Goal: Task Accomplishment & Management: Complete application form

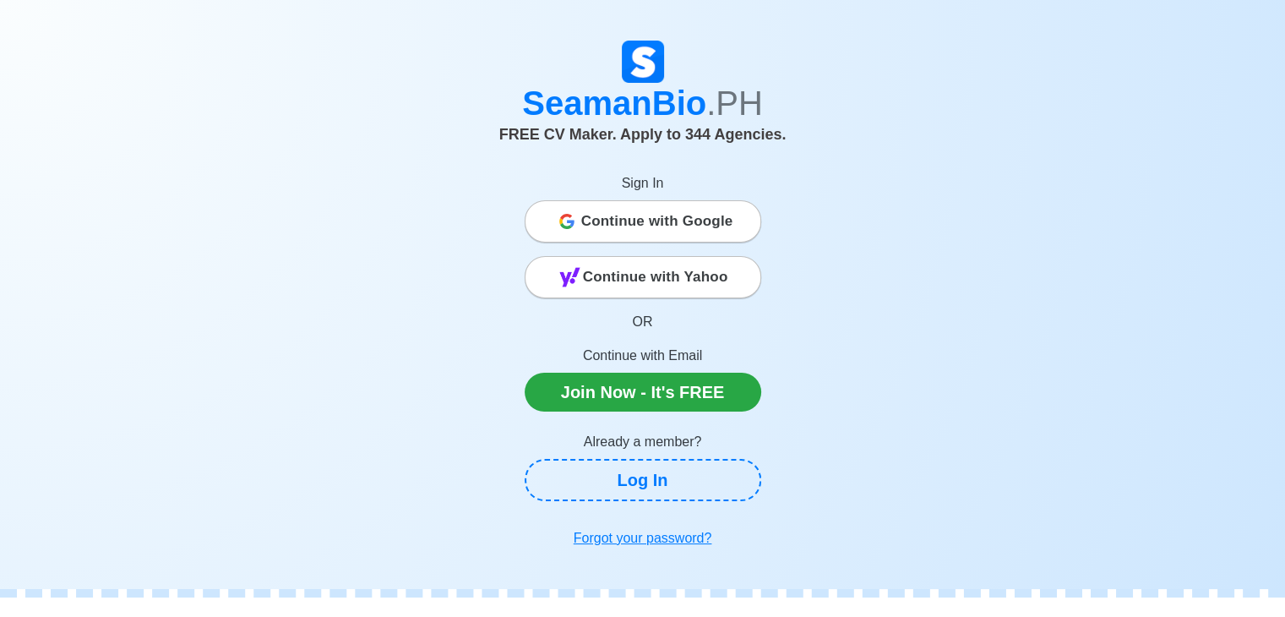
click at [713, 224] on span "Continue with Google" at bounding box center [657, 222] width 152 height 34
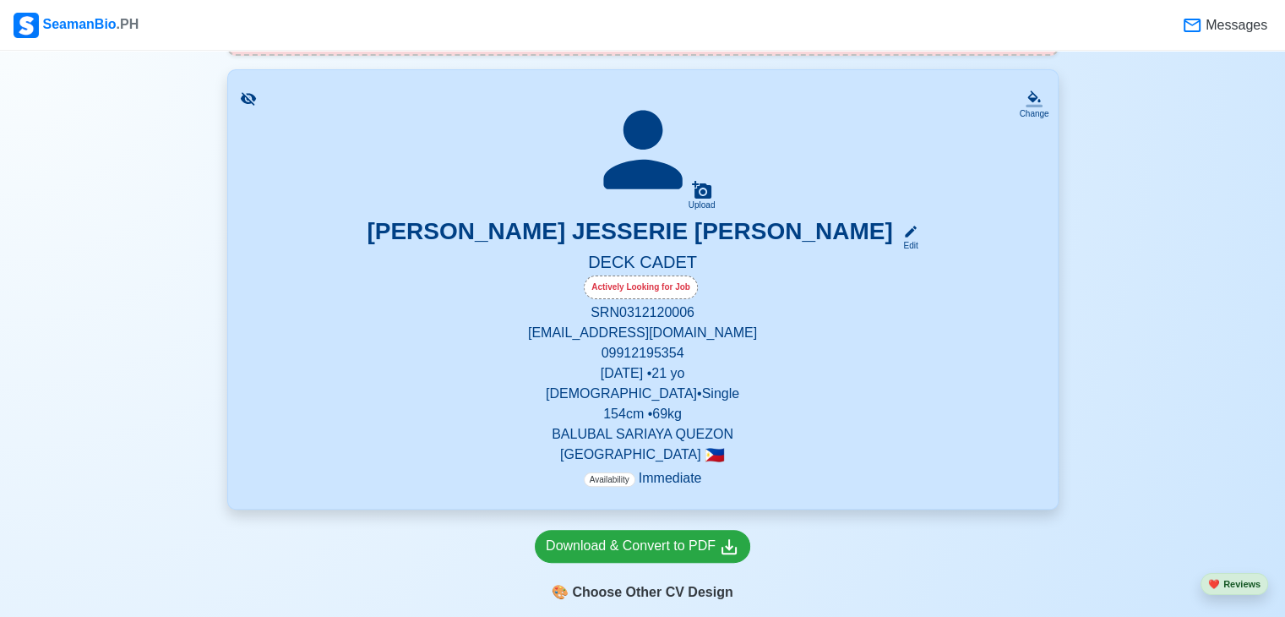
scroll to position [301, 0]
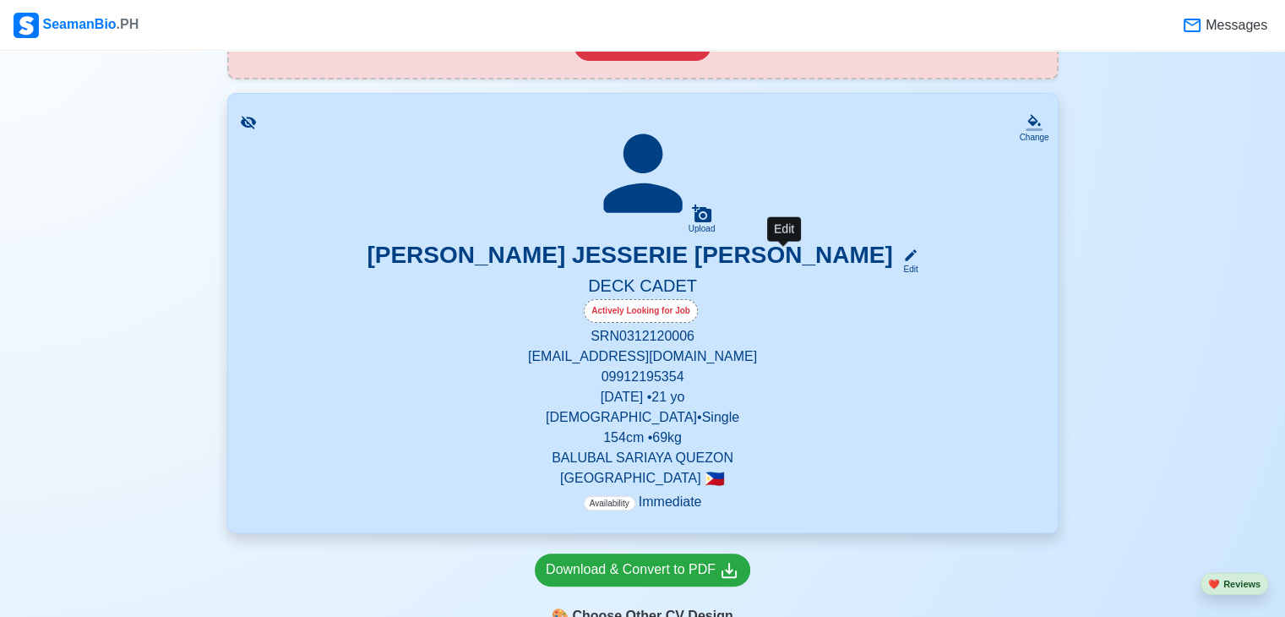
click at [903, 258] on icon at bounding box center [910, 255] width 15 height 15
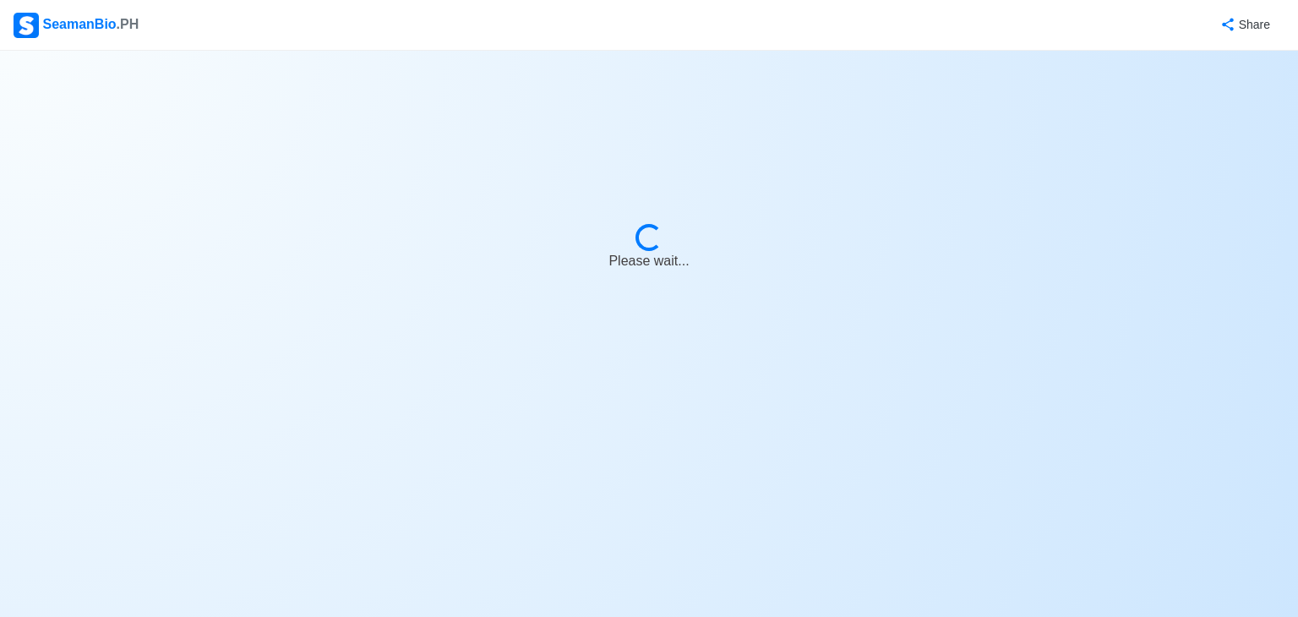
select select "Actively Looking for Job"
select select "Visible for Hiring"
select select "Single"
select select "[DEMOGRAPHIC_DATA]"
select select "PH"
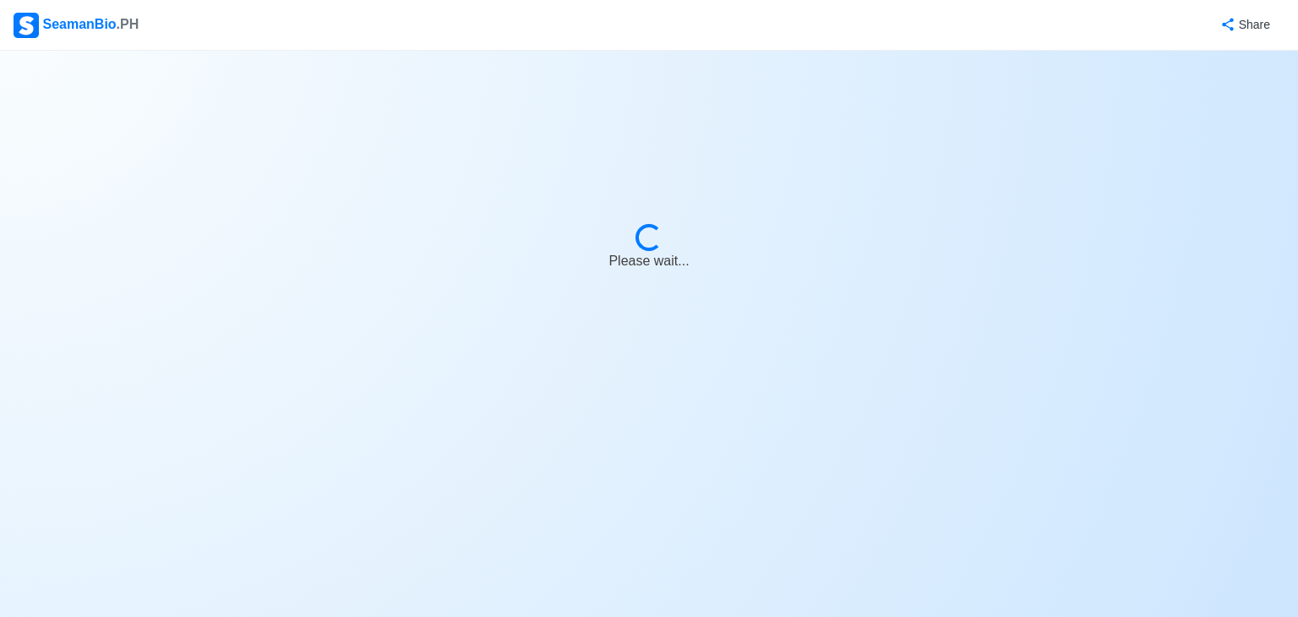
select select "4102416000000"
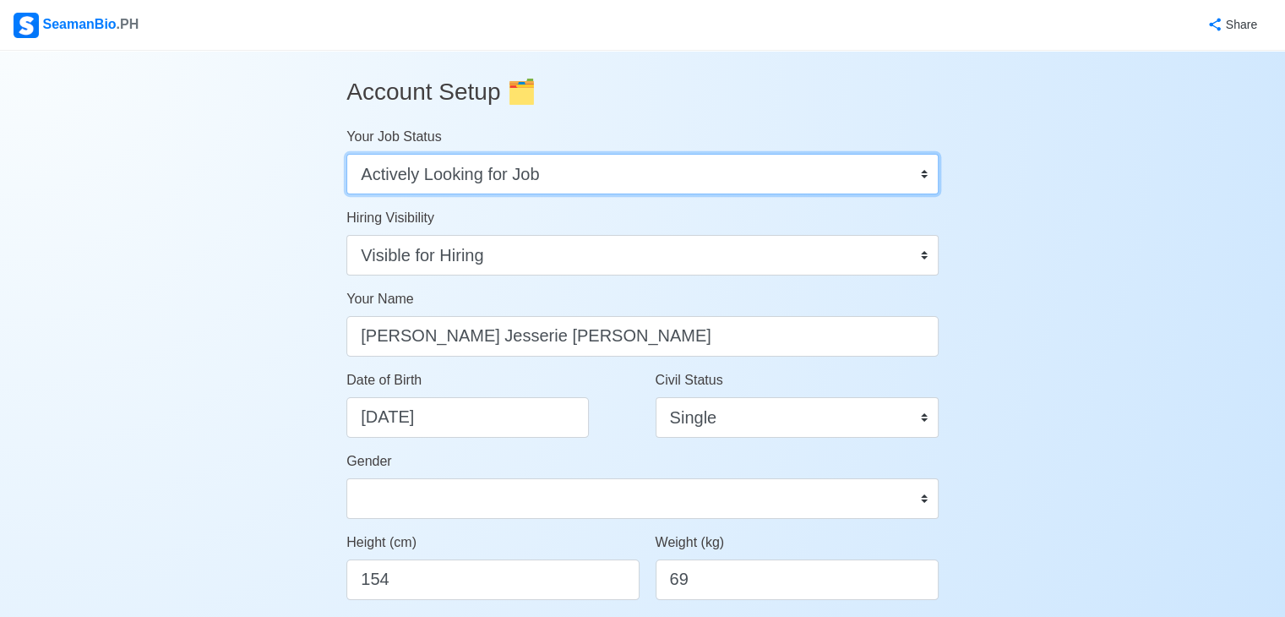
click at [554, 183] on select "Onboard Actively Looking for Job Not Looking for Job" at bounding box center [643, 174] width 592 height 41
click at [347, 154] on select "Onboard Actively Looking for Job Not Looking for Job" at bounding box center [643, 174] width 592 height 41
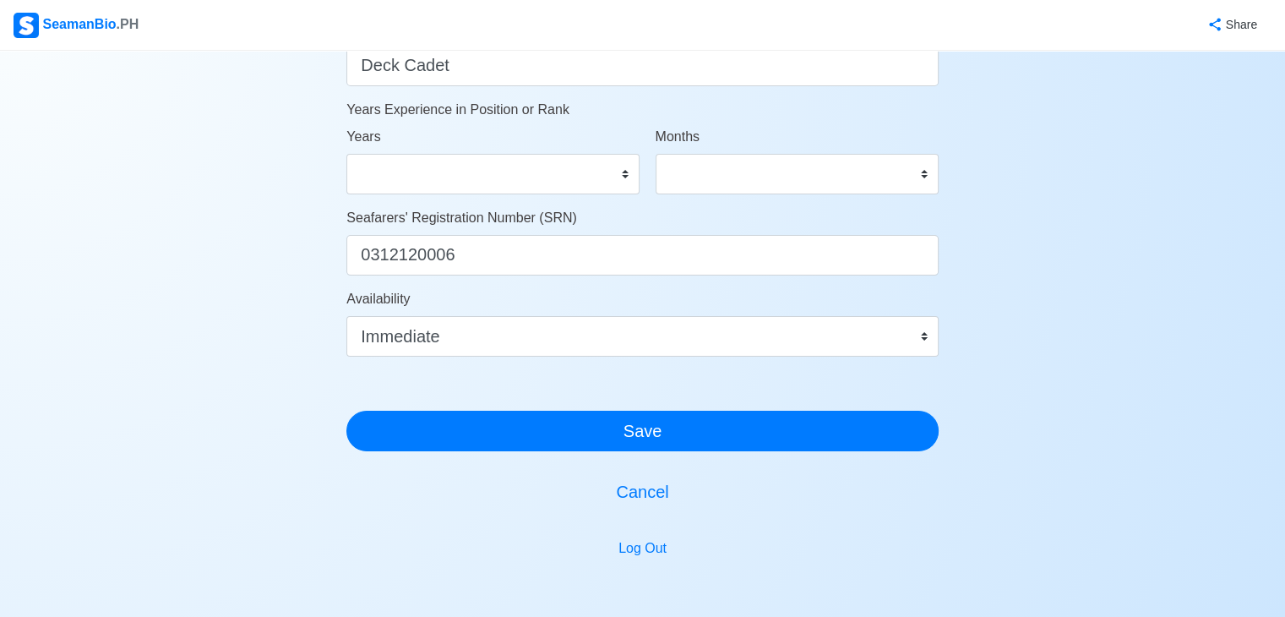
scroll to position [914, 0]
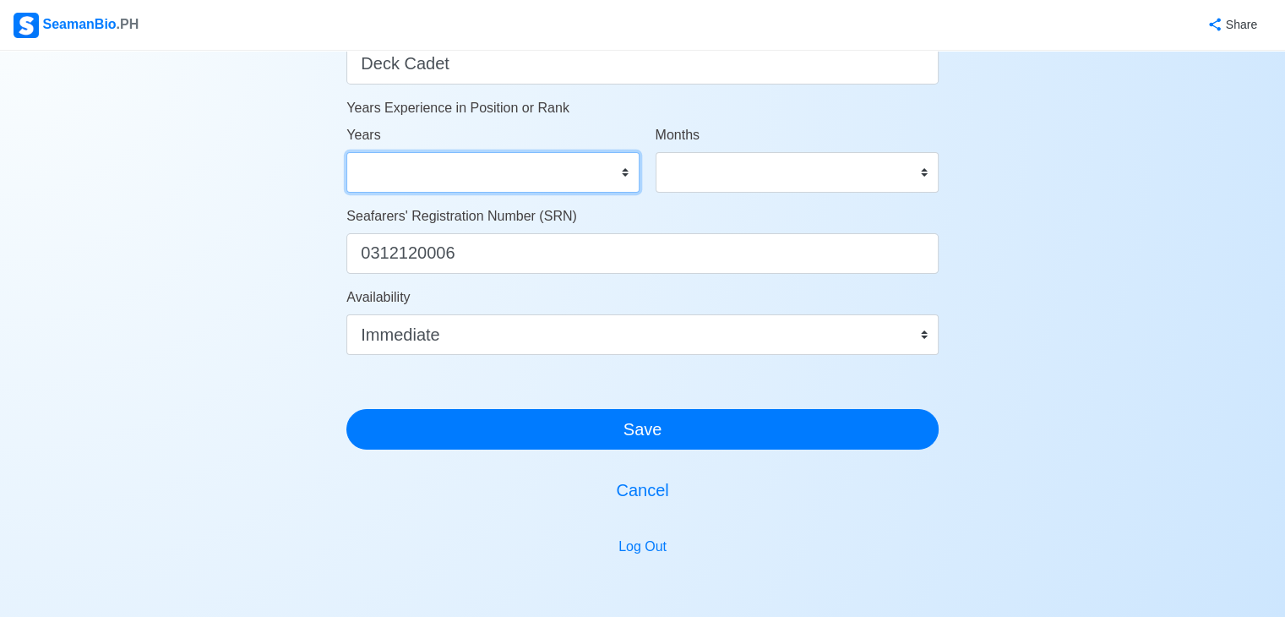
click at [546, 158] on select "0 1 2 3 4 5 6 7 8 9 10 11 12 13 14 15 16 17 18 19 20 21 22 23 24 25 26 27 28 29…" at bounding box center [493, 172] width 292 height 41
select select "0"
click at [347, 152] on select "0 1 2 3 4 5 6 7 8 9 10 11 12 13 14 15 16 17 18 19 20 21 22 23 24 25 26 27 28 29…" at bounding box center [493, 172] width 292 height 41
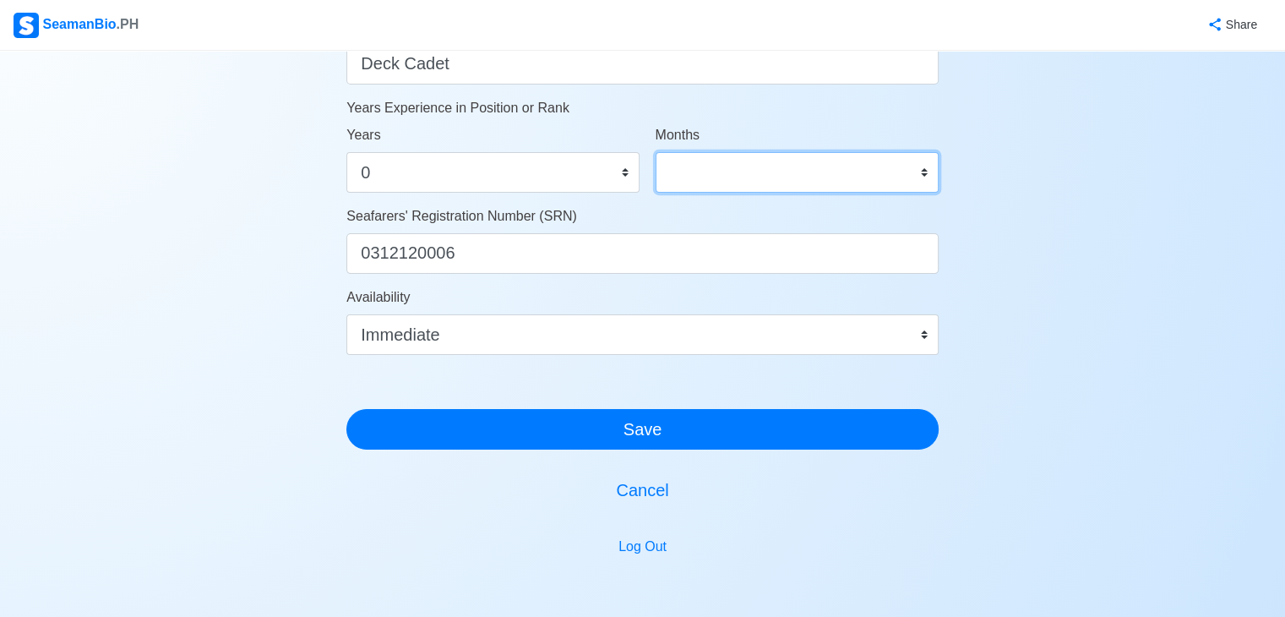
click at [687, 183] on select "0 1 2 3 4 5 6 7 8 9 10 11" at bounding box center [797, 172] width 283 height 41
select select "0"
click at [656, 152] on select "0 1 2 3 4 5 6 7 8 9 10 11" at bounding box center [797, 172] width 283 height 41
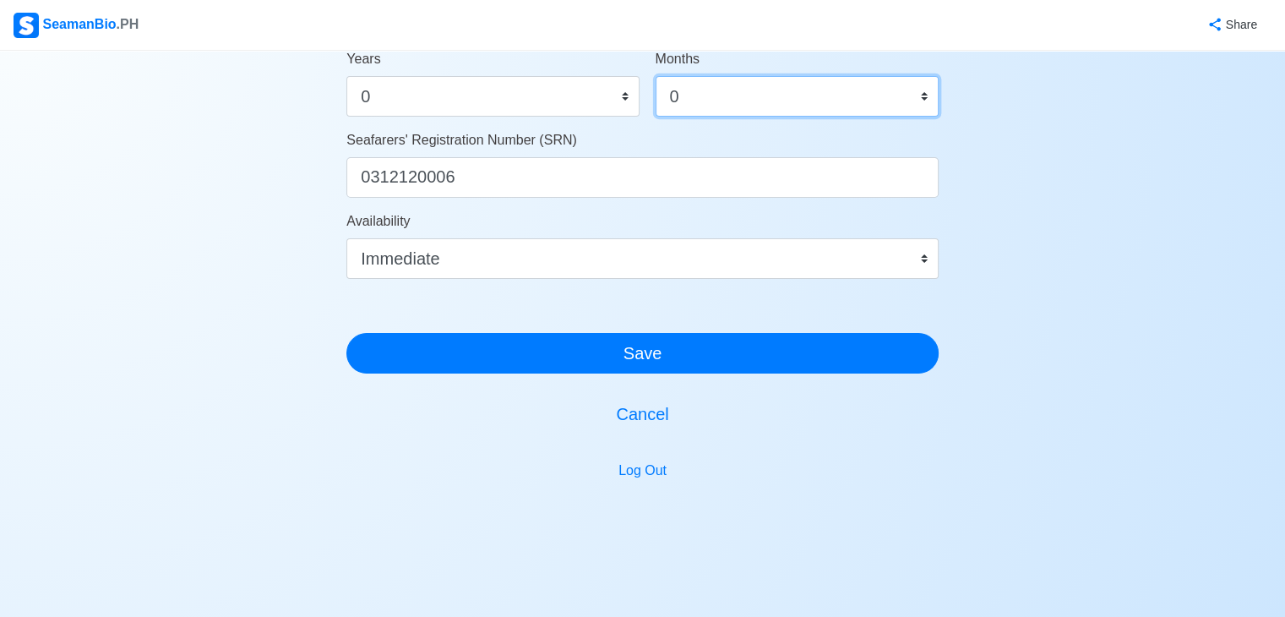
scroll to position [1014, 0]
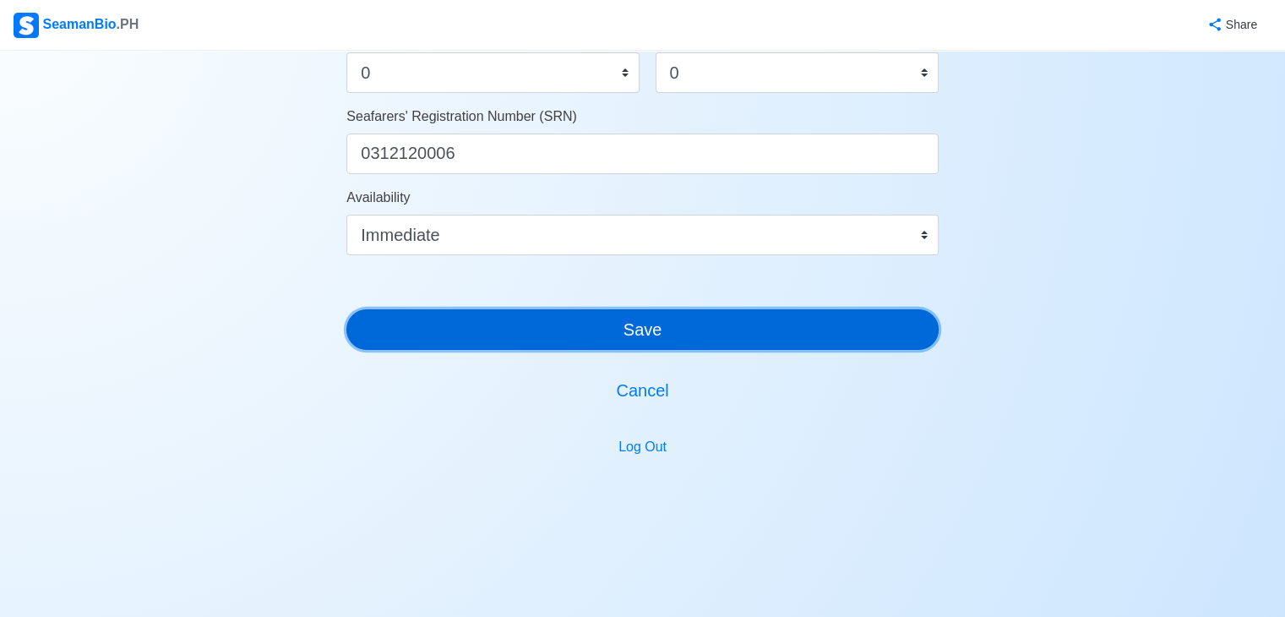
click at [673, 325] on button "Save" at bounding box center [643, 329] width 592 height 41
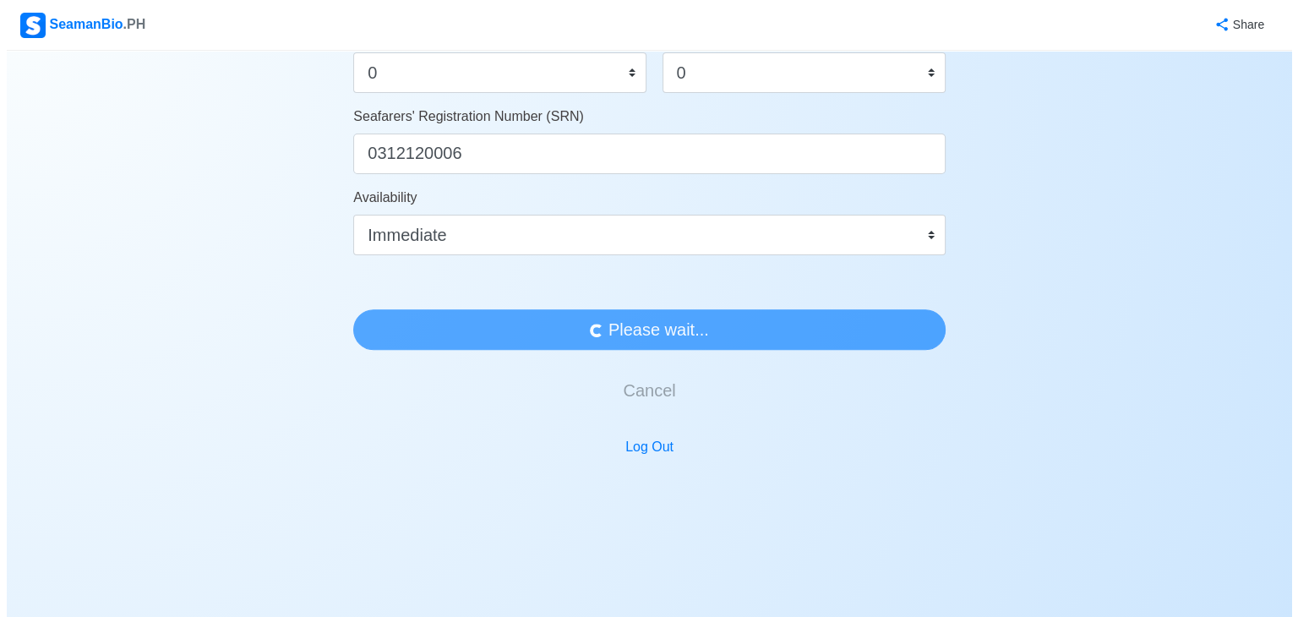
scroll to position [0, 0]
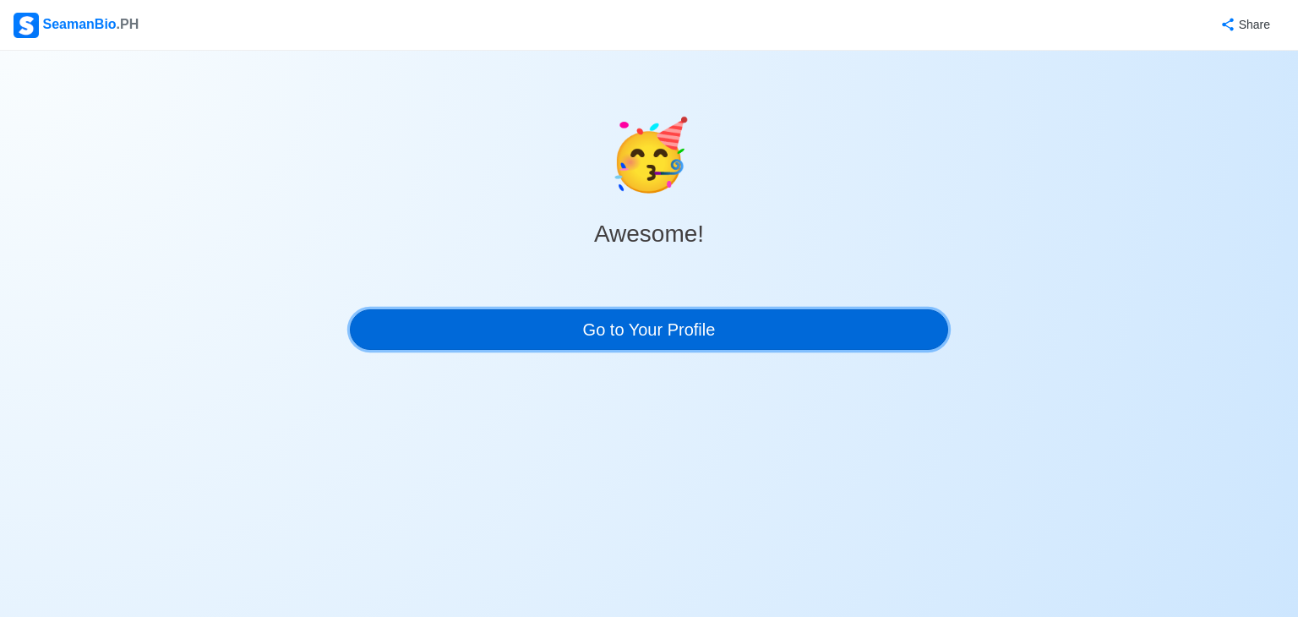
click at [673, 325] on link "Go to Your Profile" at bounding box center [649, 329] width 598 height 41
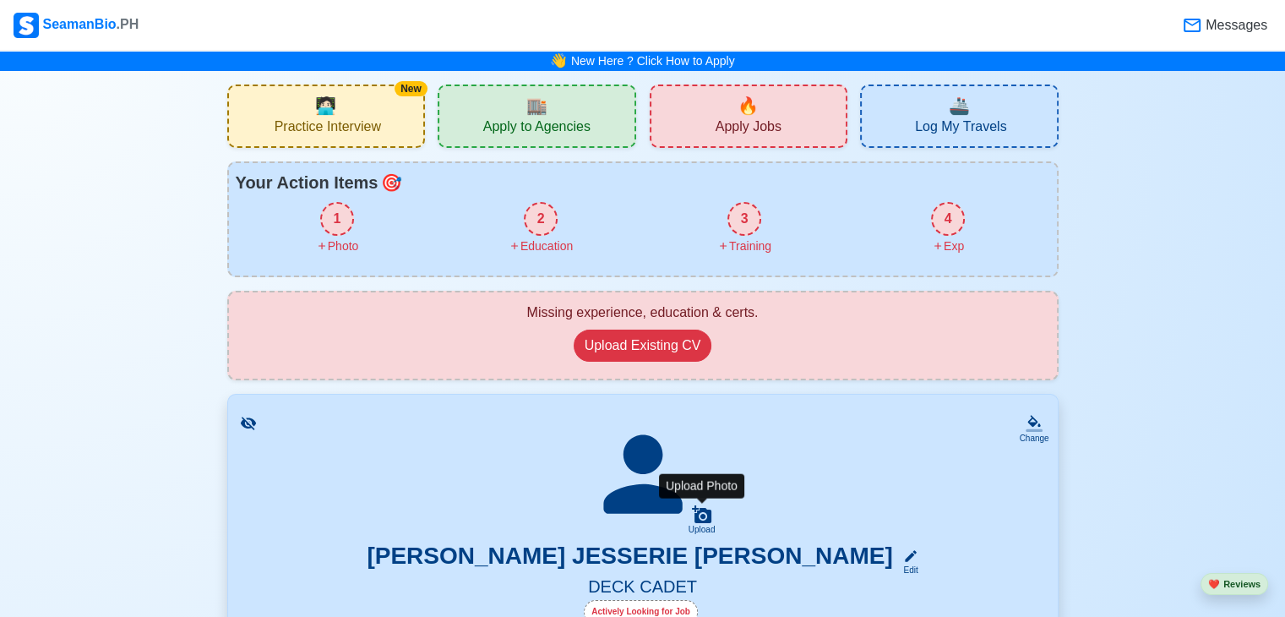
click at [698, 521] on icon at bounding box center [701, 514] width 19 height 18
click at [0, 0] on input "Upload" at bounding box center [0, 0] width 0 height 0
click at [699, 529] on div "Upload" at bounding box center [702, 530] width 27 height 10
click at [0, 0] on input "Upload" at bounding box center [0, 0] width 0 height 0
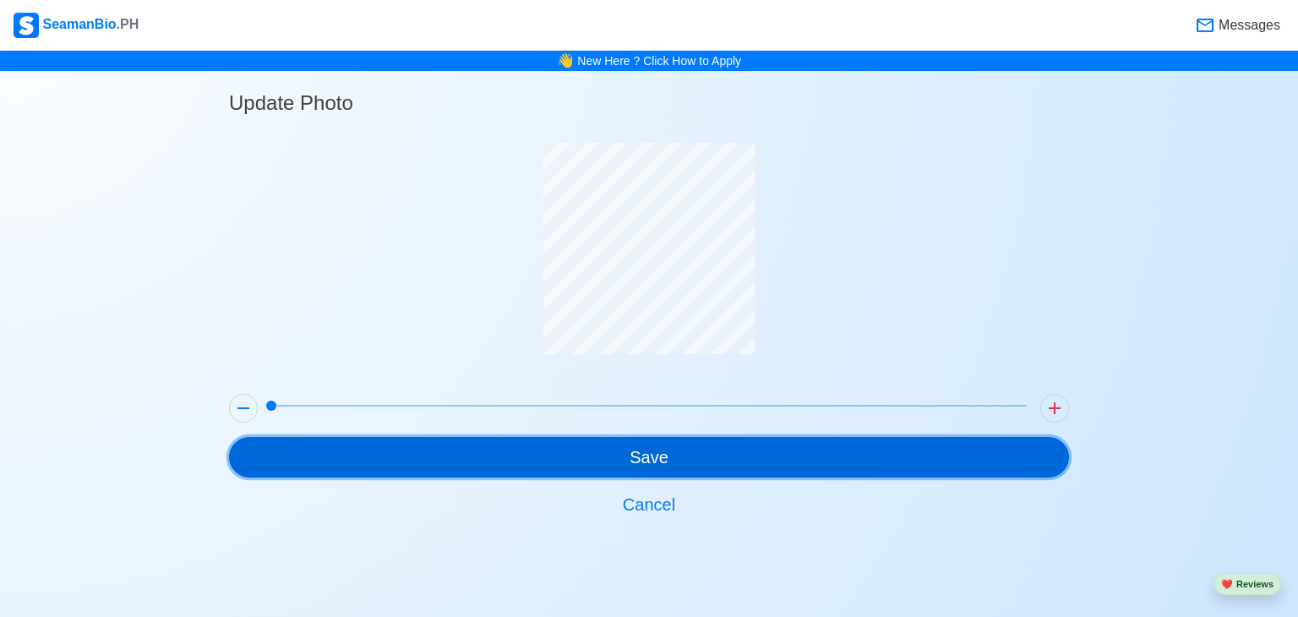
click at [663, 450] on button "Save" at bounding box center [649, 457] width 840 height 41
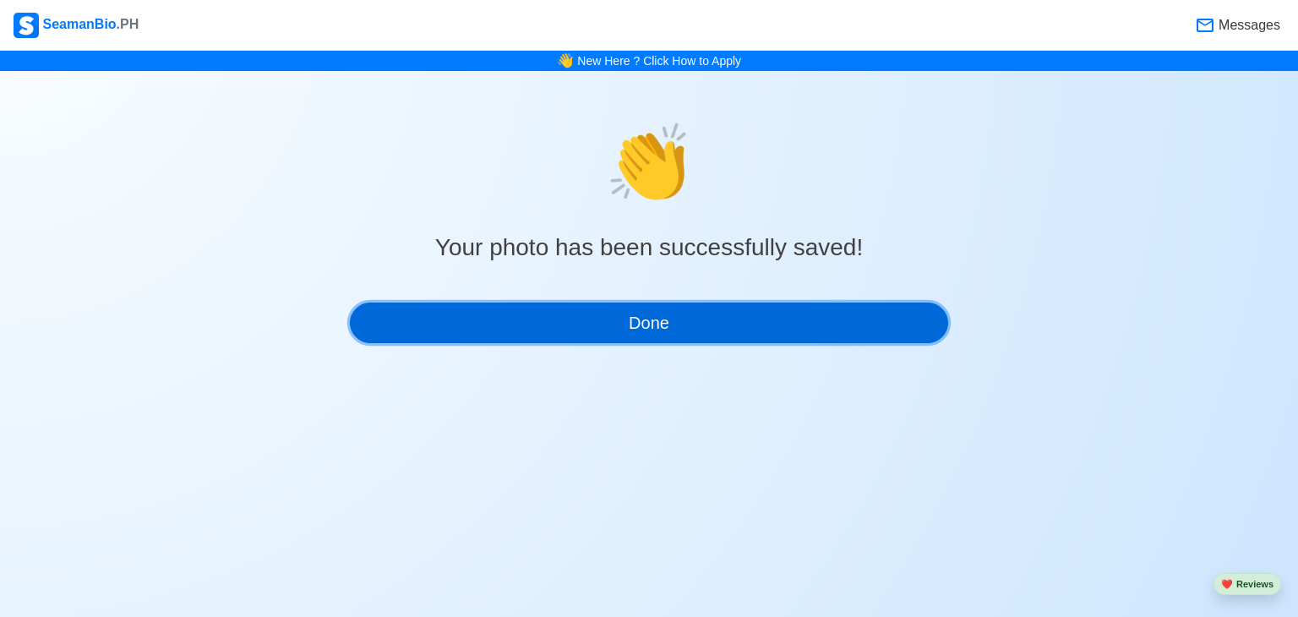
click at [597, 325] on button "Done" at bounding box center [649, 323] width 598 height 41
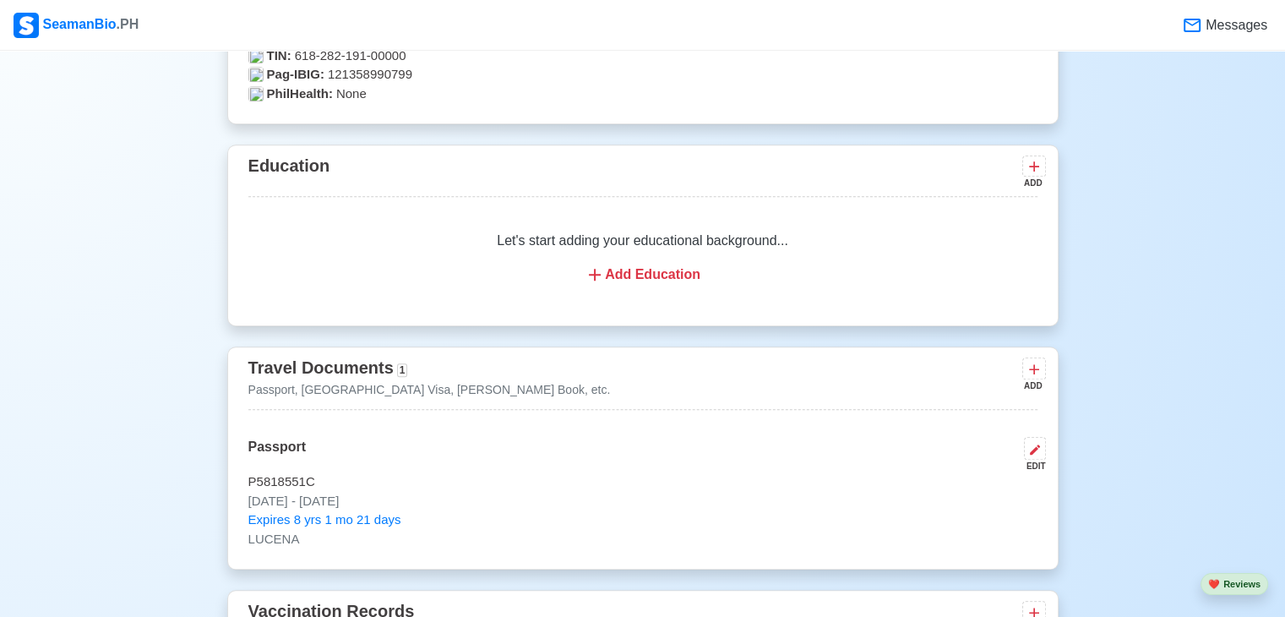
scroll to position [1176, 0]
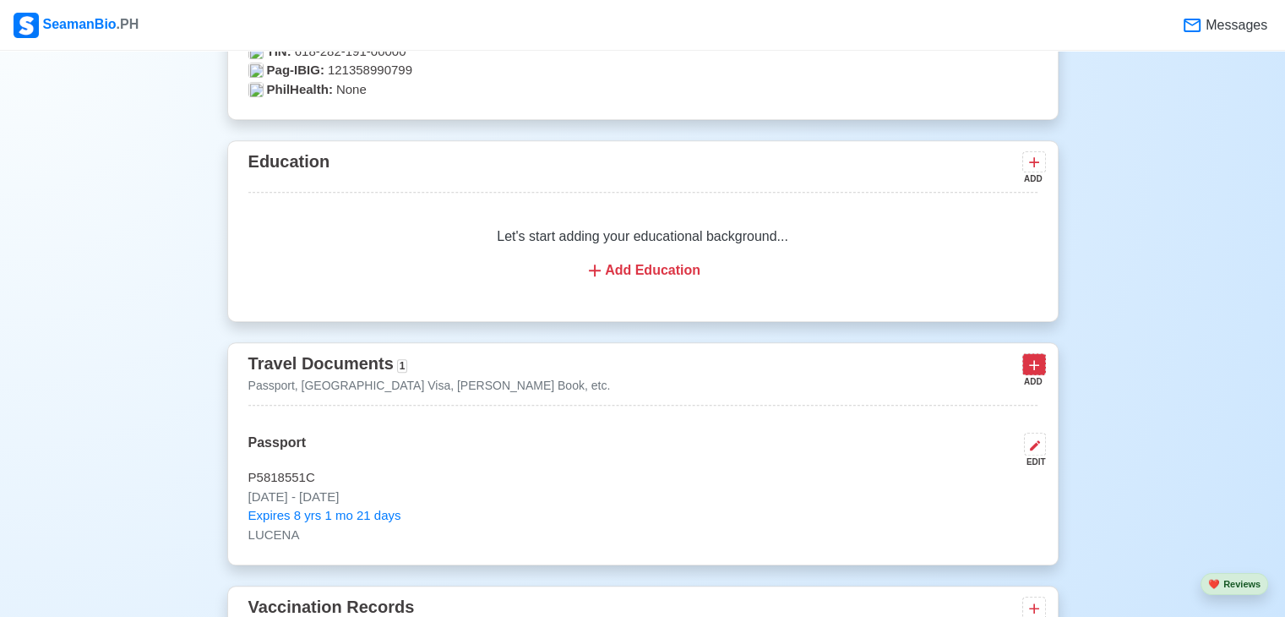
click at [1034, 368] on icon at bounding box center [1034, 365] width 17 height 17
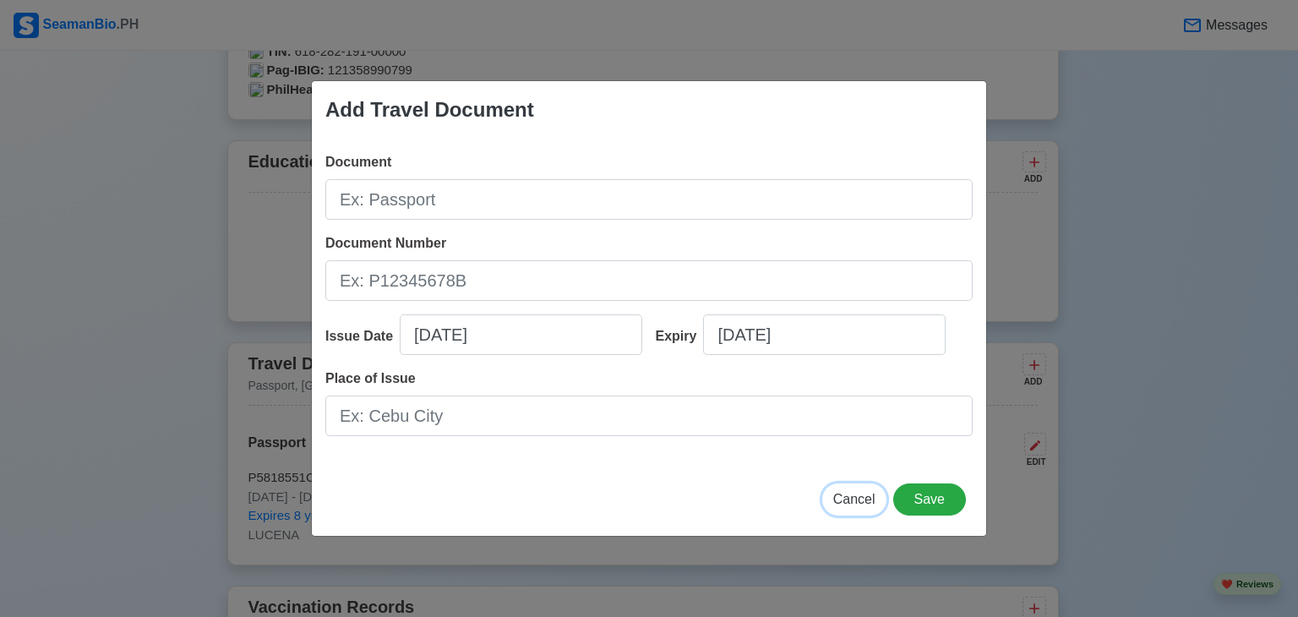
click at [862, 498] on span "Cancel" at bounding box center [854, 499] width 42 height 14
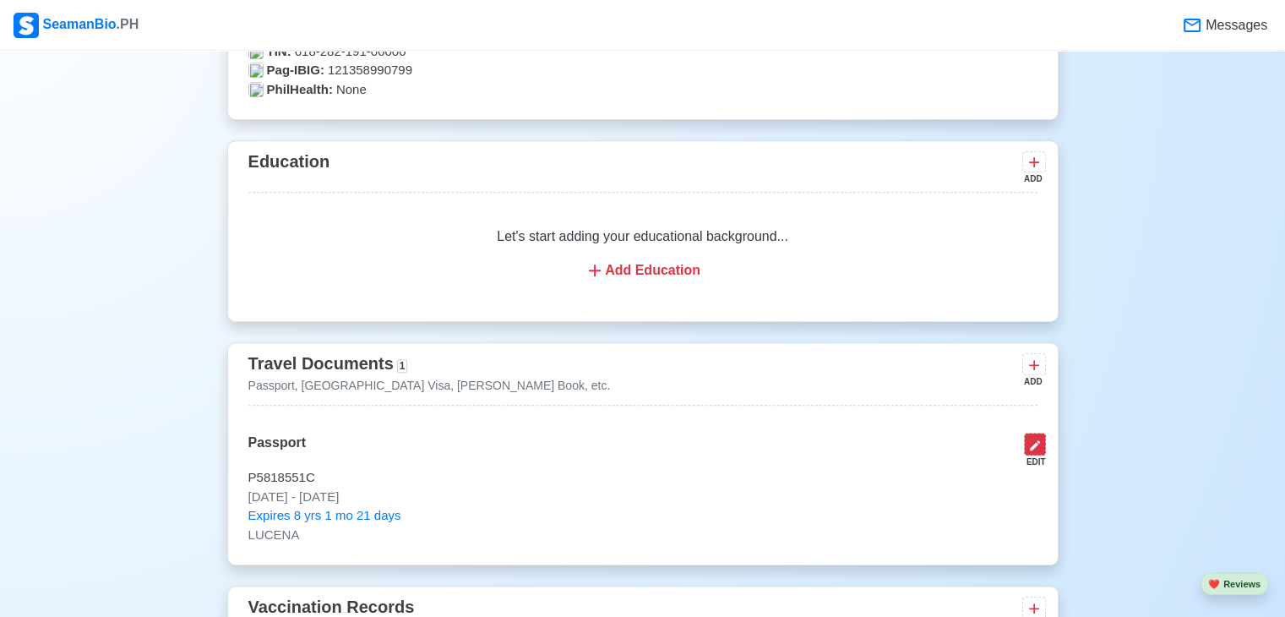
click at [1031, 441] on icon at bounding box center [1036, 446] width 14 height 14
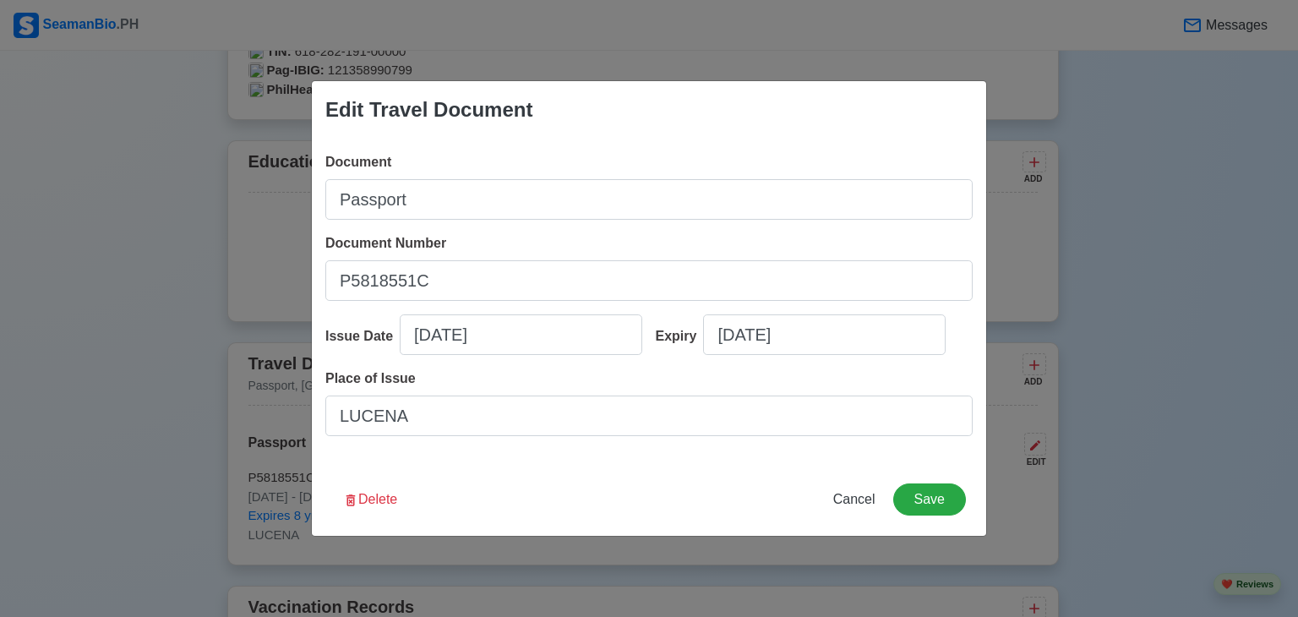
click at [1108, 398] on div "Edit Travel Document Document Passport Document Number [PASSPORT] Issue Date [D…" at bounding box center [649, 308] width 1298 height 617
click at [843, 505] on span "Cancel" at bounding box center [854, 499] width 42 height 14
type input "[DATE]"
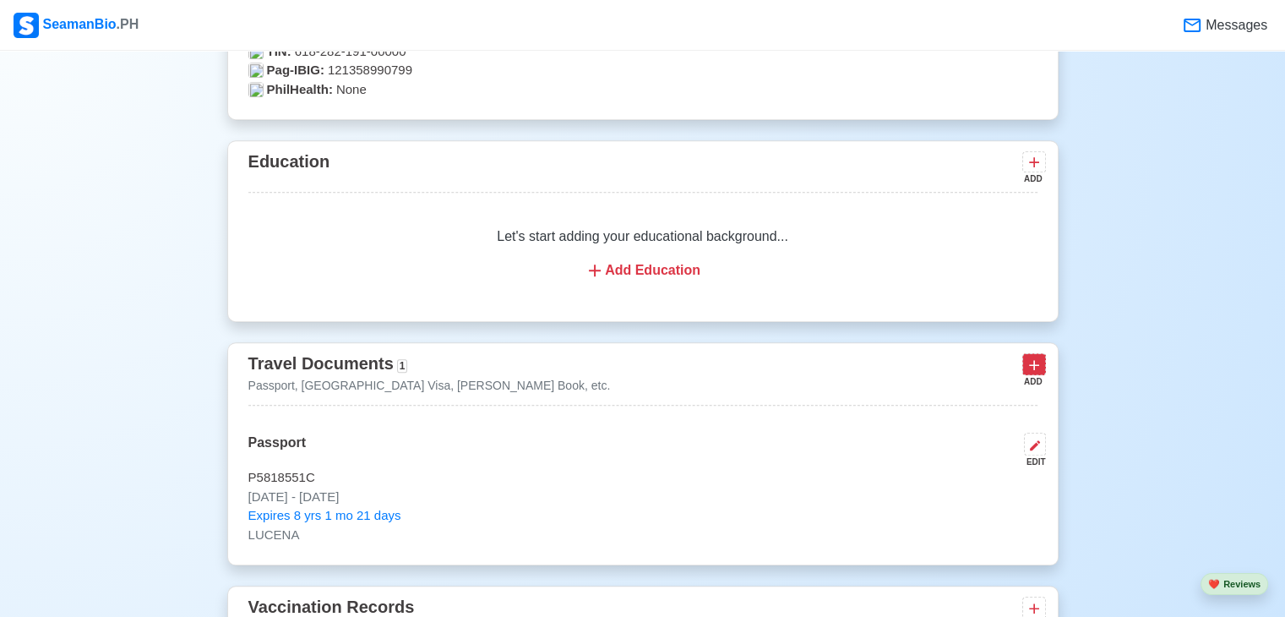
click at [1034, 367] on icon at bounding box center [1034, 365] width 10 height 10
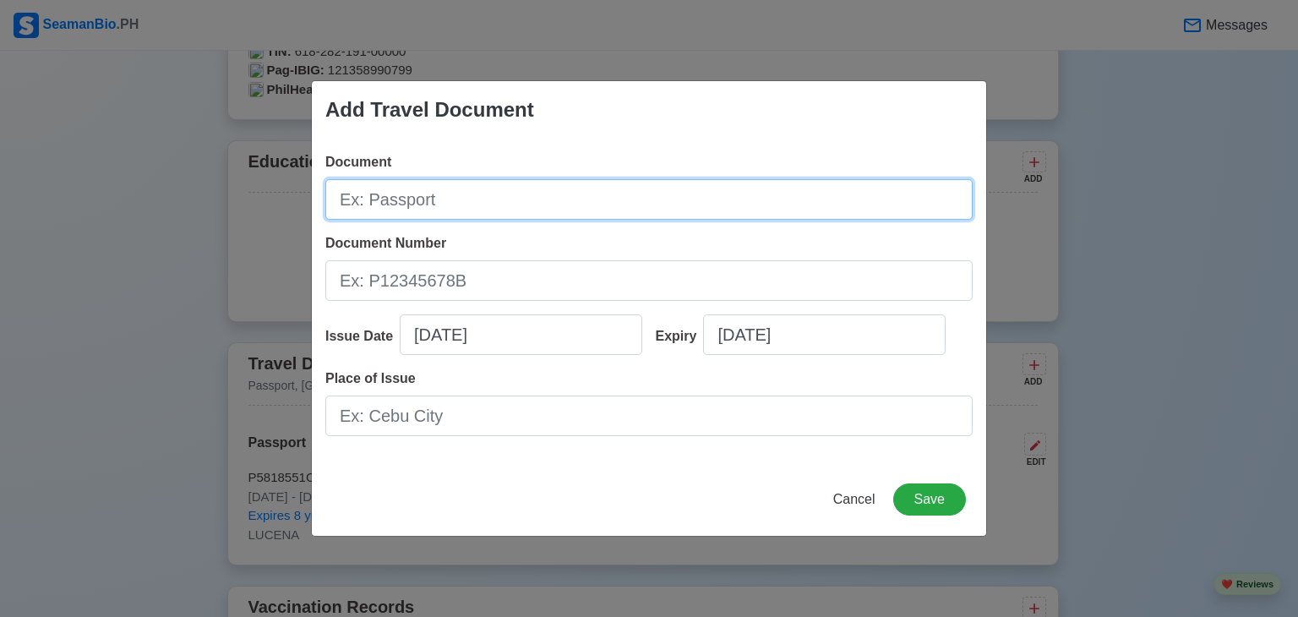
click at [556, 194] on input "Document" at bounding box center [648, 199] width 647 height 41
type input "s"
type input "SEAMANBOOK"
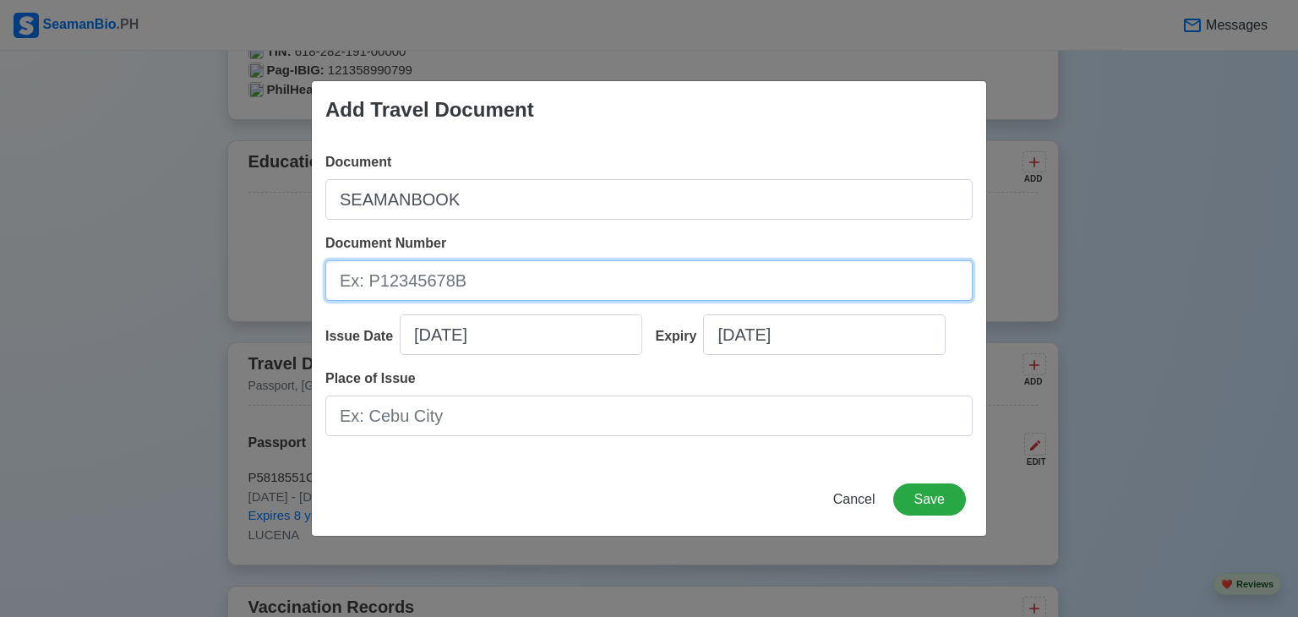
click at [458, 284] on input "Document Number" at bounding box center [648, 280] width 647 height 41
paste input "250052821"
type input "250052821"
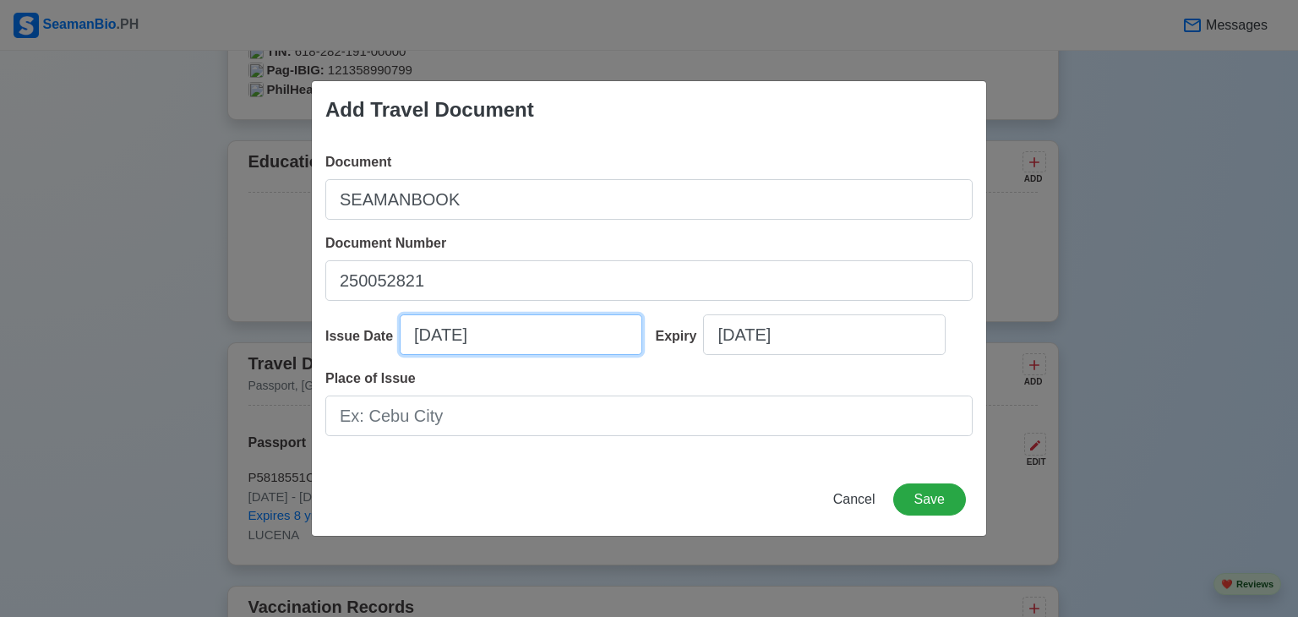
select select "****"
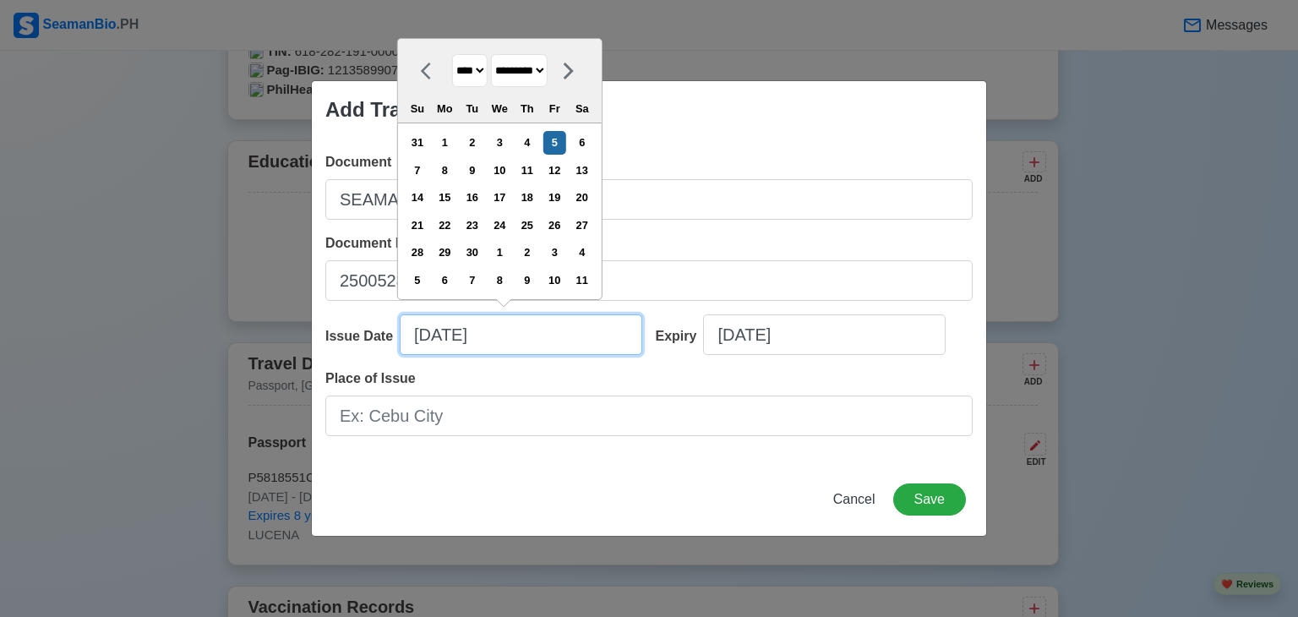
click at [471, 336] on input "[DATE]" at bounding box center [521, 334] width 243 height 41
click at [473, 65] on select "**** **** **** **** **** **** **** **** **** **** **** **** **** **** **** ****…" at bounding box center [469, 70] width 35 height 33
click at [452, 55] on select "**** **** **** **** **** **** **** **** **** **** **** **** **** **** **** ****…" at bounding box center [469, 70] width 35 height 33
click at [532, 71] on select "******* ******** ***** ***** *** **** **** ****** ********* ******* ******** **…" at bounding box center [519, 70] width 57 height 33
select select "****"
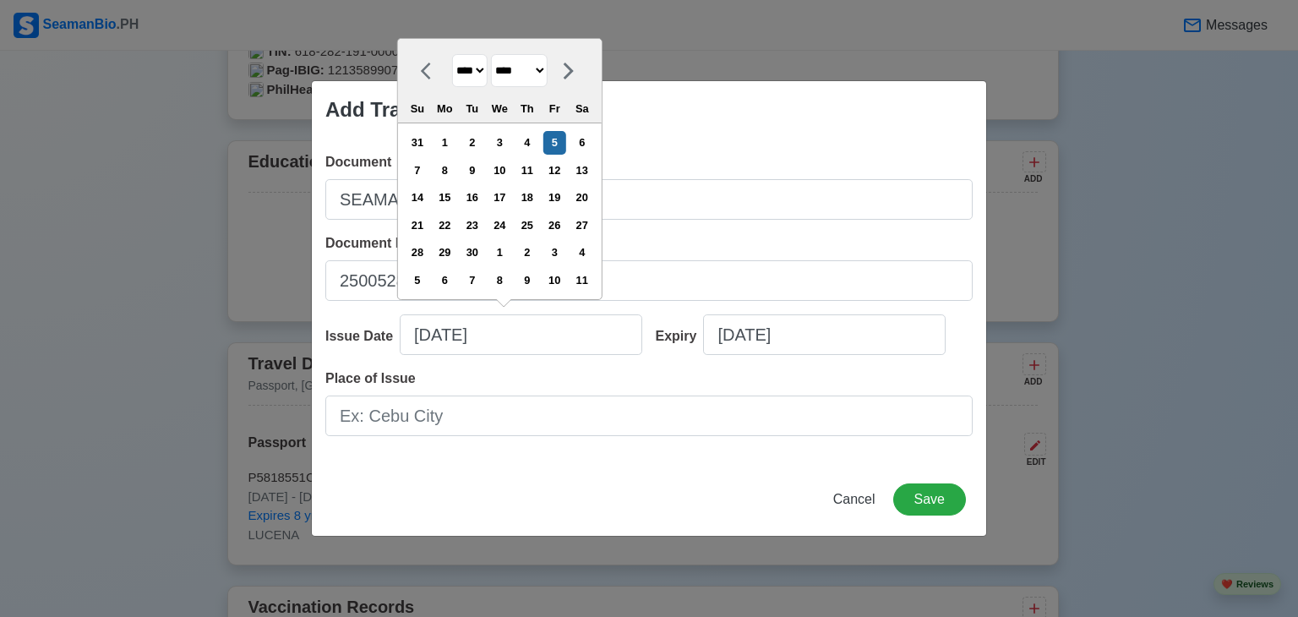
click at [497, 55] on select "******* ******** ***** ***** *** **** **** ****** ********* ******* ******** **…" at bounding box center [519, 70] width 57 height 33
click at [453, 230] on div "23" at bounding box center [445, 225] width 23 height 23
type input "[DATE]"
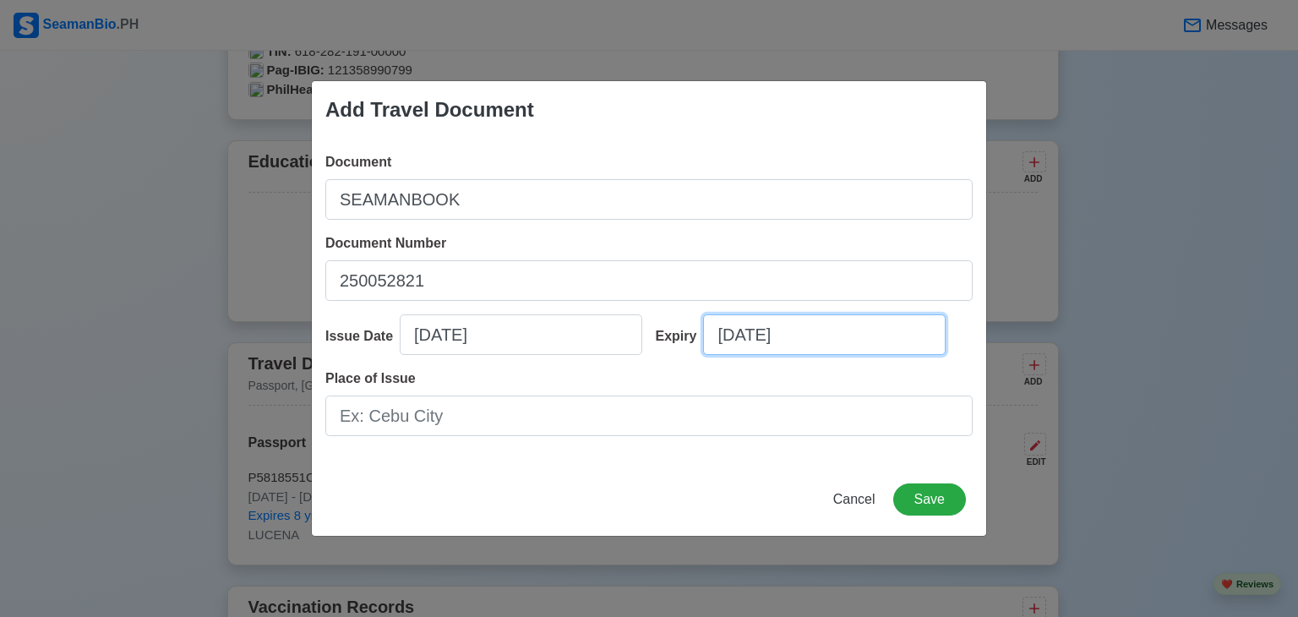
select select "****"
select select "*********"
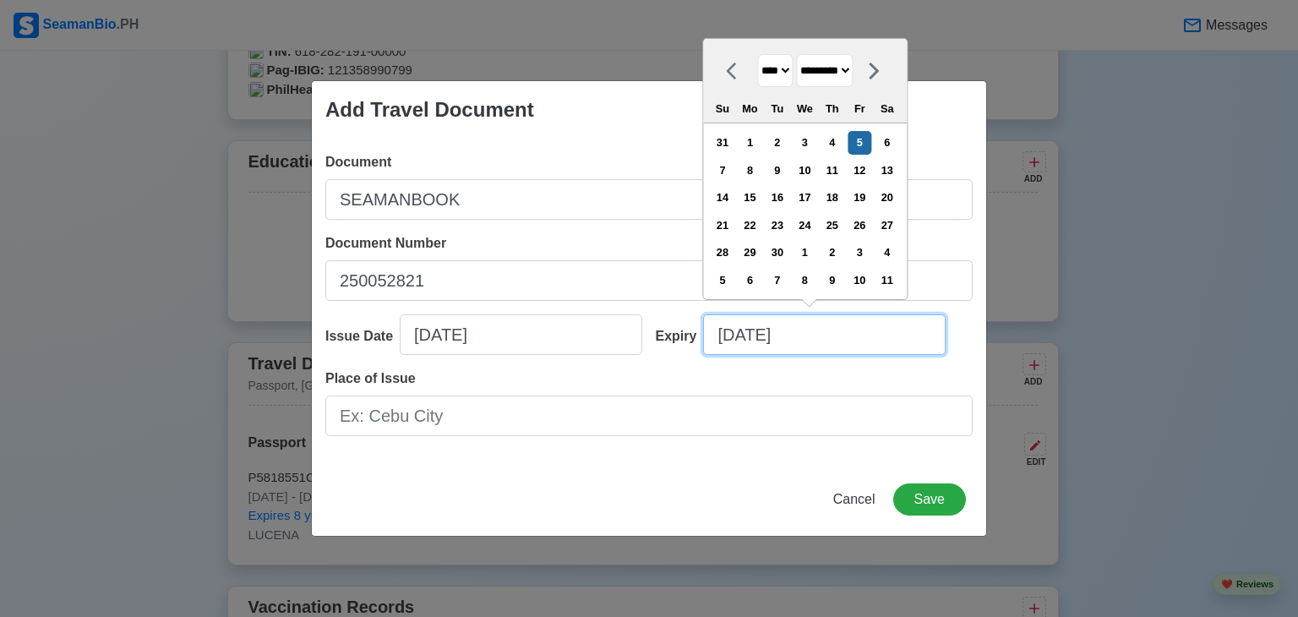
click at [730, 336] on input "[DATE]" at bounding box center [824, 334] width 243 height 41
click at [788, 70] on select "**** **** **** **** **** **** **** **** **** **** **** **** **** **** **** ****…" at bounding box center [774, 70] width 35 height 33
select select "****"
click at [757, 54] on select "**** **** **** **** **** **** **** **** **** **** **** **** **** **** **** ****…" at bounding box center [774, 70] width 35 height 33
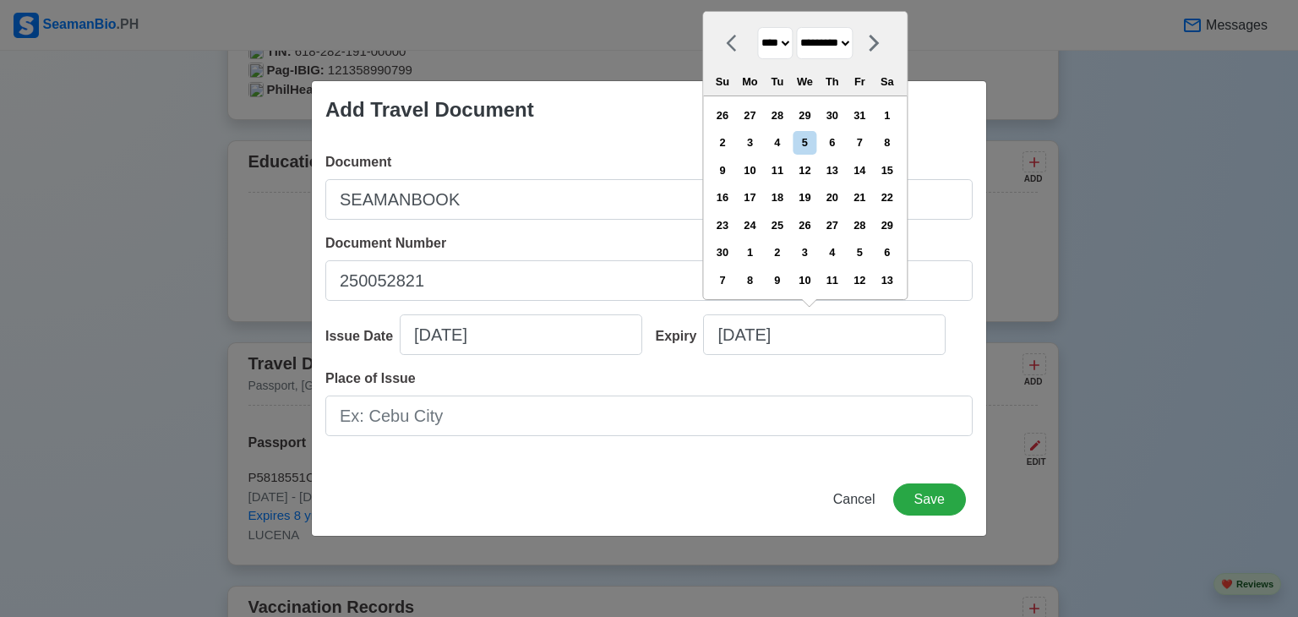
click at [841, 40] on select "******* ******** ***** ***** *** **** **** ****** ********* ******* ******** **…" at bounding box center [824, 43] width 57 height 33
select select "****"
click at [802, 55] on select "******* ******** ***** ***** *** **** **** ****** ********* ******* ******** **…" at bounding box center [824, 43] width 57 height 33
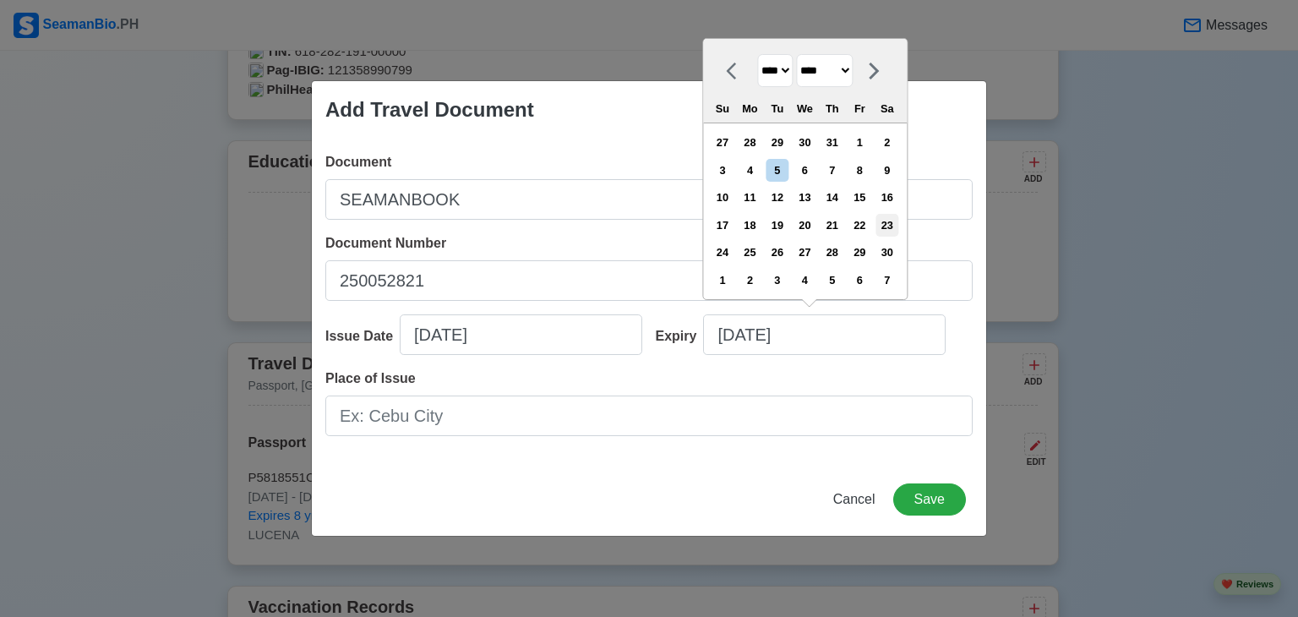
click at [896, 221] on div "23" at bounding box center [887, 225] width 23 height 23
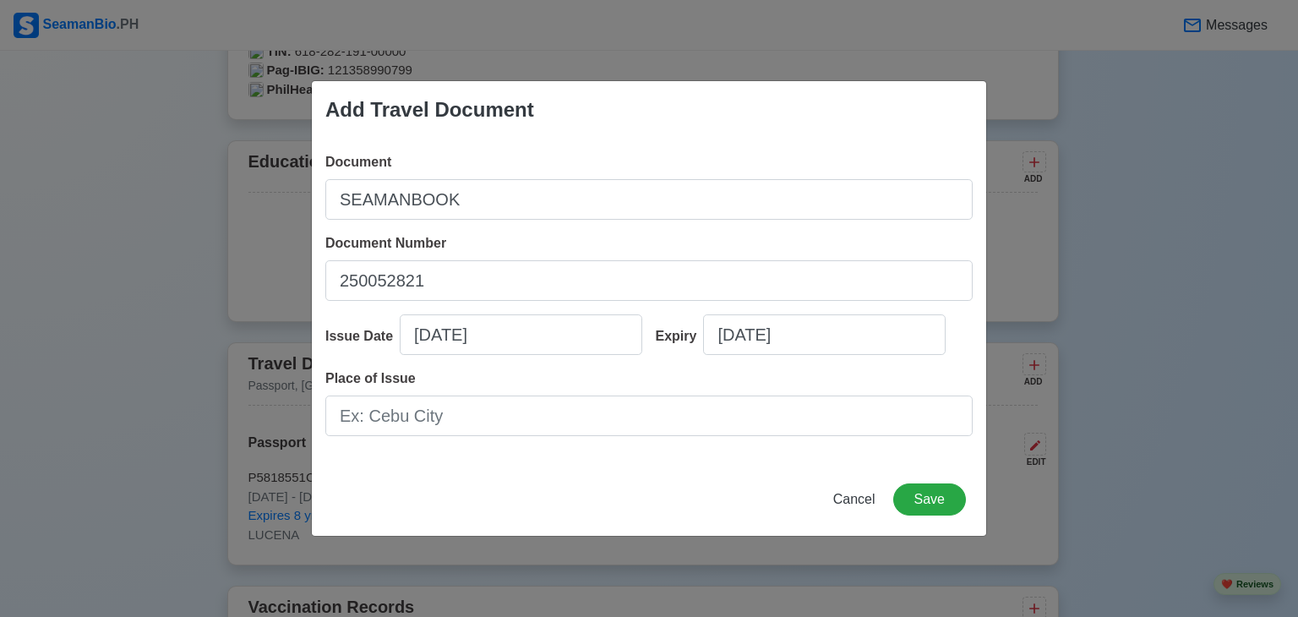
type input "[DATE]"
click at [683, 371] on div "Place of Issue" at bounding box center [648, 402] width 647 height 68
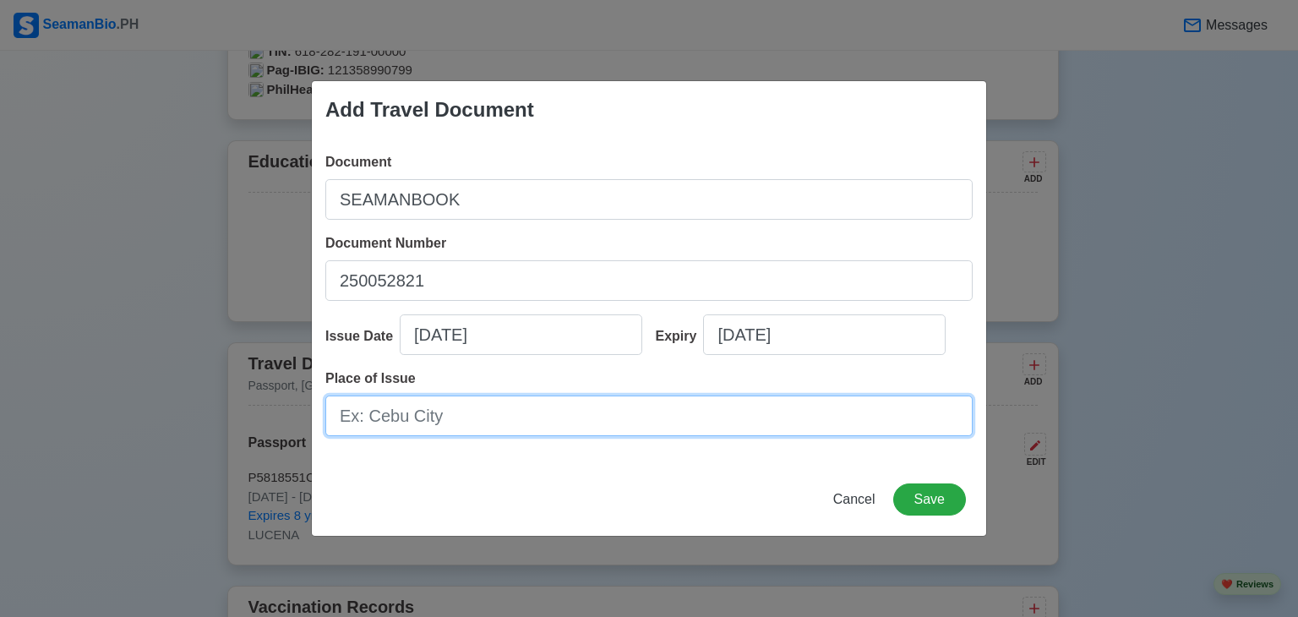
click at [477, 410] on input "Place of Issue" at bounding box center [648, 416] width 647 height 41
type input "L"
type input "[GEOGRAPHIC_DATA]"
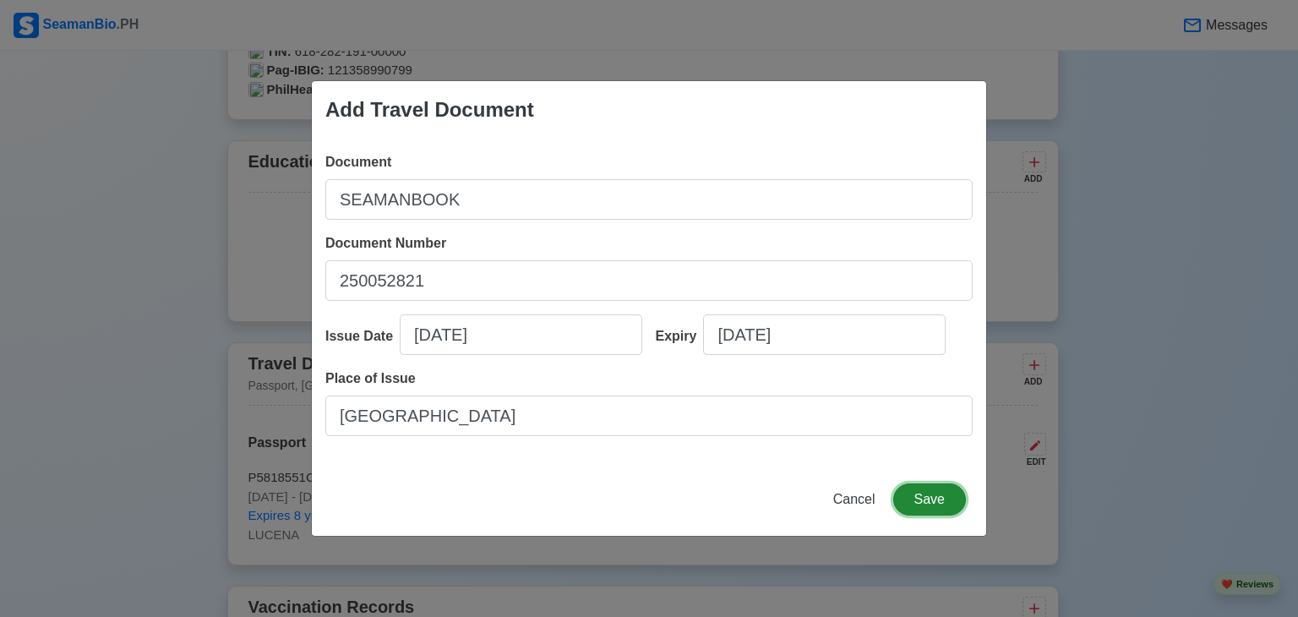
click at [940, 490] on button "Save" at bounding box center [929, 499] width 73 height 32
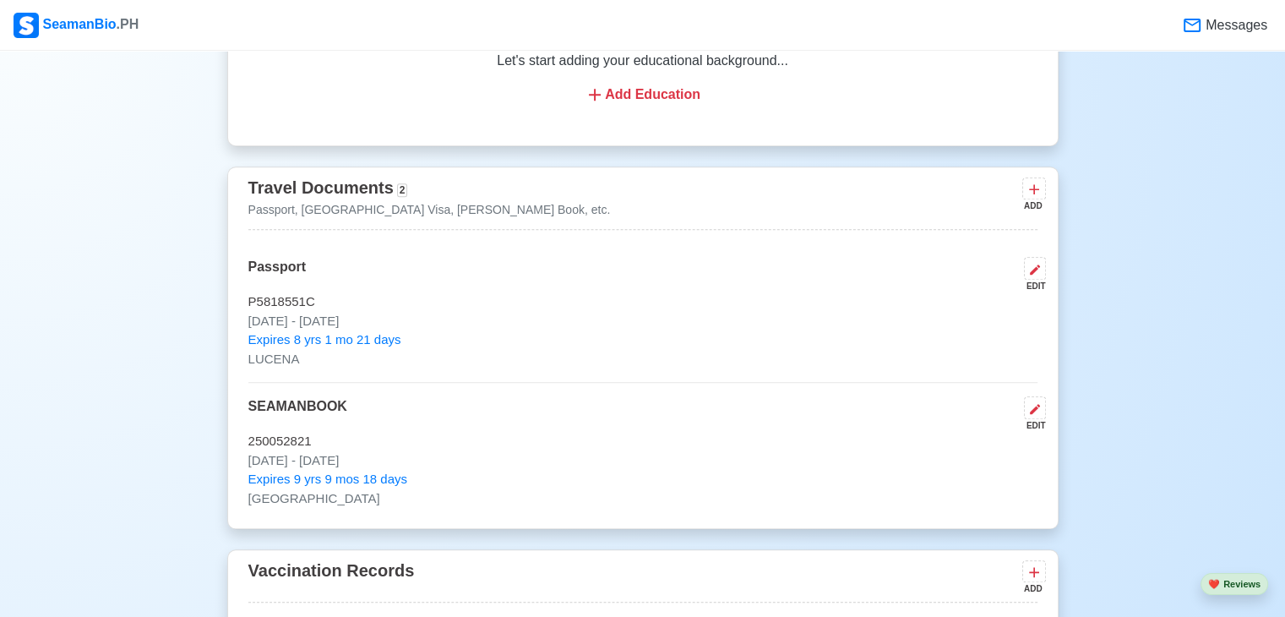
scroll to position [1393, 0]
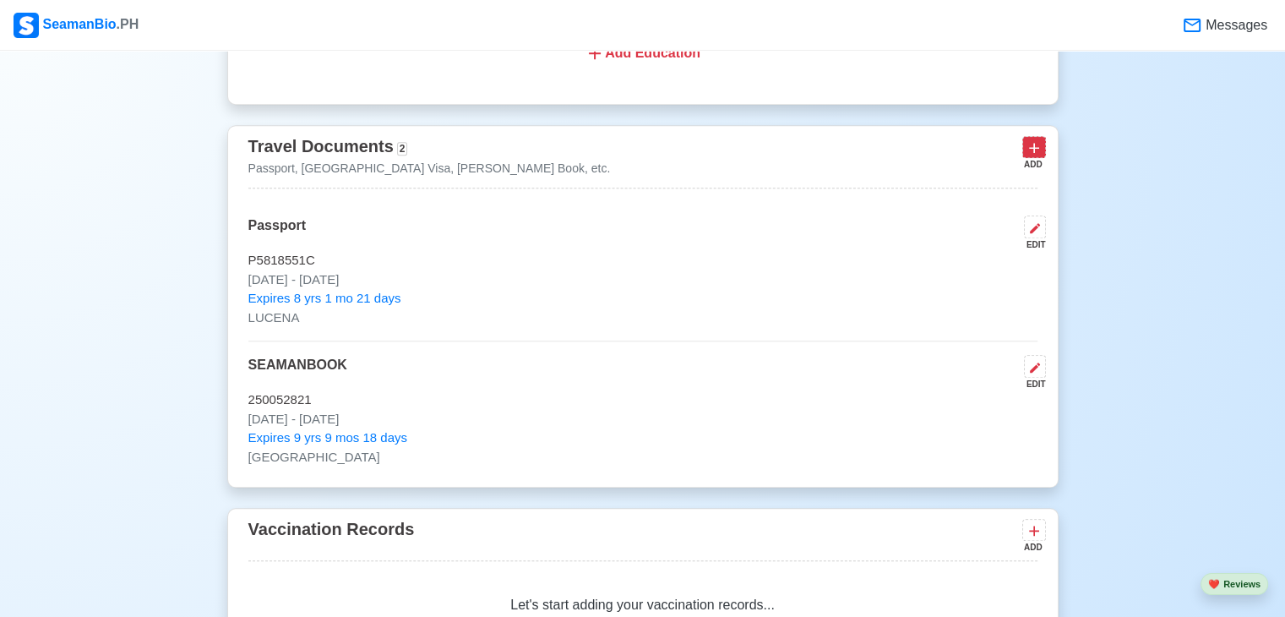
click at [1031, 153] on icon at bounding box center [1034, 147] width 17 height 17
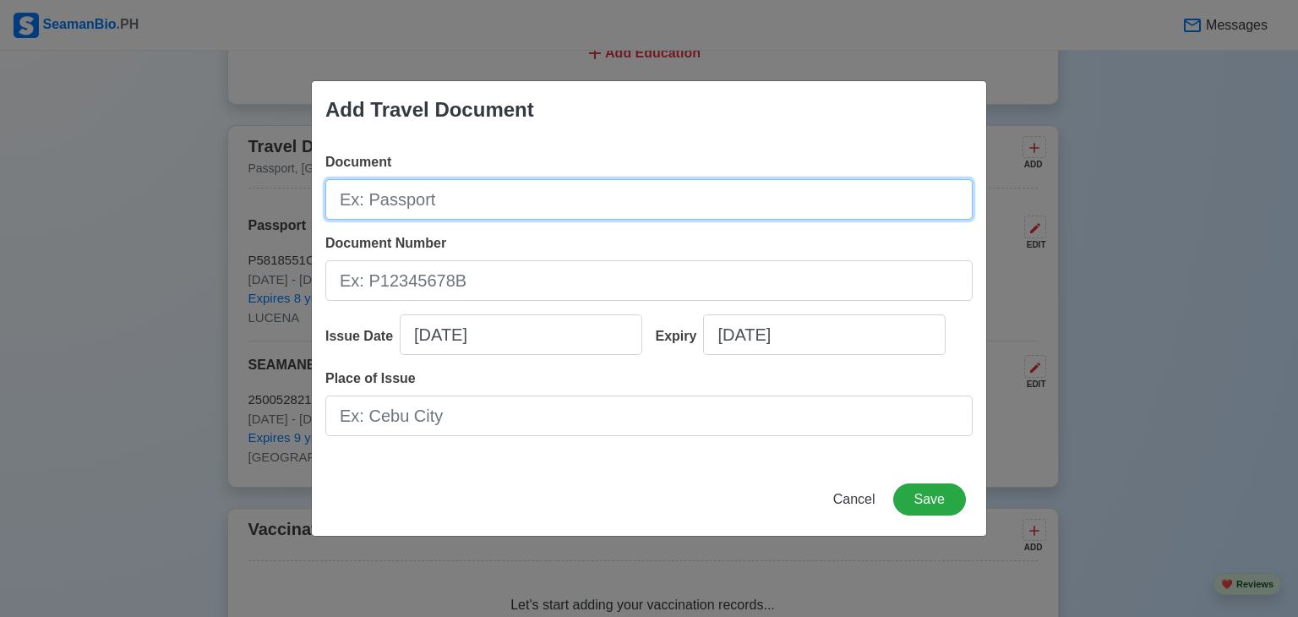
click at [543, 192] on input "Document" at bounding box center [648, 199] width 647 height 41
type input "SID"
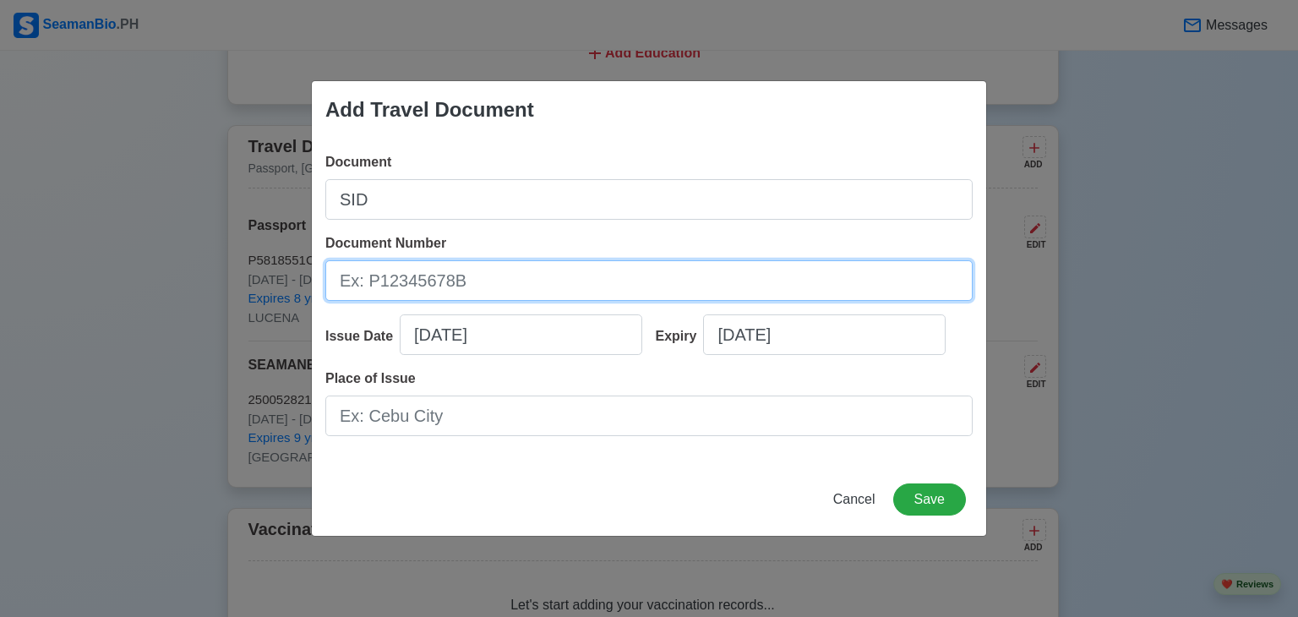
click at [509, 281] on input "Document Number" at bounding box center [648, 280] width 647 height 41
paste input "A0420494"
type input "A0420494"
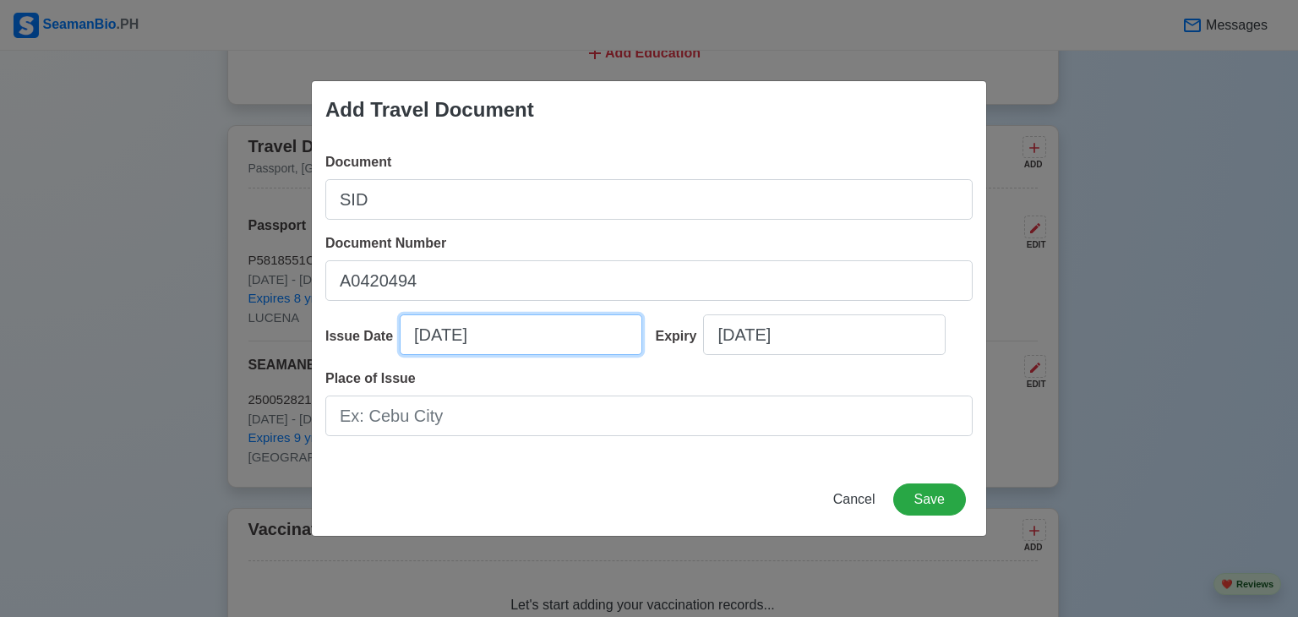
select select "****"
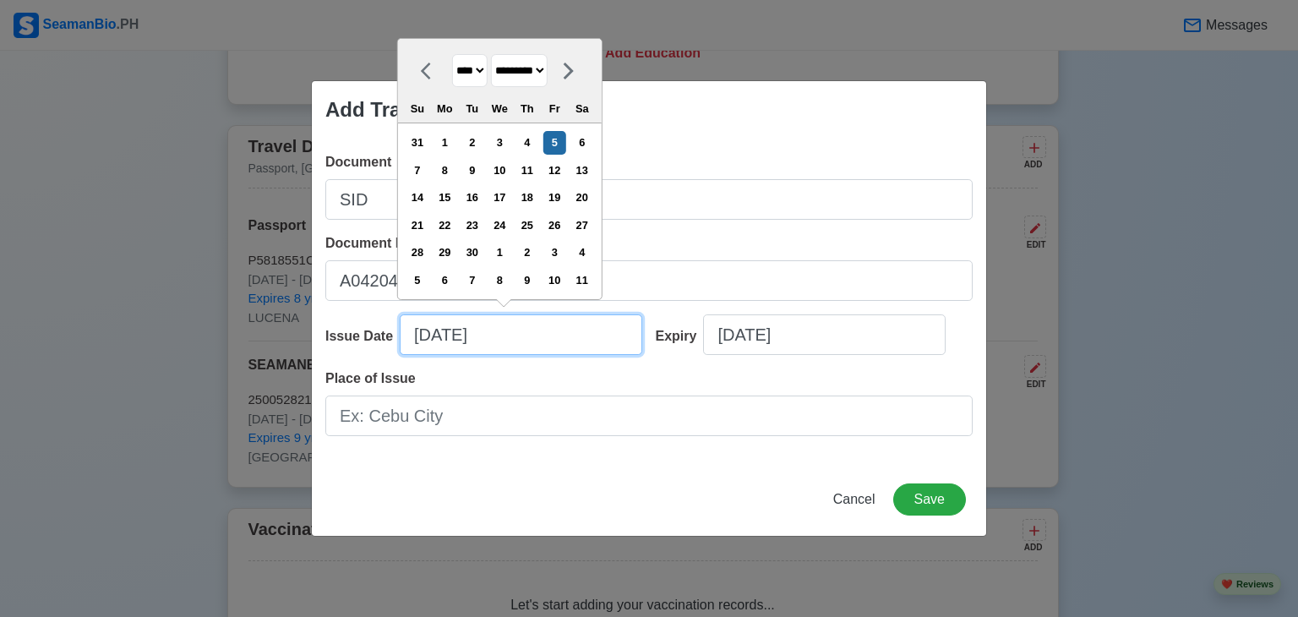
click at [501, 336] on input "[DATE]" at bounding box center [521, 334] width 243 height 41
click at [470, 65] on select "**** **** **** **** **** **** **** **** **** **** **** **** **** **** **** ****…" at bounding box center [469, 70] width 35 height 33
click at [528, 71] on select "******* ******** ***** ***** *** **** **** ****** ********* ******* ******** **…" at bounding box center [519, 70] width 57 height 33
select select "****"
click at [497, 55] on select "******* ******** ***** ***** *** **** **** ****** ********* ******* ******** **…" at bounding box center [519, 70] width 57 height 33
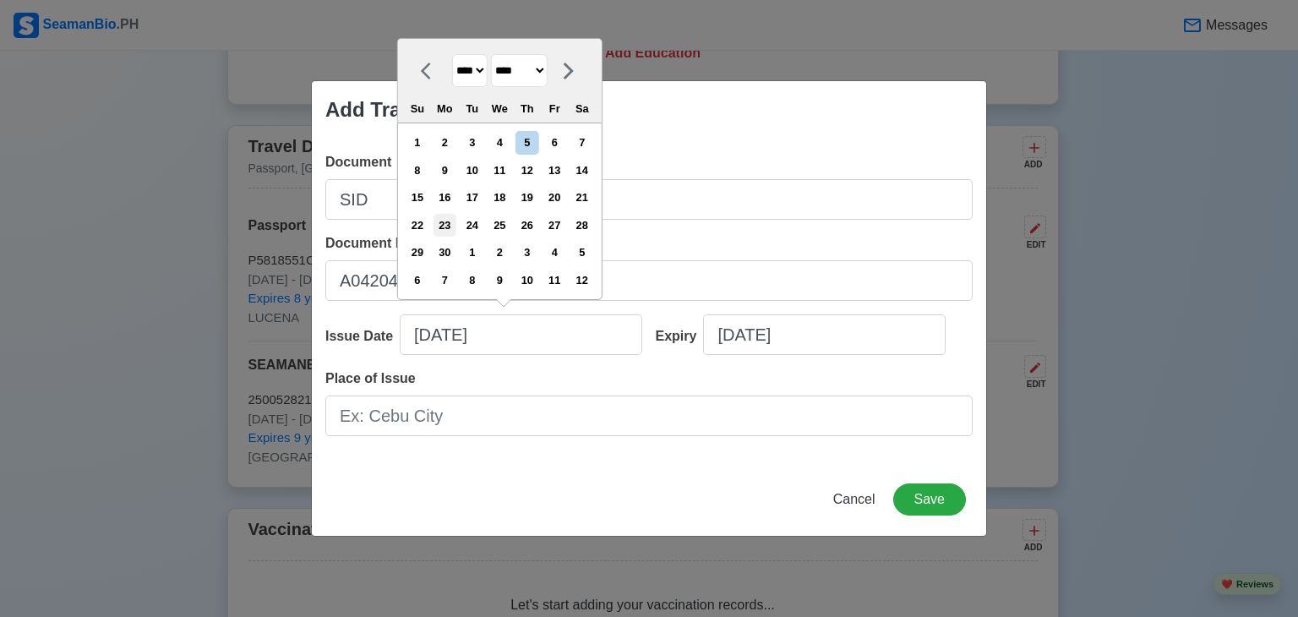
click at [453, 230] on div "23" at bounding box center [445, 225] width 23 height 23
type input "[DATE]"
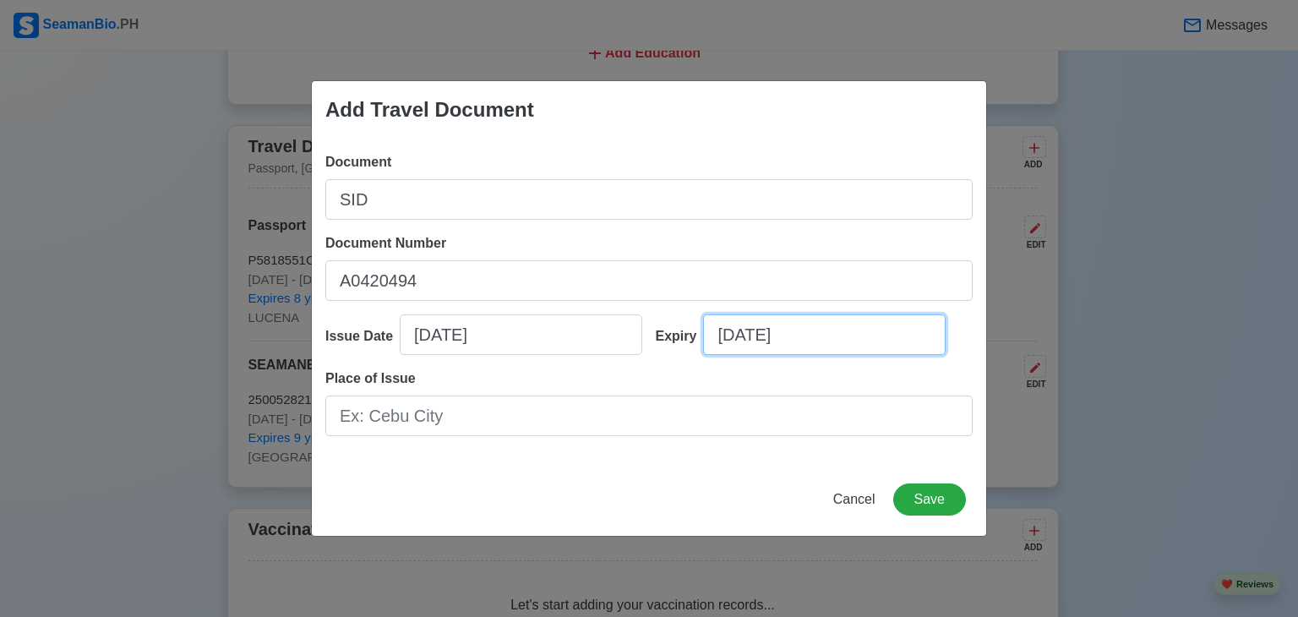
select select "****"
select select "*********"
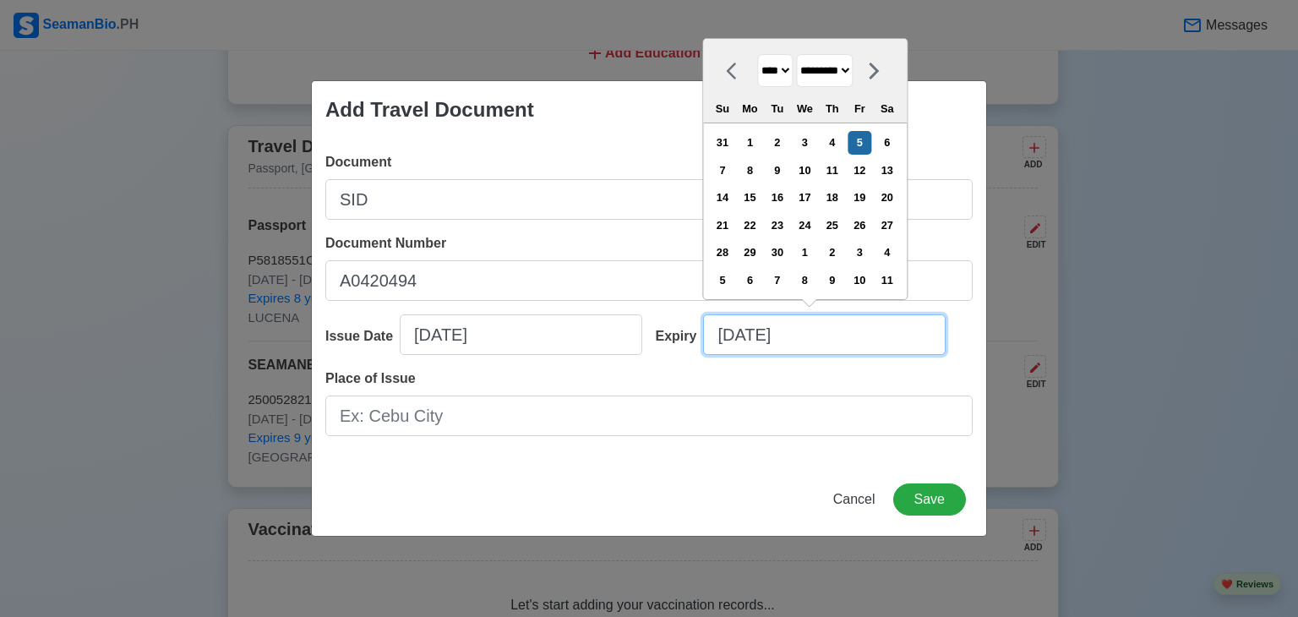
click at [750, 344] on input "[DATE]" at bounding box center [824, 334] width 243 height 41
click at [780, 74] on select "**** **** **** **** **** **** **** **** **** **** **** **** **** **** **** ****…" at bounding box center [774, 70] width 35 height 33
select select "****"
click at [757, 55] on select "**** **** **** **** **** **** **** **** **** **** **** **** **** **** **** ****…" at bounding box center [774, 70] width 35 height 33
click at [840, 68] on select "******* ******** ***** ***** *** **** **** ****** ********* ******* ******** **…" at bounding box center [824, 70] width 57 height 33
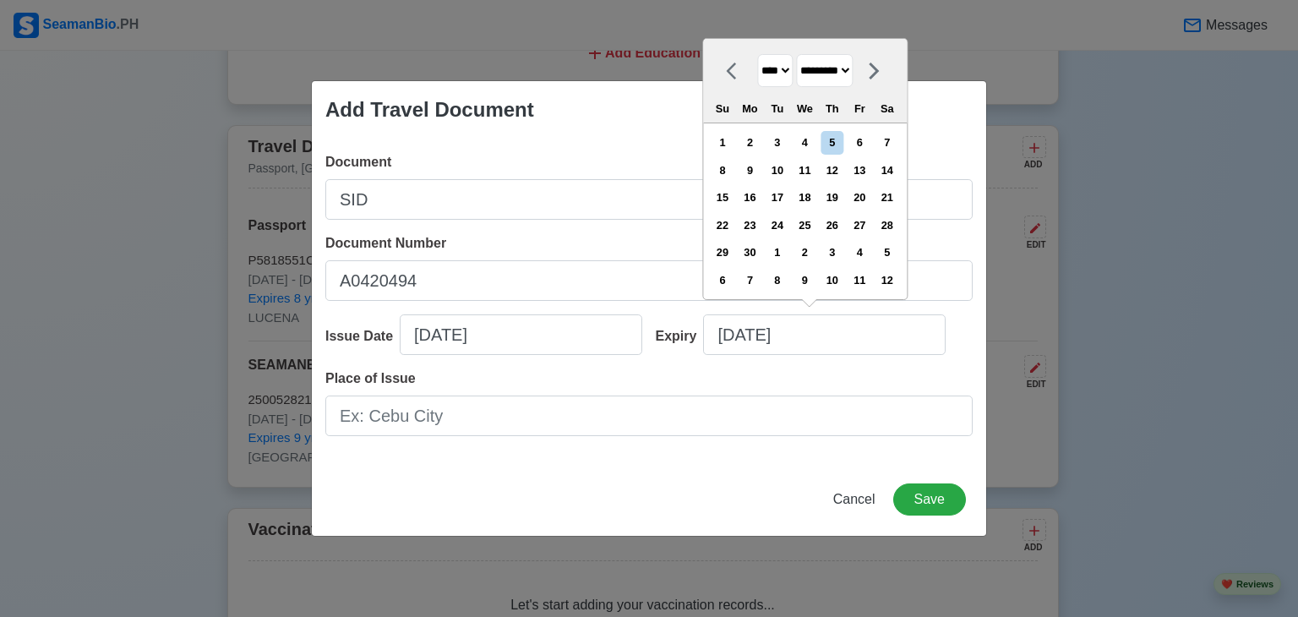
select select "****"
click at [802, 54] on select "******* ******** ***** ***** *** **** **** ****** ********* ******* ******** **…" at bounding box center [824, 70] width 57 height 33
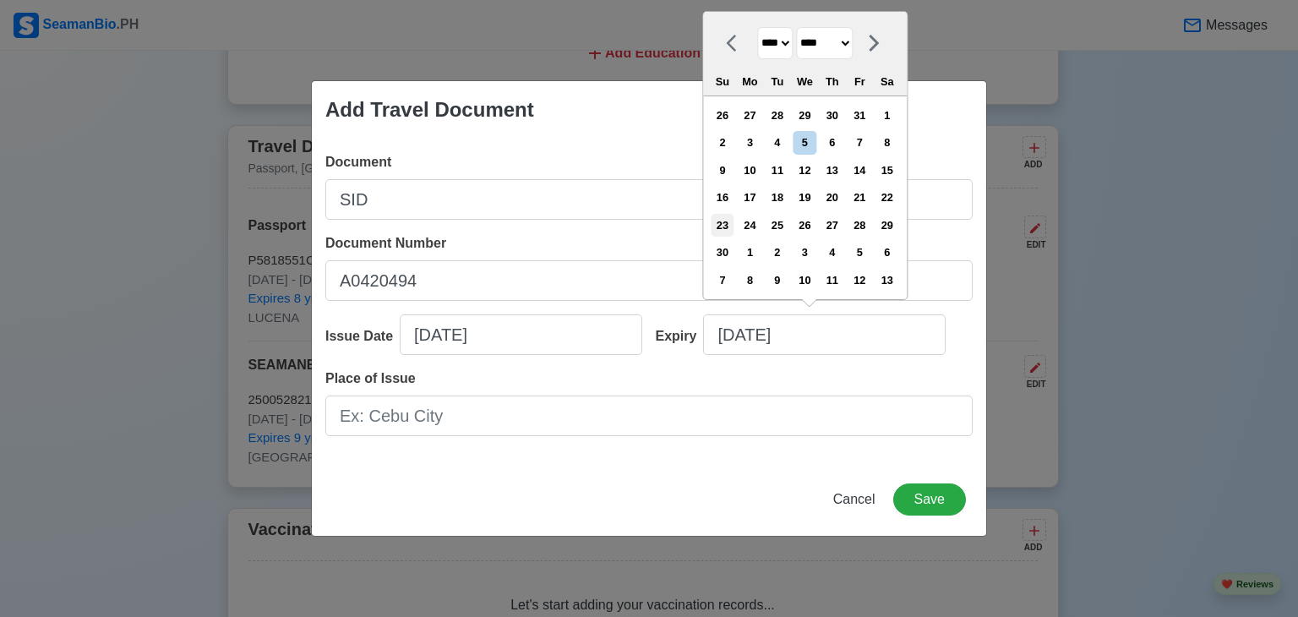
click at [734, 230] on div "23" at bounding box center [722, 225] width 23 height 23
type input "[DATE]"
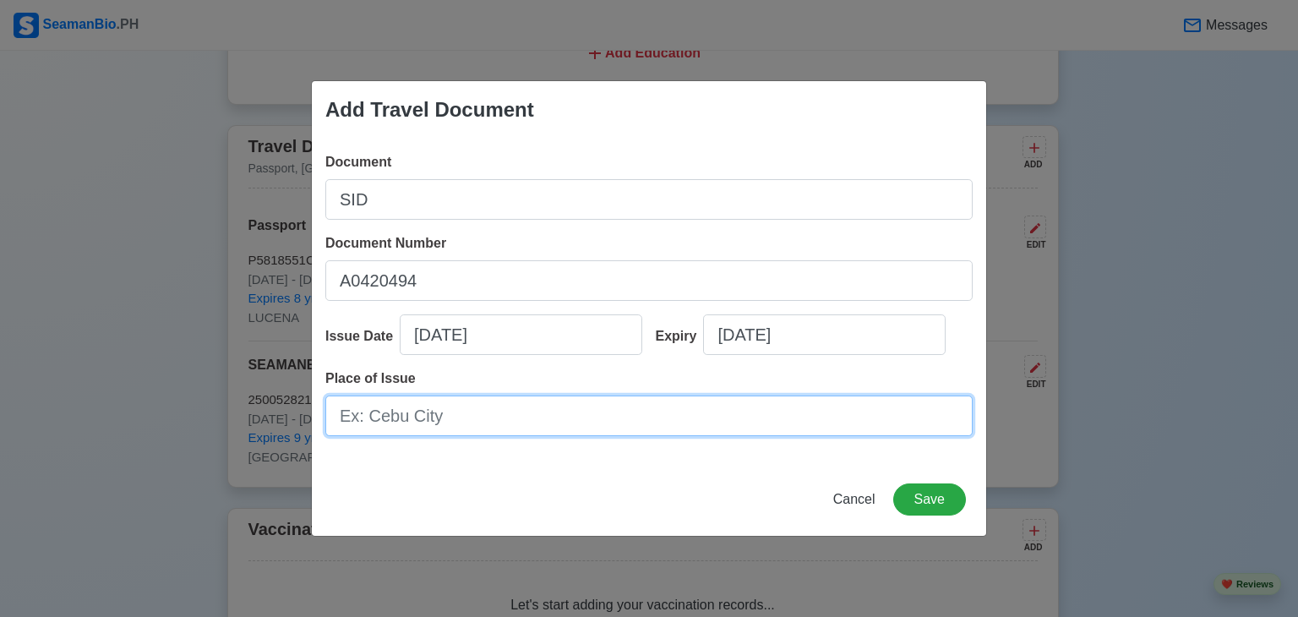
click at [538, 421] on input "Place of Issue" at bounding box center [648, 416] width 647 height 41
type input "[GEOGRAPHIC_DATA]"
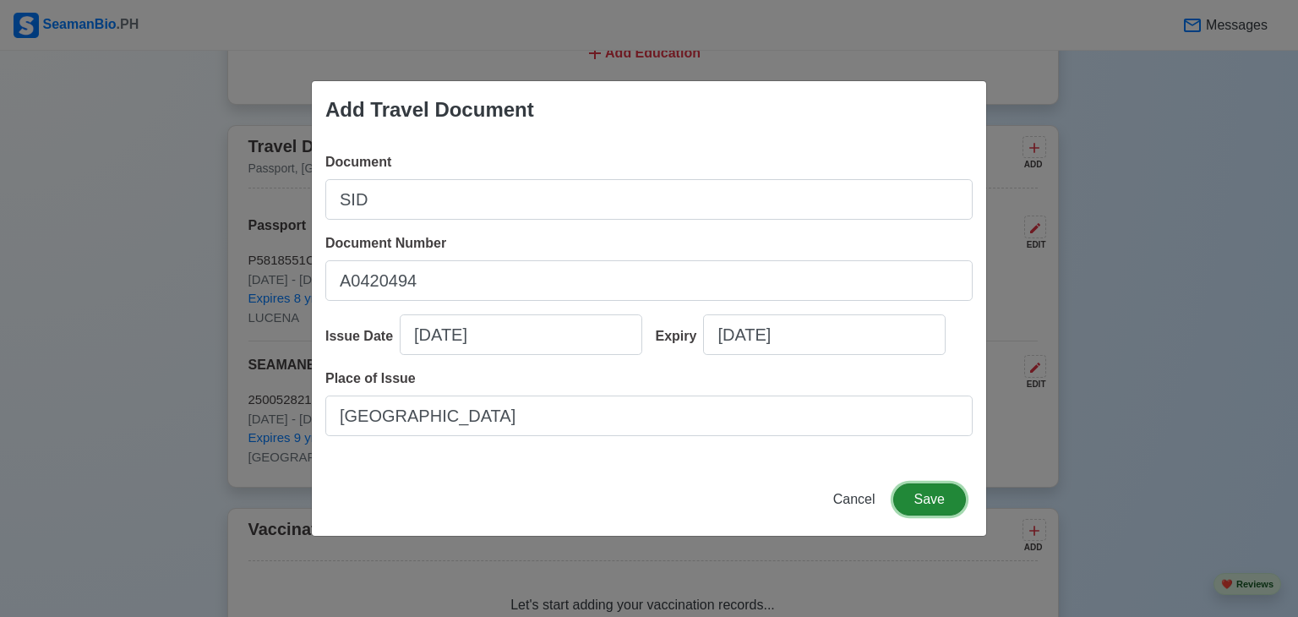
click at [919, 497] on button "Save" at bounding box center [929, 499] width 73 height 32
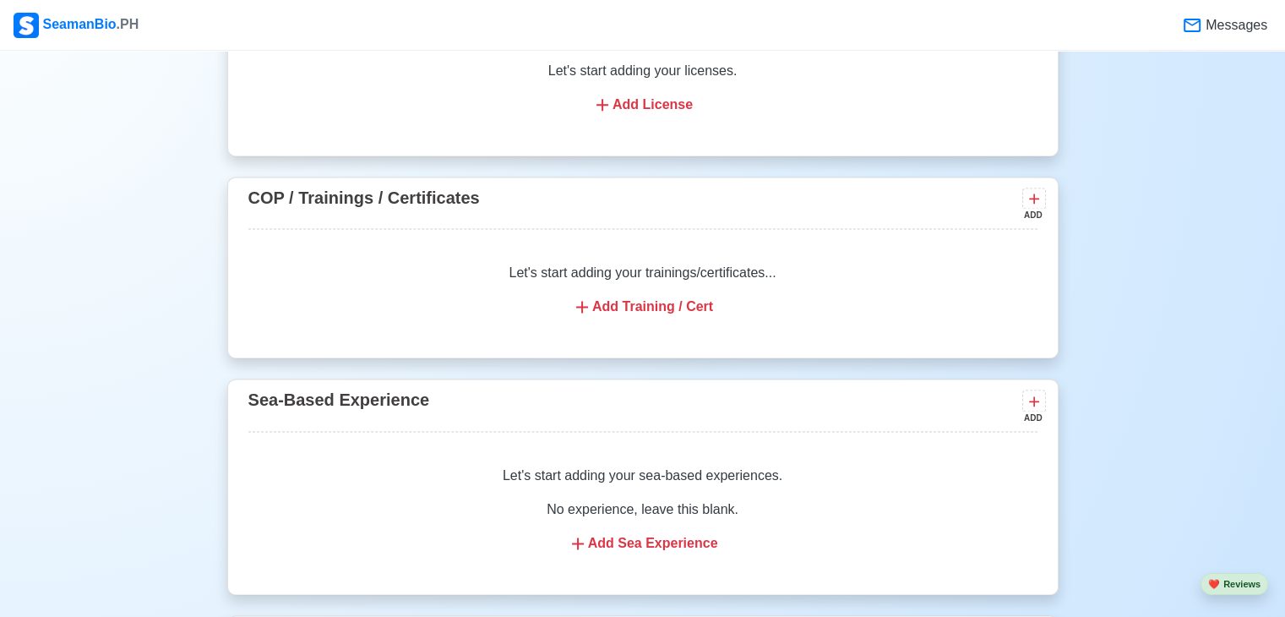
scroll to position [2260, 0]
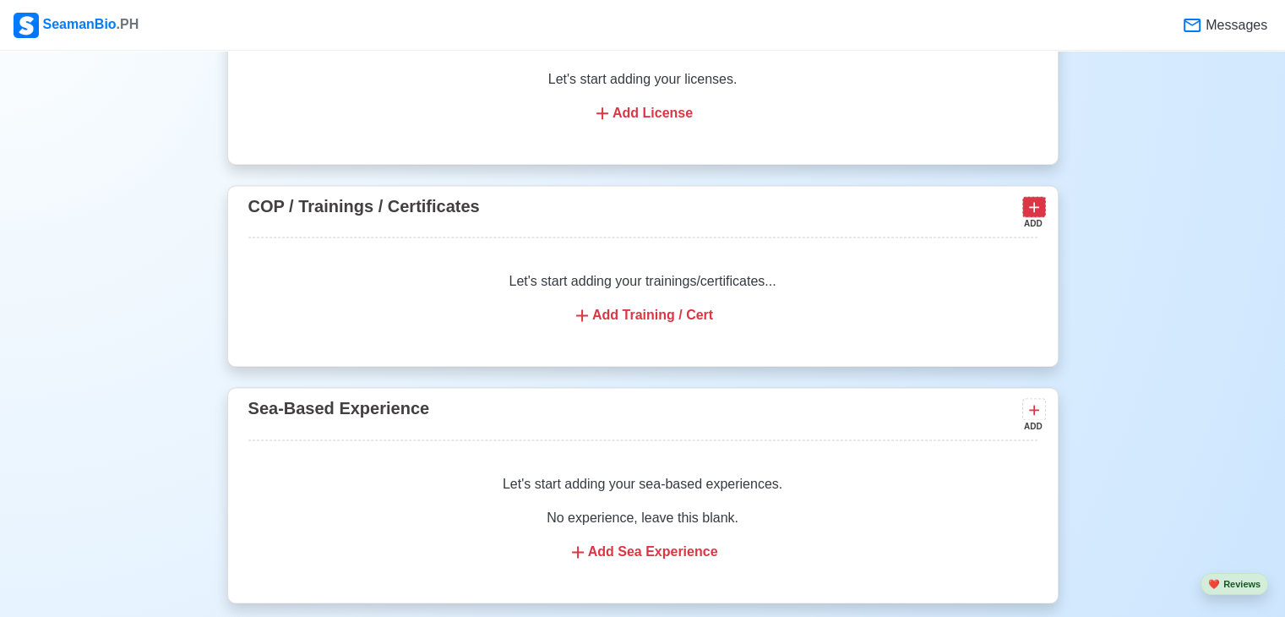
click at [1038, 205] on icon at bounding box center [1034, 207] width 10 height 10
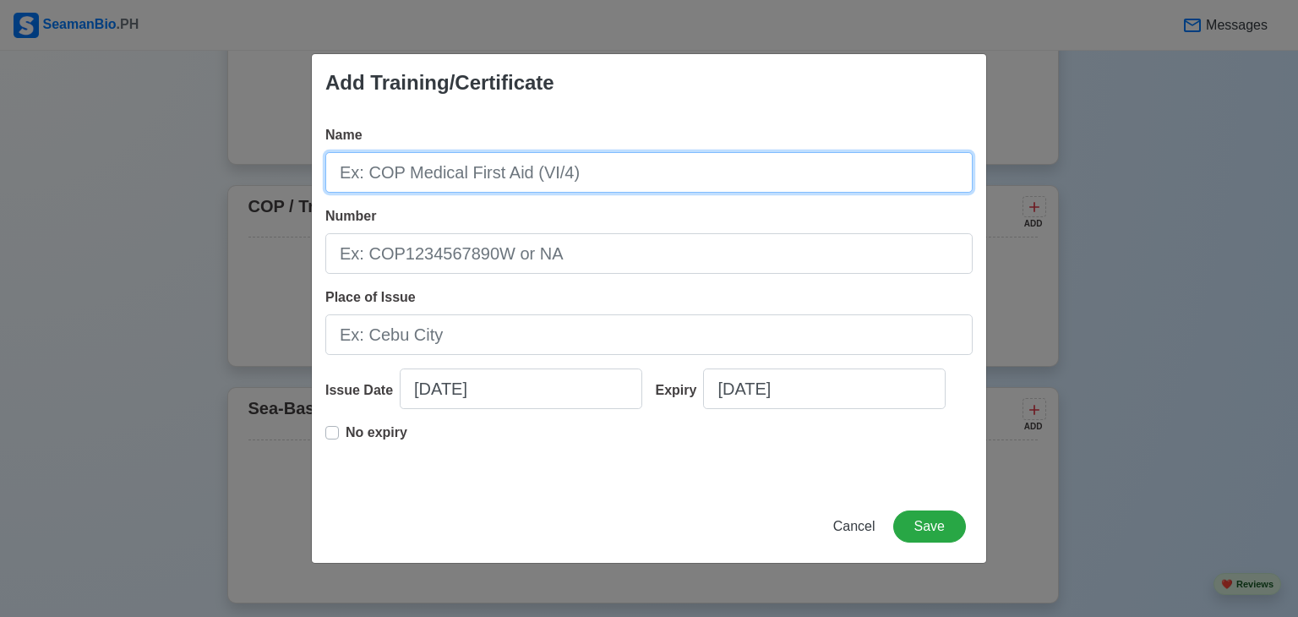
click at [571, 166] on input "Name" at bounding box center [648, 172] width 647 height 41
type input "COP BASOC TRAINING (VI/1)"
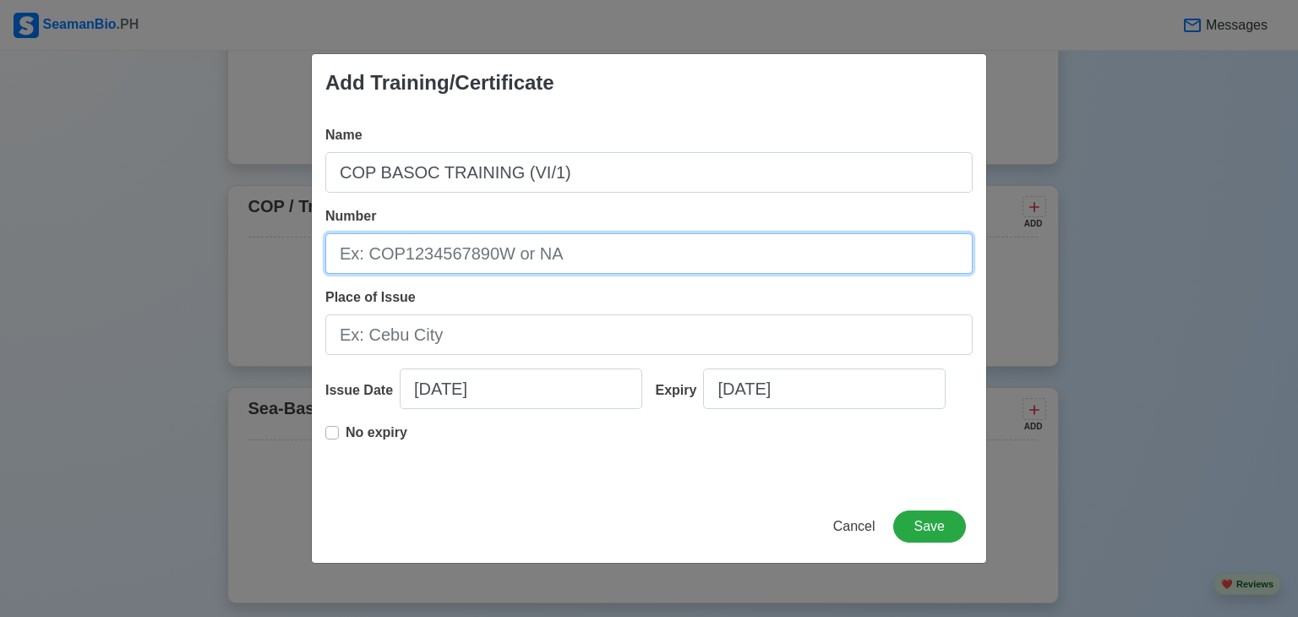
click at [503, 271] on input "Number" at bounding box center [648, 253] width 647 height 41
paste input "BT200092153724"
type input "BT200092153724"
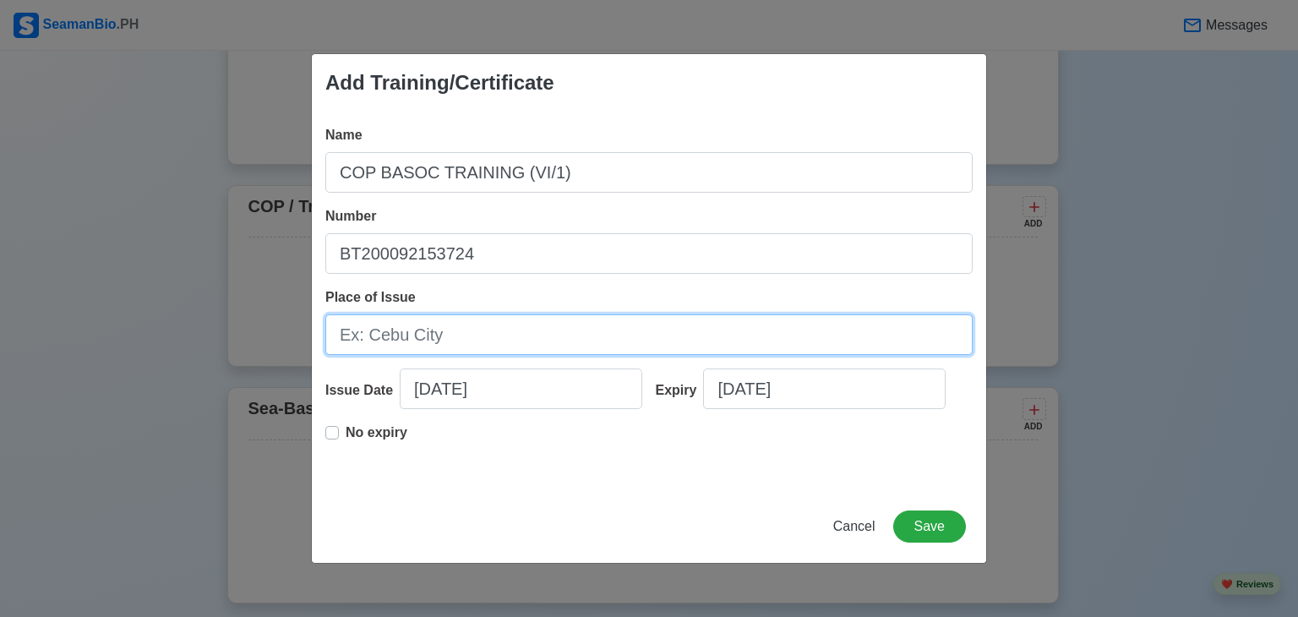
click at [461, 322] on input "Place of Issue" at bounding box center [648, 334] width 647 height 41
click at [429, 342] on input "Place of Issue" at bounding box center [648, 334] width 647 height 41
type input "[GEOGRAPHIC_DATA]"
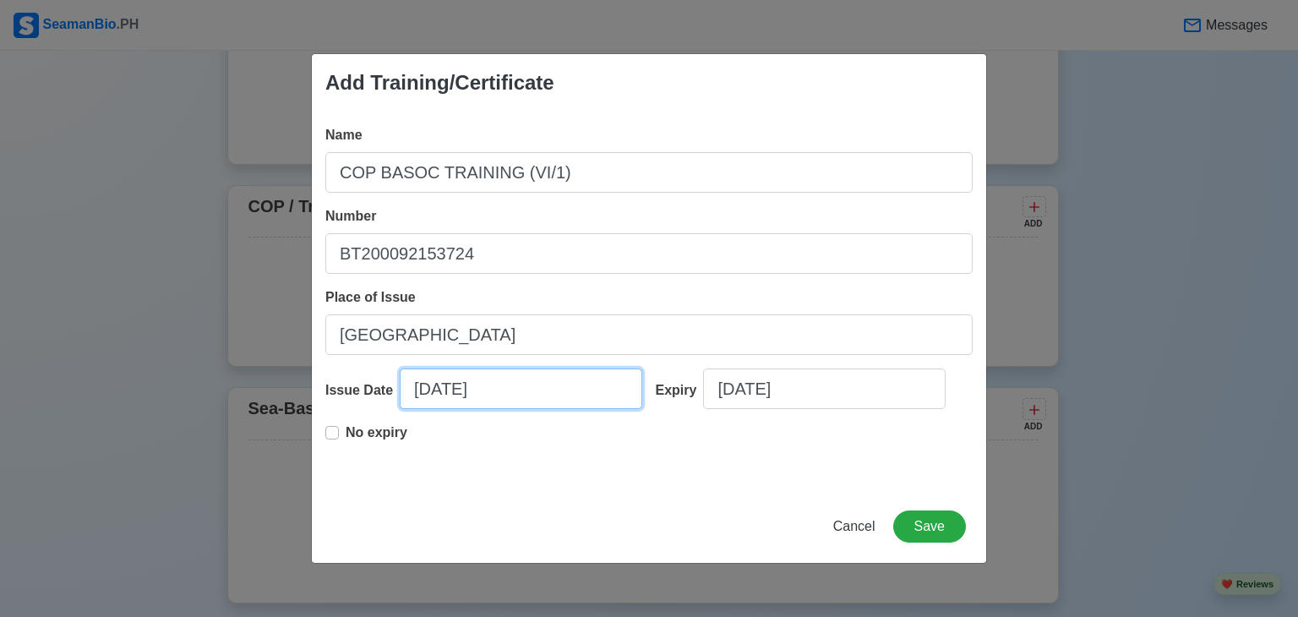
select select "****"
select select "*********"
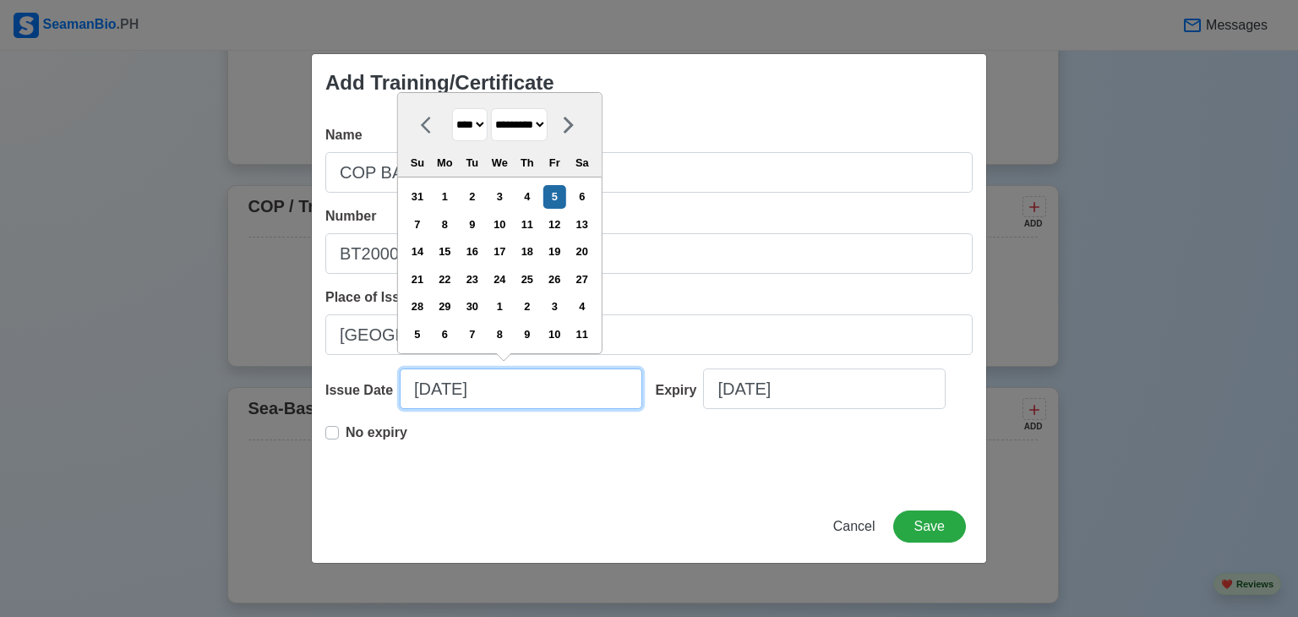
click at [482, 382] on input "[DATE]" at bounding box center [521, 388] width 243 height 41
click at [472, 125] on select "**** **** **** **** **** **** **** **** **** **** **** **** **** **** **** ****…" at bounding box center [469, 124] width 35 height 33
select select "****"
click at [452, 109] on select "**** **** **** **** **** **** **** **** **** **** **** **** **** **** **** ****…" at bounding box center [469, 124] width 35 height 33
click at [541, 132] on select "******* ******** ***** ***** *** **** **** ****** ********* ******* ******** **…" at bounding box center [519, 124] width 57 height 33
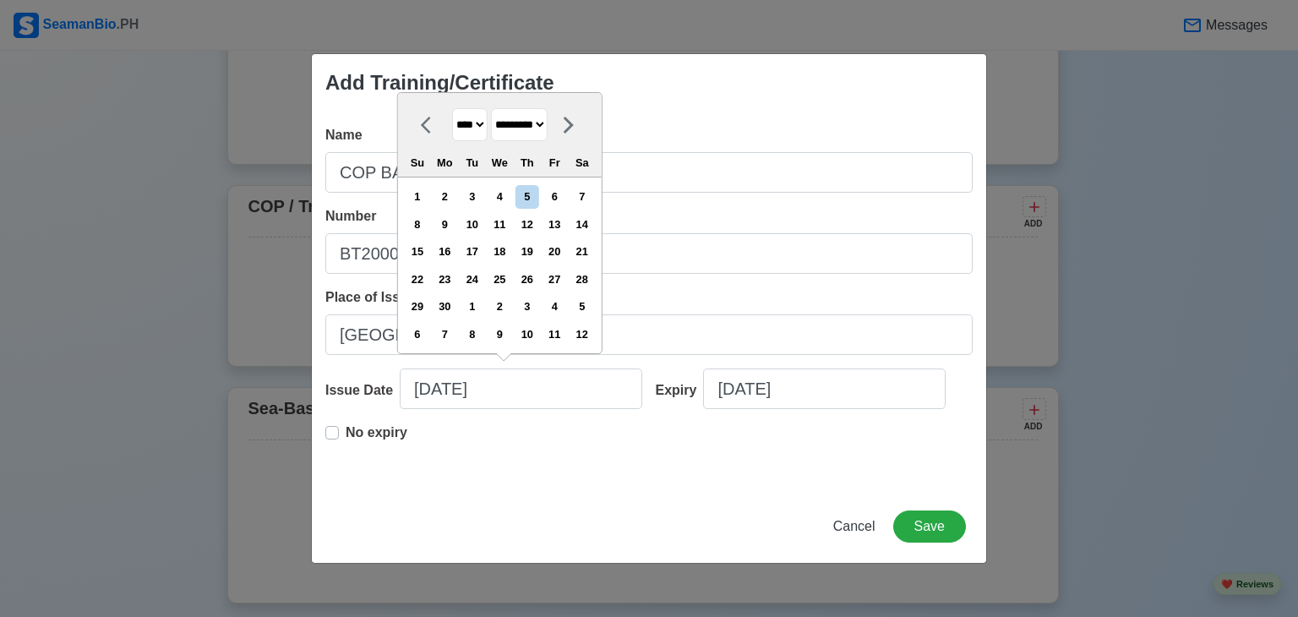
select select "*****"
click at [497, 109] on select "******* ******** ***** ***** *** **** **** ****** ********* ******* ******** **…" at bounding box center [519, 124] width 57 height 33
click at [566, 194] on div "5" at bounding box center [554, 196] width 23 height 23
type input "[DATE]"
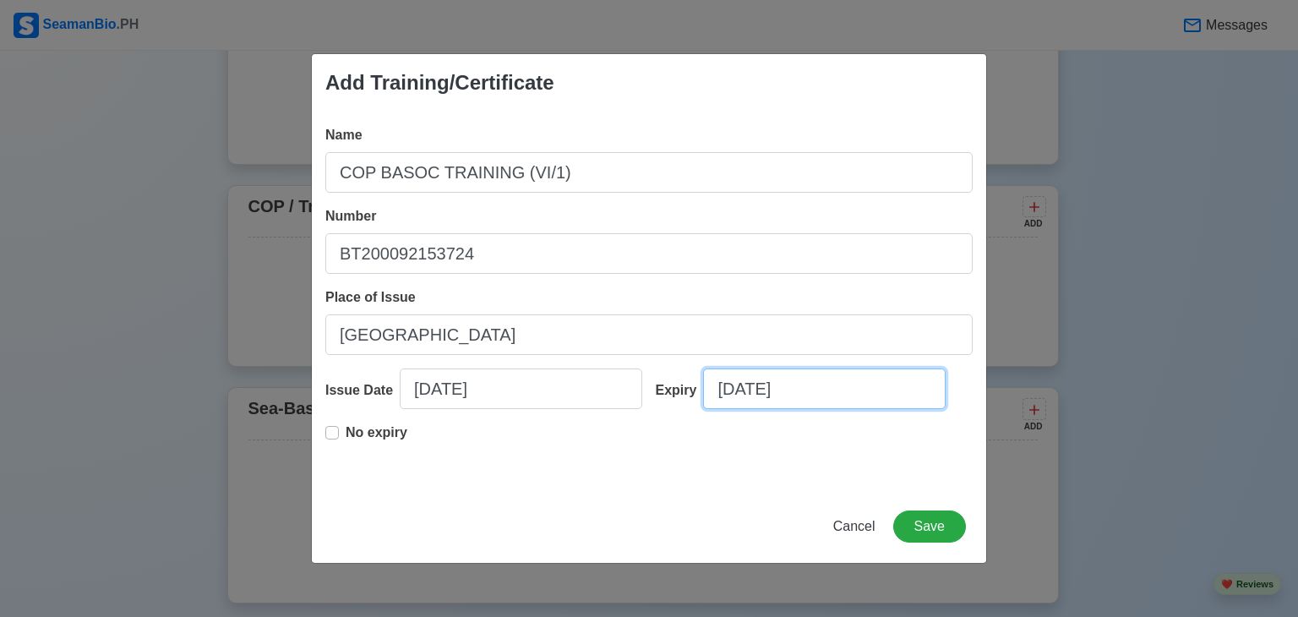
select select "****"
select select "*********"
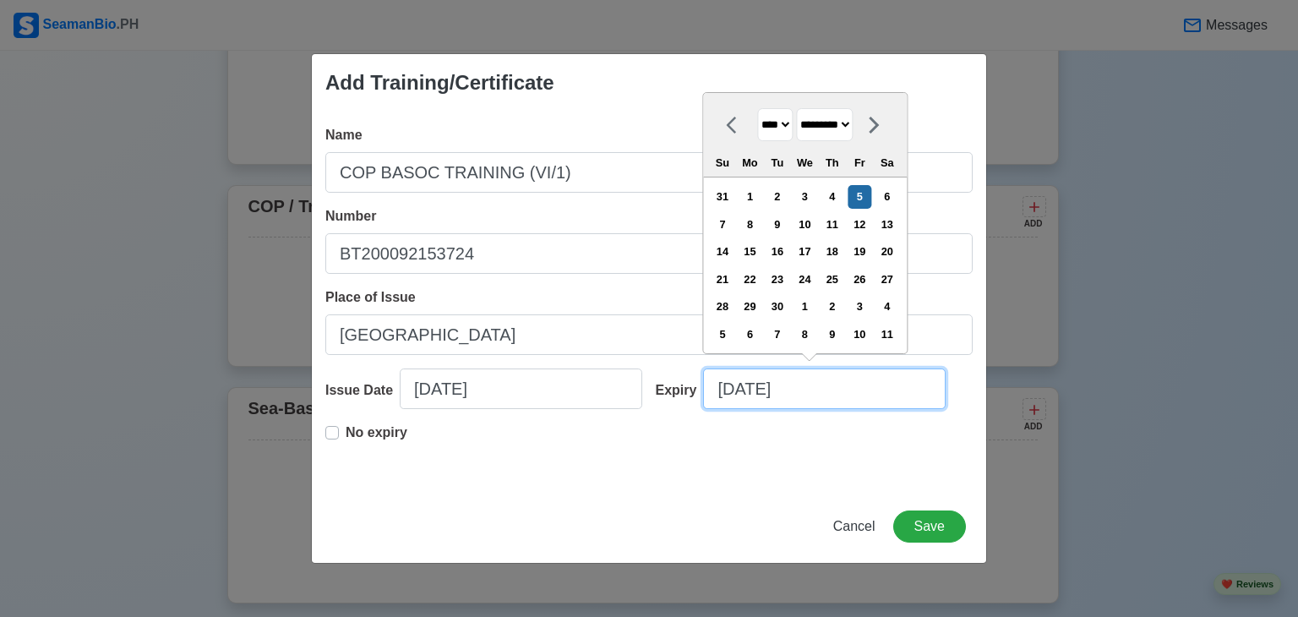
click at [777, 390] on input "[DATE]" at bounding box center [824, 388] width 243 height 41
click at [778, 116] on select "**** **** **** **** **** **** **** **** **** **** **** **** **** **** **** ****…" at bounding box center [774, 124] width 35 height 33
select select "****"
click at [757, 108] on select "**** **** **** **** **** **** **** **** **** **** **** **** **** **** **** ****…" at bounding box center [774, 124] width 35 height 33
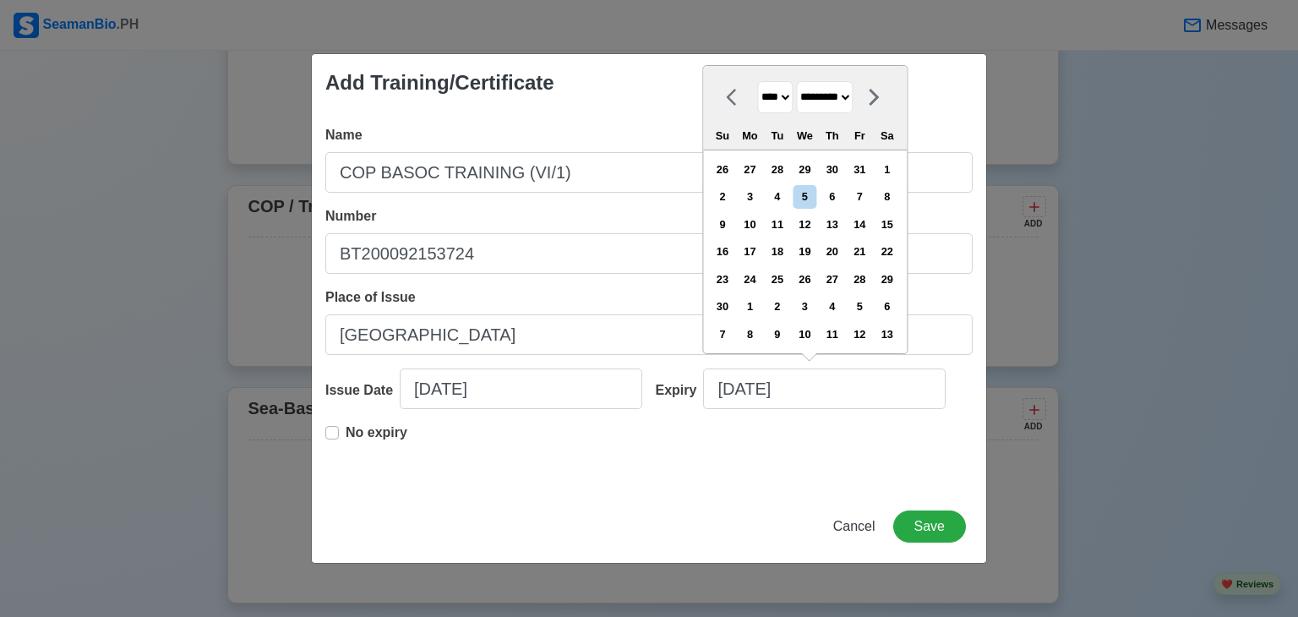
click at [815, 93] on select "******* ******** ***** ***** *** **** **** ****** ********* ******* ******** **…" at bounding box center [824, 97] width 57 height 33
select select "*****"
click at [802, 109] on select "******* ******** ***** ***** *** **** **** ****** ********* ******* ******** **…" at bounding box center [824, 97] width 57 height 33
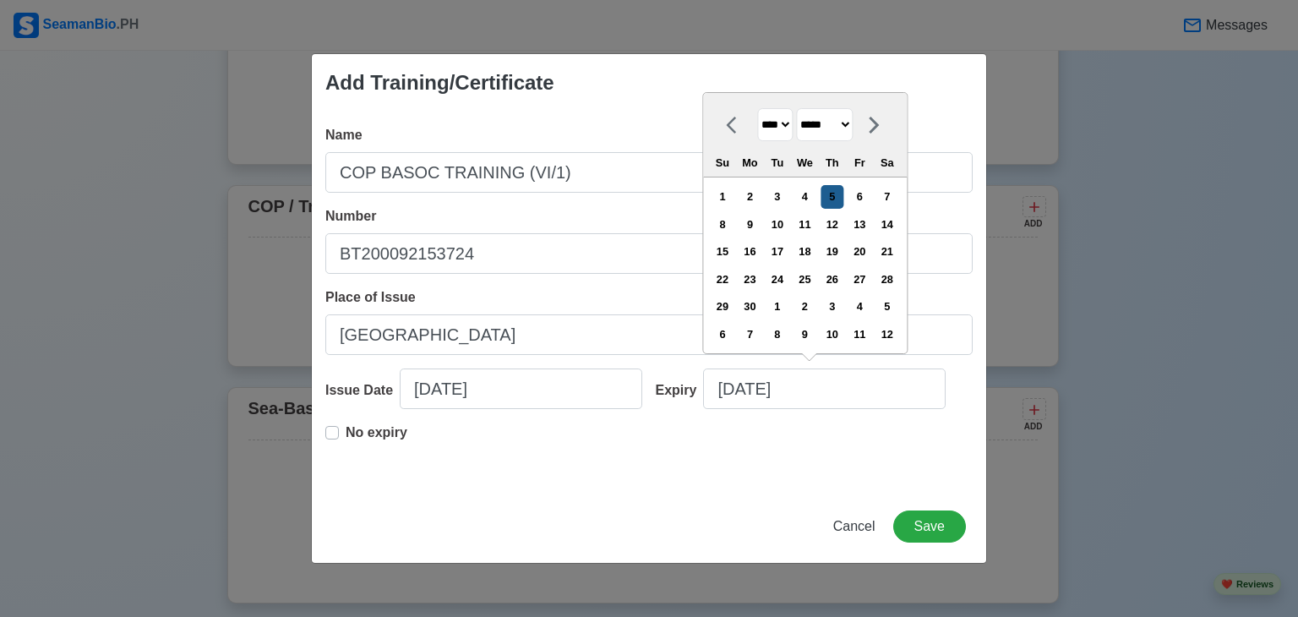
click at [843, 201] on div "5" at bounding box center [832, 196] width 23 height 23
type input "[DATE]"
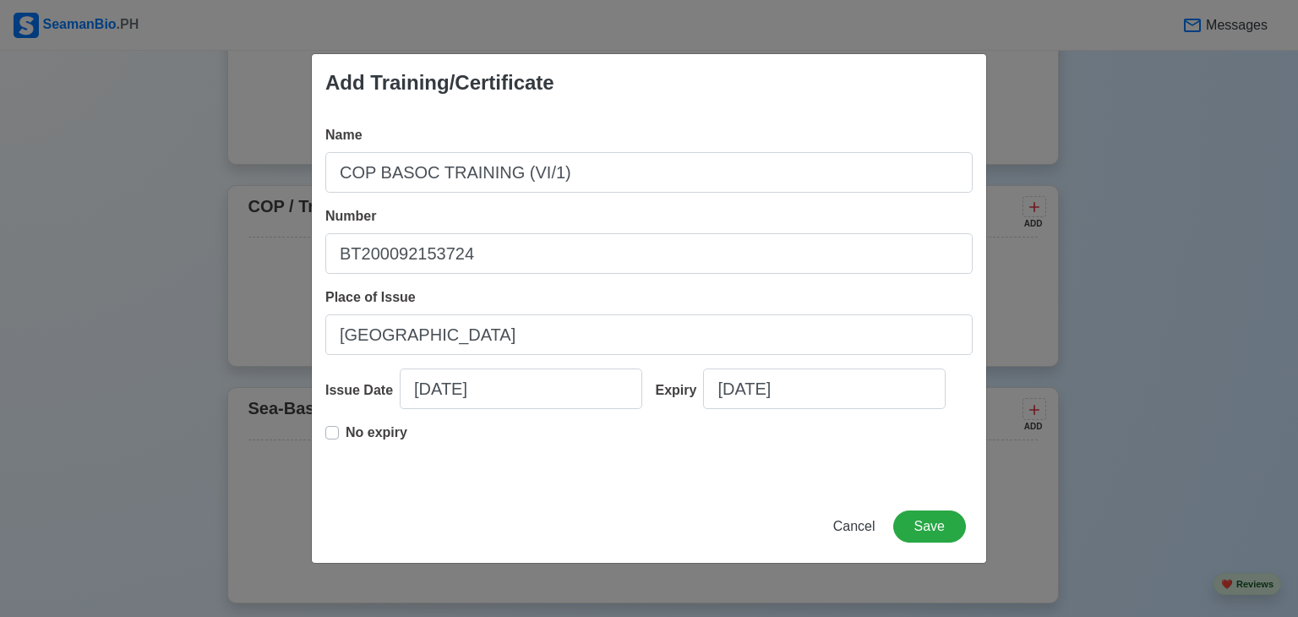
click at [558, 436] on div "No expiry" at bounding box center [648, 450] width 647 height 54
click at [918, 521] on button "Save" at bounding box center [929, 526] width 73 height 32
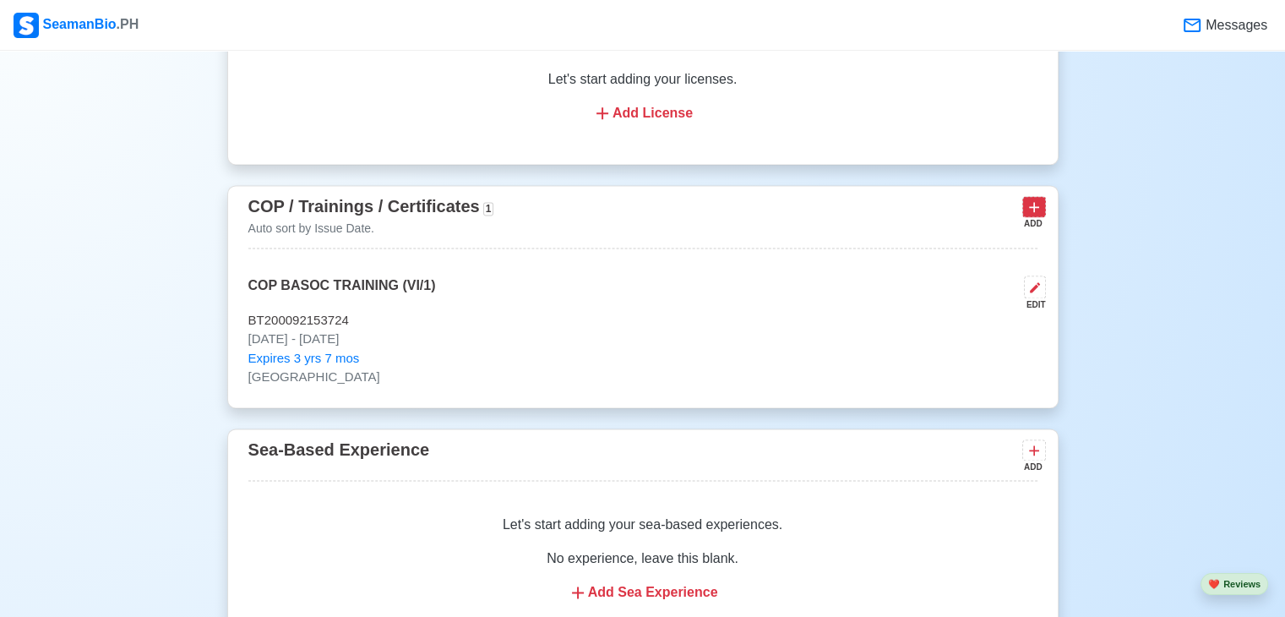
click at [1030, 212] on icon at bounding box center [1034, 207] width 17 height 17
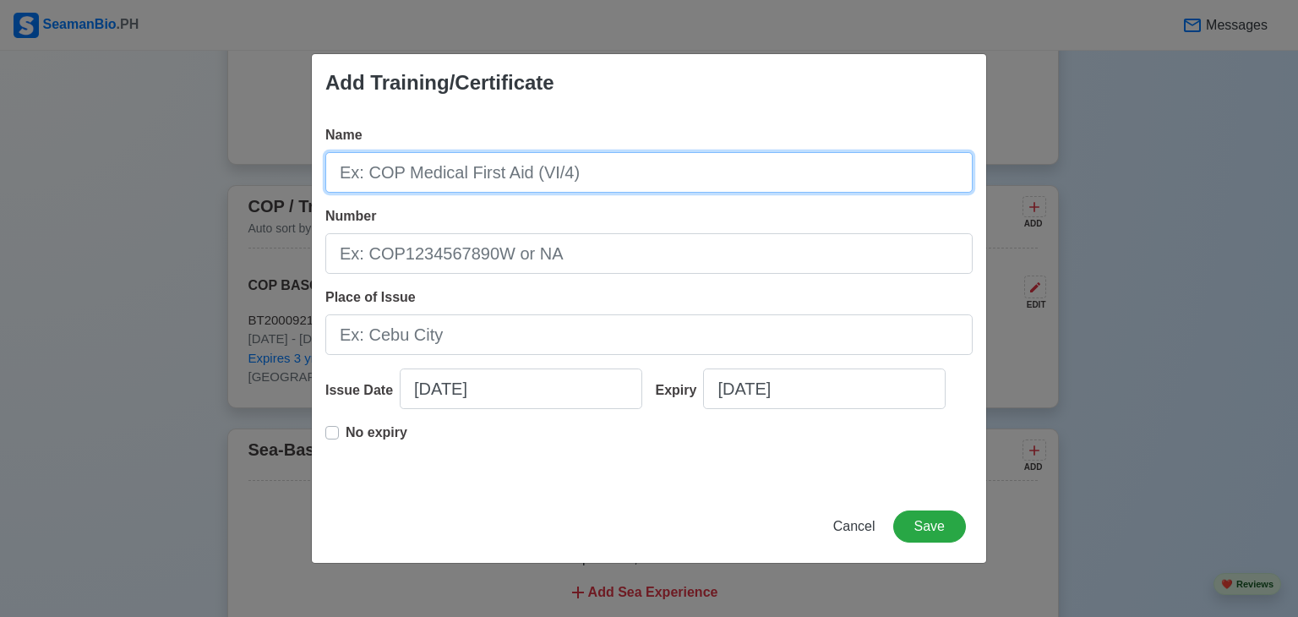
click at [485, 184] on input "Name" at bounding box center [648, 172] width 647 height 41
type input "COP SDSD (VI/6)"
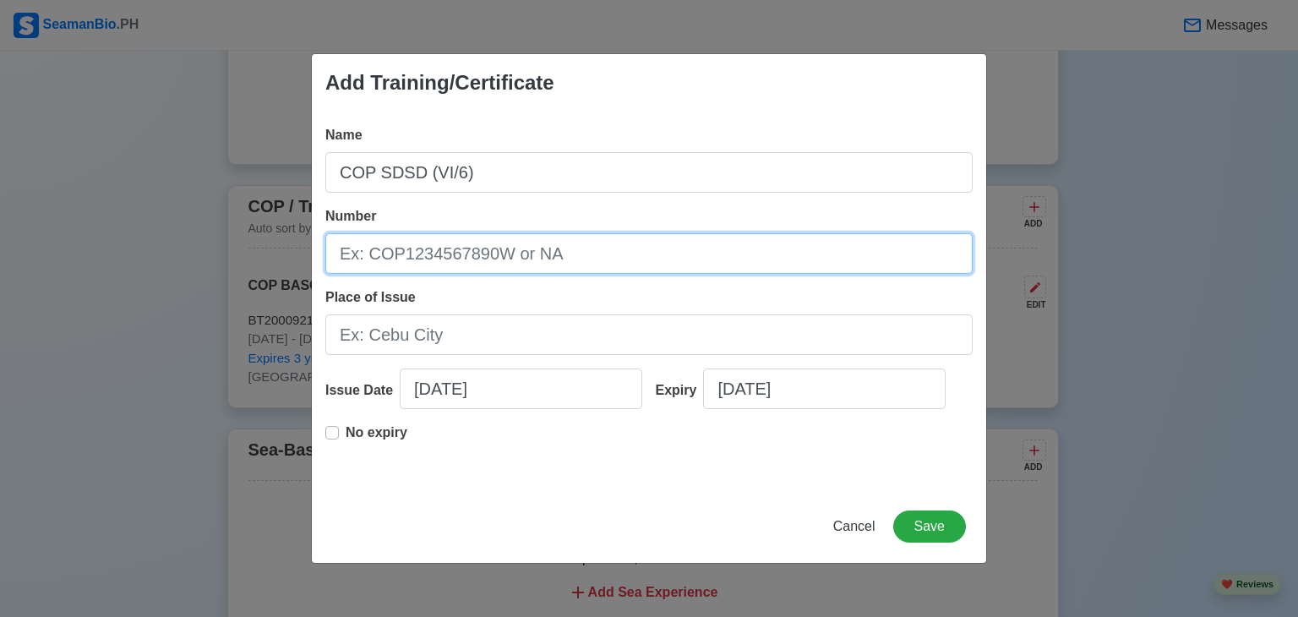
click at [573, 248] on input "Number" at bounding box center [648, 253] width 647 height 41
click at [500, 259] on input "Number" at bounding box center [648, 253] width 647 height 41
paste input "BT200092153724"
type input "B"
paste input "SDSD200023033124"
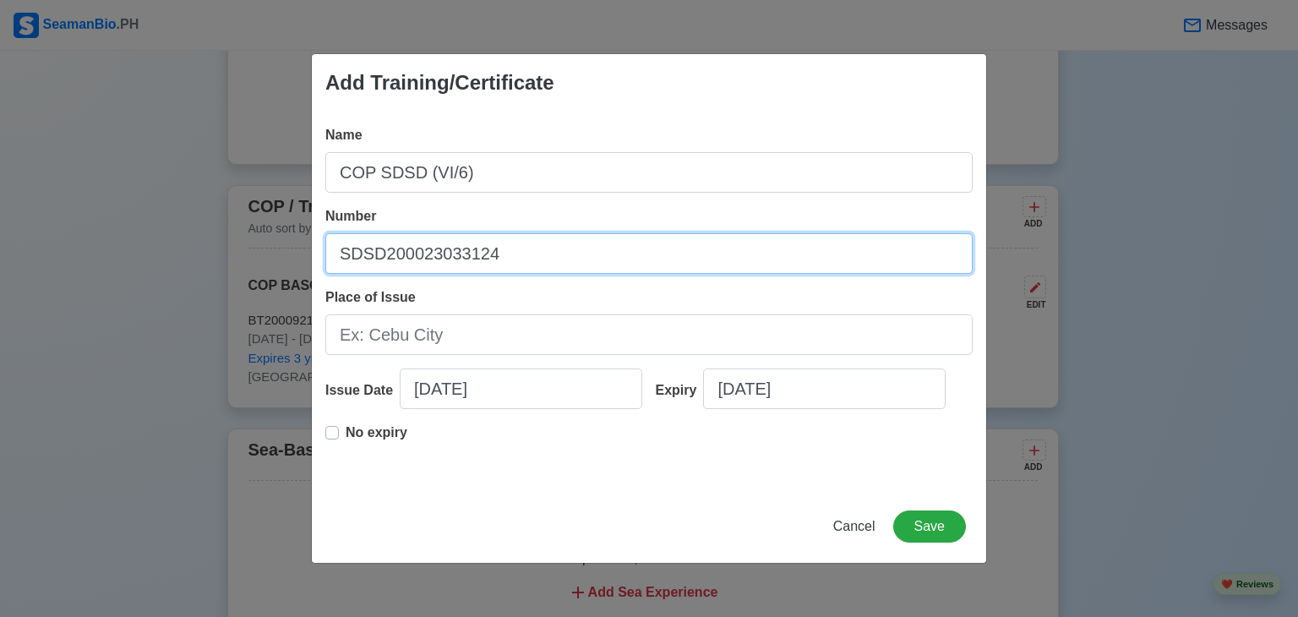
type input "SDSD200023033124"
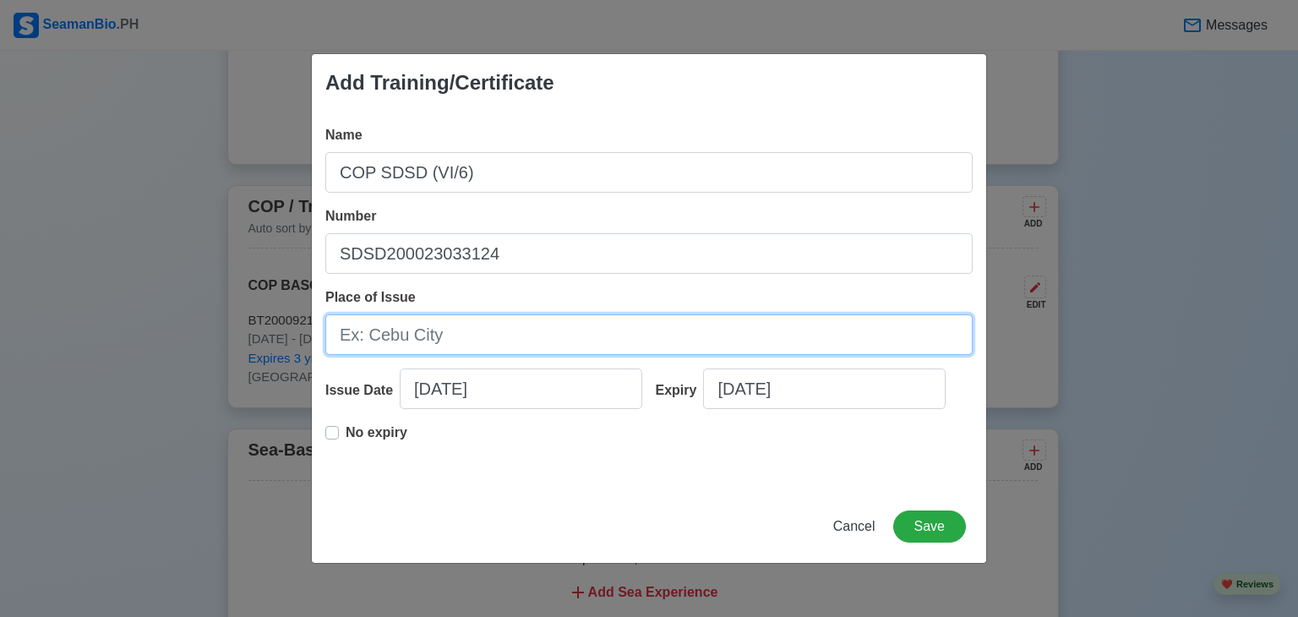
click at [456, 329] on input "Place of Issue" at bounding box center [648, 334] width 647 height 41
type input "[GEOGRAPHIC_DATA]"
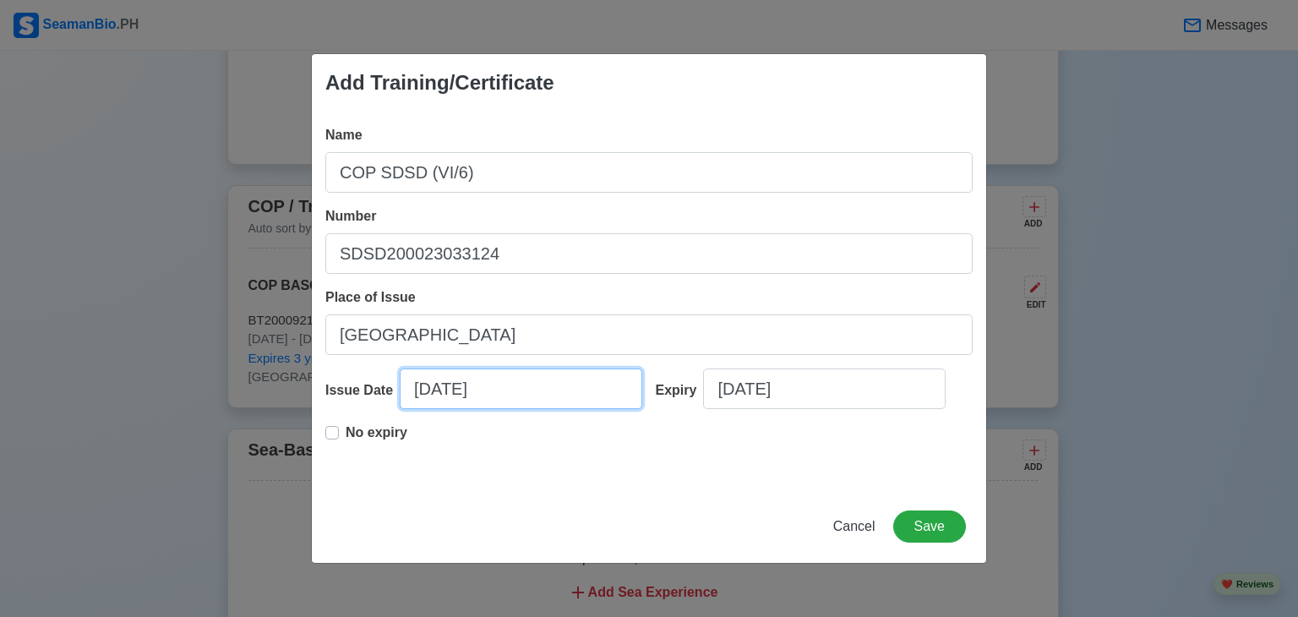
select select "****"
select select "*********"
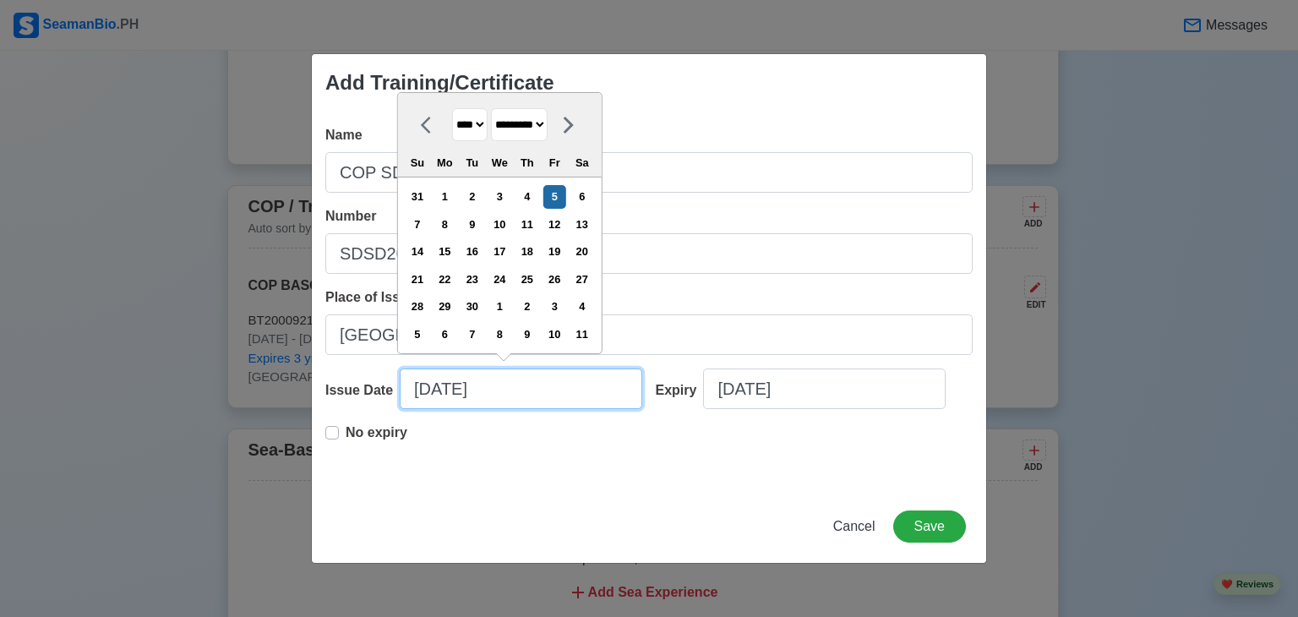
click at [477, 397] on input "[DATE]" at bounding box center [521, 388] width 243 height 41
click at [480, 123] on select "**** **** **** **** **** **** **** **** **** **** **** **** **** **** **** ****…" at bounding box center [469, 124] width 35 height 33
select select "****"
click at [452, 109] on select "**** **** **** **** **** **** **** **** **** **** **** **** **** **** **** ****…" at bounding box center [469, 124] width 35 height 33
click at [539, 123] on select "******* ******** ***** ***** *** **** **** ****** ********* ******* ******** **…" at bounding box center [519, 124] width 57 height 33
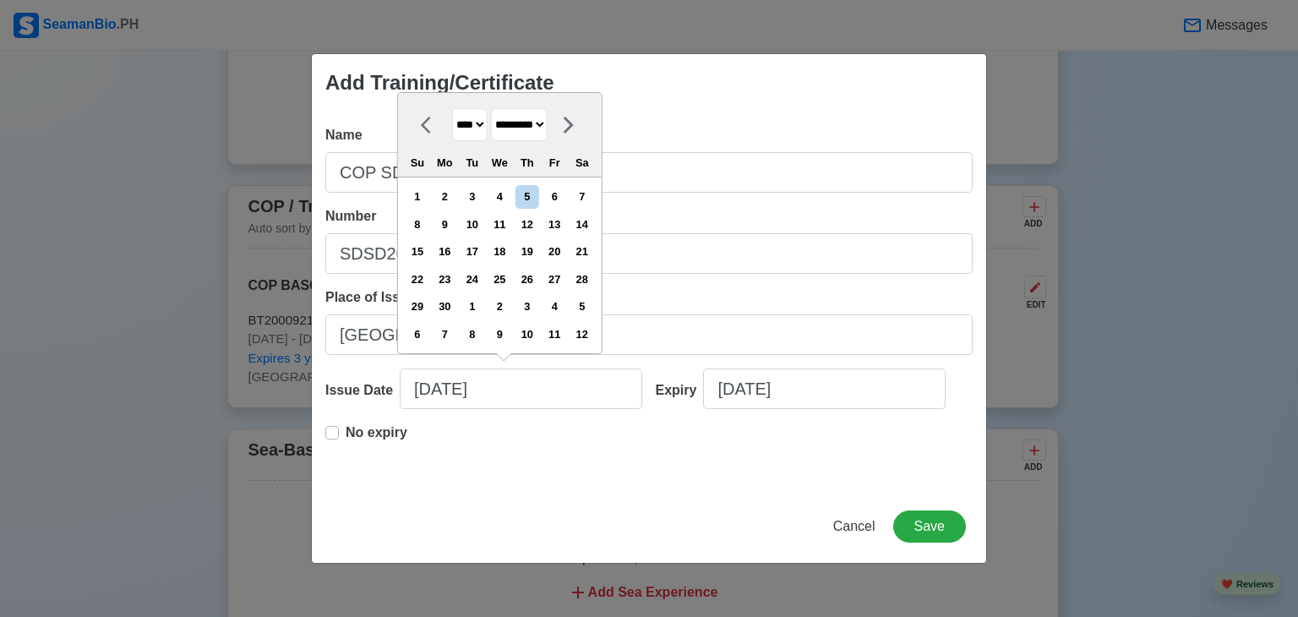
select select "*****"
click at [497, 109] on select "******* ******** ***** ***** *** **** **** ****** ********* ******* ******** **…" at bounding box center [519, 124] width 57 height 33
click at [566, 201] on div "5" at bounding box center [554, 196] width 23 height 23
type input "[DATE]"
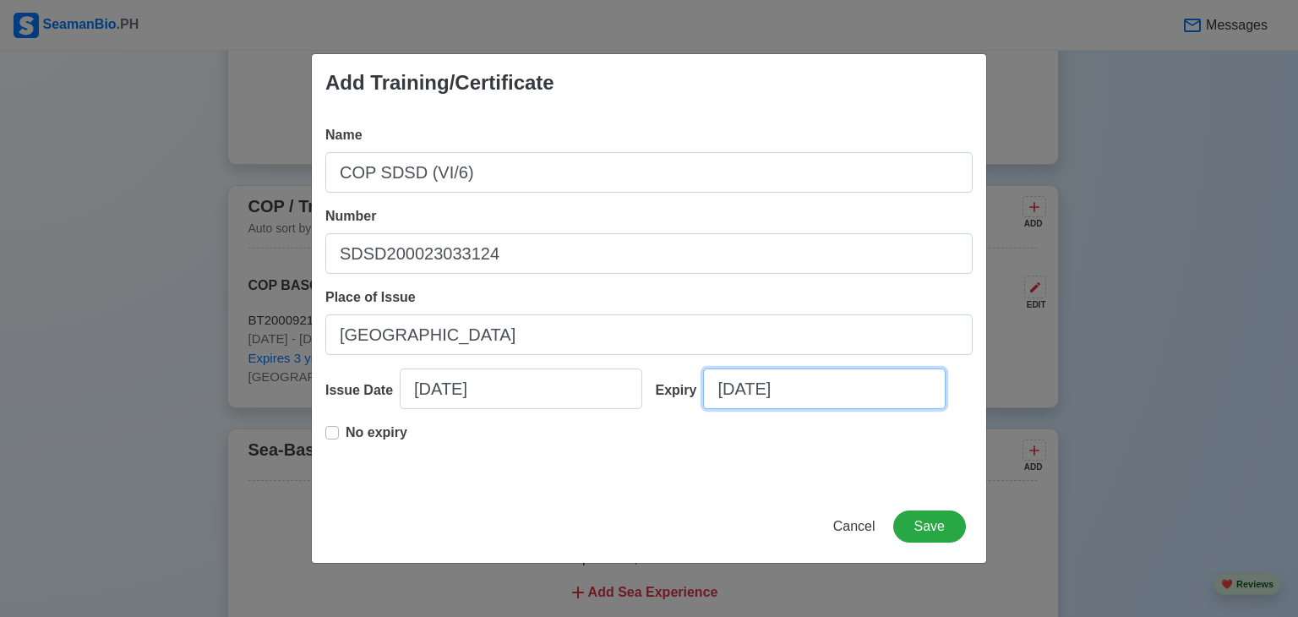
select select "****"
select select "*********"
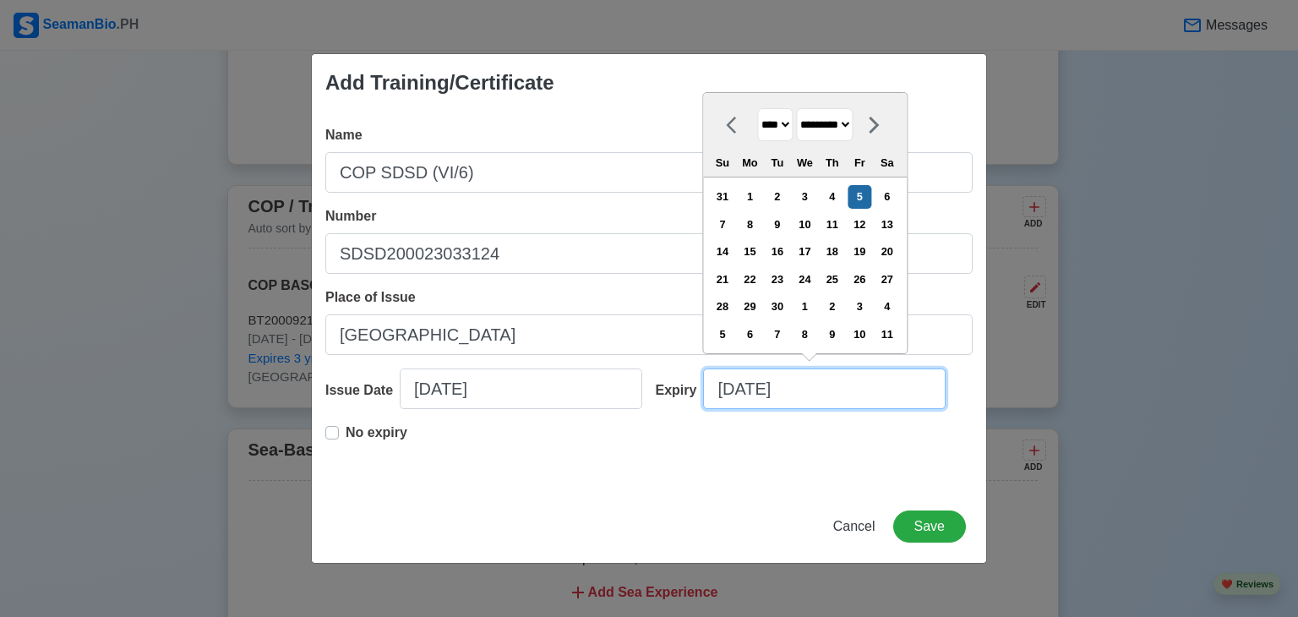
click at [784, 399] on input "[DATE]" at bounding box center [824, 388] width 243 height 41
type input "[DATE]"
select select "****"
type input "09/05/2"
select select "****"
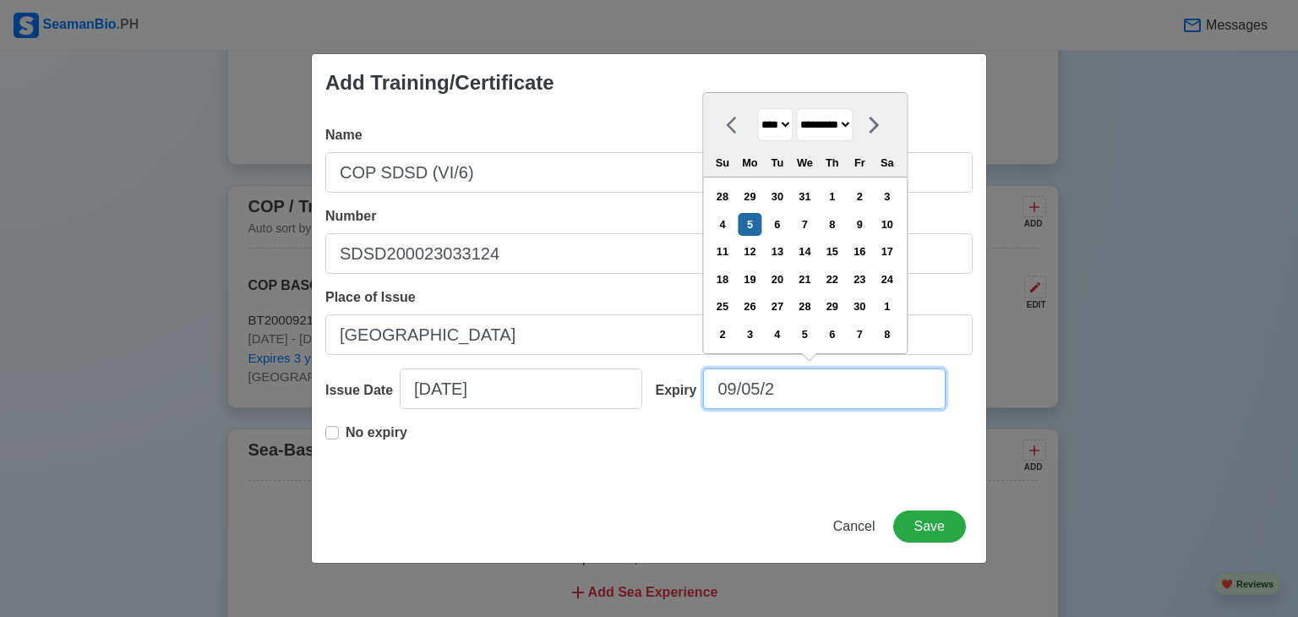
type input "09/05/"
select select "****"
type input "0"
select select "****"
select select "*******"
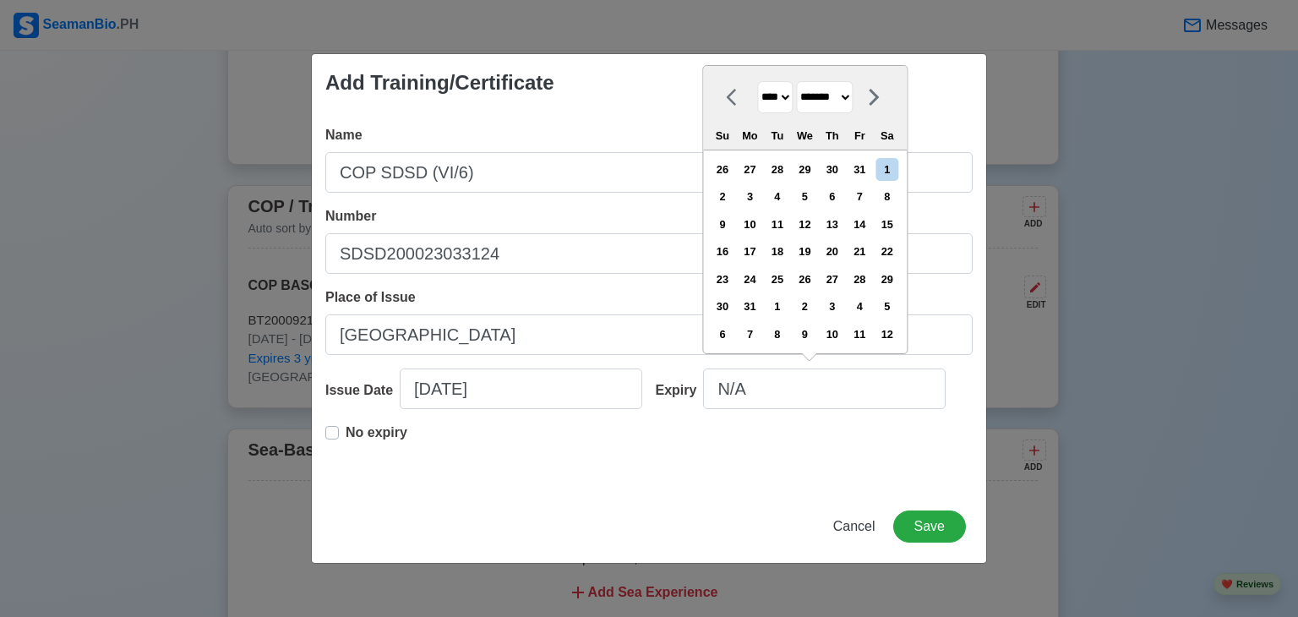
type input "[DATE]"
click at [909, 434] on div "No expiry" at bounding box center [648, 450] width 647 height 54
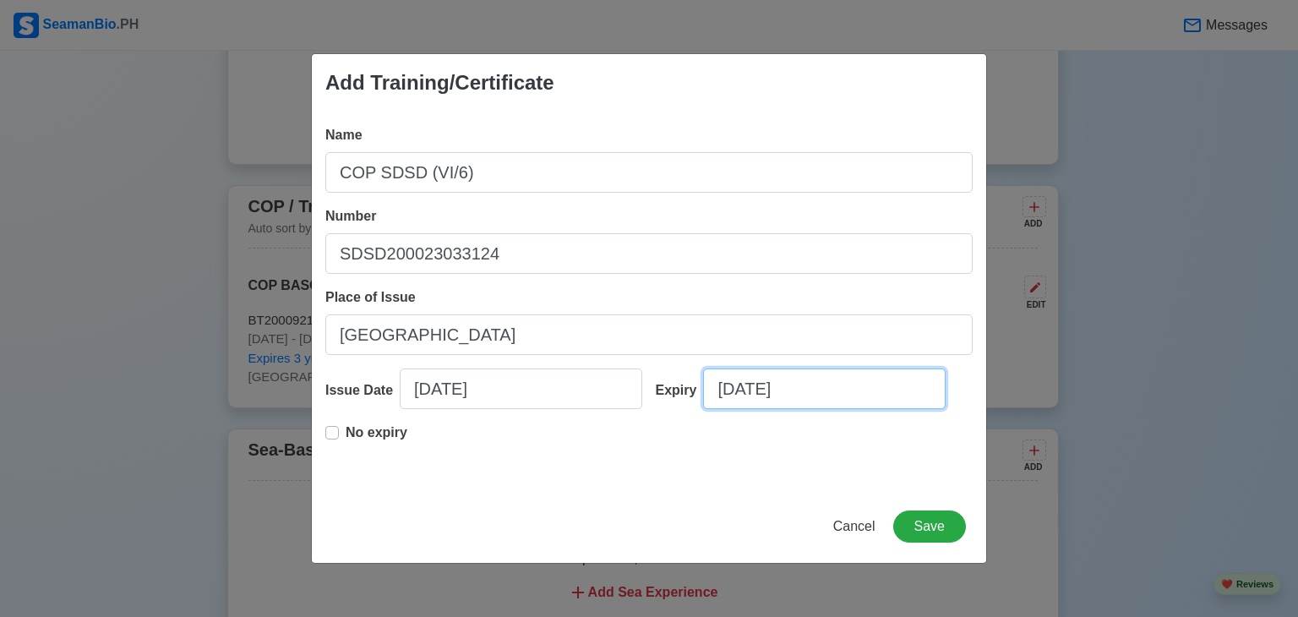
click at [836, 403] on input "[DATE]" at bounding box center [824, 388] width 243 height 41
select select "****"
select select "*********"
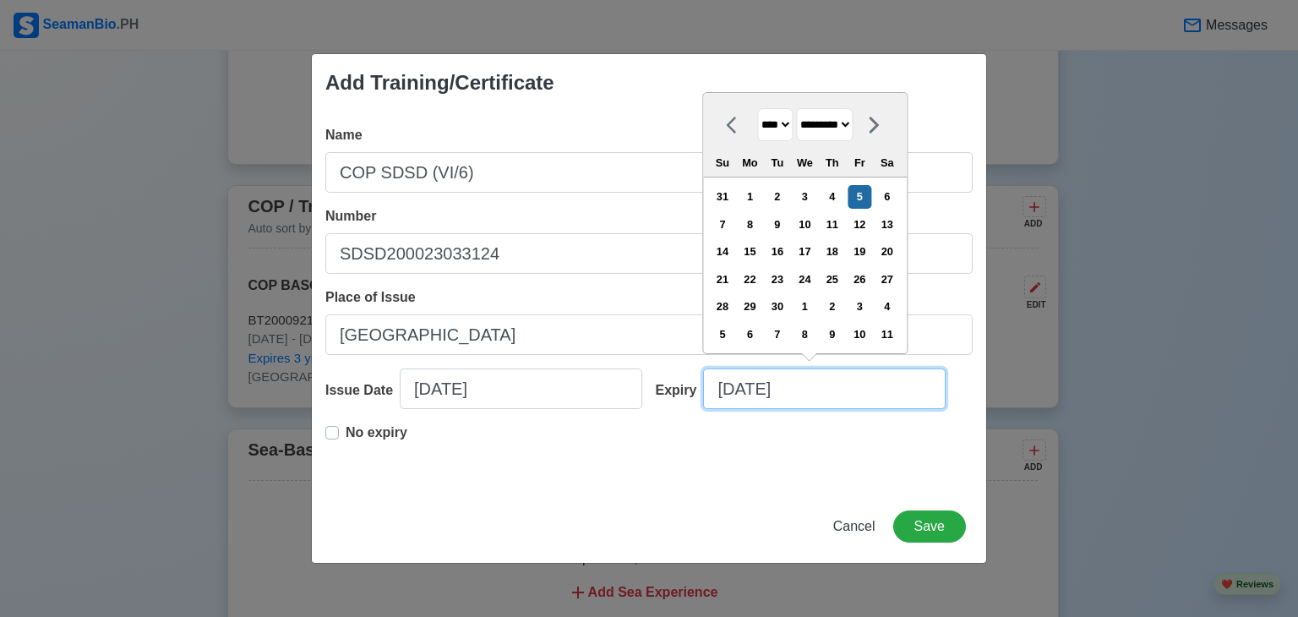
click at [836, 403] on input "[DATE]" at bounding box center [824, 388] width 243 height 41
click at [811, 396] on input "[DATE]" at bounding box center [824, 388] width 243 height 41
drag, startPoint x: 800, startPoint y: 386, endPoint x: 703, endPoint y: 385, distance: 97.2
click at [703, 385] on input "[DATE]" at bounding box center [824, 388] width 243 height 41
type input "[DATE]"
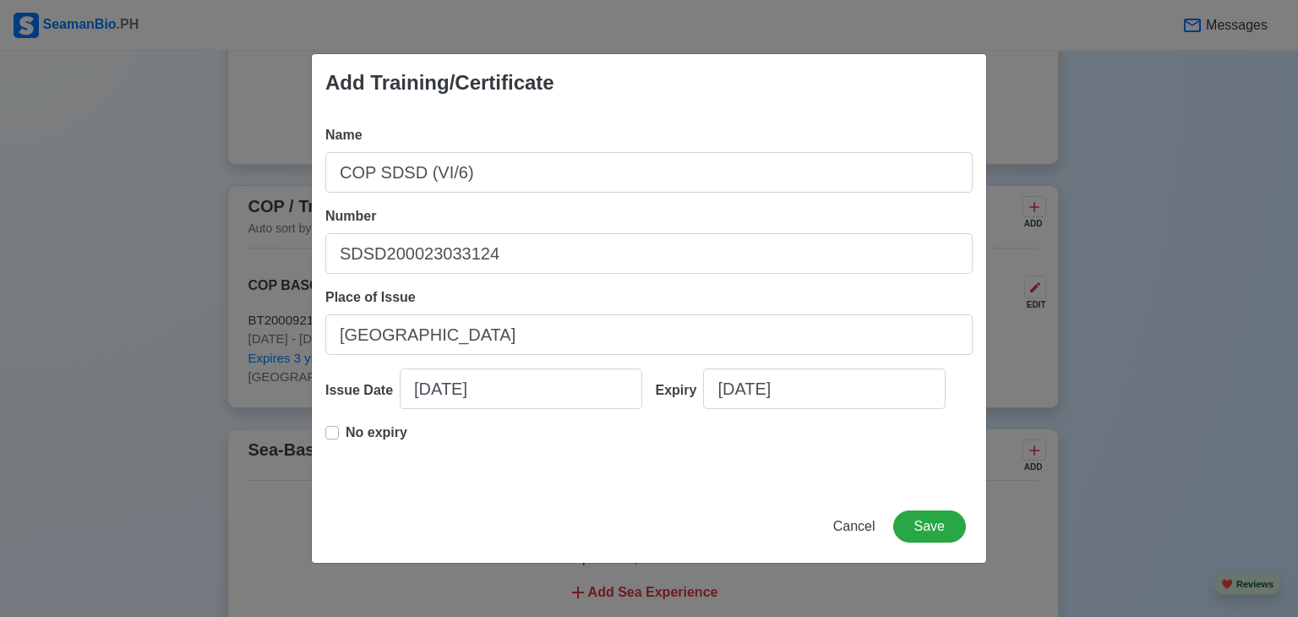
click at [869, 499] on div "Add Training/Certificate Name COP SDSD (VI/6) Number SDSD200023033124 Place of …" at bounding box center [649, 308] width 676 height 510
select select "****"
select select "*********"
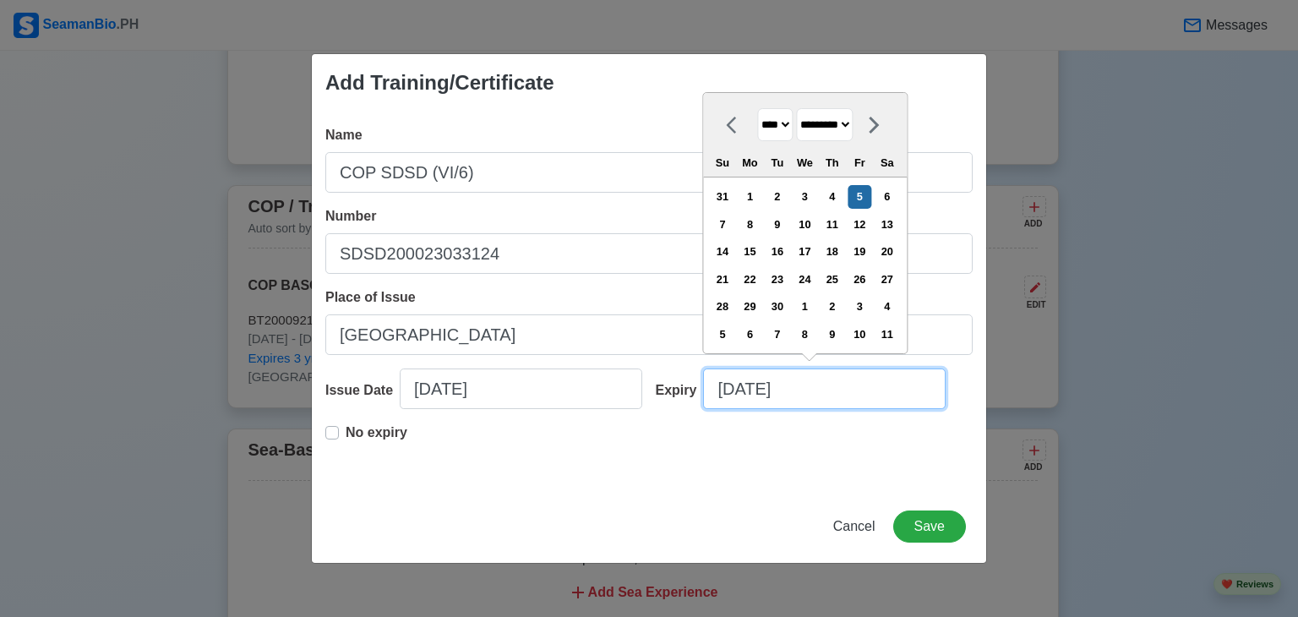
drag, startPoint x: 827, startPoint y: 393, endPoint x: 587, endPoint y: 395, distance: 240.0
click at [587, 395] on div "Issue Date [DATE] Expiry [DATE] **** **** **** **** **** **** **** **** **** **…" at bounding box center [648, 395] width 647 height 54
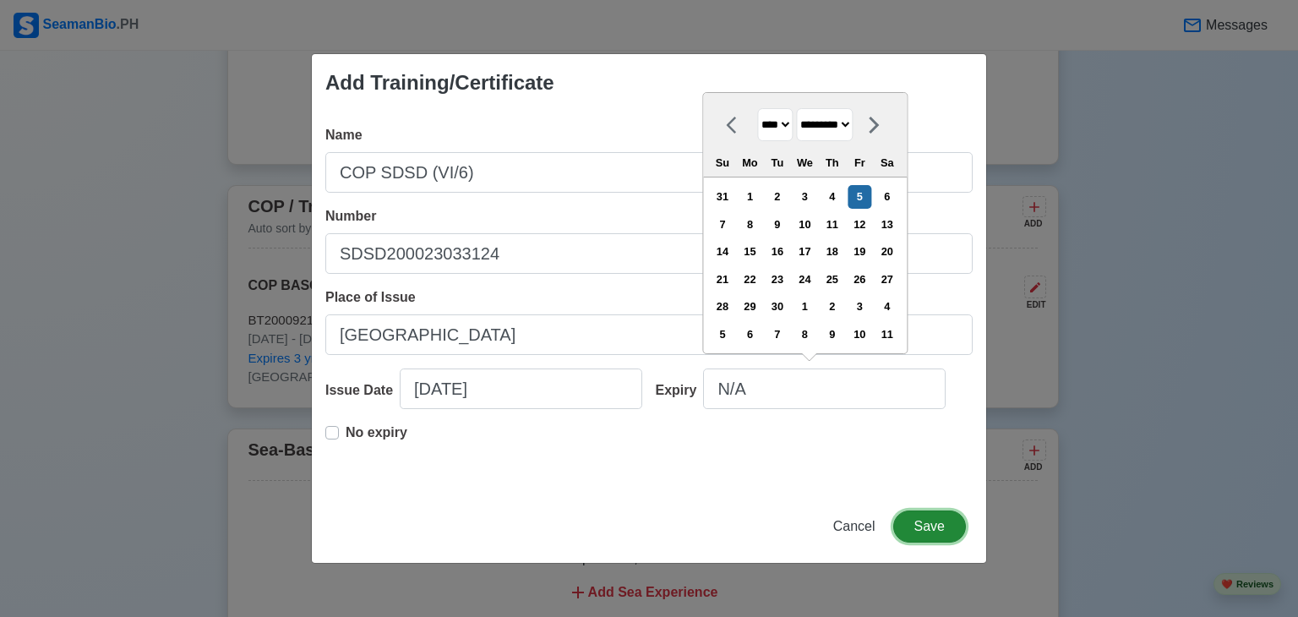
type input "[DATE]"
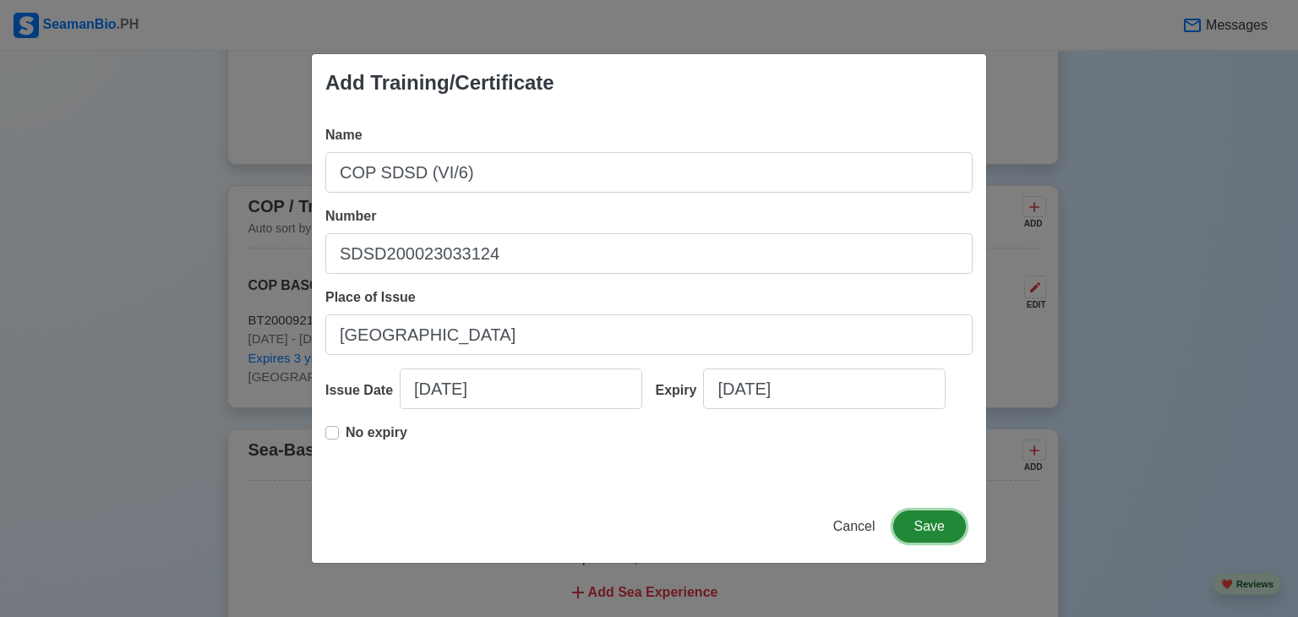
click at [930, 530] on button "Save" at bounding box center [929, 526] width 73 height 32
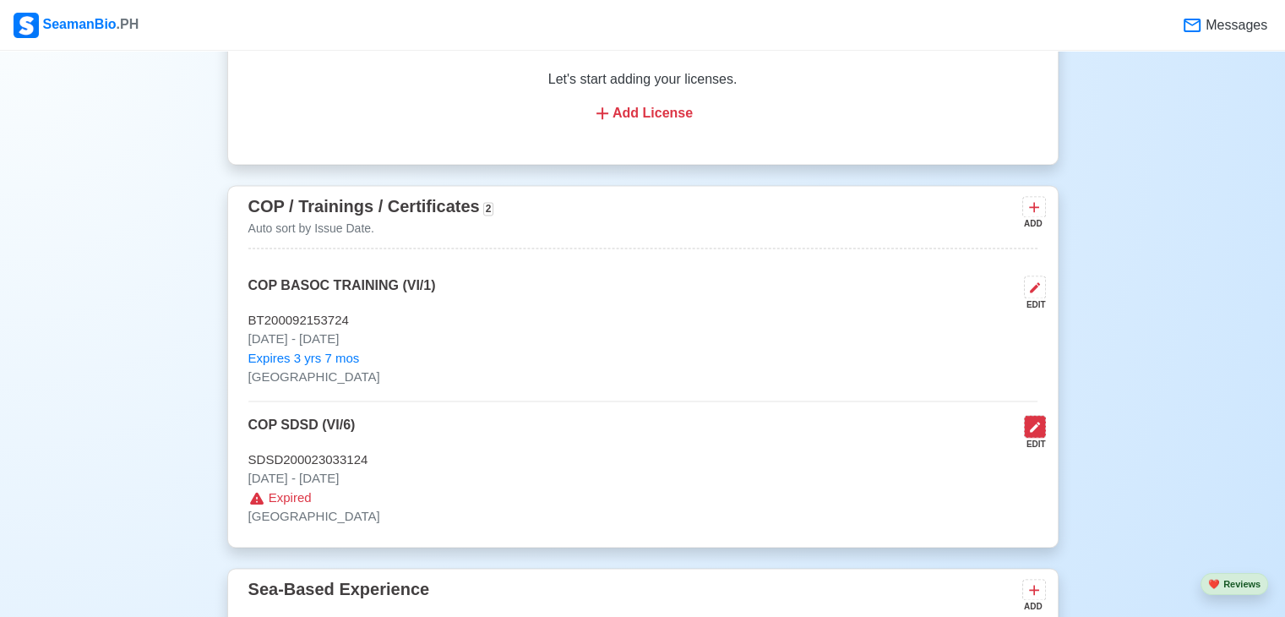
click at [1040, 425] on icon at bounding box center [1036, 427] width 14 height 14
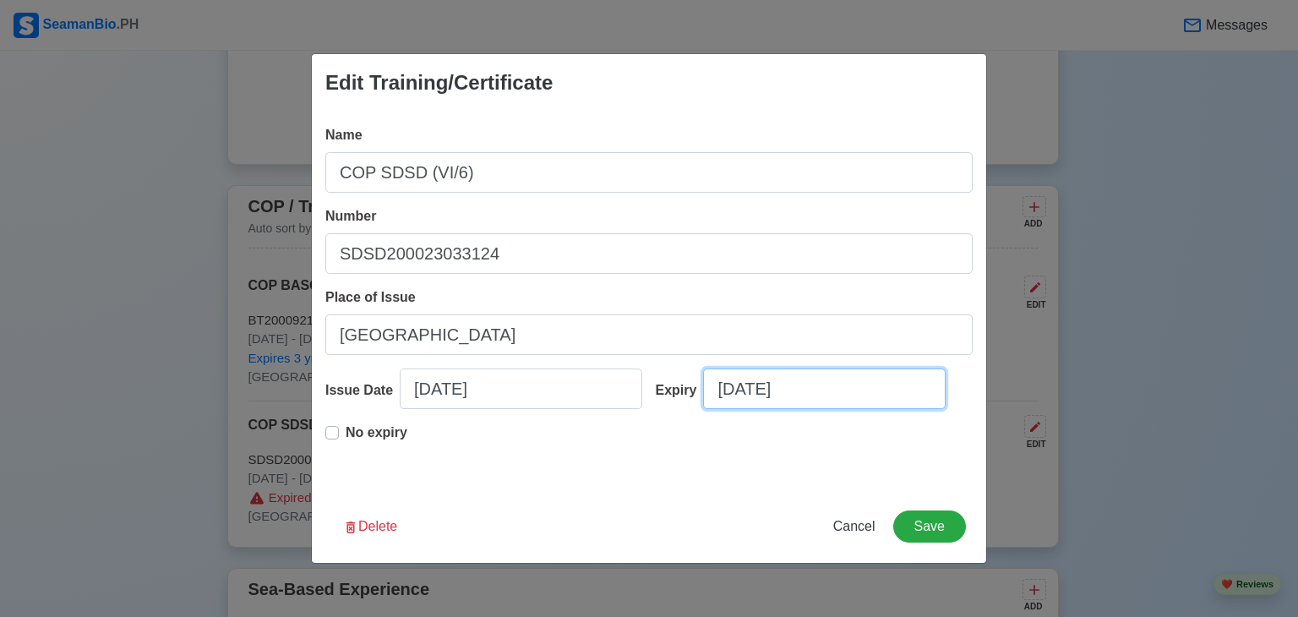
select select "****"
select select "*********"
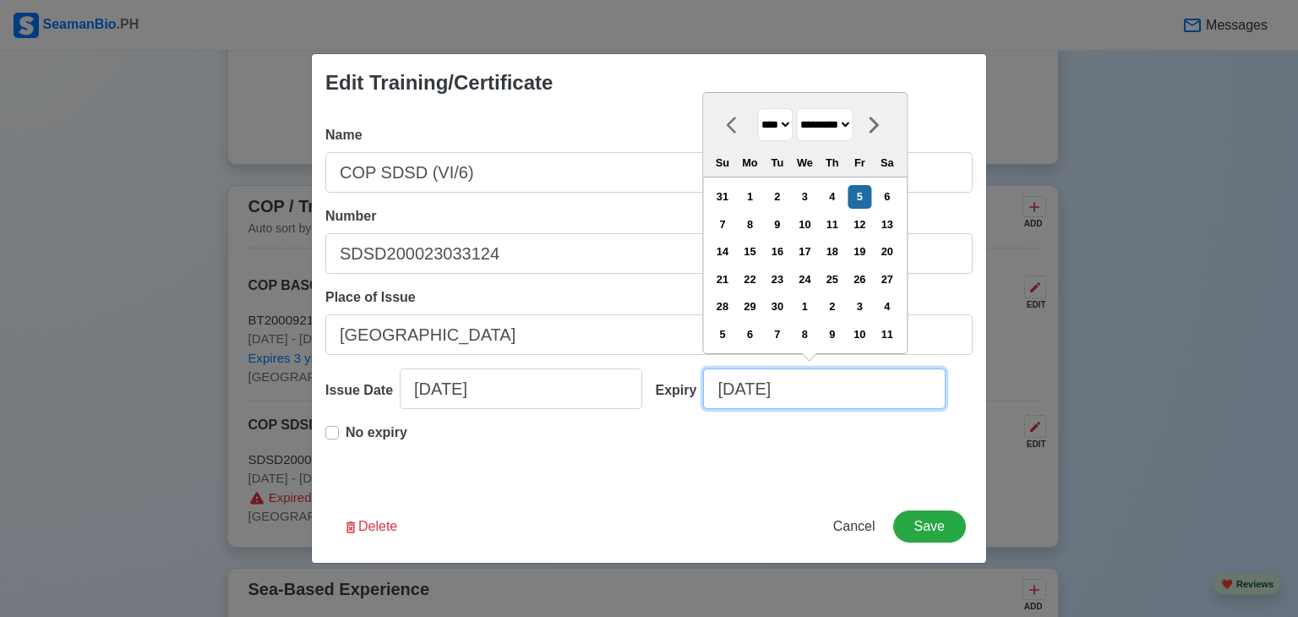
click at [820, 389] on input "[DATE]" at bounding box center [824, 388] width 243 height 41
type input "[DATE]"
select select "****"
type input "09/05/2"
select select "****"
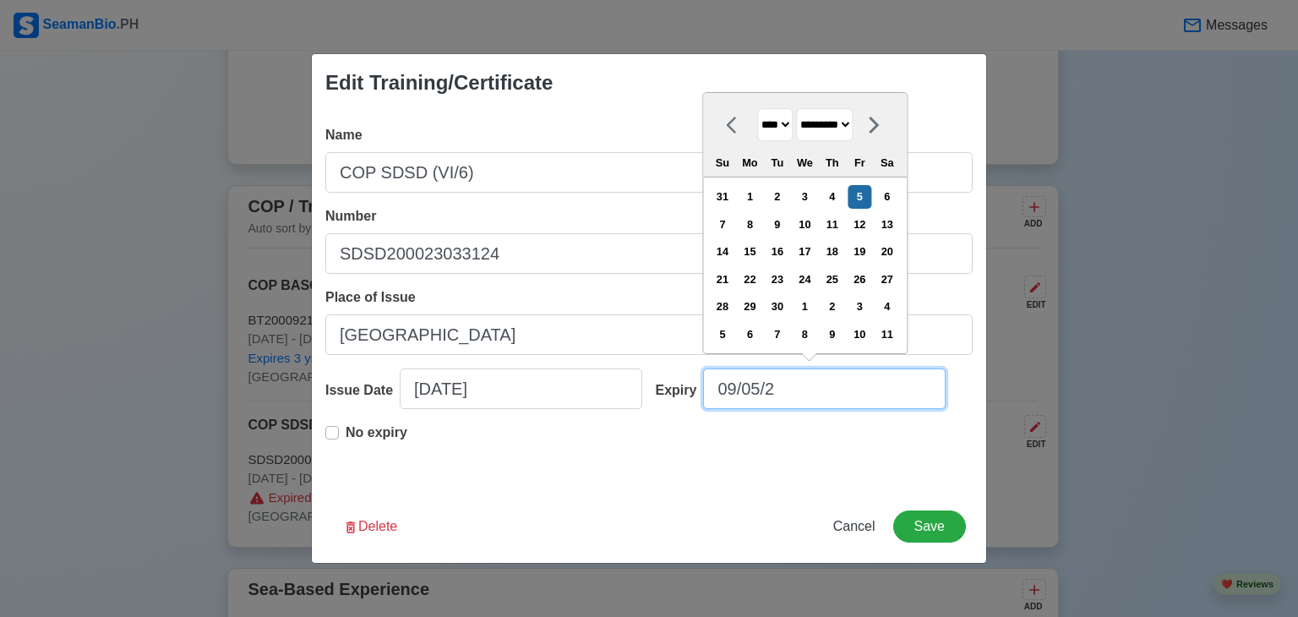
type input "09/05/"
select select "****"
type input "0"
select select "****"
select select "*******"
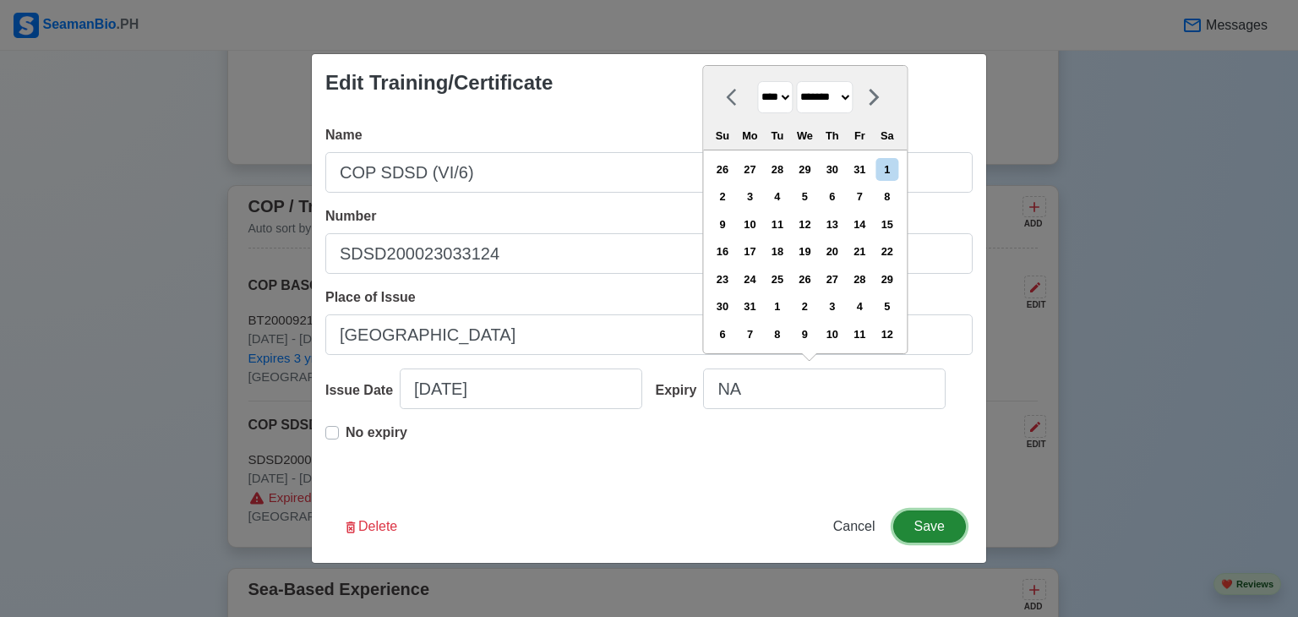
type input "[DATE]"
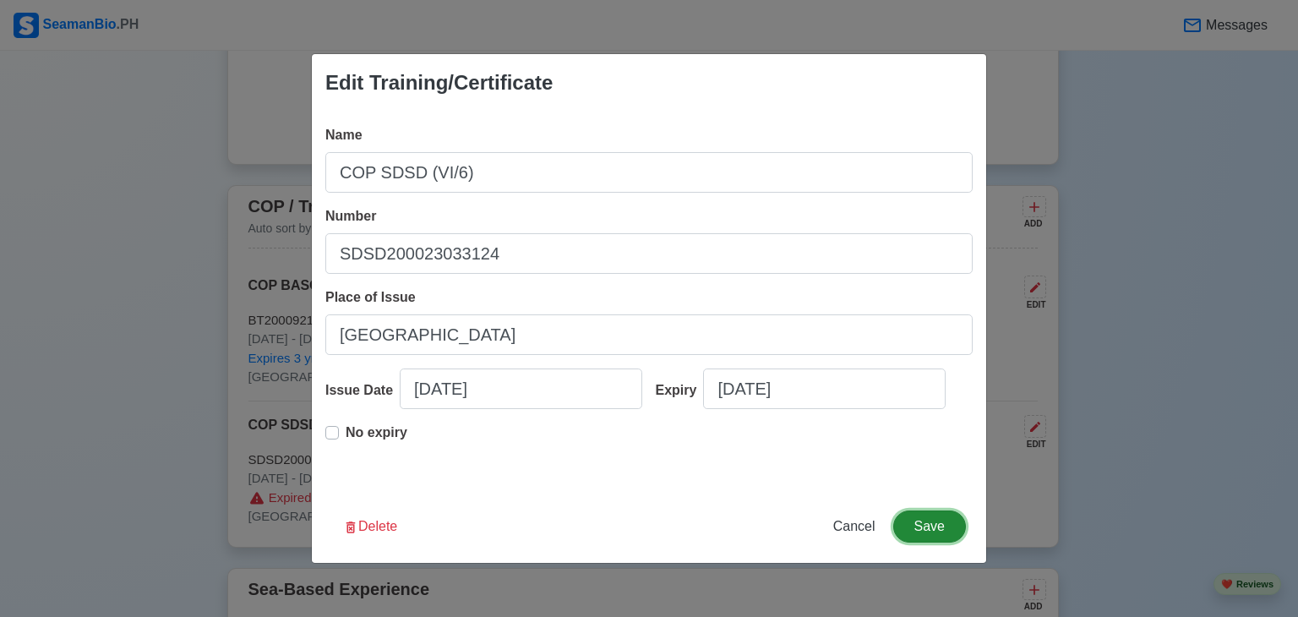
click at [933, 525] on button "Save" at bounding box center [929, 526] width 73 height 32
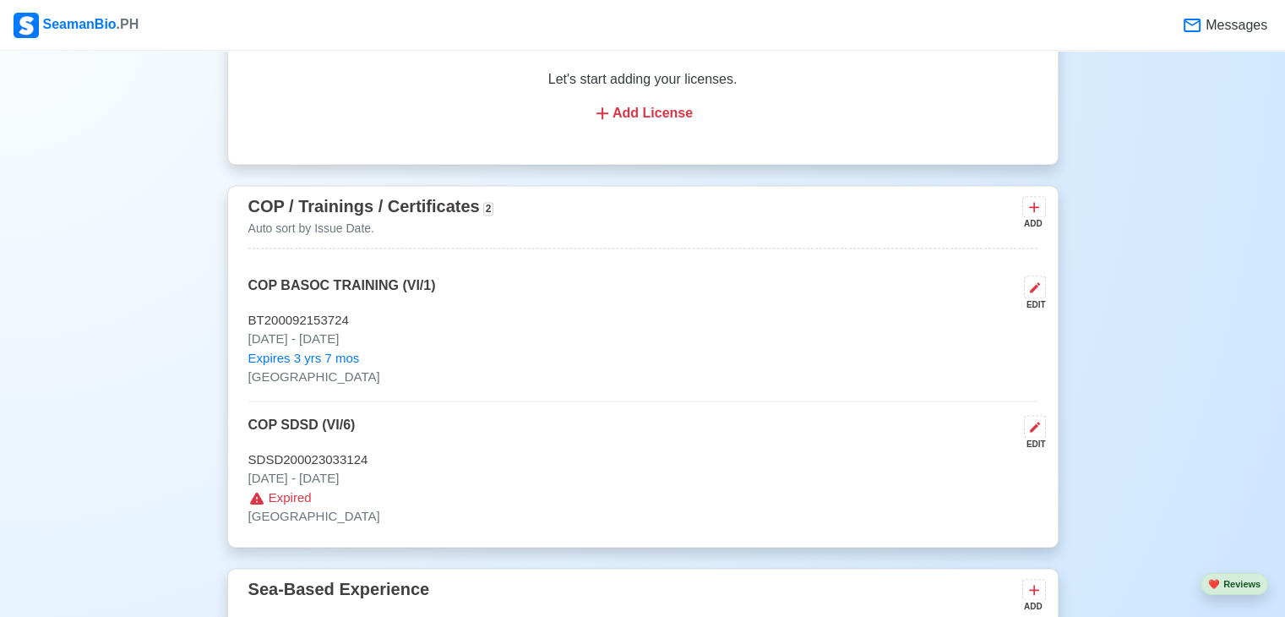
click at [1034, 420] on icon at bounding box center [1036, 427] width 14 height 14
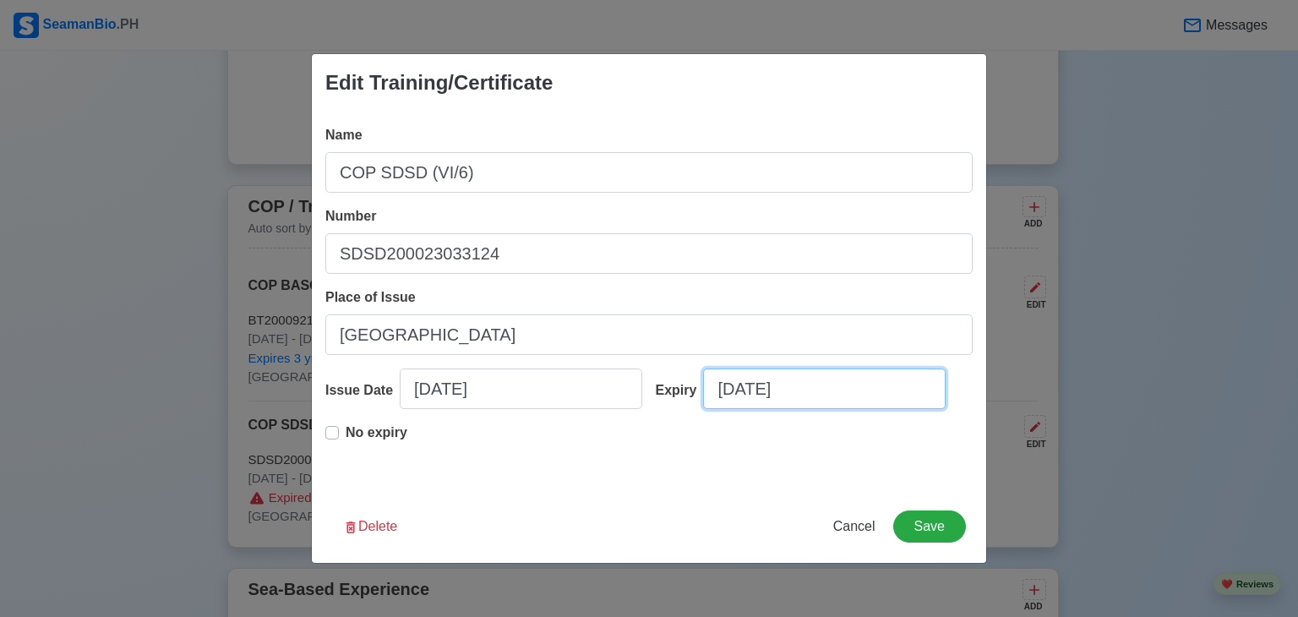
select select "****"
select select "*********"
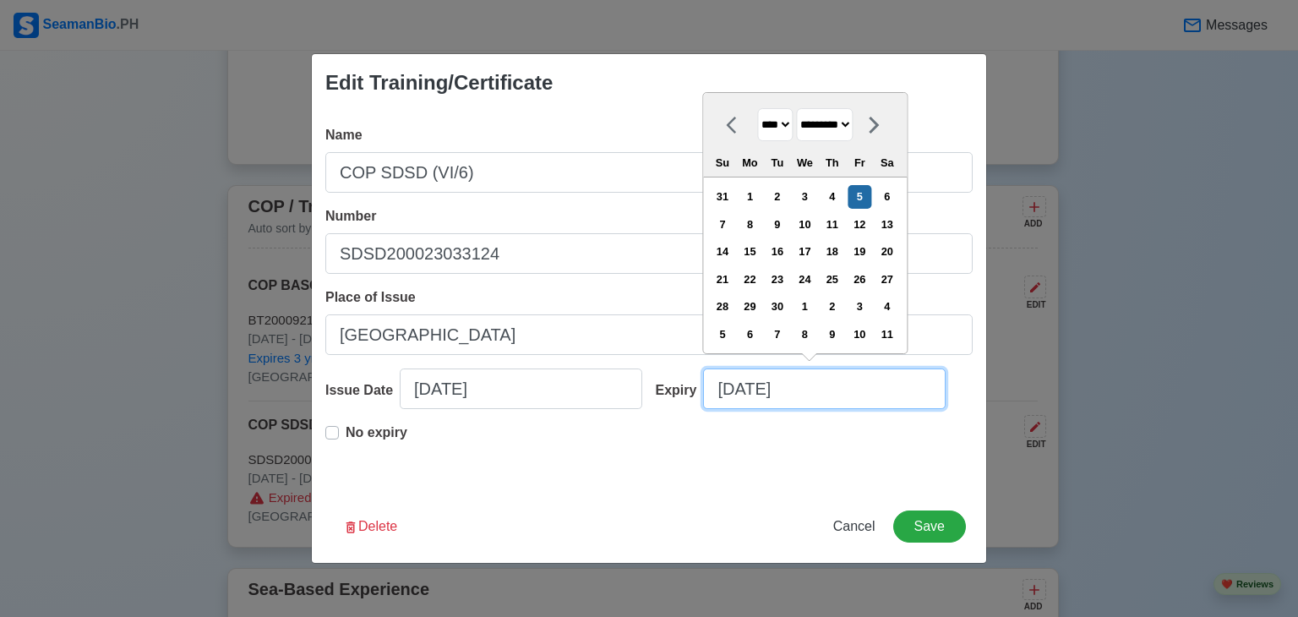
click at [814, 385] on input "[DATE]" at bounding box center [824, 388] width 243 height 41
drag, startPoint x: 814, startPoint y: 385, endPoint x: 649, endPoint y: 380, distance: 164.9
click at [649, 380] on div "Expiry [DATE] **** **** **** **** **** **** **** **** **** **** **** **** **** …" at bounding box center [808, 395] width 330 height 54
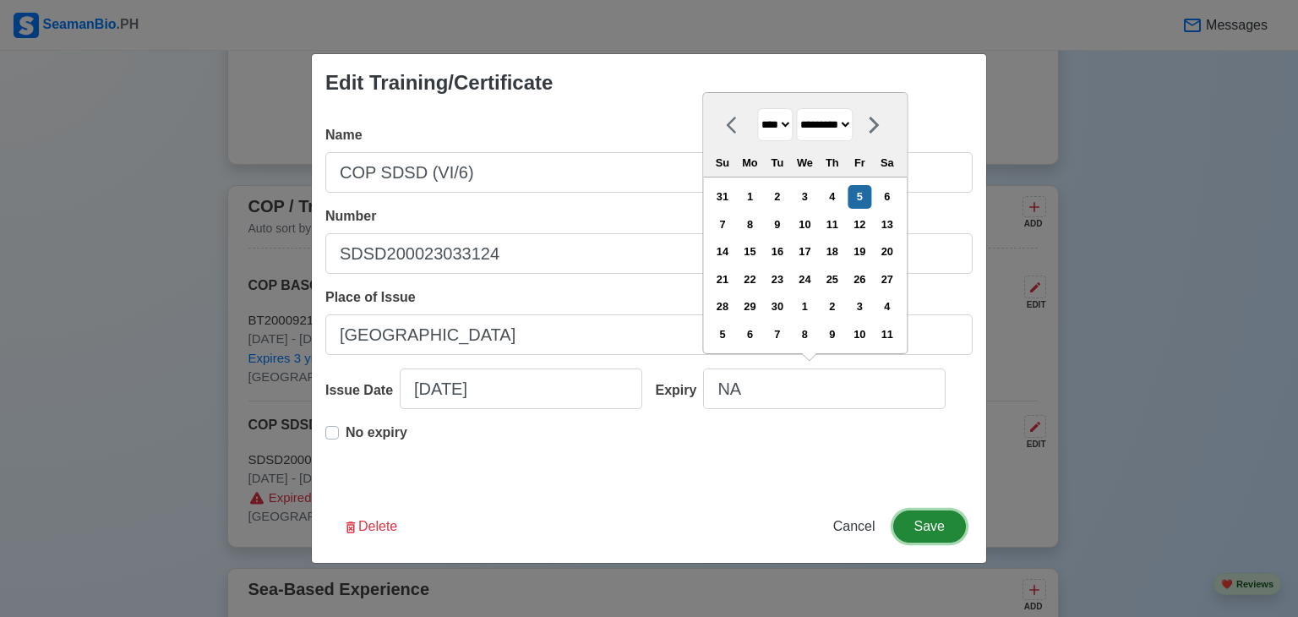
type input "[DATE]"
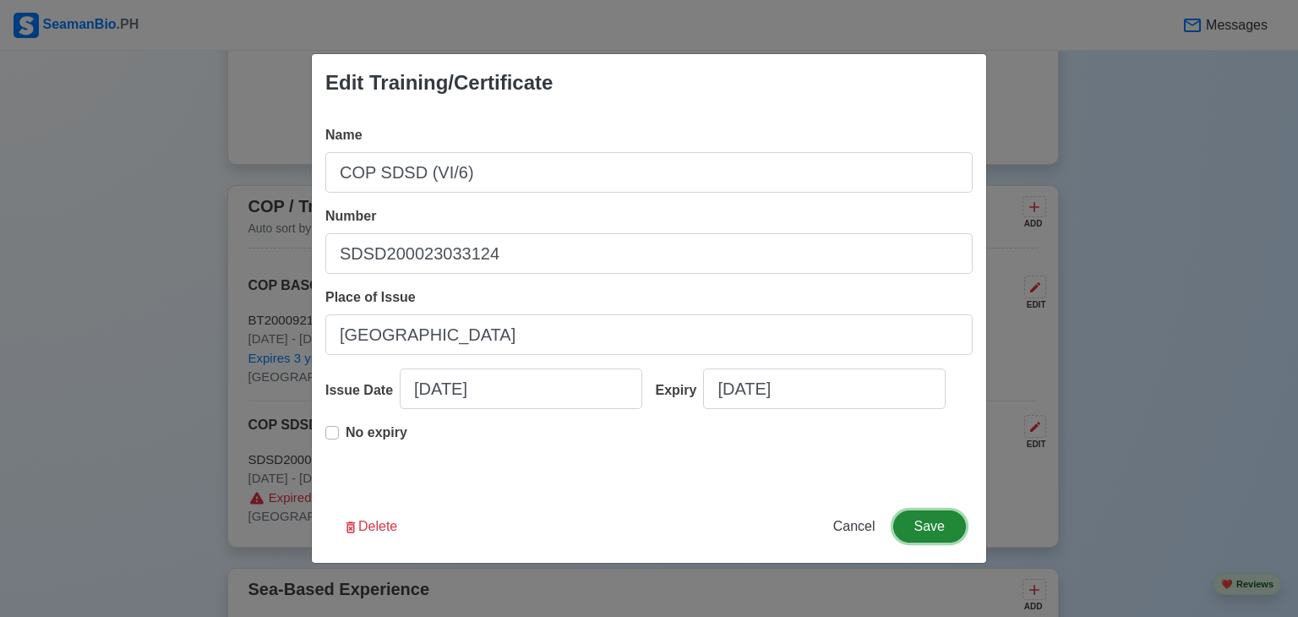
click at [923, 521] on button "Save" at bounding box center [929, 526] width 73 height 32
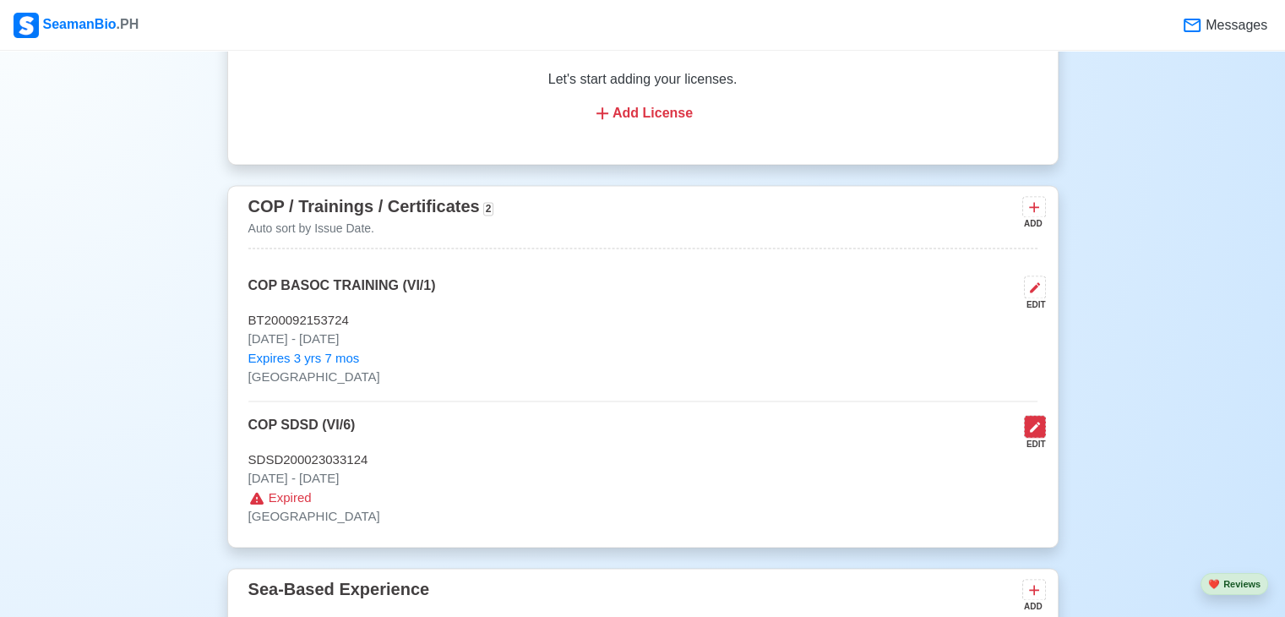
click at [1037, 426] on icon at bounding box center [1036, 427] width 14 height 14
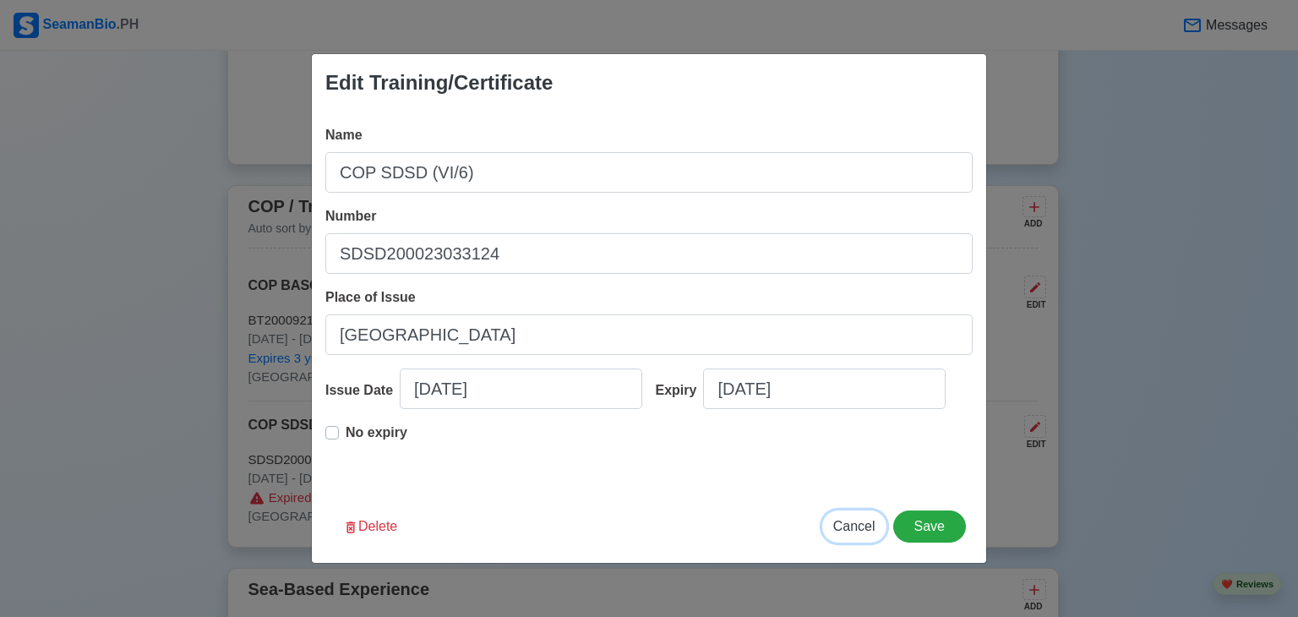
click at [861, 521] on span "Cancel" at bounding box center [854, 526] width 42 height 14
type input "[DATE]"
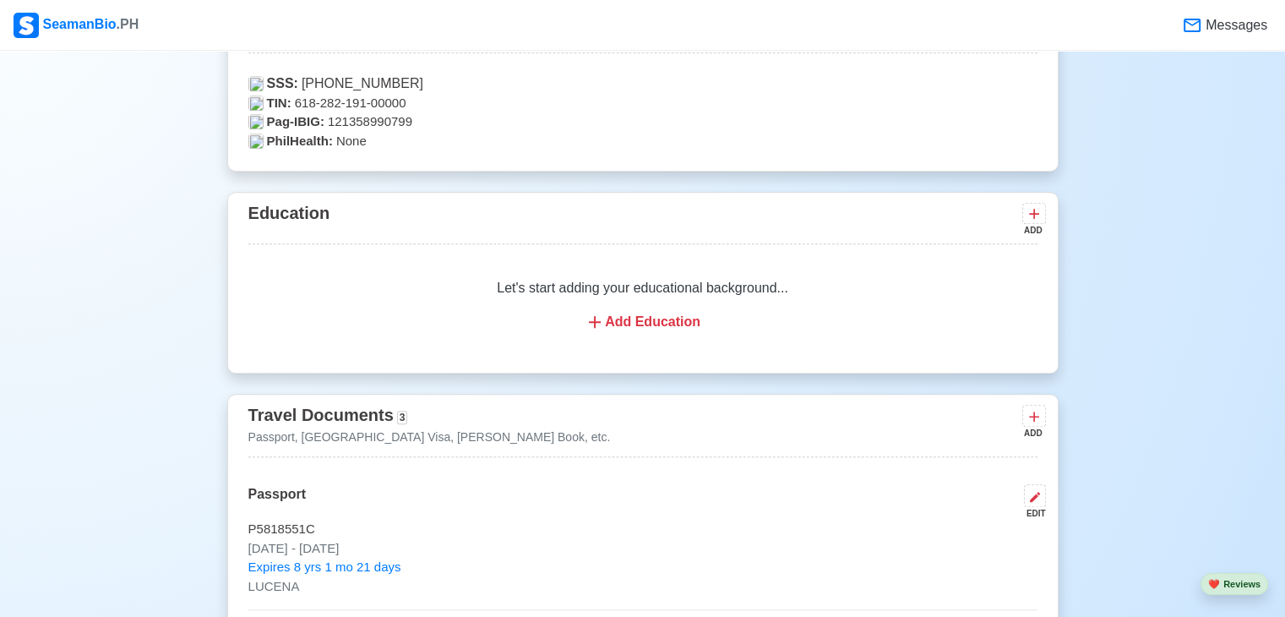
scroll to position [1138, 0]
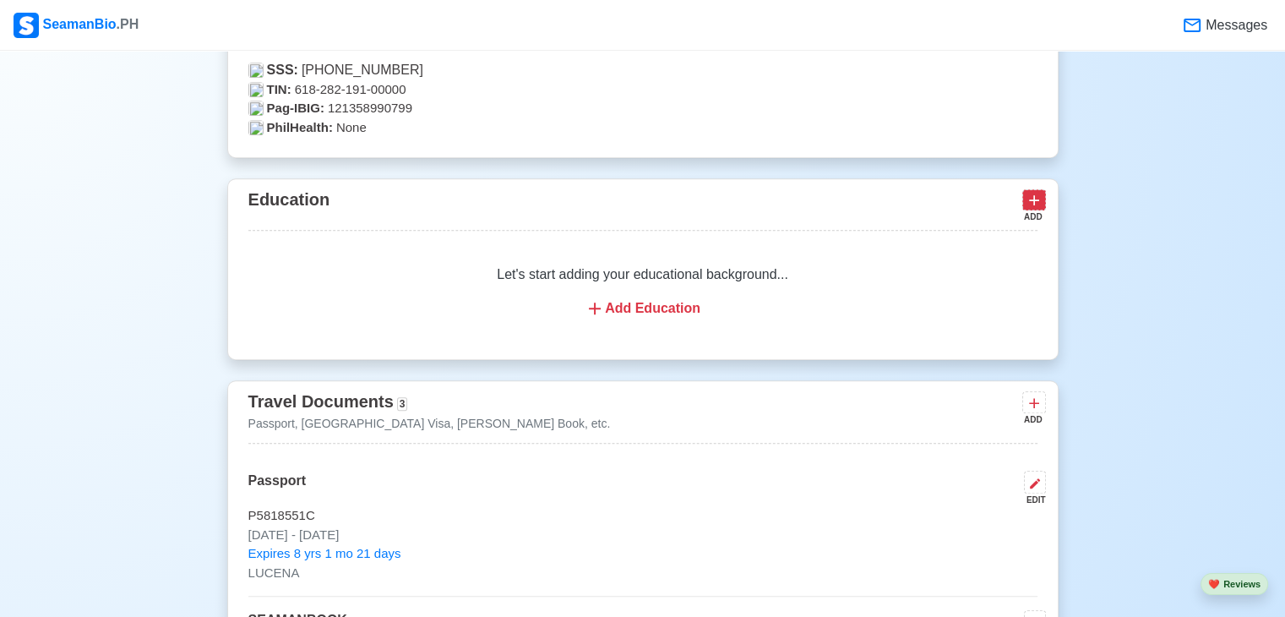
click at [1038, 206] on icon at bounding box center [1034, 200] width 17 height 17
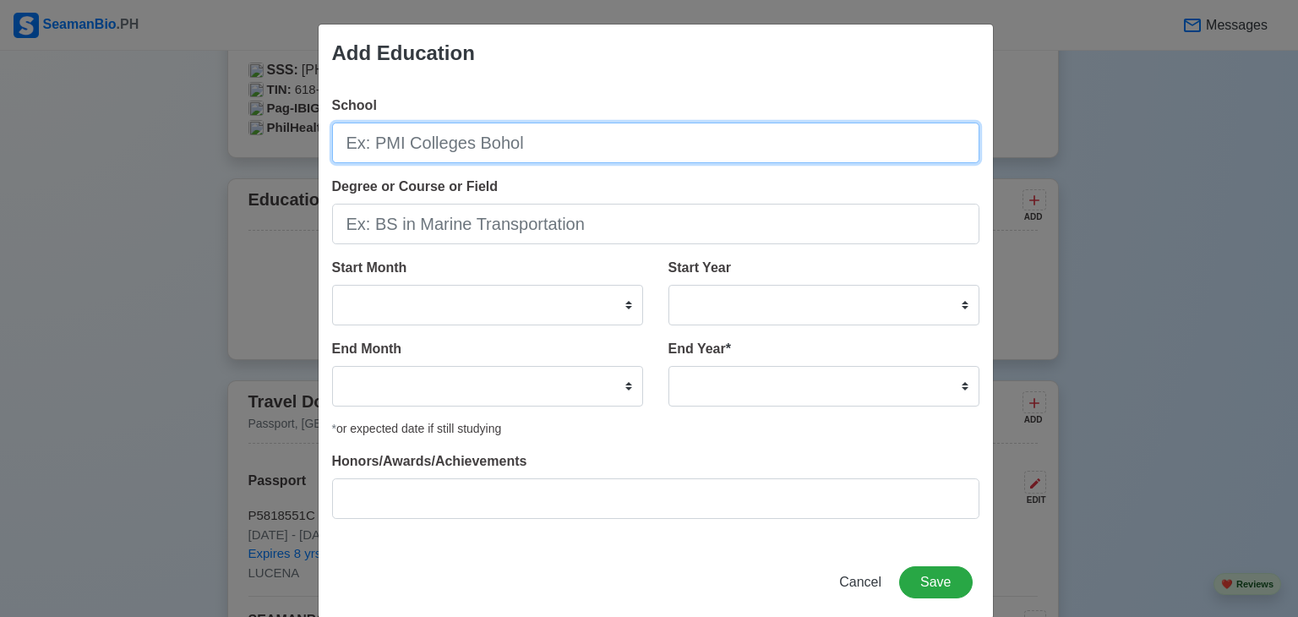
click at [641, 153] on input "School" at bounding box center [655, 143] width 647 height 41
click at [641, 153] on input "MA" at bounding box center [655, 143] width 647 height 41
type input "[PERSON_NAME] UNIVERSITY"
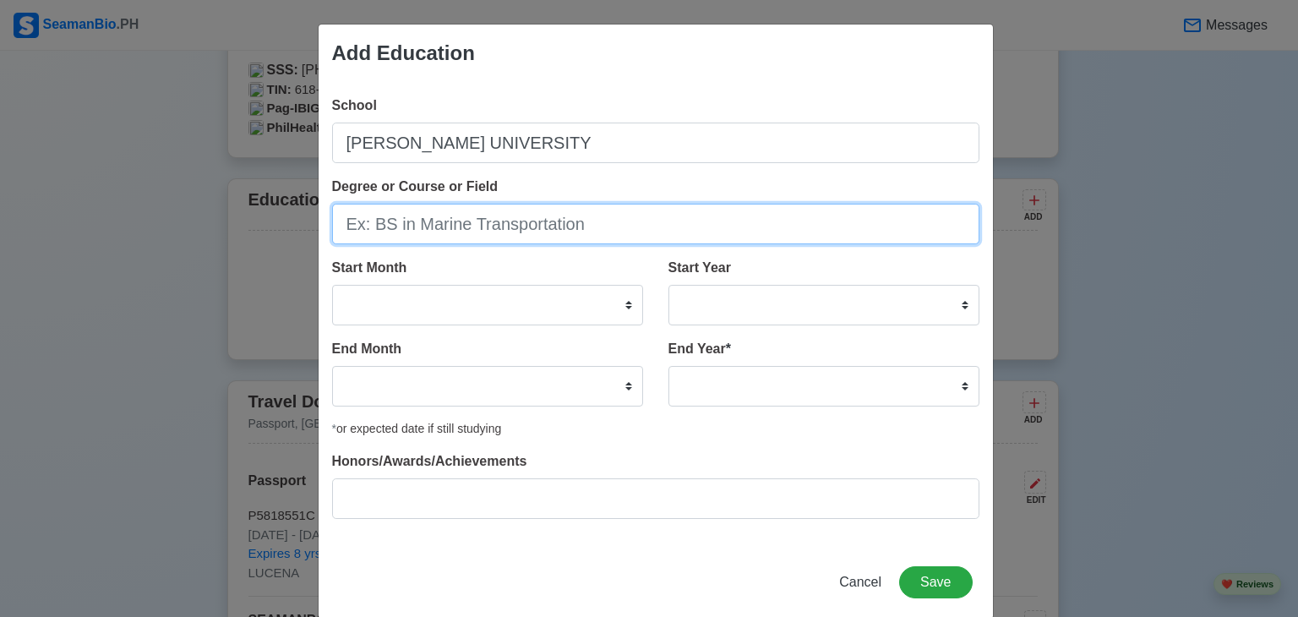
click at [460, 232] on input "Degree or Course or Field" at bounding box center [655, 224] width 647 height 41
type input "BS in Marine Transportation"
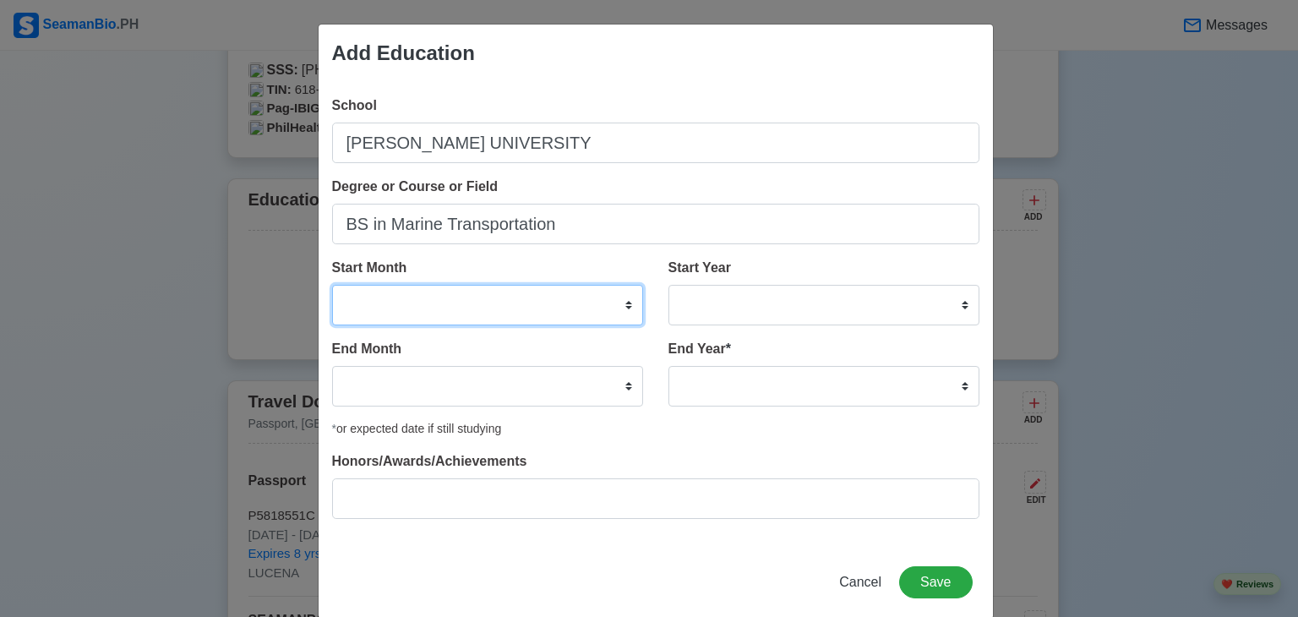
click at [495, 310] on select "January February March April May June July August September October November De…" at bounding box center [487, 305] width 311 height 41
select select "August"
click at [332, 285] on select "January February March April May June July August September October November De…" at bounding box center [487, 305] width 311 height 41
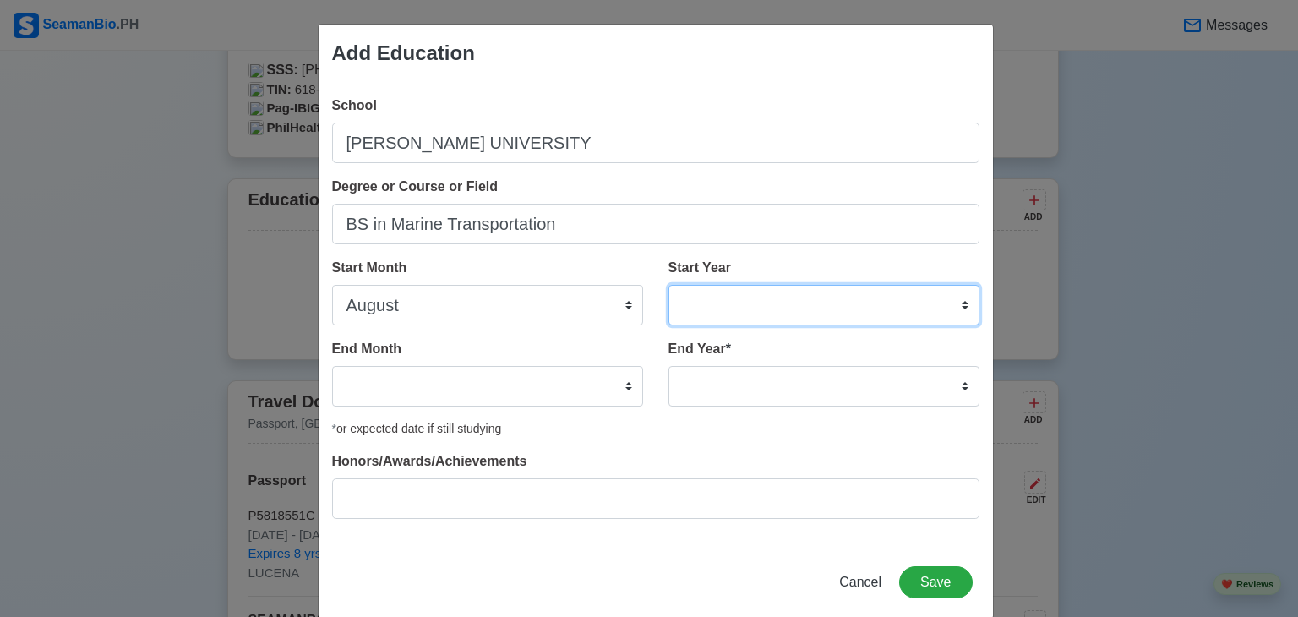
click at [734, 317] on select "2025 2024 2023 2022 2021 2020 2019 2018 2017 2016 2015 2014 2013 2012 2011 2010…" at bounding box center [823, 305] width 311 height 41
select select "2022"
click at [668, 285] on select "2025 2024 2023 2022 2021 2020 2019 2018 2017 2016 2015 2014 2013 2012 2011 2010…" at bounding box center [823, 305] width 311 height 41
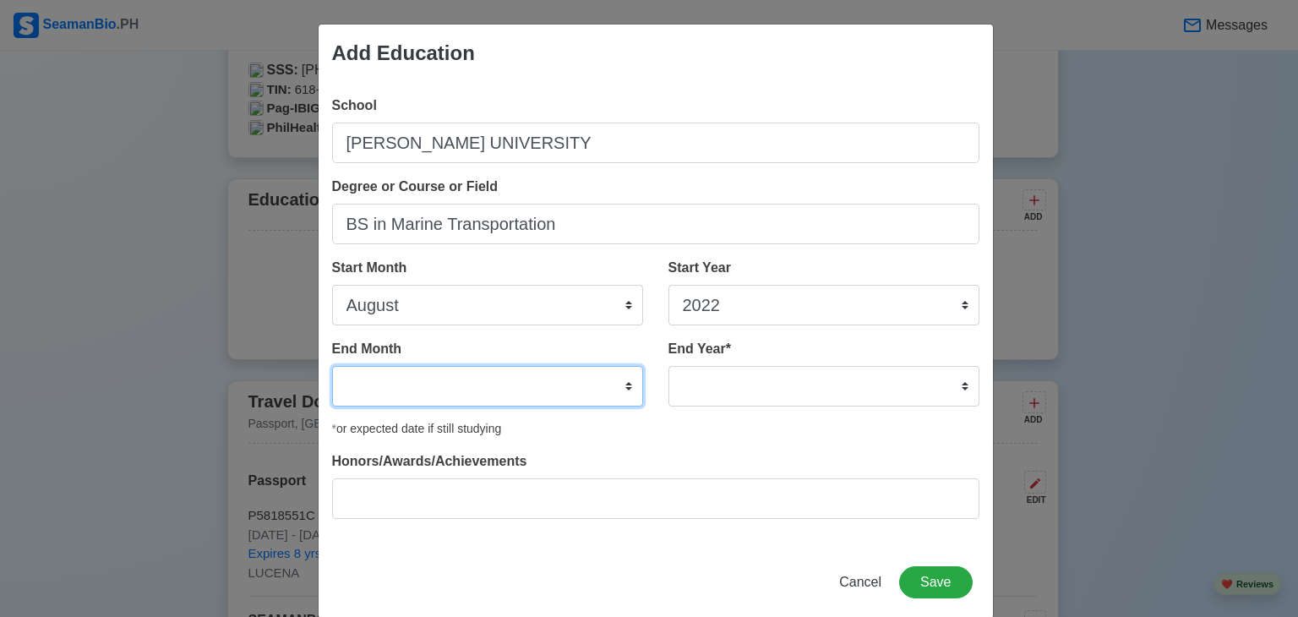
click at [390, 378] on select "January February March April May June July August September October November De…" at bounding box center [487, 386] width 311 height 41
select select "May"
click at [332, 366] on select "January February March April May June July August September October November De…" at bounding box center [487, 386] width 311 height 41
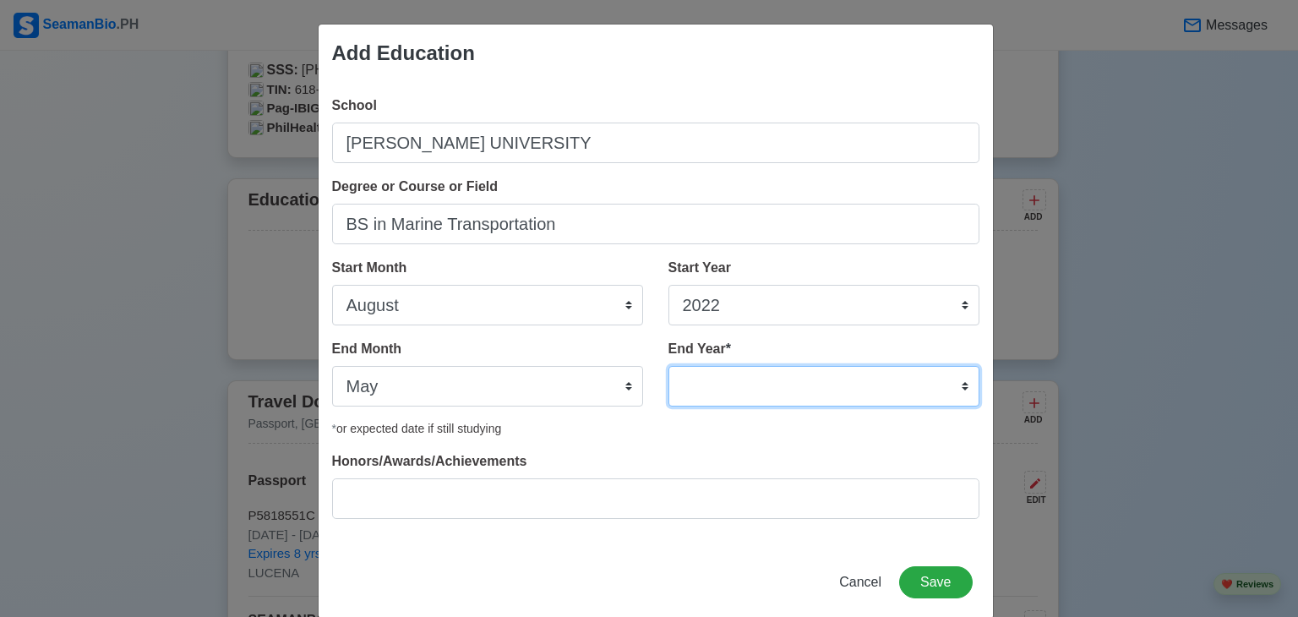
click at [705, 386] on select "2035 2034 2033 2032 2031 2030 2029 2028 2027 2026 2025 2024 2023 2022 2021 2020…" at bounding box center [823, 386] width 311 height 41
select select "2025"
click at [668, 366] on select "2035 2034 2033 2032 2031 2030 2029 2028 2027 2026 2025 2024 2023 2022 2021 2020…" at bounding box center [823, 386] width 311 height 41
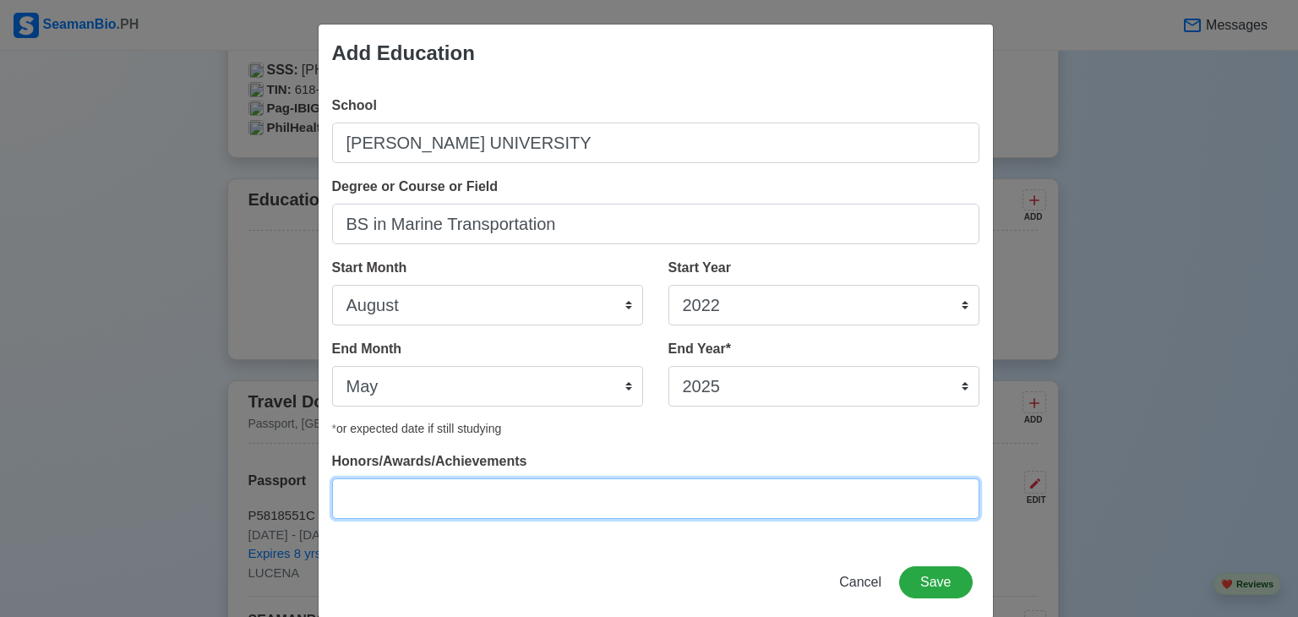
click at [393, 500] on input "Honors/Awards/Achievements" at bounding box center [655, 498] width 647 height 41
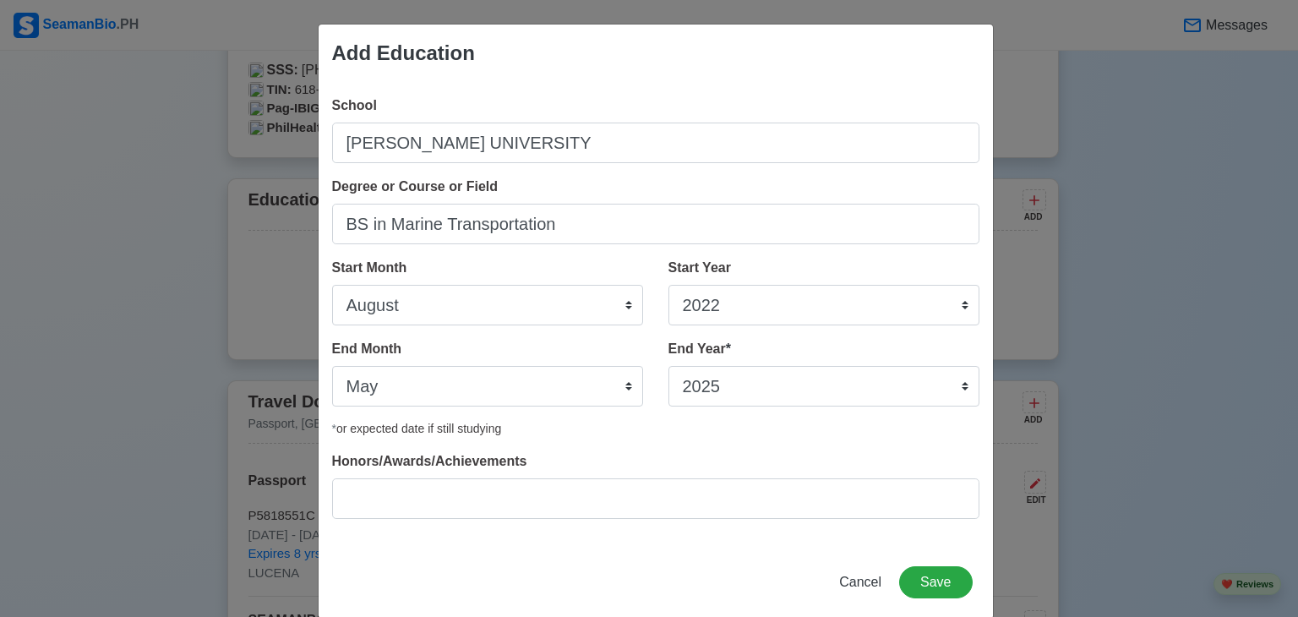
click at [673, 559] on div "Add Education School [PERSON_NAME] UNIVERSITY Degree or Course or Field BS in M…" at bounding box center [656, 322] width 676 height 596
click at [932, 576] on button "Save" at bounding box center [935, 582] width 73 height 32
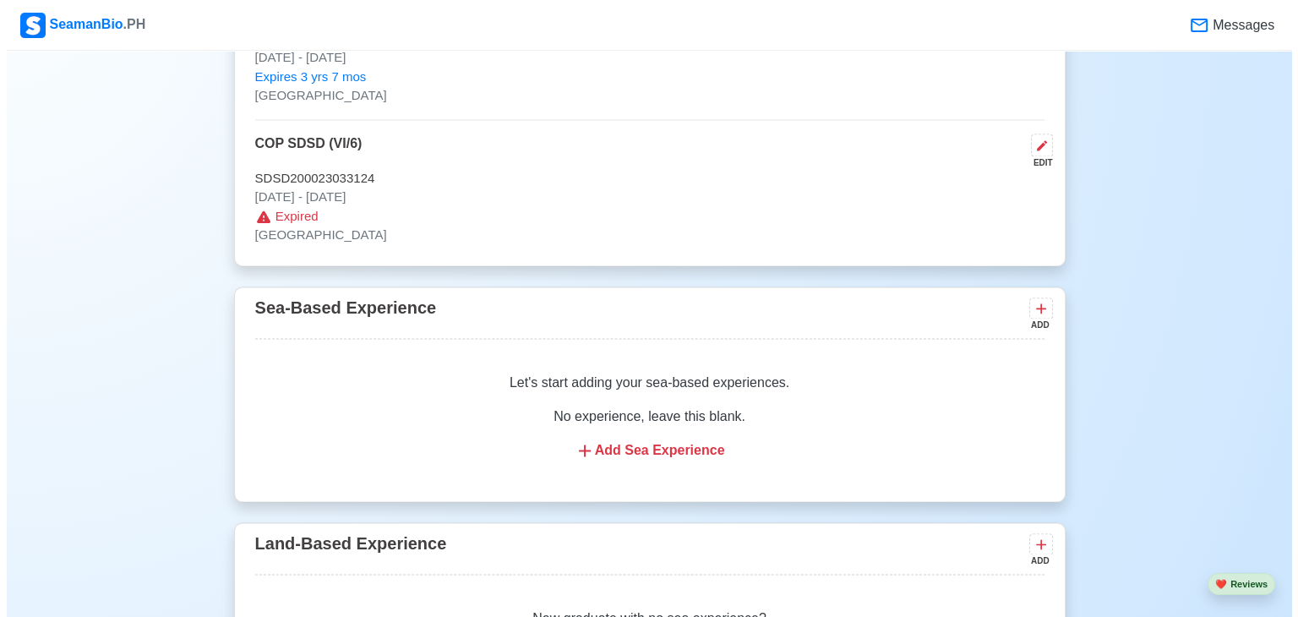
scroll to position [2558, 0]
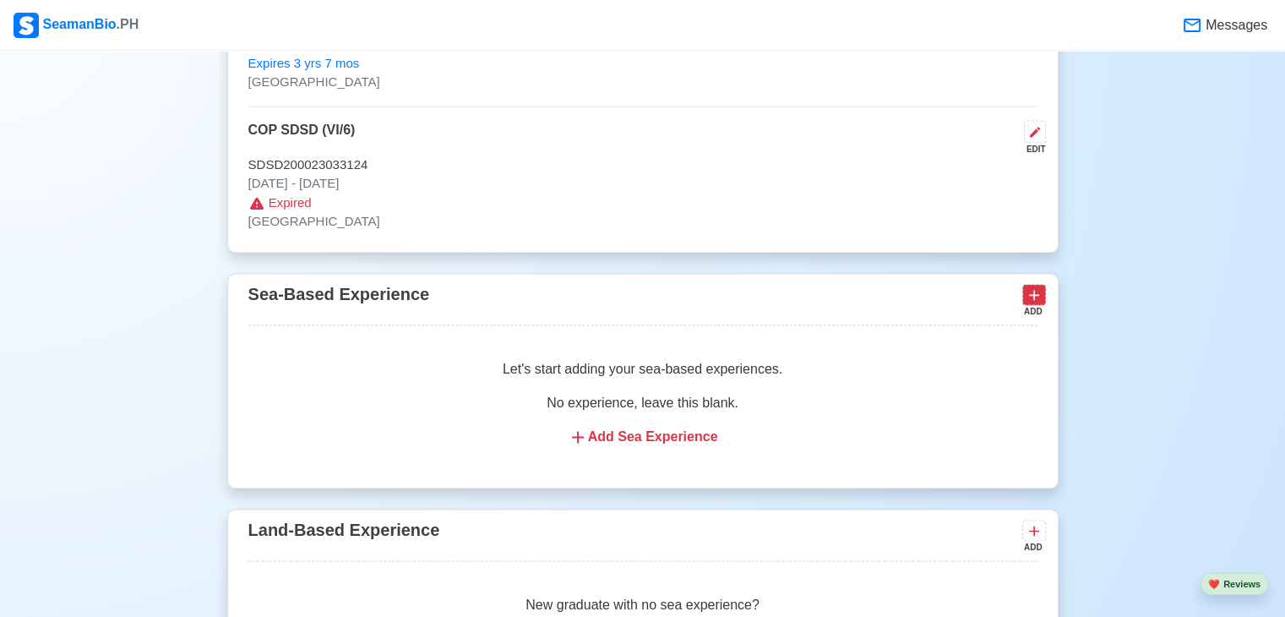
click at [1032, 295] on icon at bounding box center [1034, 294] width 17 height 17
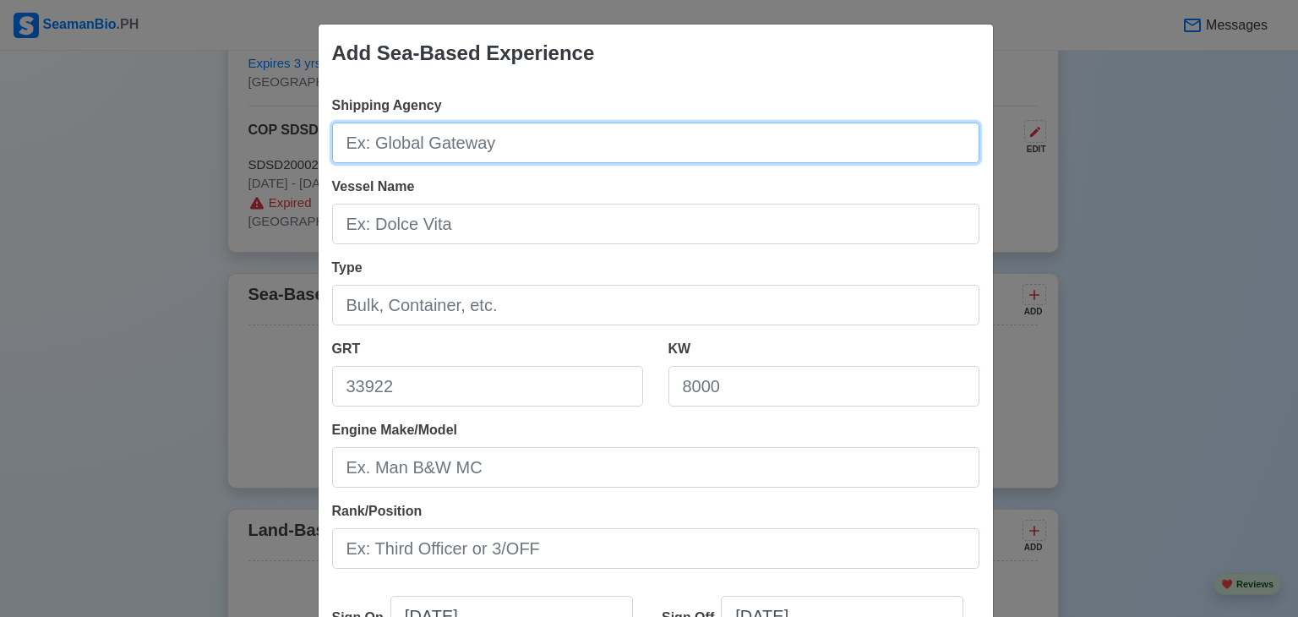
click at [444, 145] on input "Shipping Agency" at bounding box center [655, 143] width 647 height 41
click at [348, 146] on input "none" at bounding box center [655, 143] width 647 height 41
type input "none"
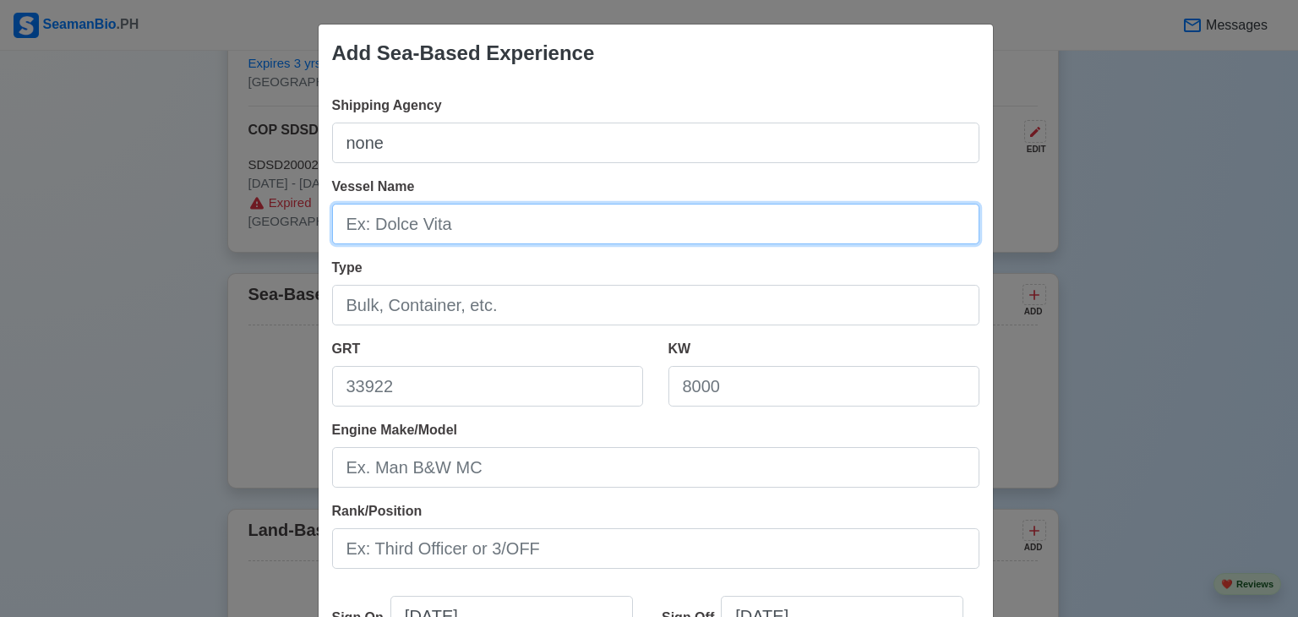
click at [374, 238] on input "Vessel Name" at bounding box center [655, 224] width 647 height 41
type input "n"
type input "None"
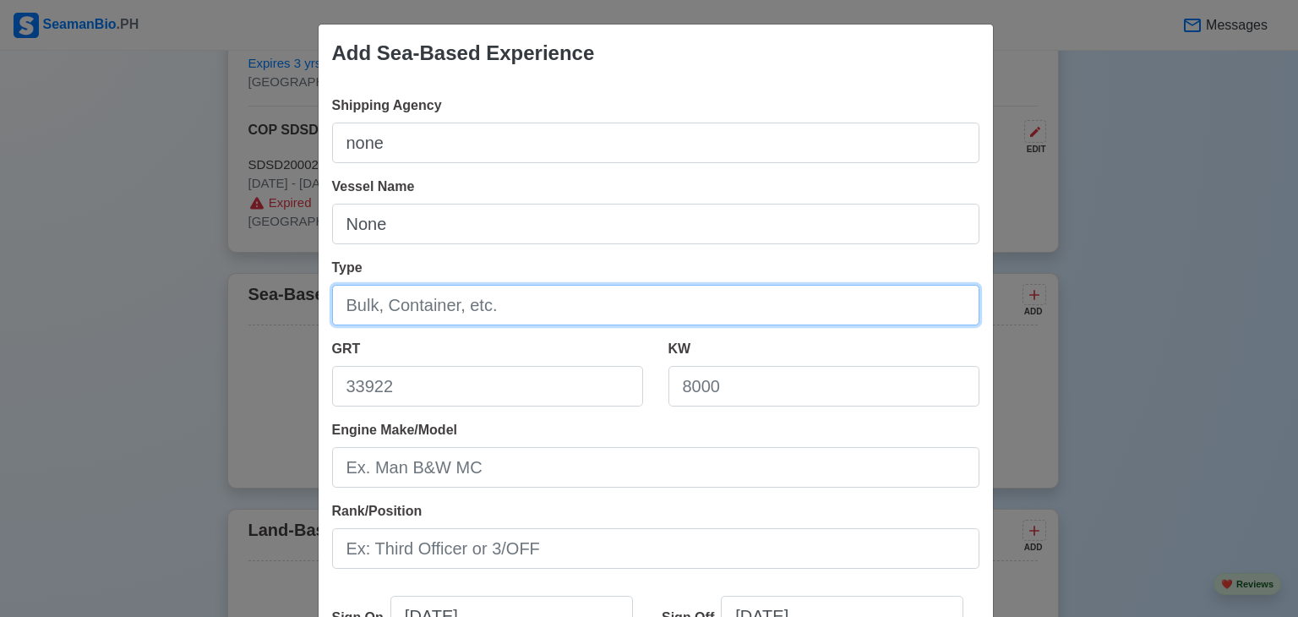
click at [385, 317] on input "Type" at bounding box center [655, 305] width 647 height 41
type input "None"
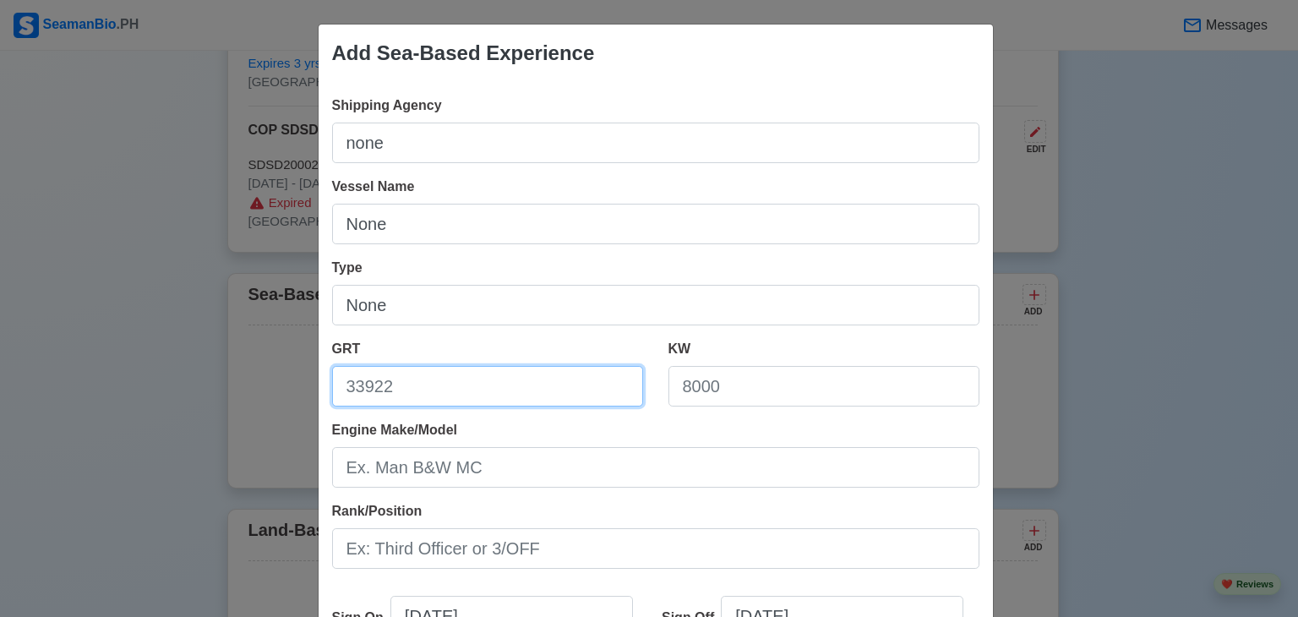
click at [385, 386] on input "GRT" at bounding box center [487, 386] width 311 height 41
type input "None"
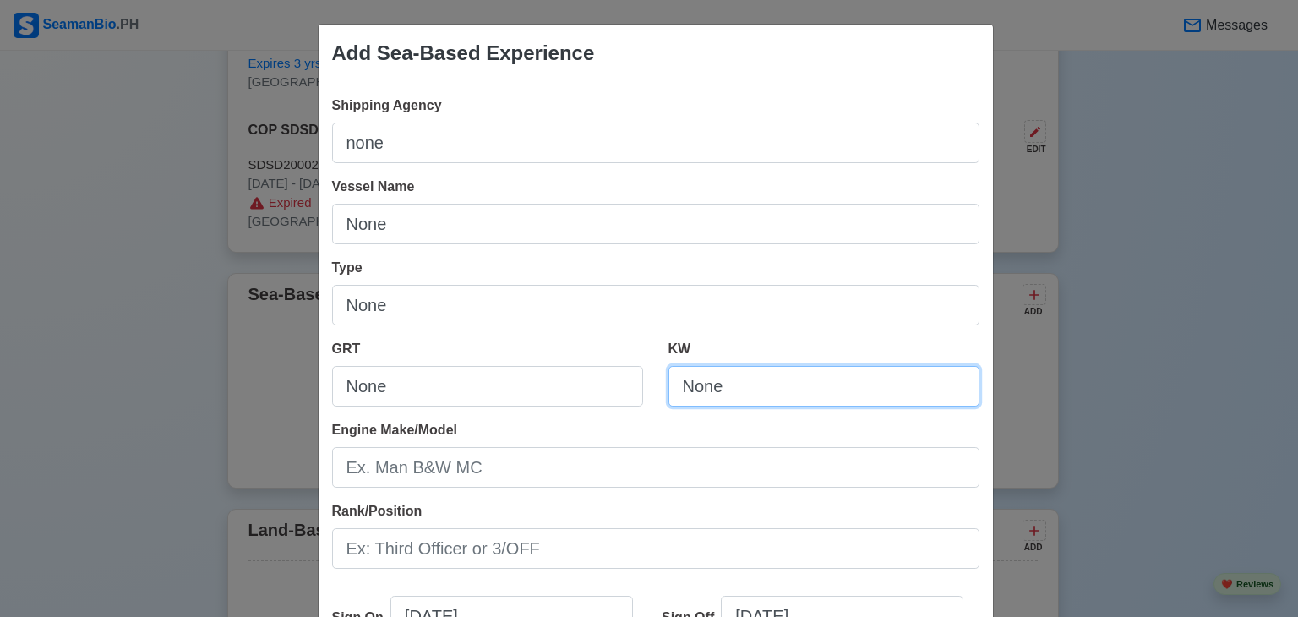
type input "None"
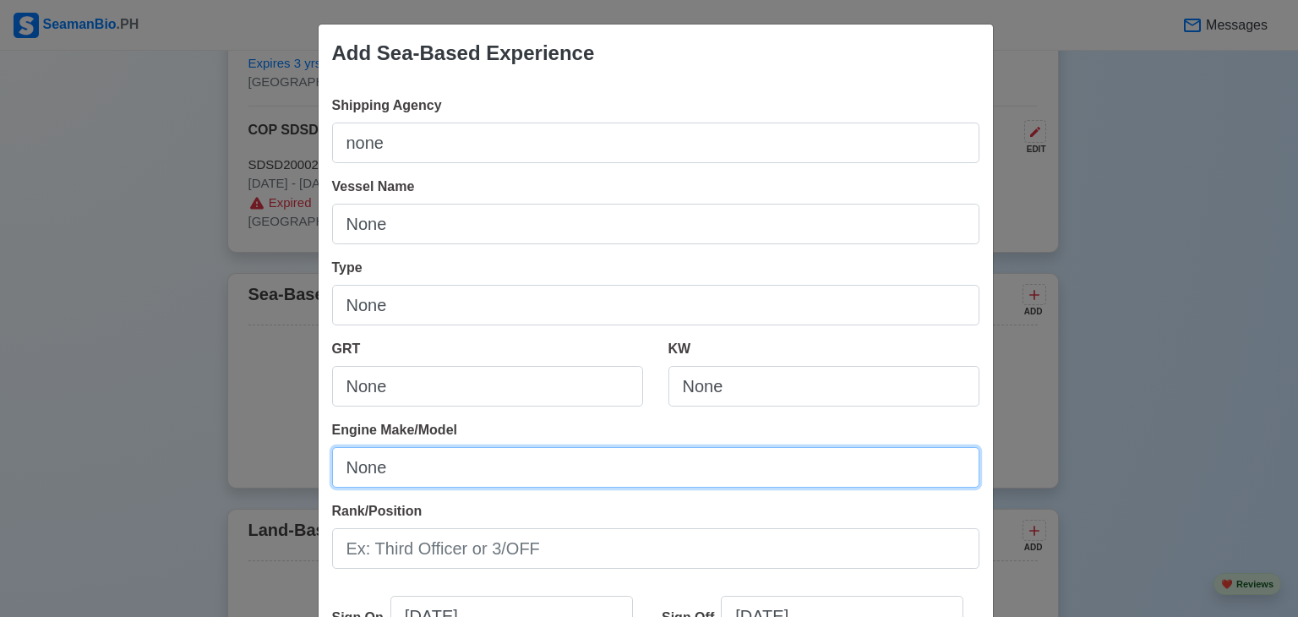
type input "None"
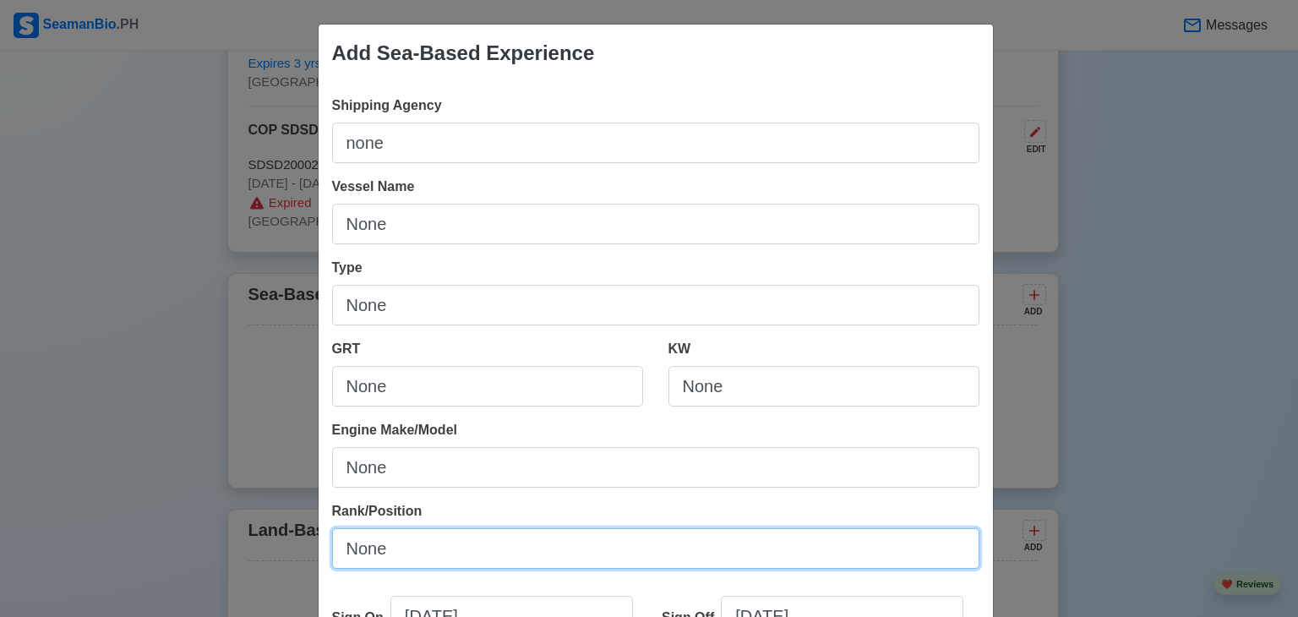
type input "None"
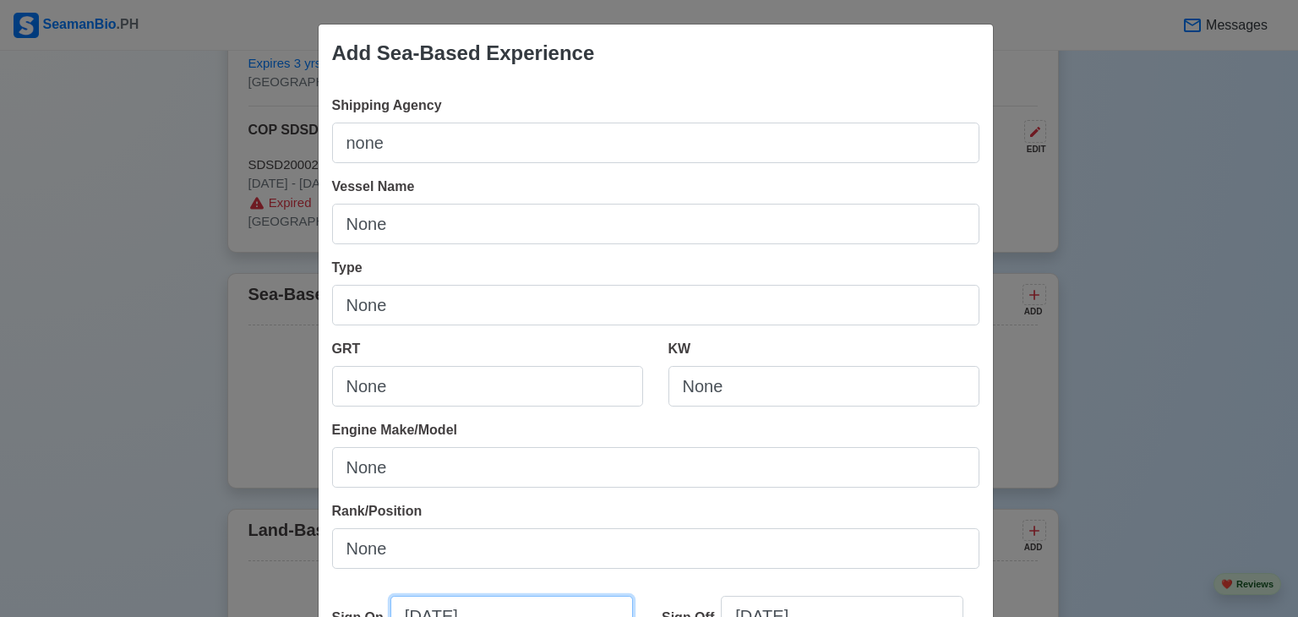
select select "****"
select select "*********"
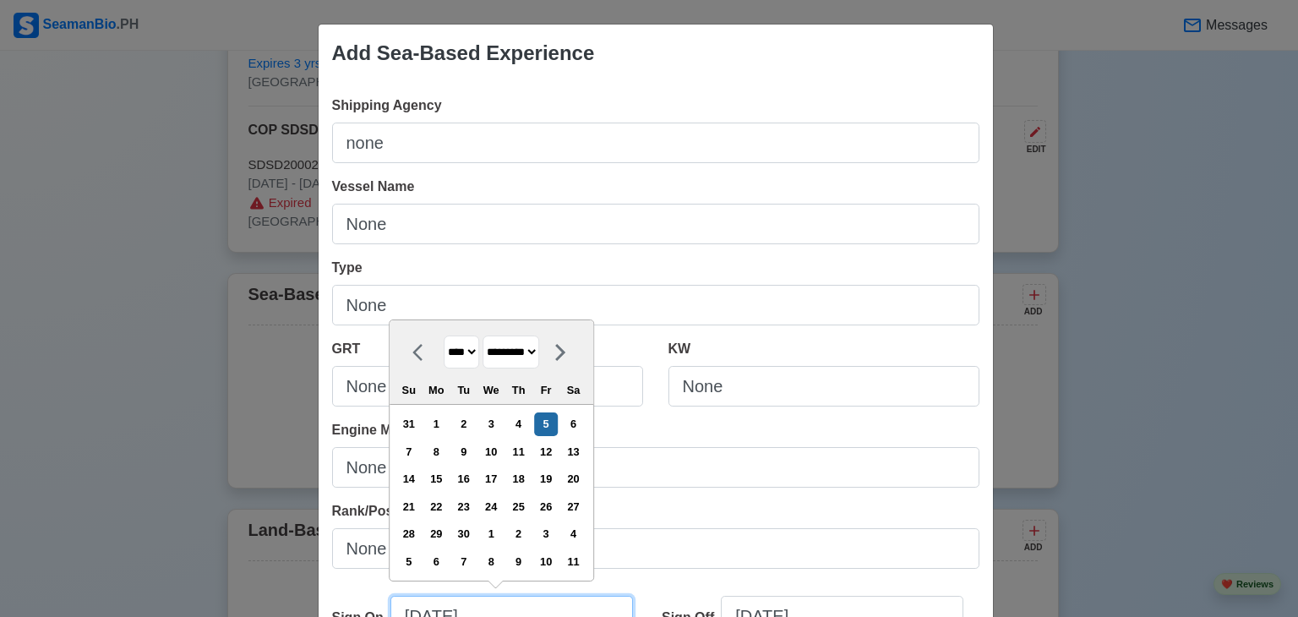
scroll to position [19, 0]
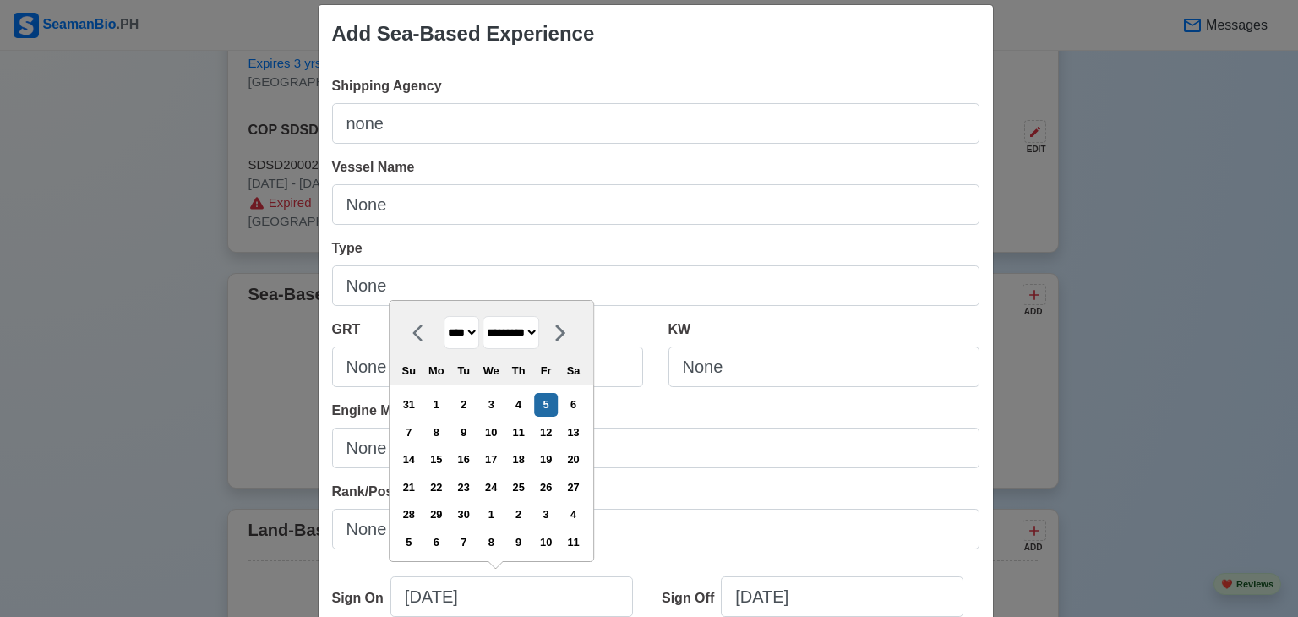
click at [880, 238] on div "Type None" at bounding box center [655, 272] width 647 height 68
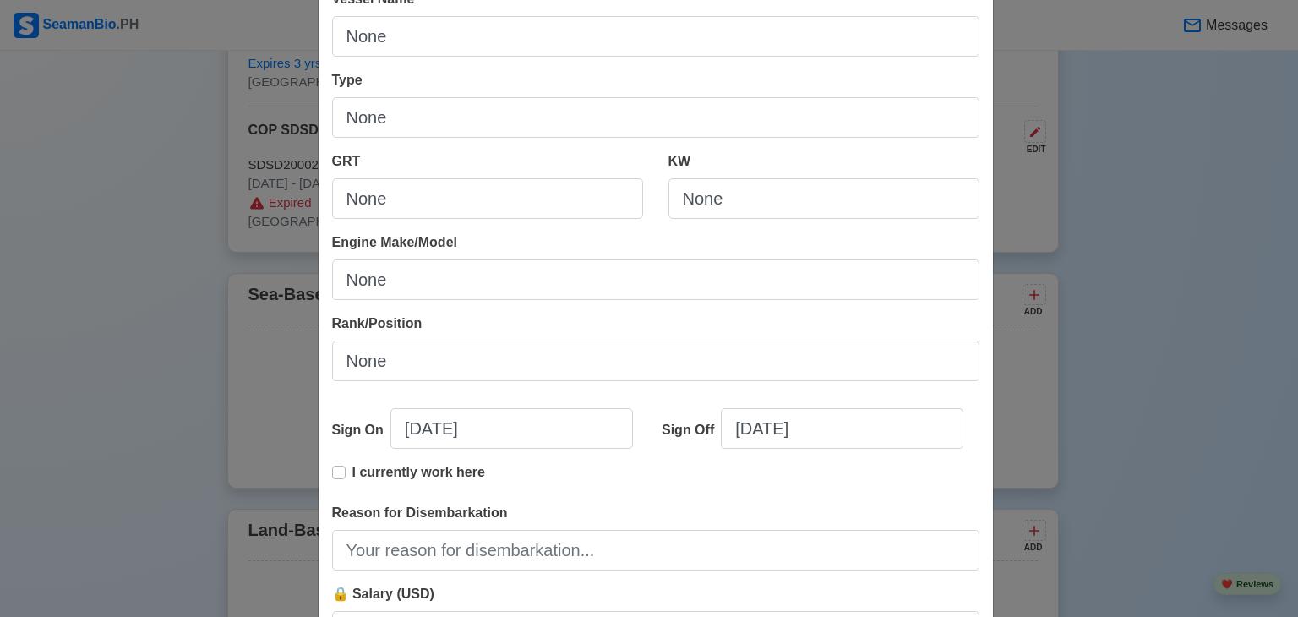
scroll to position [189, 0]
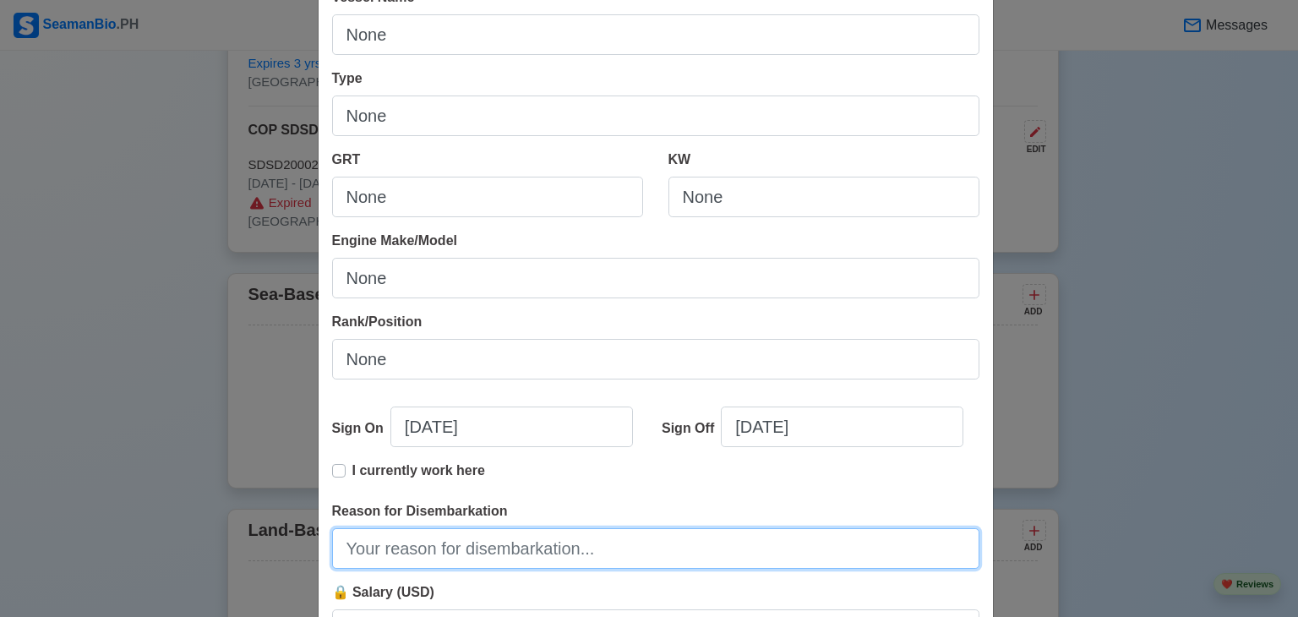
click at [494, 554] on input "Reason for Disembarkation" at bounding box center [655, 548] width 647 height 41
type input "none"
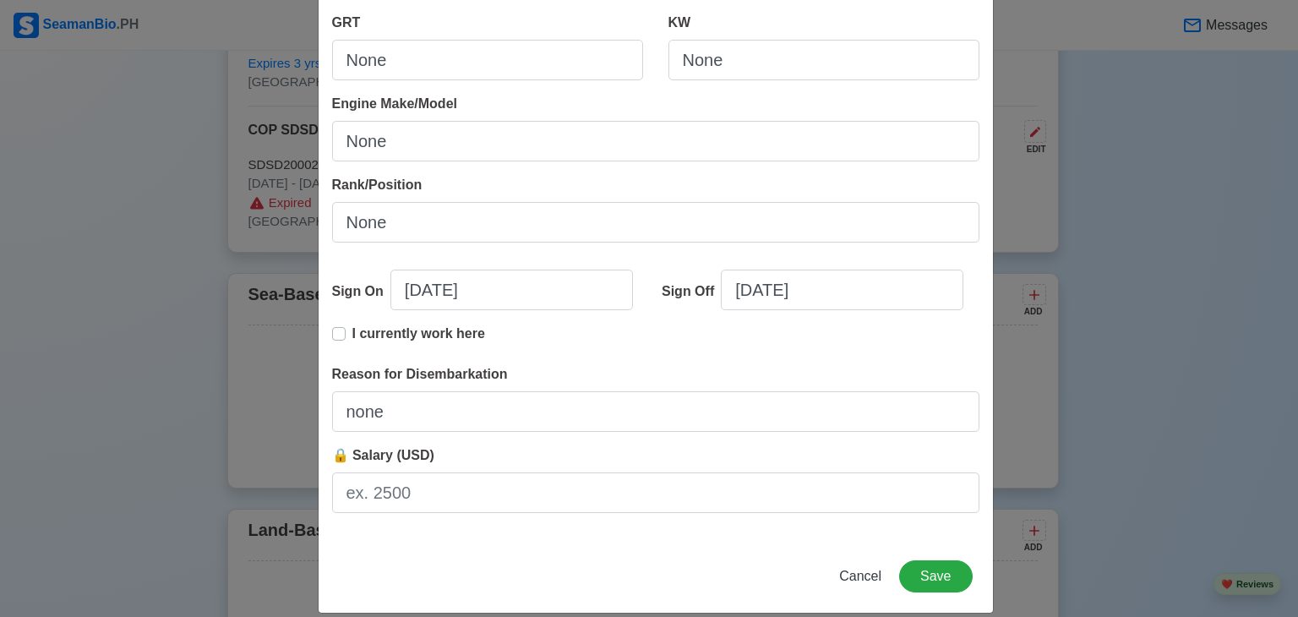
scroll to position [346, 0]
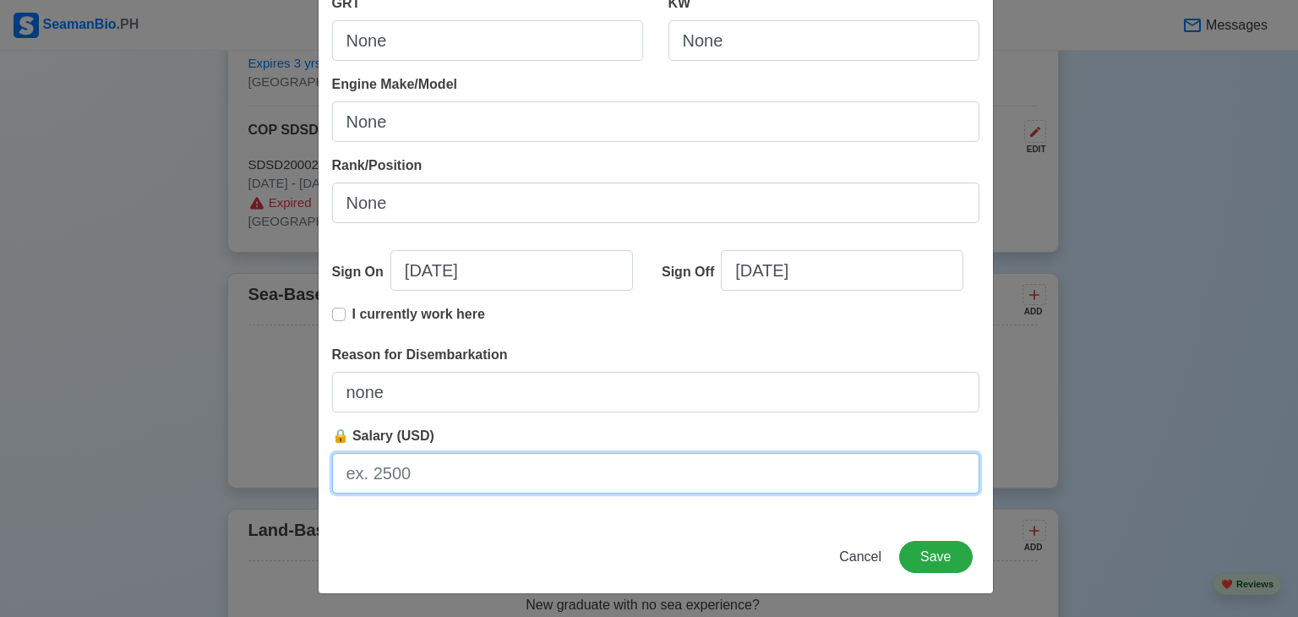
click at [581, 476] on input "🔒 Salary (USD)" at bounding box center [655, 473] width 647 height 41
type input "n"
type input "none"
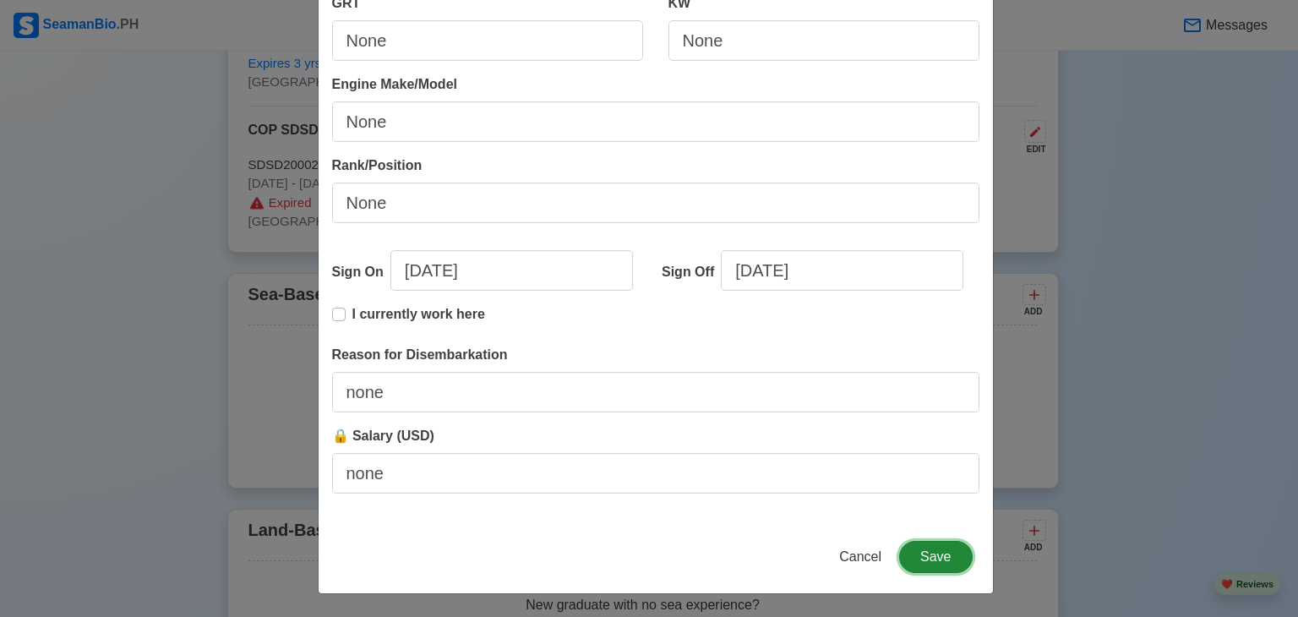
click at [933, 548] on button "Save" at bounding box center [935, 557] width 73 height 32
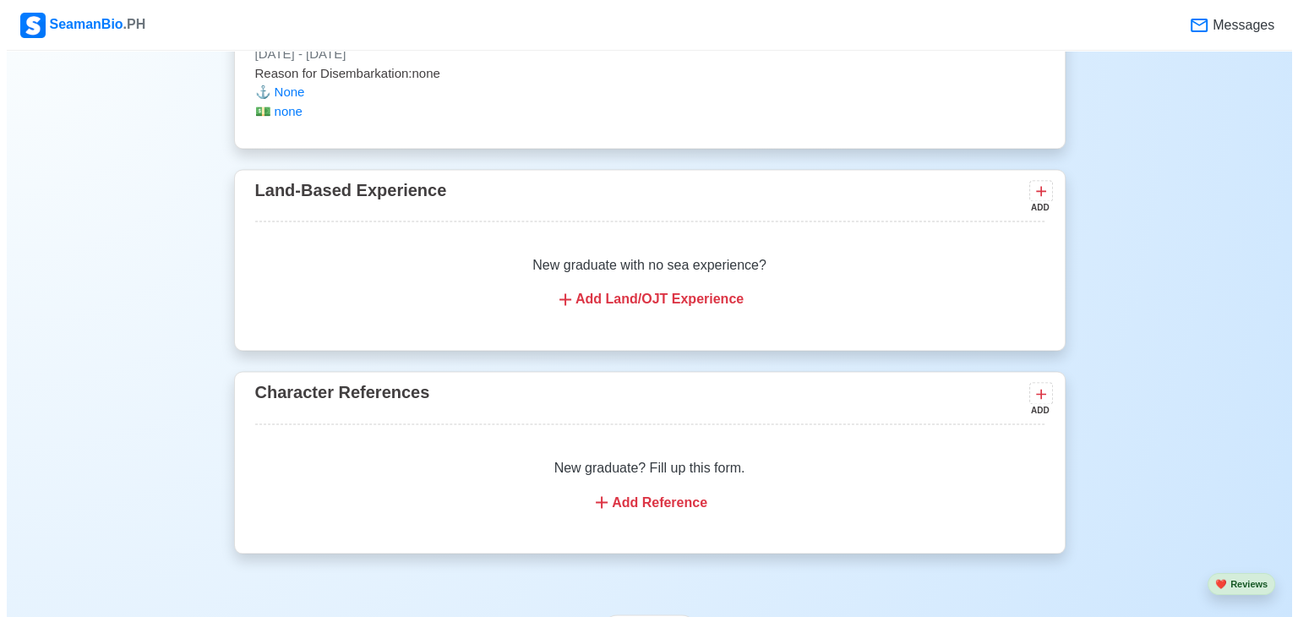
scroll to position [2741, 0]
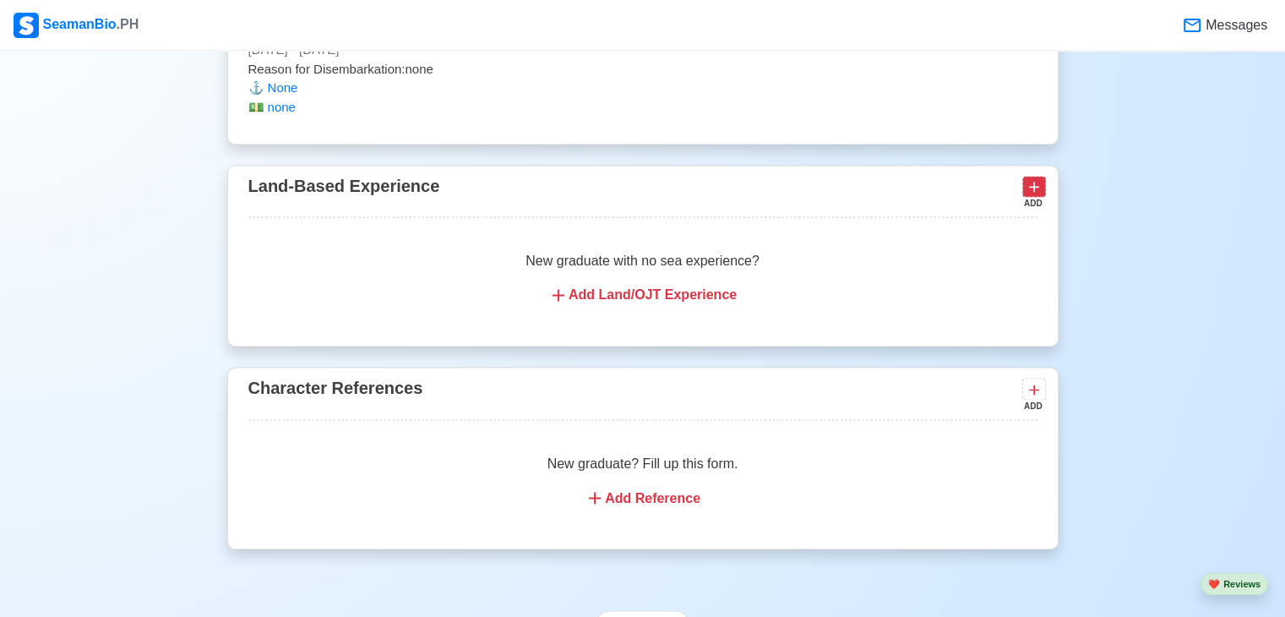
click at [1029, 191] on icon at bounding box center [1034, 186] width 17 height 17
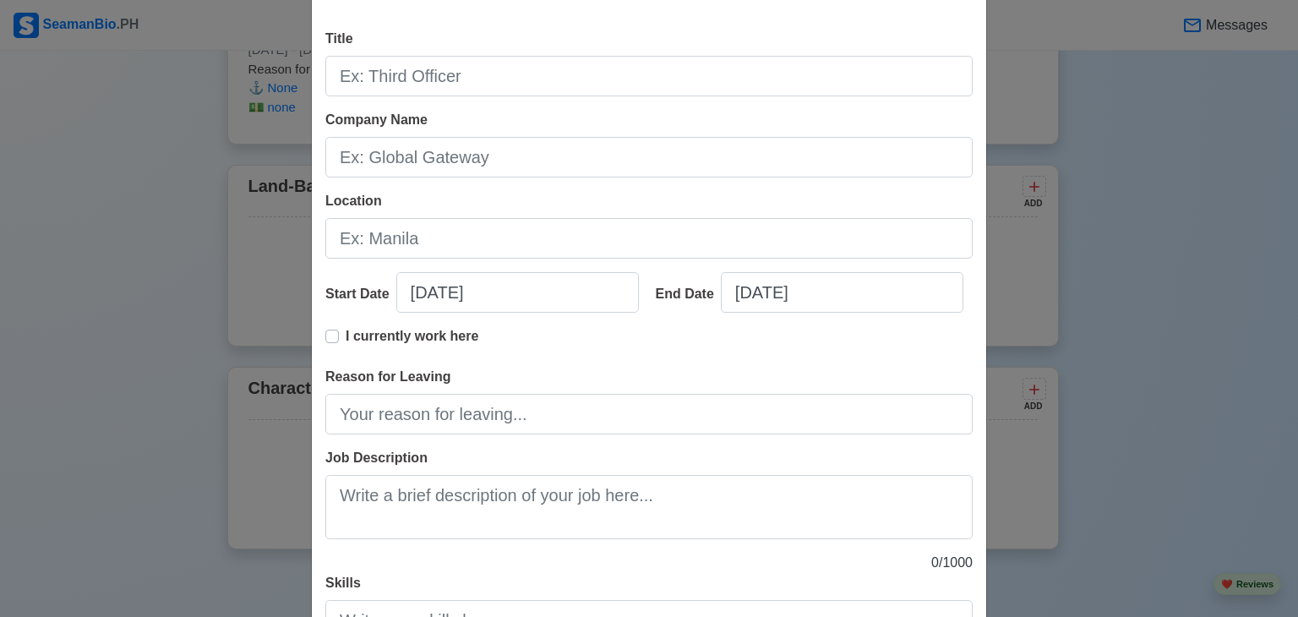
scroll to position [0, 0]
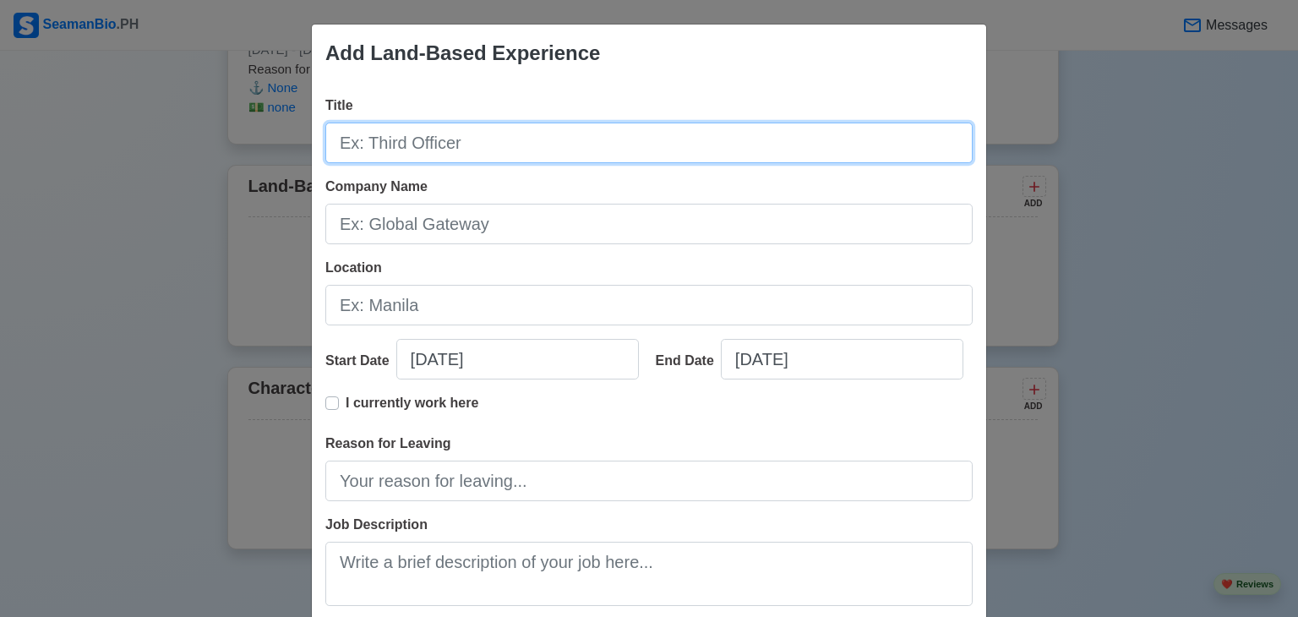
click at [643, 146] on input "Title" at bounding box center [648, 143] width 647 height 41
type input "none"
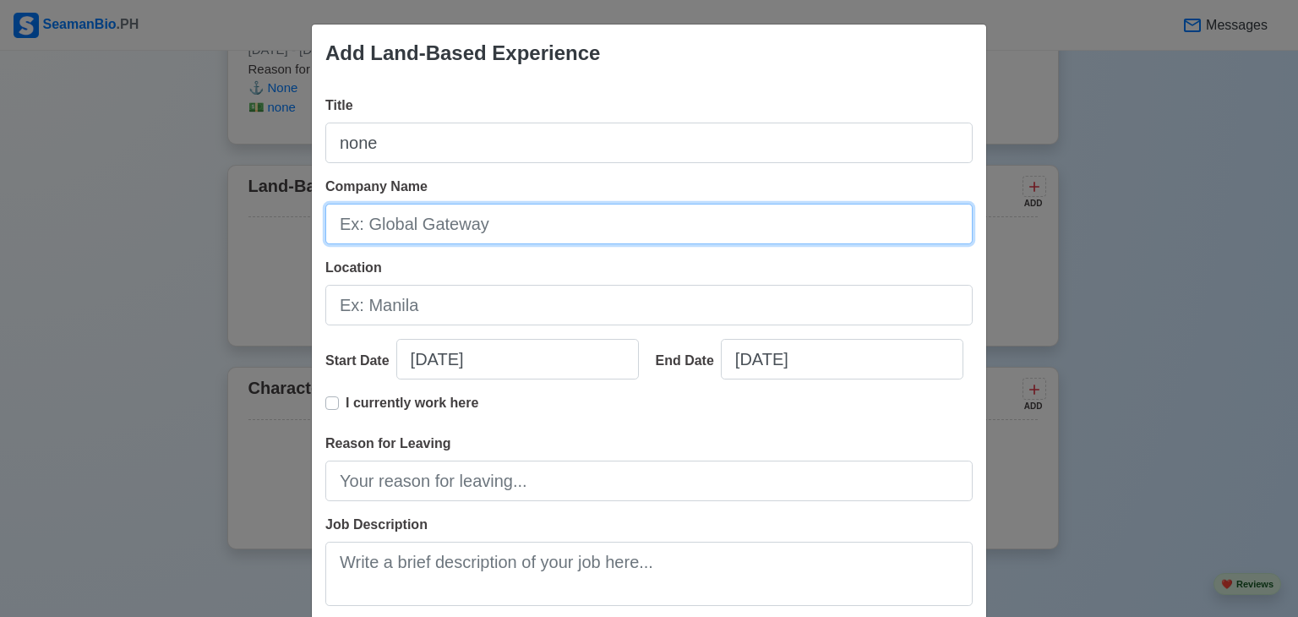
click at [592, 216] on input "Company Name" at bounding box center [648, 224] width 647 height 41
type input "none"
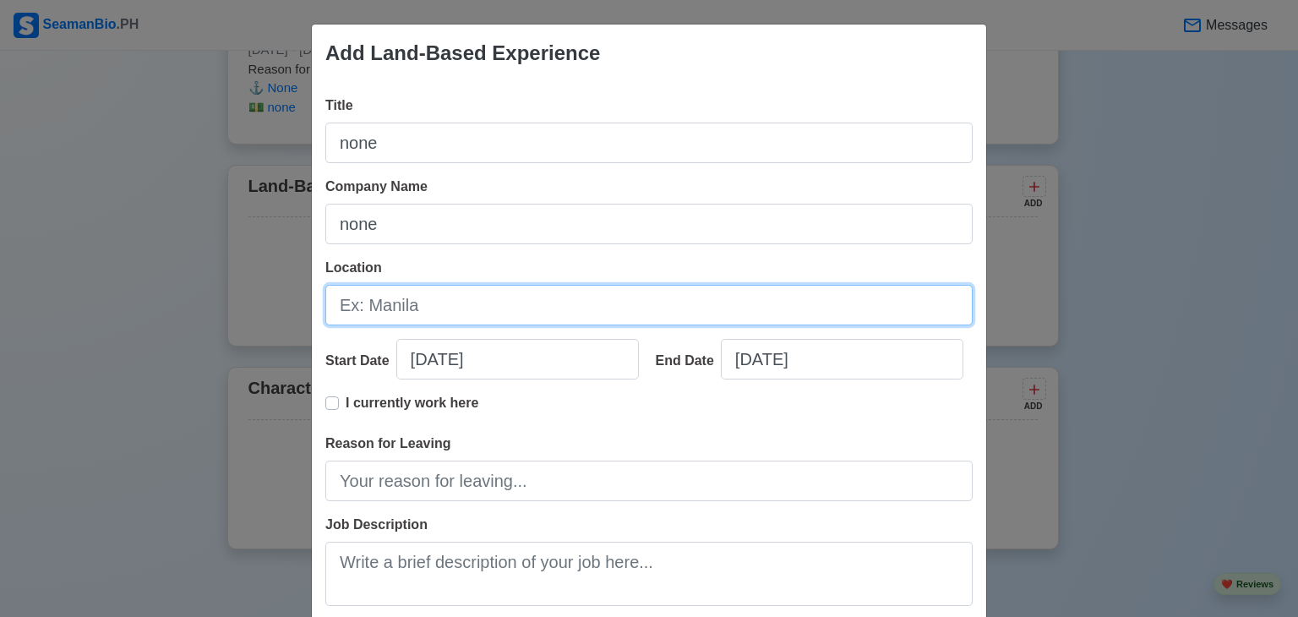
click at [505, 303] on input "Location" at bounding box center [648, 305] width 647 height 41
type input "none"
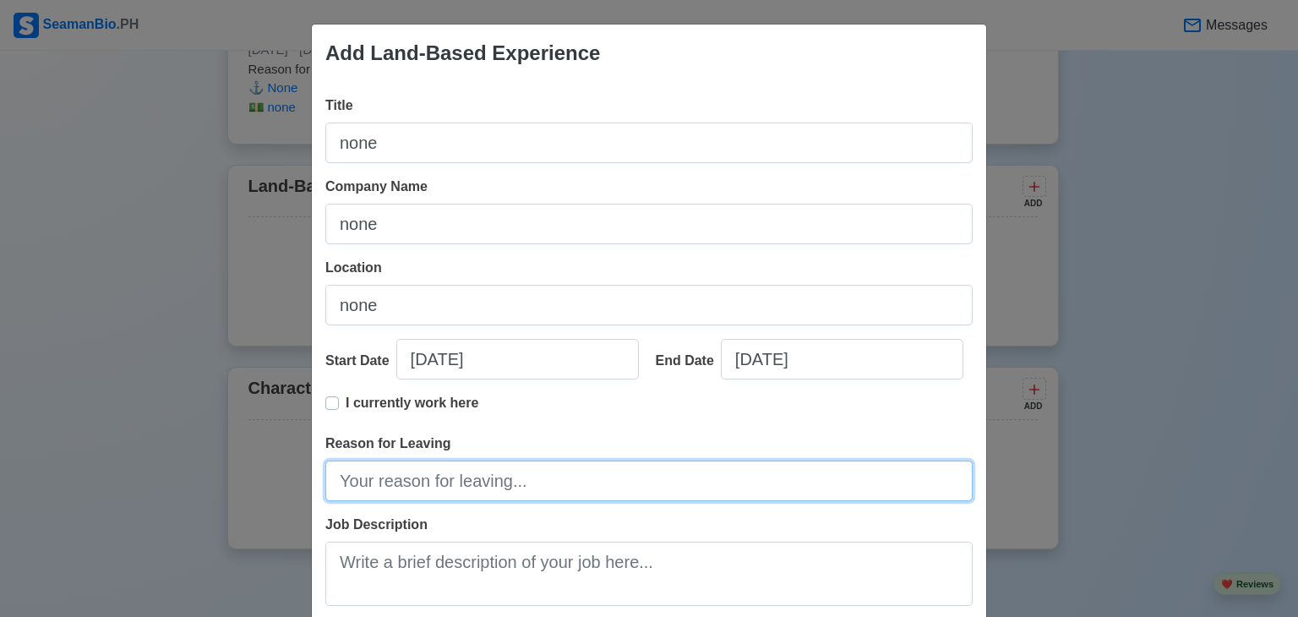
click at [455, 487] on input "Reason for Leaving" at bounding box center [648, 481] width 647 height 41
type input "none"
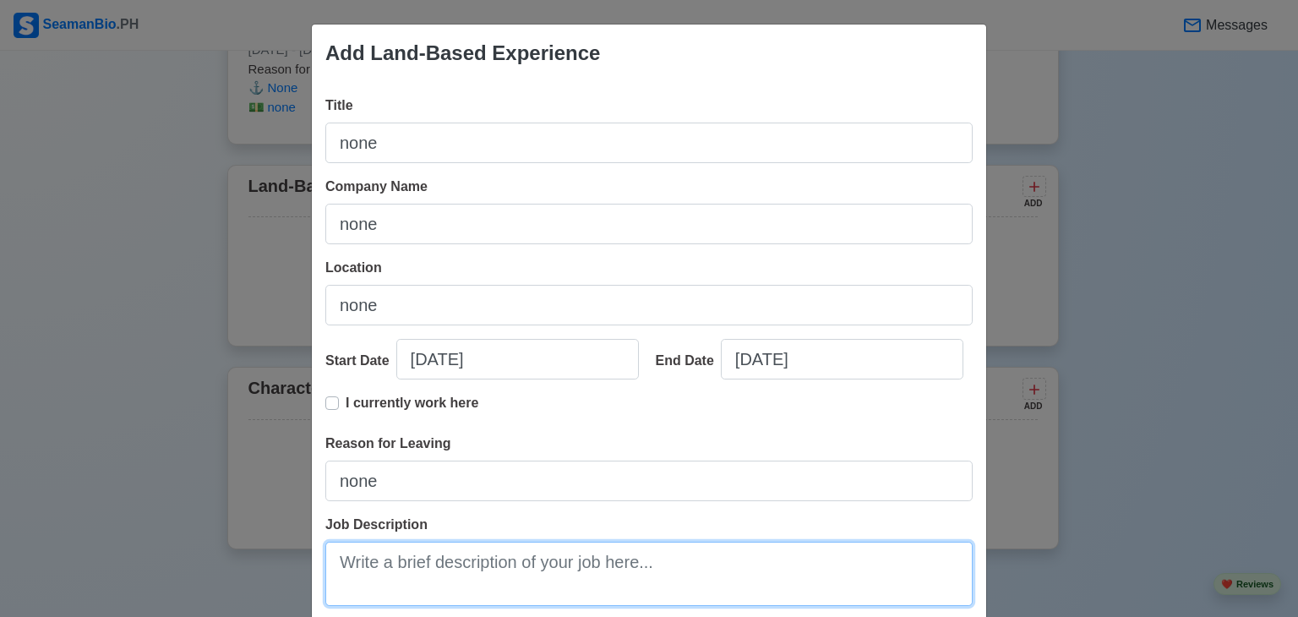
click at [532, 571] on textarea "Job Description" at bounding box center [648, 574] width 647 height 64
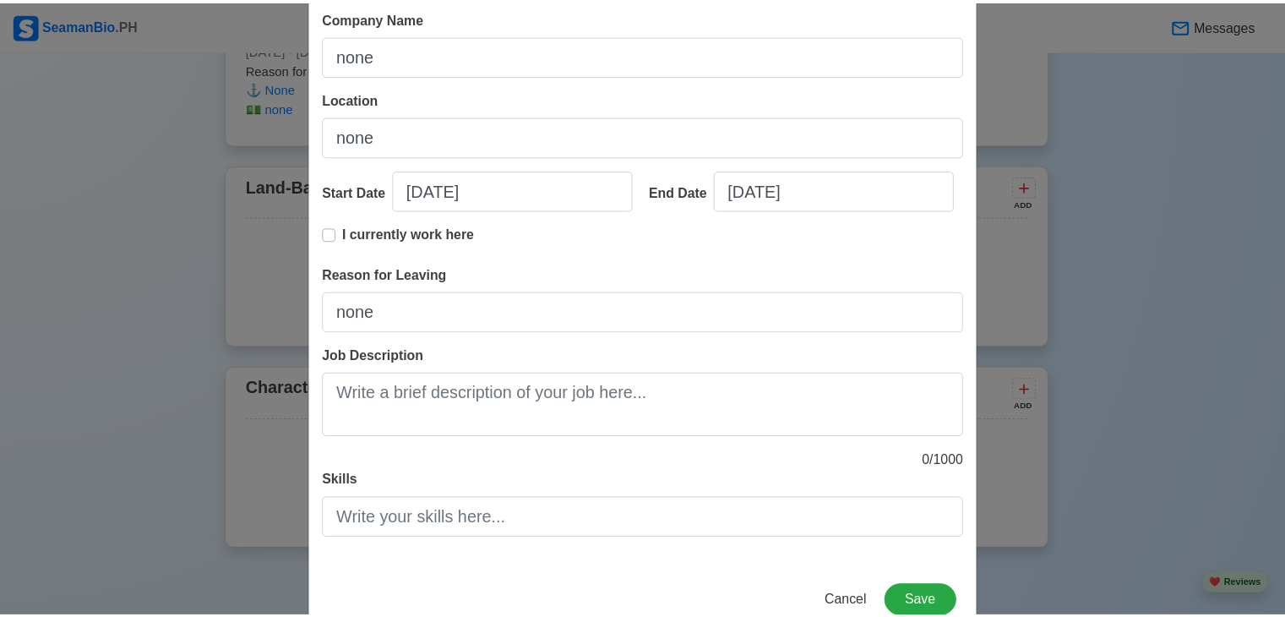
scroll to position [173, 0]
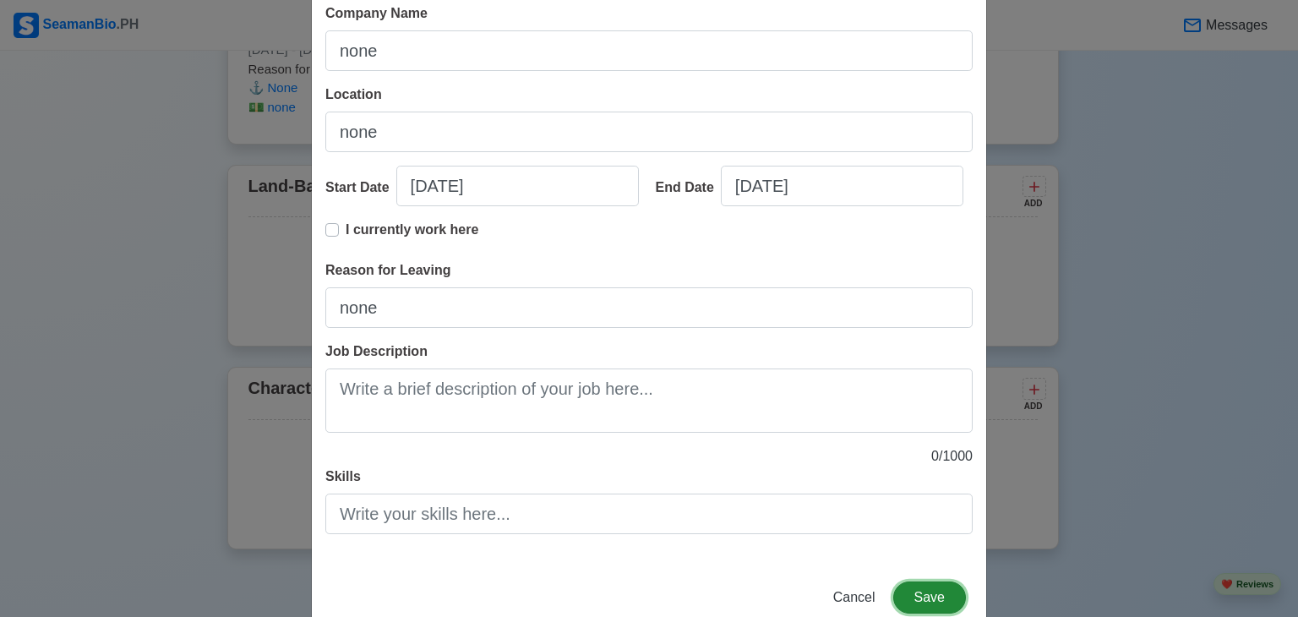
click at [906, 598] on button "Save" at bounding box center [929, 597] width 73 height 32
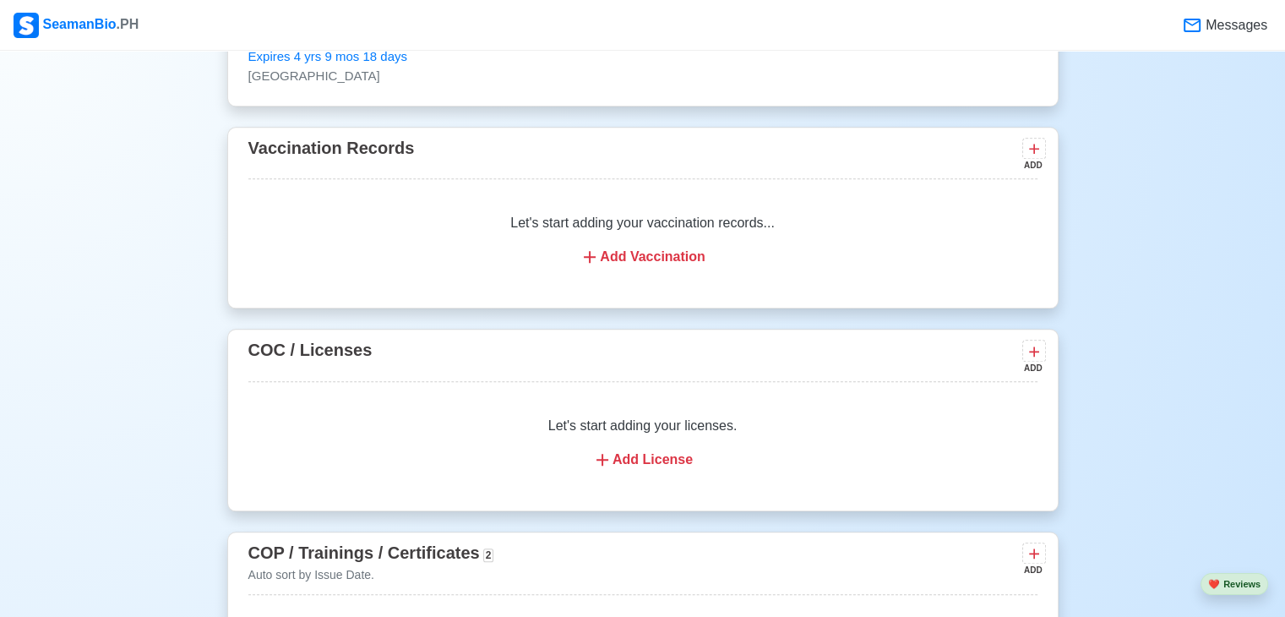
scroll to position [1683, 0]
click at [663, 252] on div "Add Vaccination" at bounding box center [643, 258] width 749 height 20
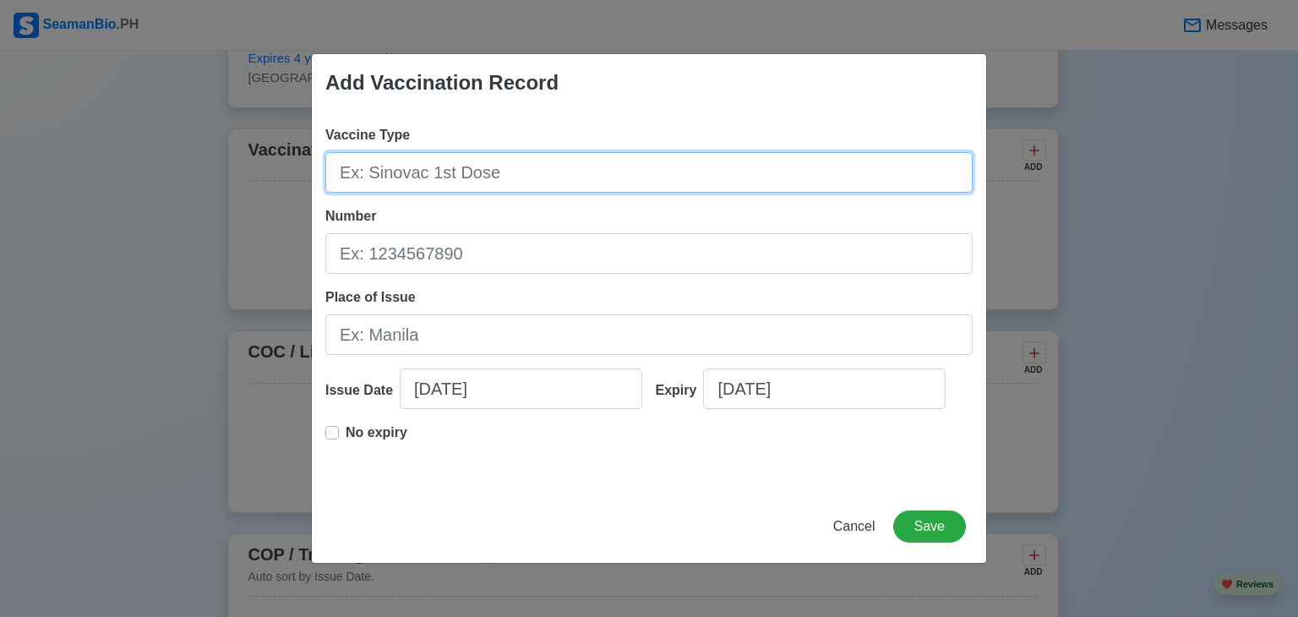
click at [542, 176] on input "Vaccine Type" at bounding box center [648, 172] width 647 height 41
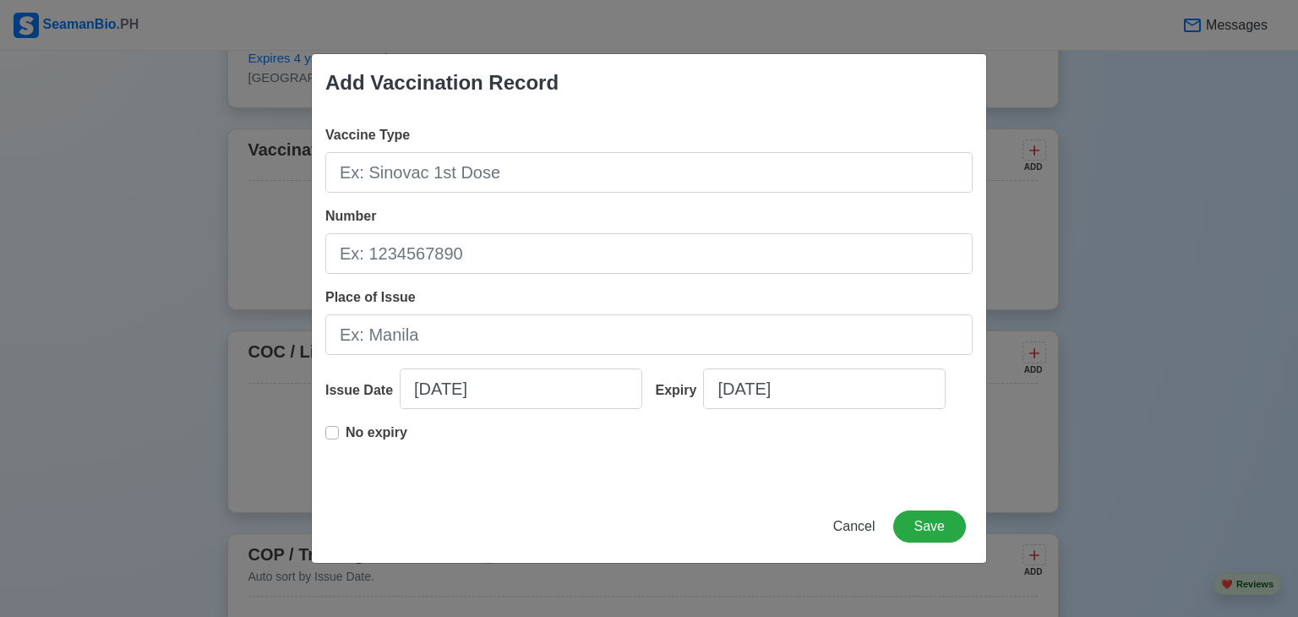
click at [570, 210] on div "Number" at bounding box center [648, 240] width 647 height 68
click at [862, 529] on span "Cancel" at bounding box center [854, 526] width 42 height 14
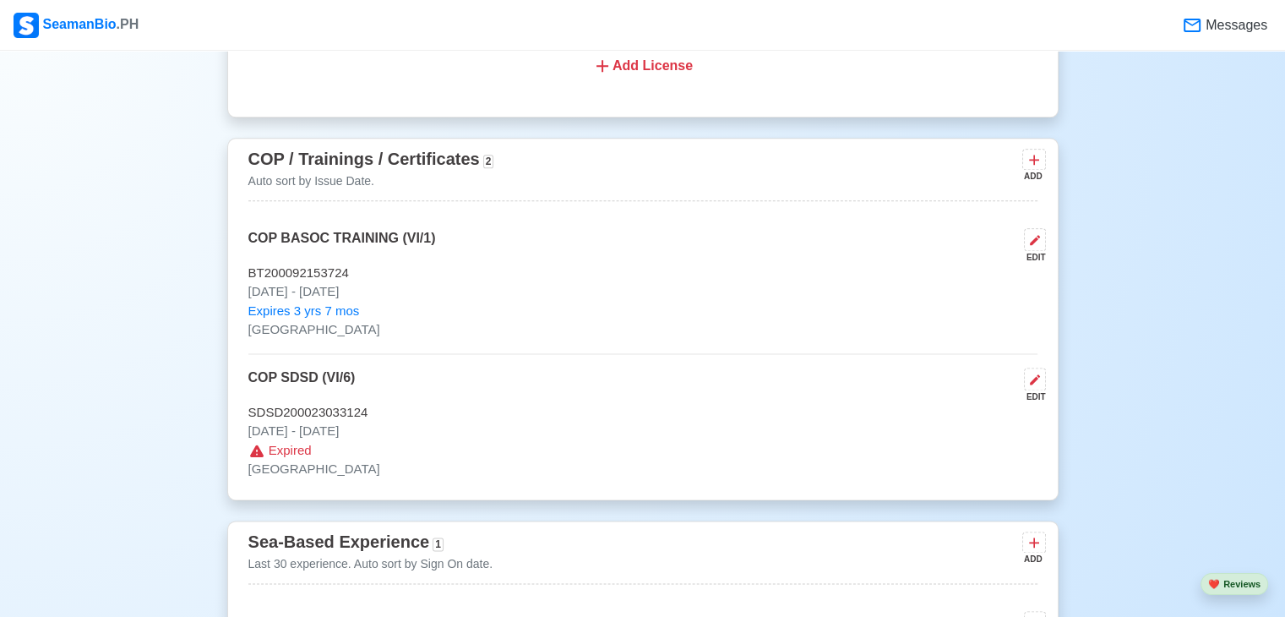
scroll to position [2087, 0]
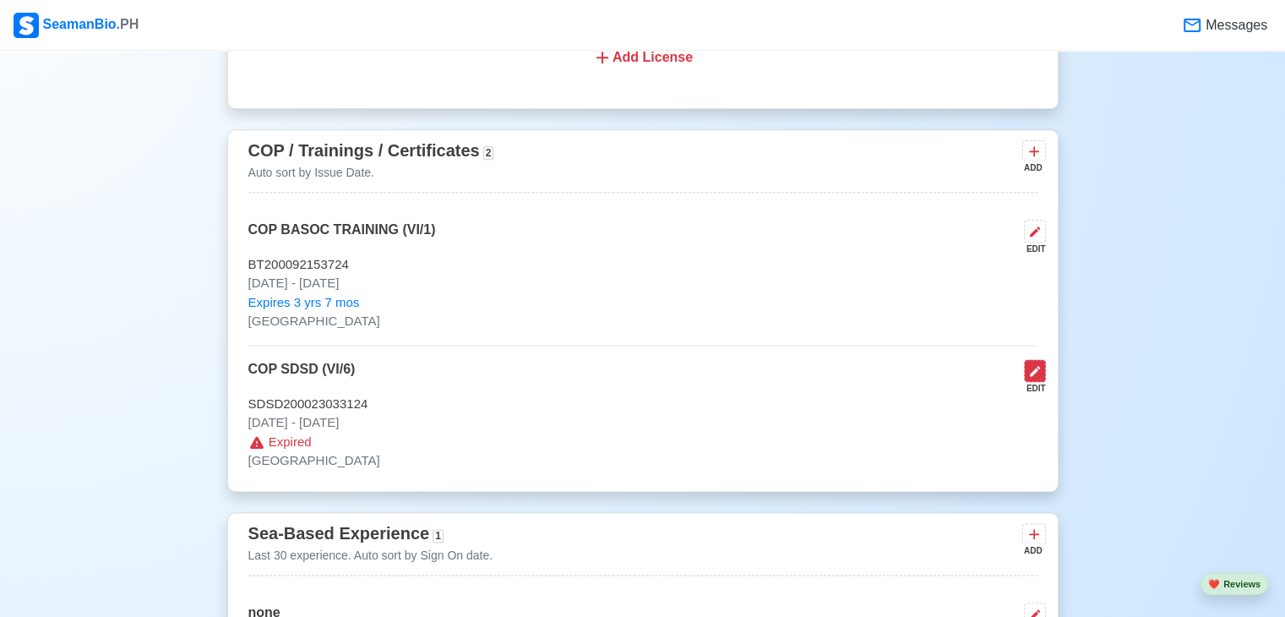
click at [1034, 376] on icon at bounding box center [1036, 371] width 14 height 14
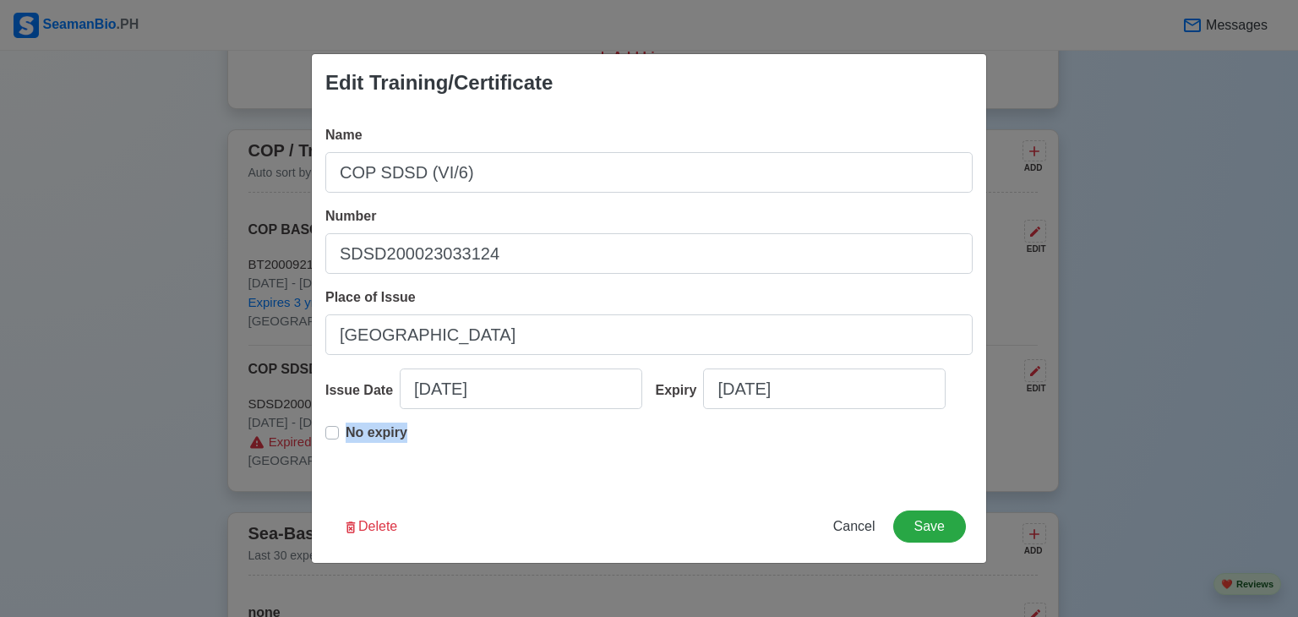
drag, startPoint x: 341, startPoint y: 432, endPoint x: 325, endPoint y: 432, distance: 15.2
click at [325, 432] on div "No expiry" at bounding box center [366, 440] width 82 height 34
click at [346, 432] on label "No expiry" at bounding box center [377, 440] width 62 height 34
type input "[DATE]"
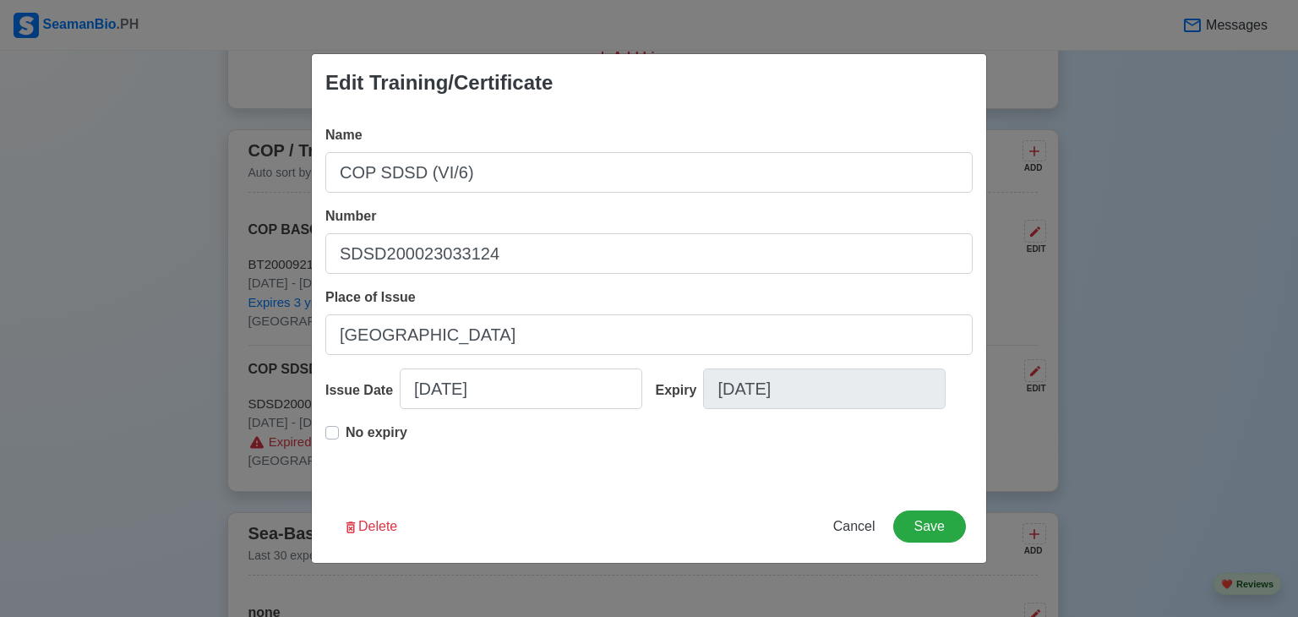
click at [346, 436] on label "No expiry" at bounding box center [377, 440] width 62 height 34
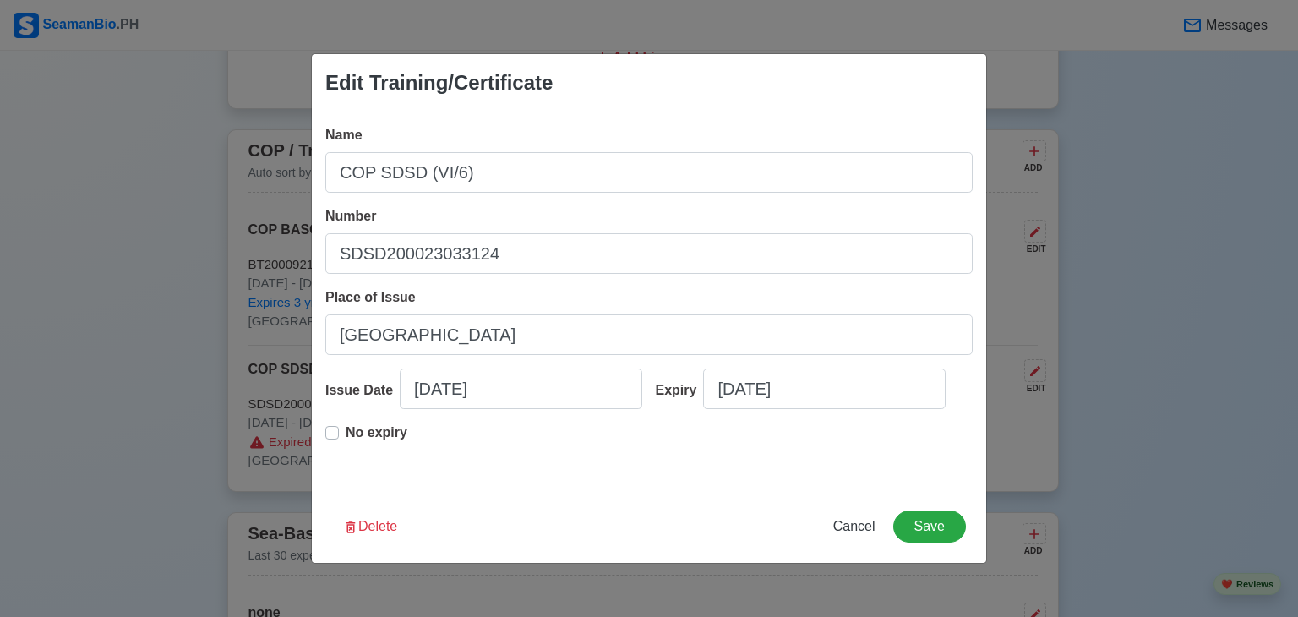
click at [346, 430] on label "No expiry" at bounding box center [377, 440] width 62 height 34
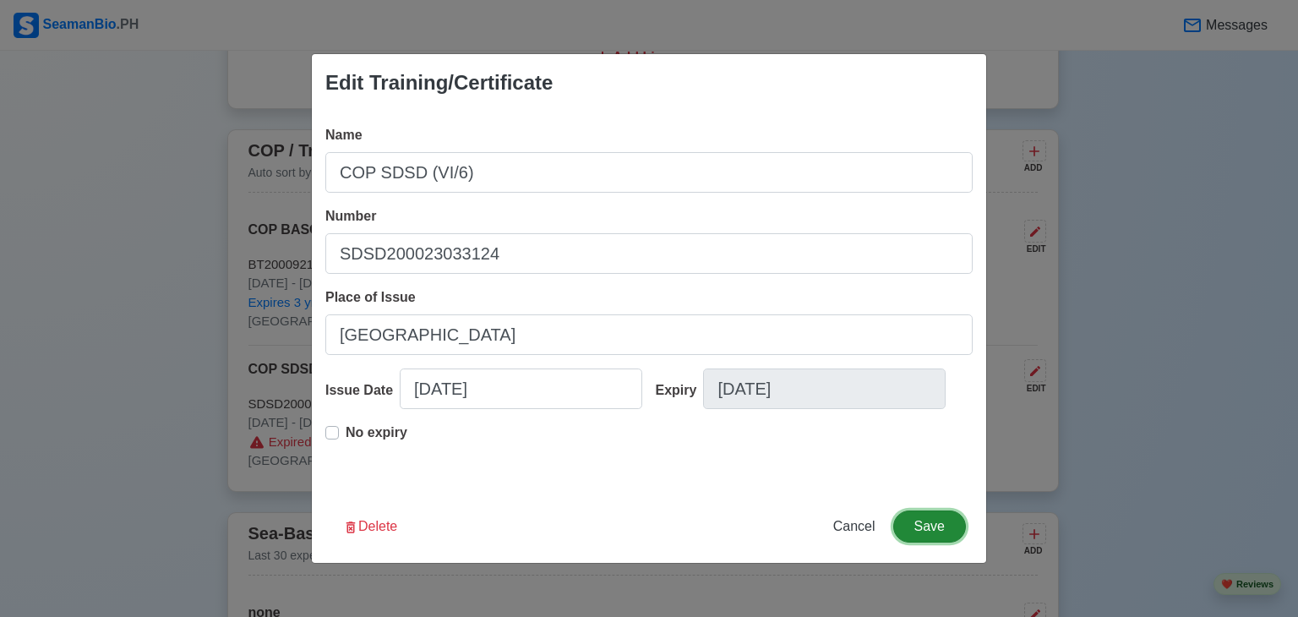
click at [930, 530] on button "Save" at bounding box center [929, 526] width 73 height 32
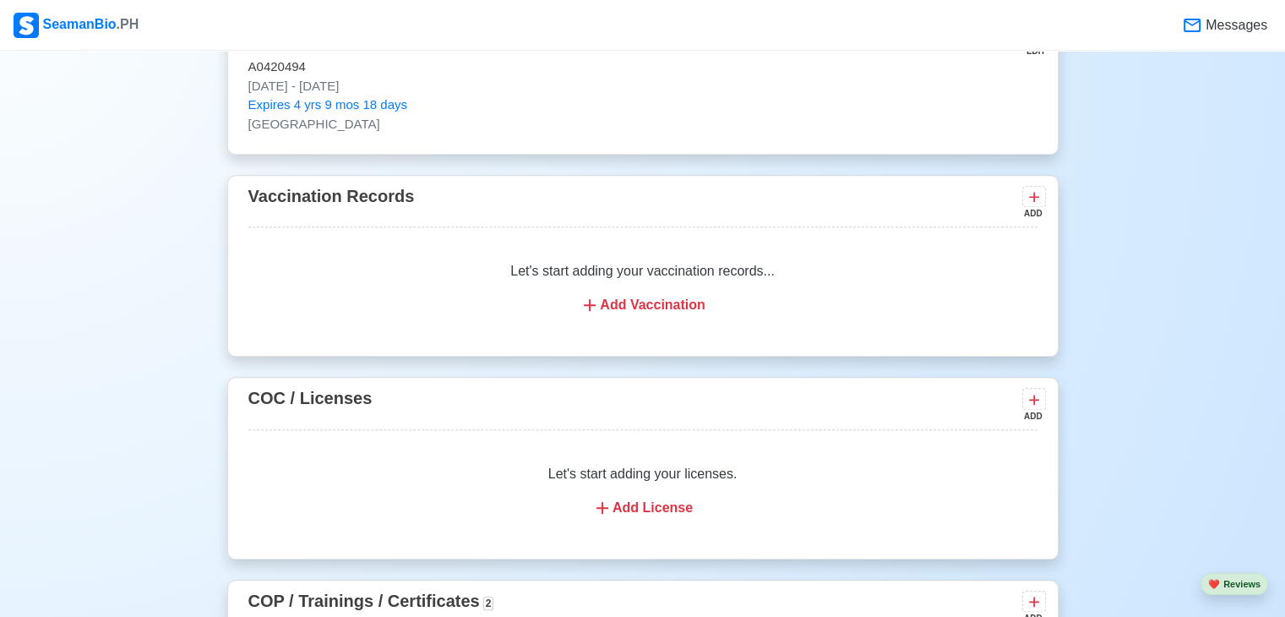
scroll to position [1583, 0]
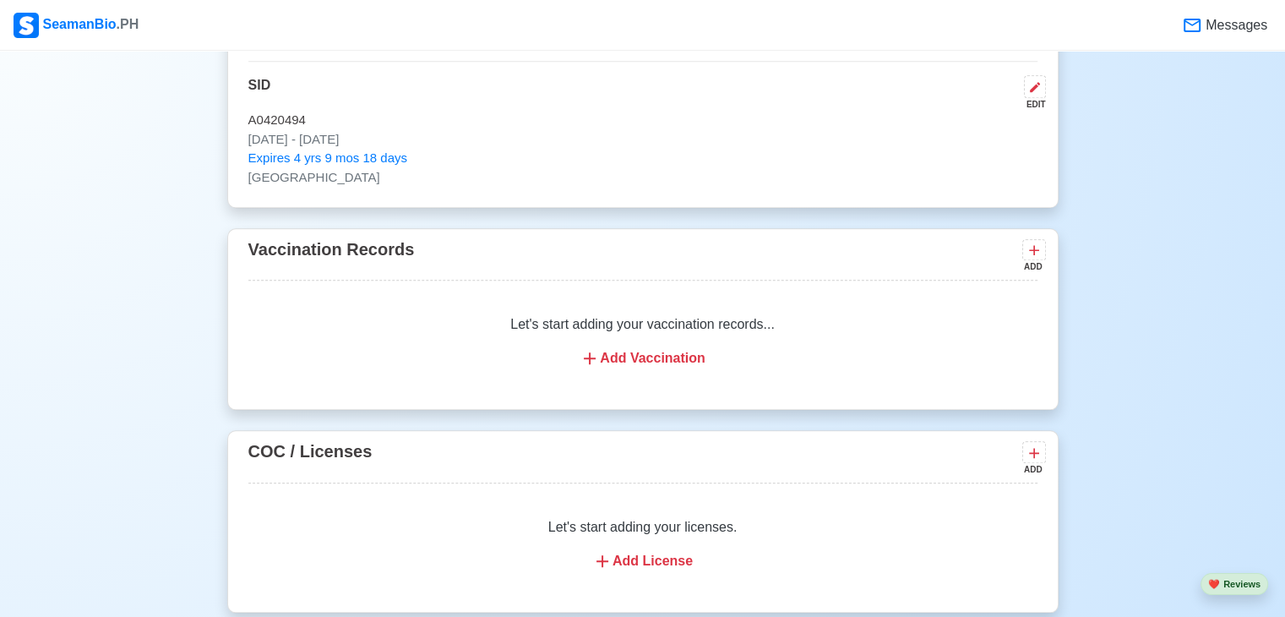
click at [652, 352] on div "Add Vaccination" at bounding box center [643, 358] width 749 height 20
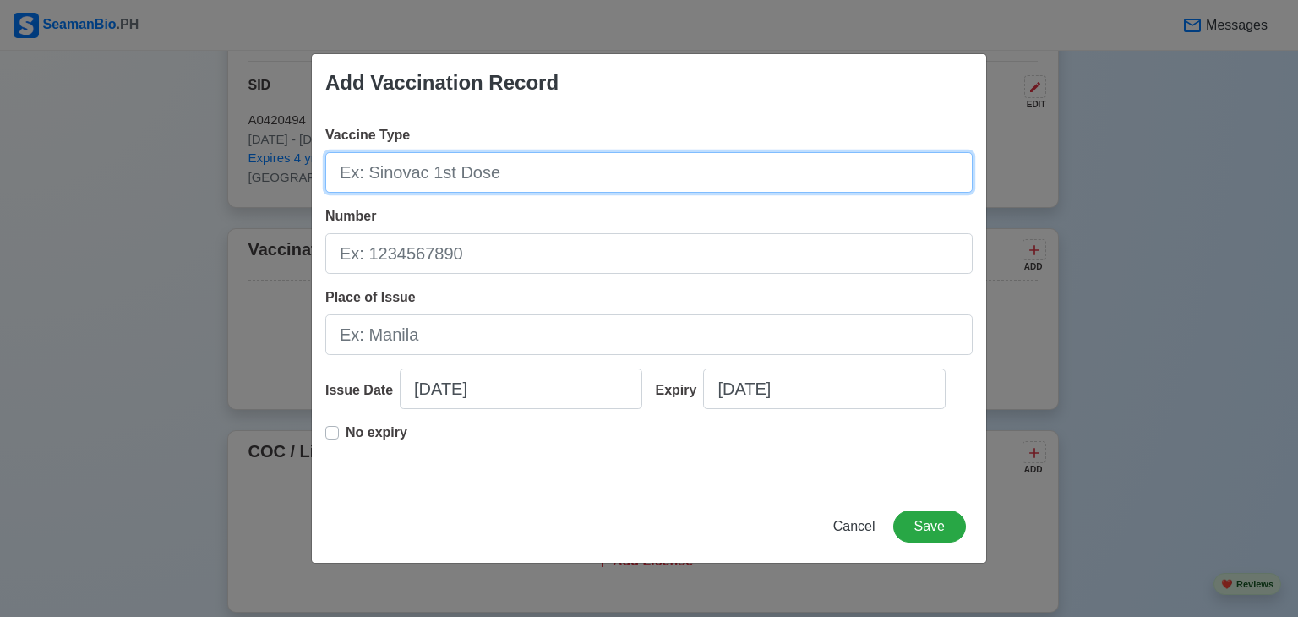
click at [485, 172] on input "Vaccine Type" at bounding box center [648, 172] width 647 height 41
type input "[MEDICAL_DATA]"
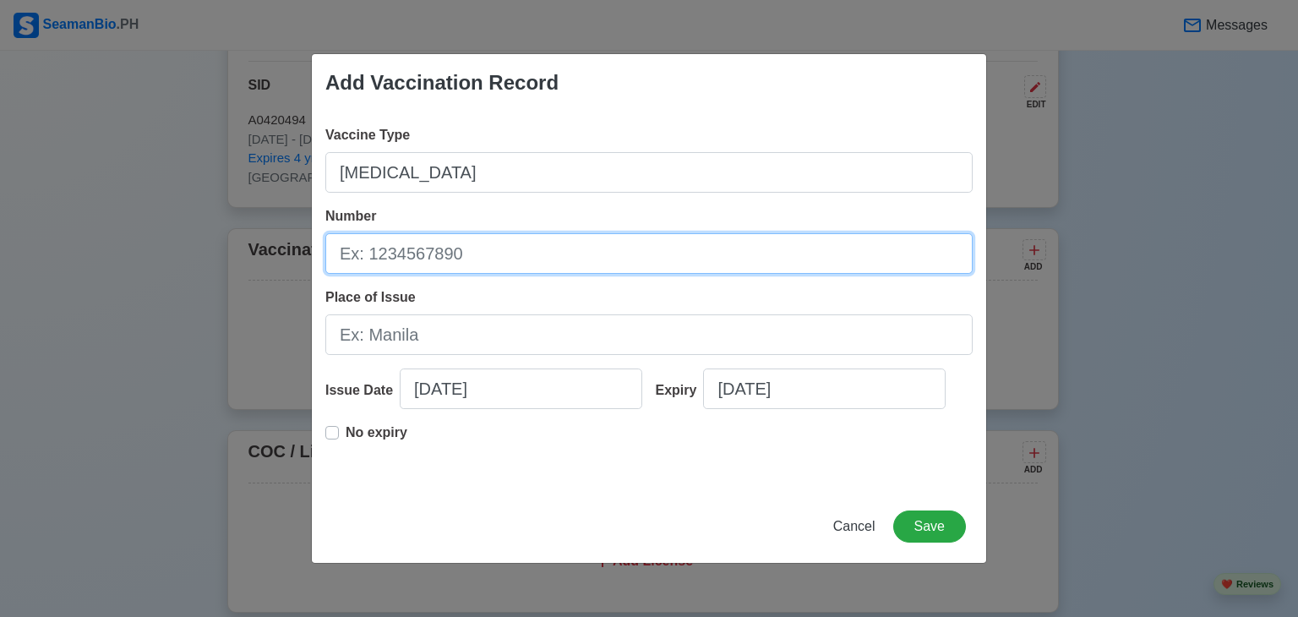
click at [450, 248] on input "Number" at bounding box center [648, 253] width 647 height 41
click at [450, 245] on input "BO" at bounding box center [648, 253] width 647 height 41
type input "B"
type input "w"
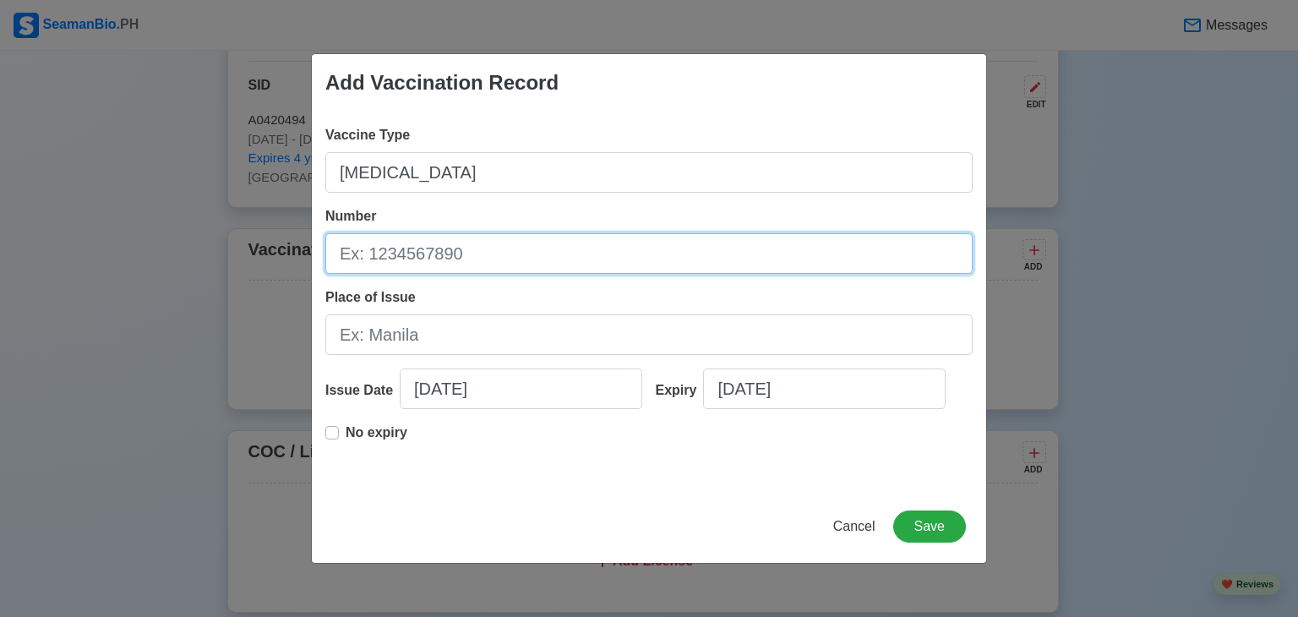
paste input "Q"
drag, startPoint x: 380, startPoint y: 258, endPoint x: 364, endPoint y: 253, distance: 16.8
click at [364, 253] on input "BOQ" at bounding box center [648, 253] width 647 height 41
click at [399, 248] on input "BOQ" at bounding box center [648, 253] width 647 height 41
paste input "Q"
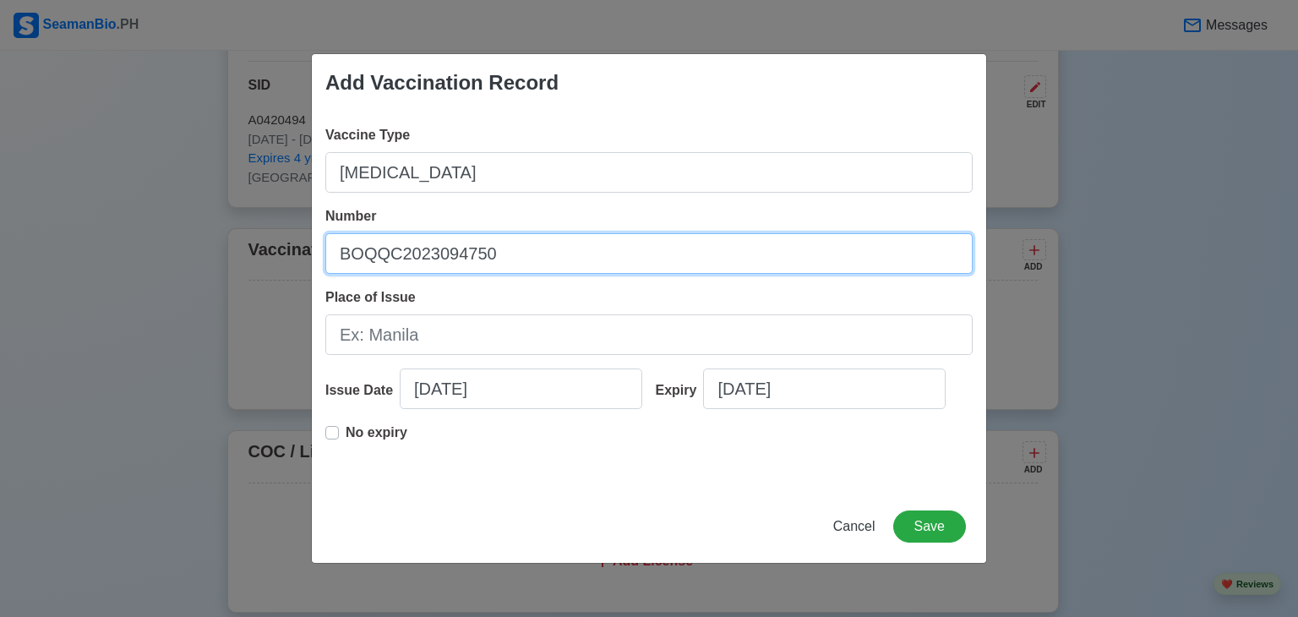
type input "BOQQC2023094750"
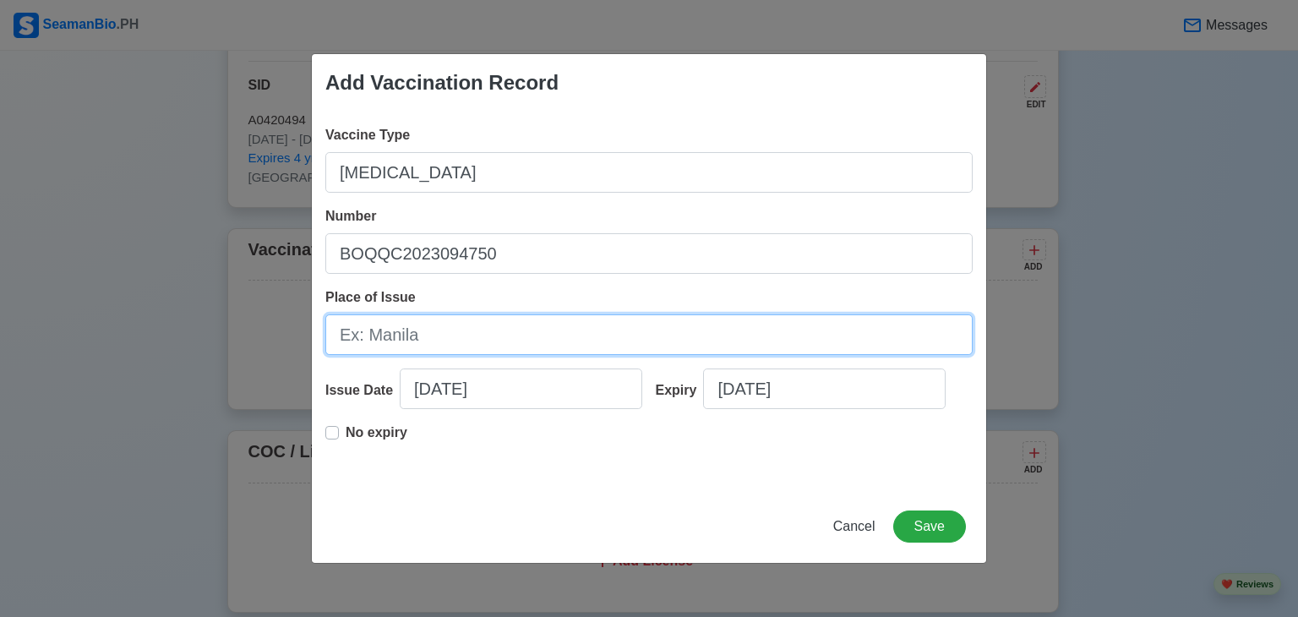
click at [375, 341] on input "Place of Issue" at bounding box center [648, 334] width 647 height 41
type input "BATANGAS"
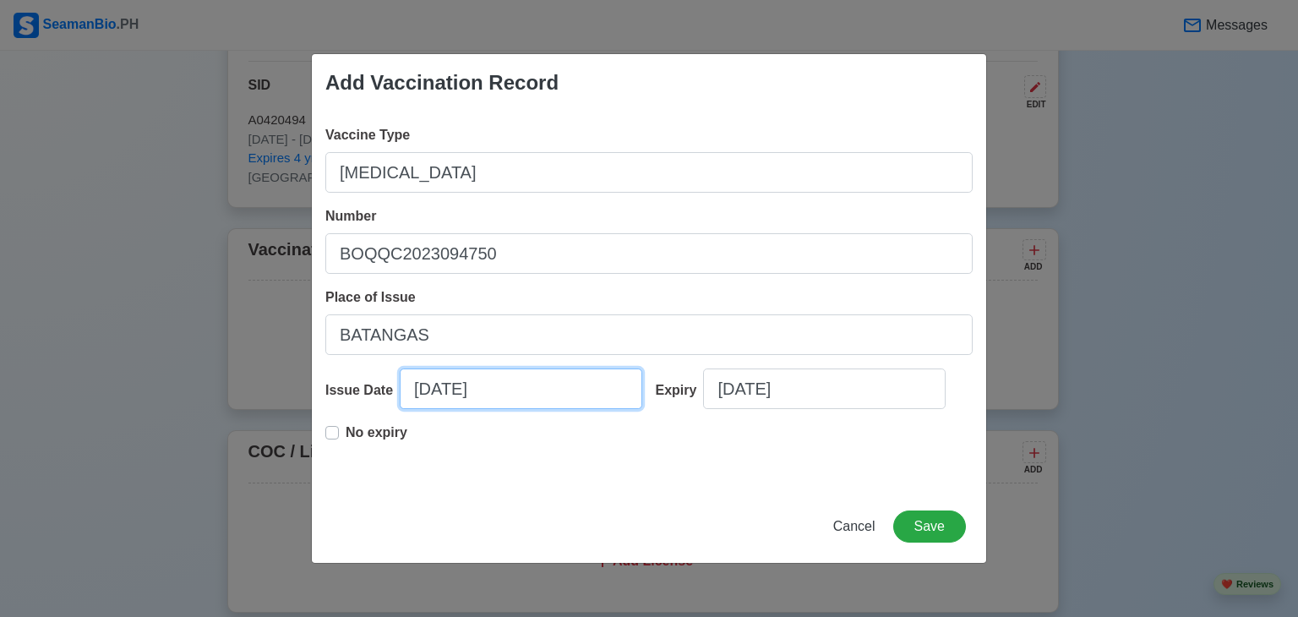
select select "****"
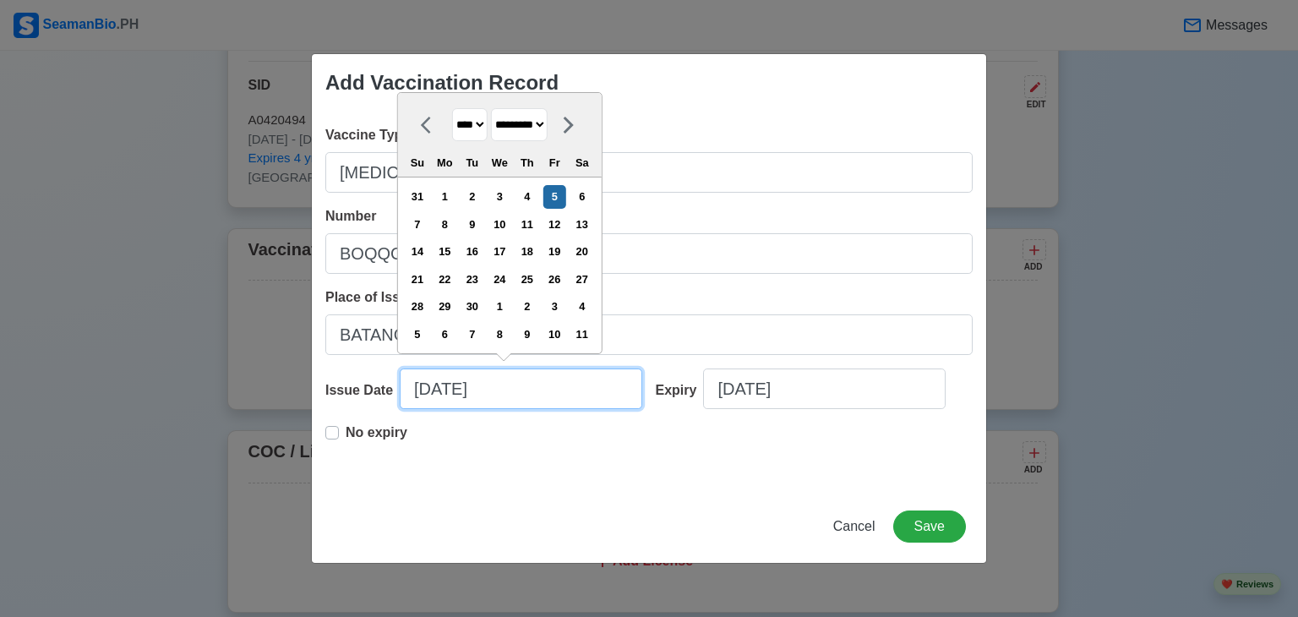
click at [494, 383] on input "[DATE]" at bounding box center [521, 388] width 243 height 41
click at [518, 116] on select "******* ******** ***** ***** *** **** **** ****** ********* ******* ******** **…" at bounding box center [519, 124] width 57 height 33
select select "****"
click at [497, 109] on select "******* ******** ***** ***** *** **** **** ****** ********* ******* ******** **…" at bounding box center [519, 124] width 57 height 33
click at [480, 250] on div "15" at bounding box center [472, 251] width 23 height 23
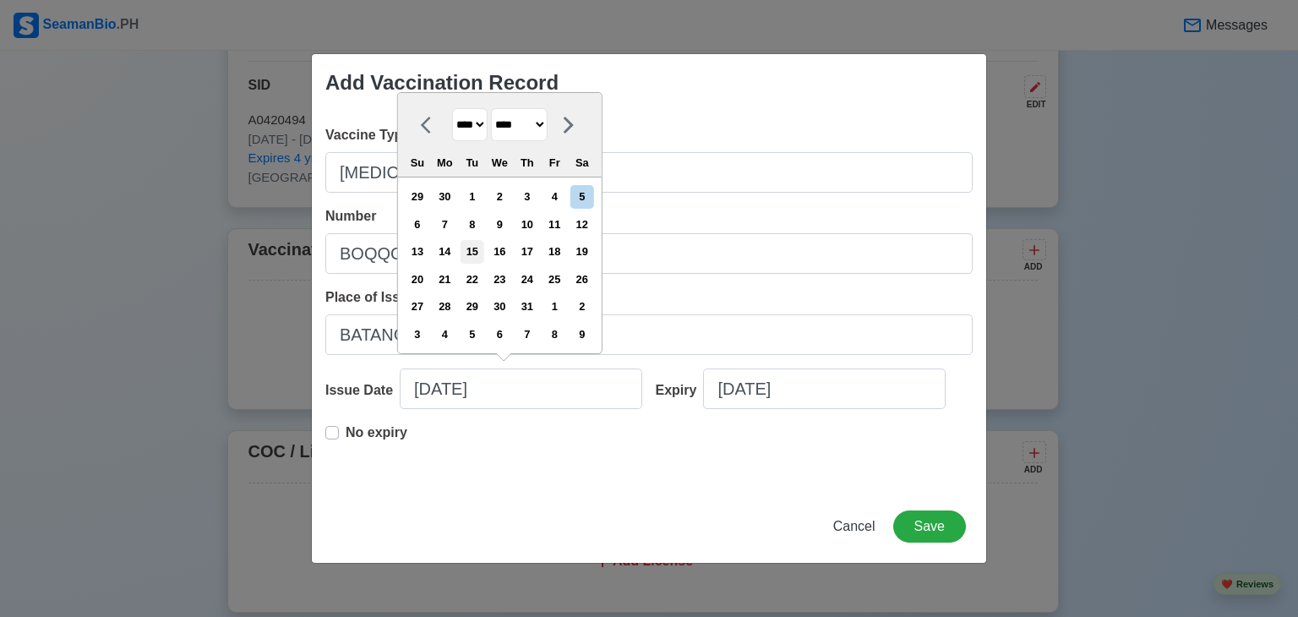
type input "[DATE]"
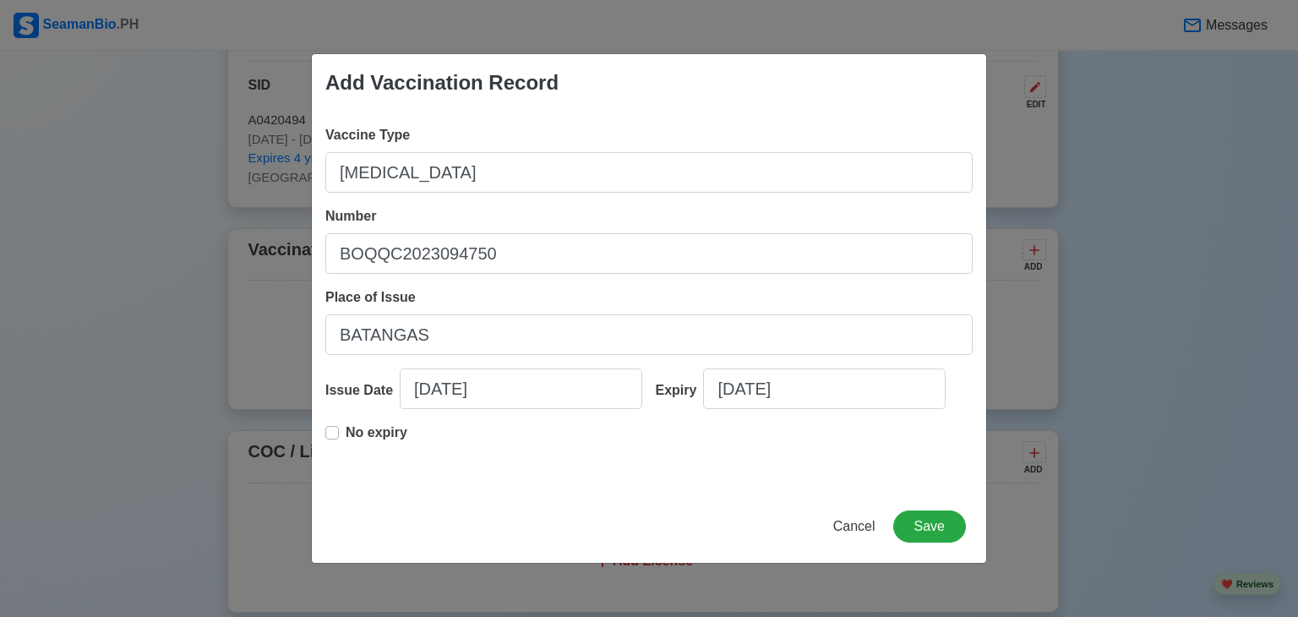
click at [346, 430] on label "No expiry" at bounding box center [377, 440] width 62 height 34
type input "[DATE]"
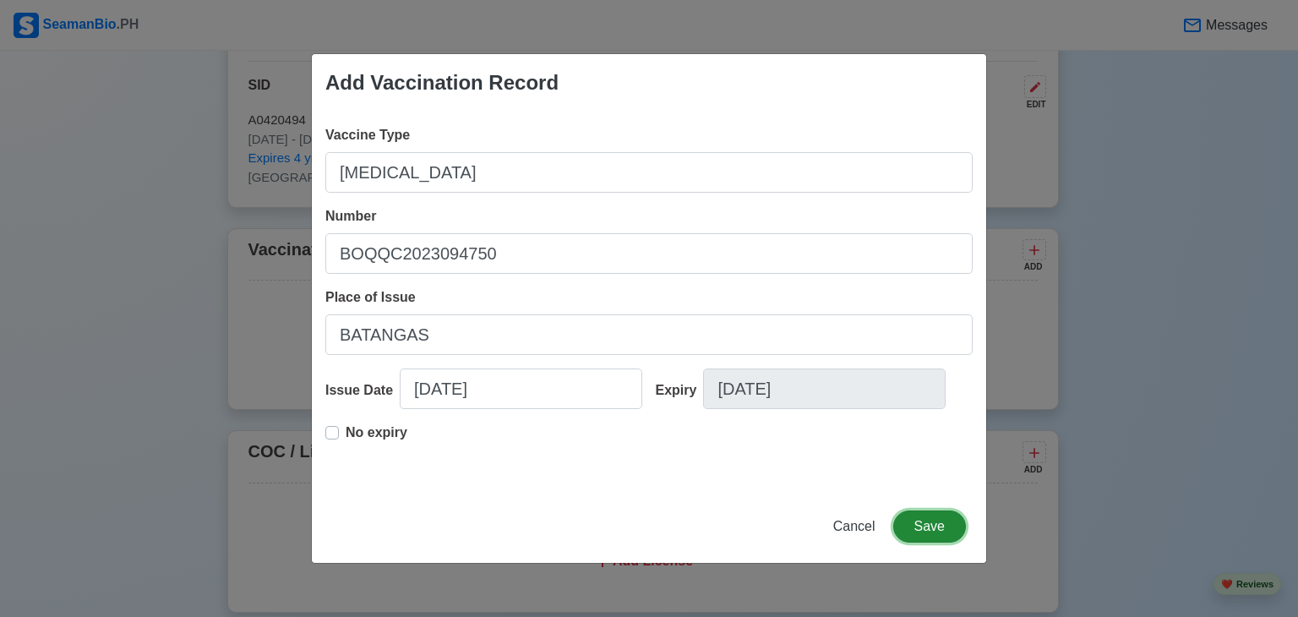
click at [931, 532] on button "Save" at bounding box center [929, 526] width 73 height 32
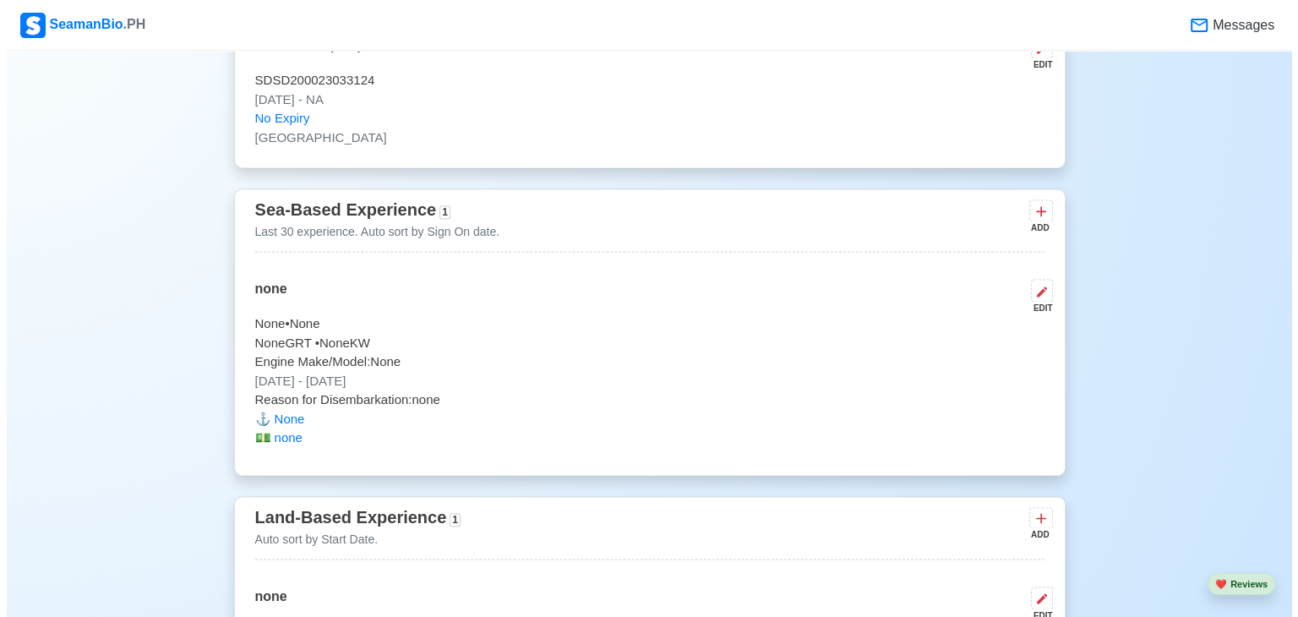
scroll to position [2454, 0]
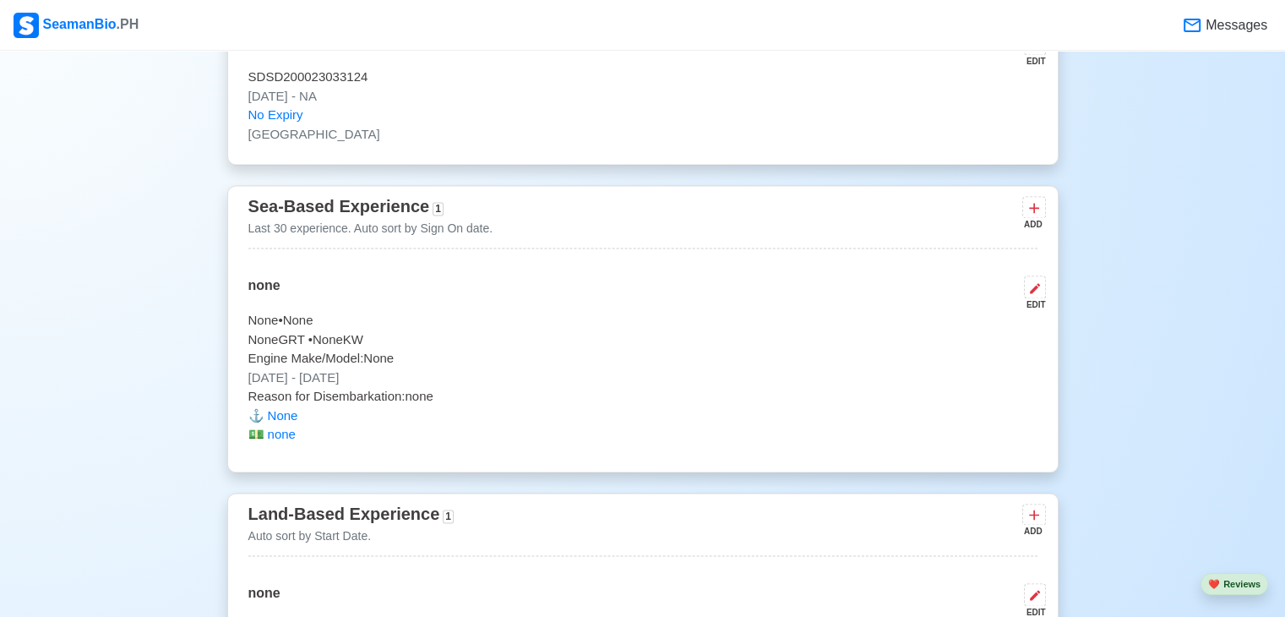
click at [703, 383] on p "[DATE] - [DATE]" at bounding box center [642, 377] width 789 height 19
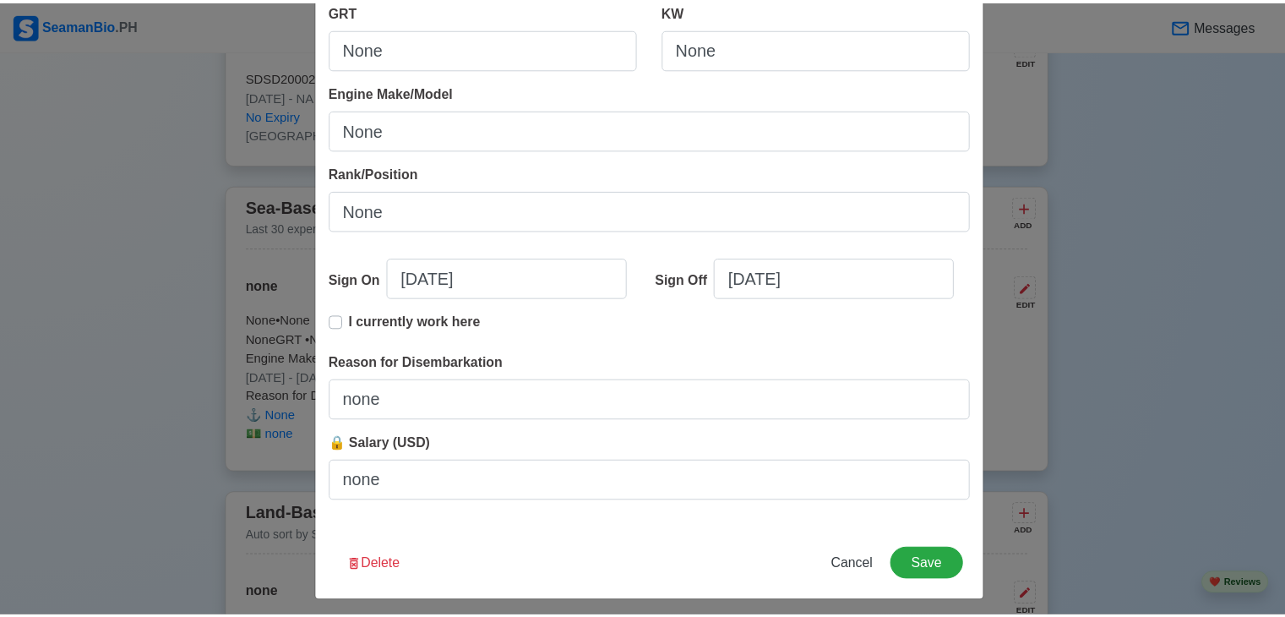
scroll to position [346, 0]
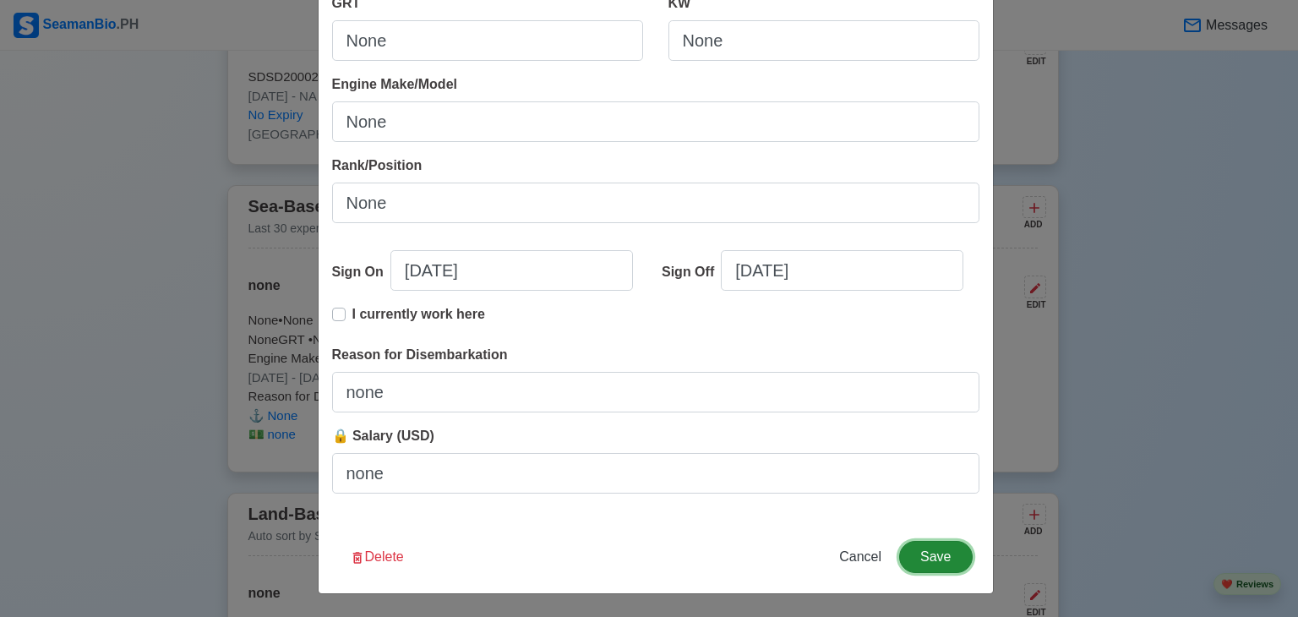
click at [930, 555] on button "Save" at bounding box center [935, 557] width 73 height 32
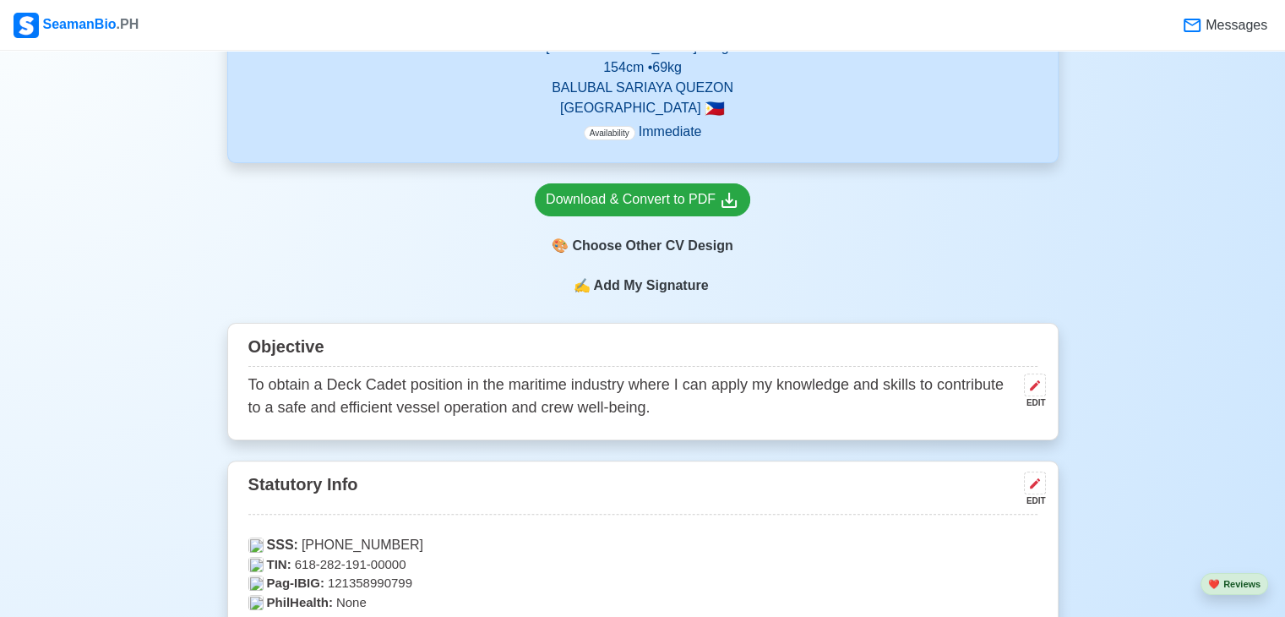
scroll to position [412, 0]
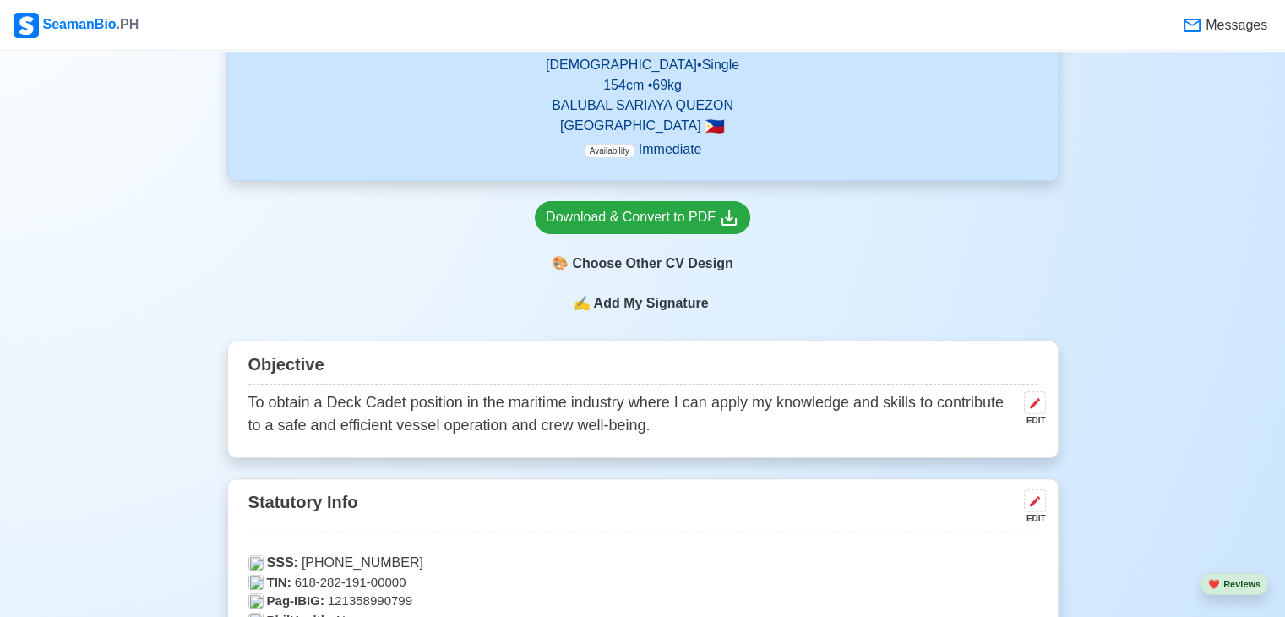
click at [734, 424] on p "To obtain a Deck Cadet position in the maritime industry where I can apply my k…" at bounding box center [632, 414] width 769 height 46
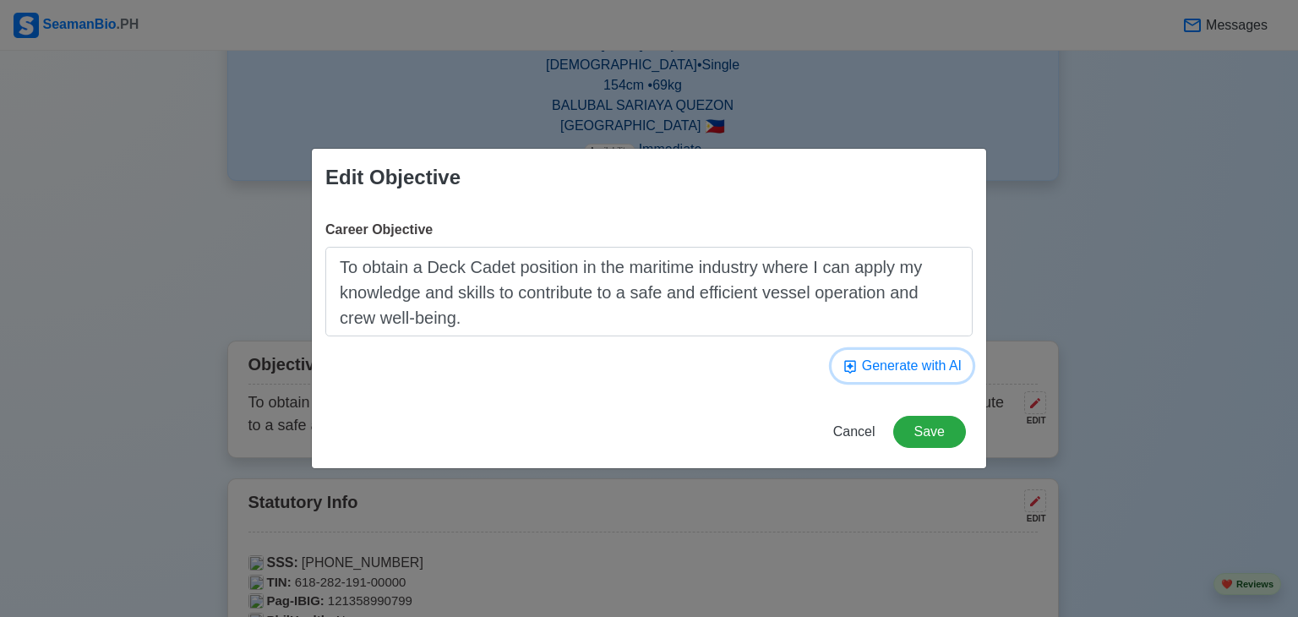
click at [897, 363] on button "Generate with AI" at bounding box center [902, 366] width 141 height 32
click at [885, 360] on button "Generate with AI" at bounding box center [902, 366] width 141 height 32
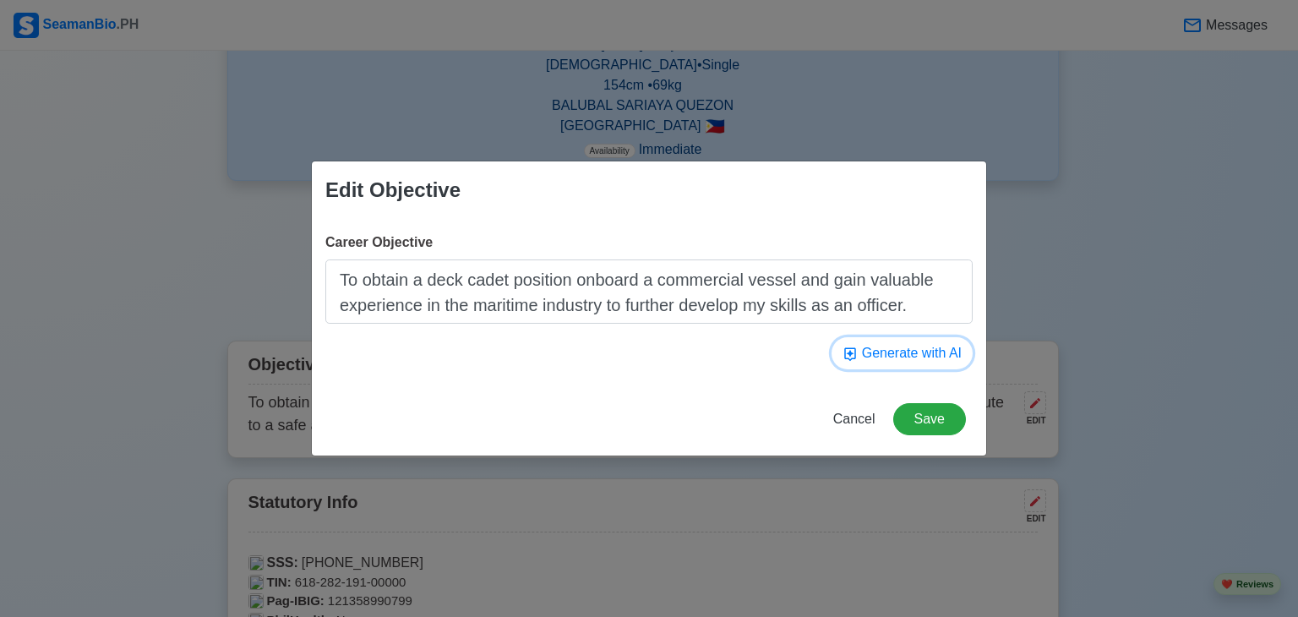
click at [892, 343] on button "Generate with AI" at bounding box center [902, 353] width 141 height 32
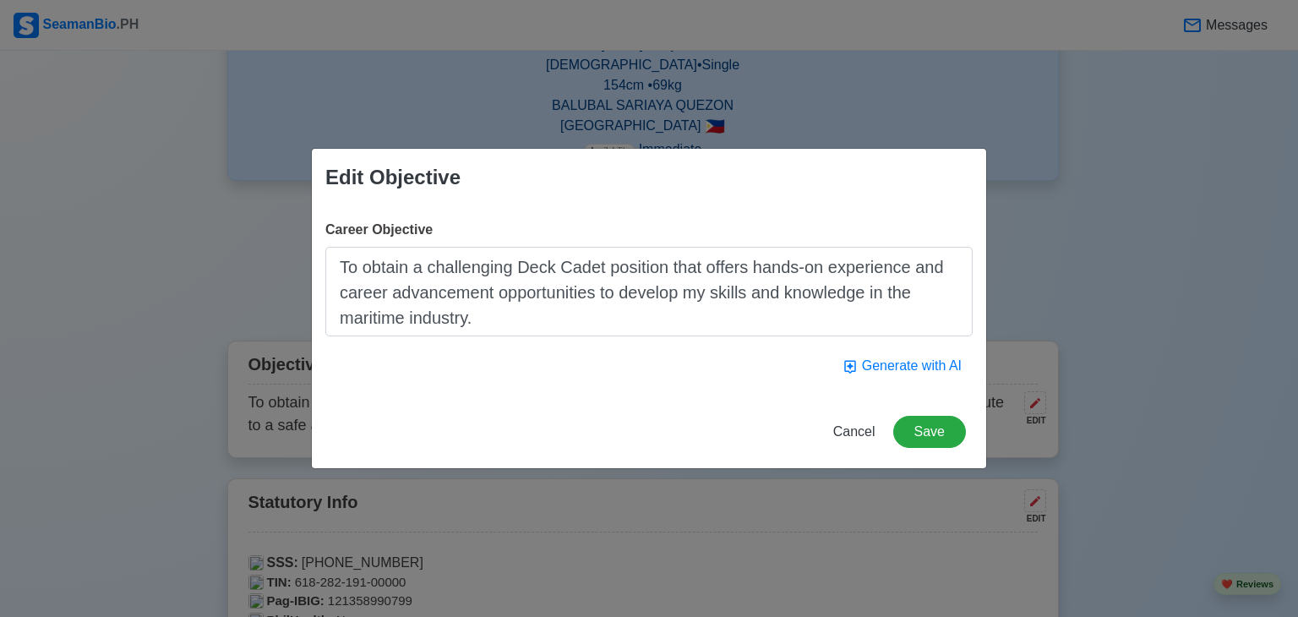
click at [892, 343] on div "Career Objective To obtain a challenging Deck Cadet position that offers hands-…" at bounding box center [649, 300] width 674 height 189
click at [888, 370] on button "Generate with AI" at bounding box center [902, 366] width 141 height 32
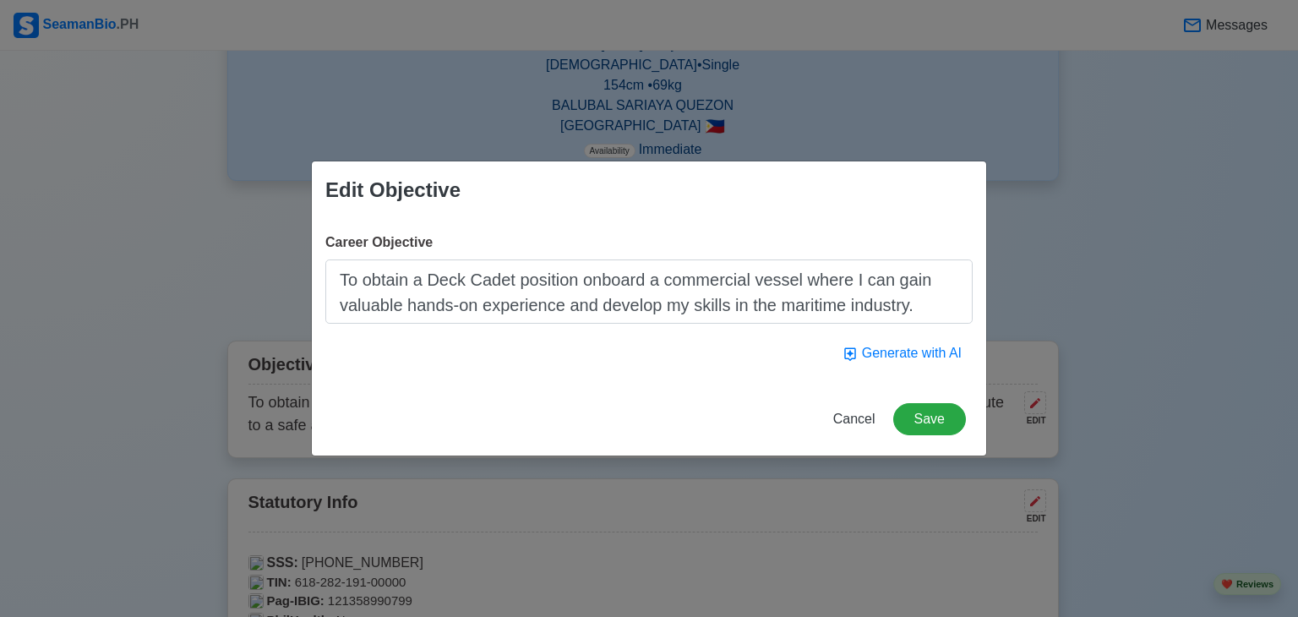
click at [888, 370] on div "Career Objective To obtain a Deck Cadet position onboard a commercial vessel wh…" at bounding box center [649, 301] width 674 height 164
click at [889, 352] on button "Generate with AI" at bounding box center [902, 353] width 141 height 32
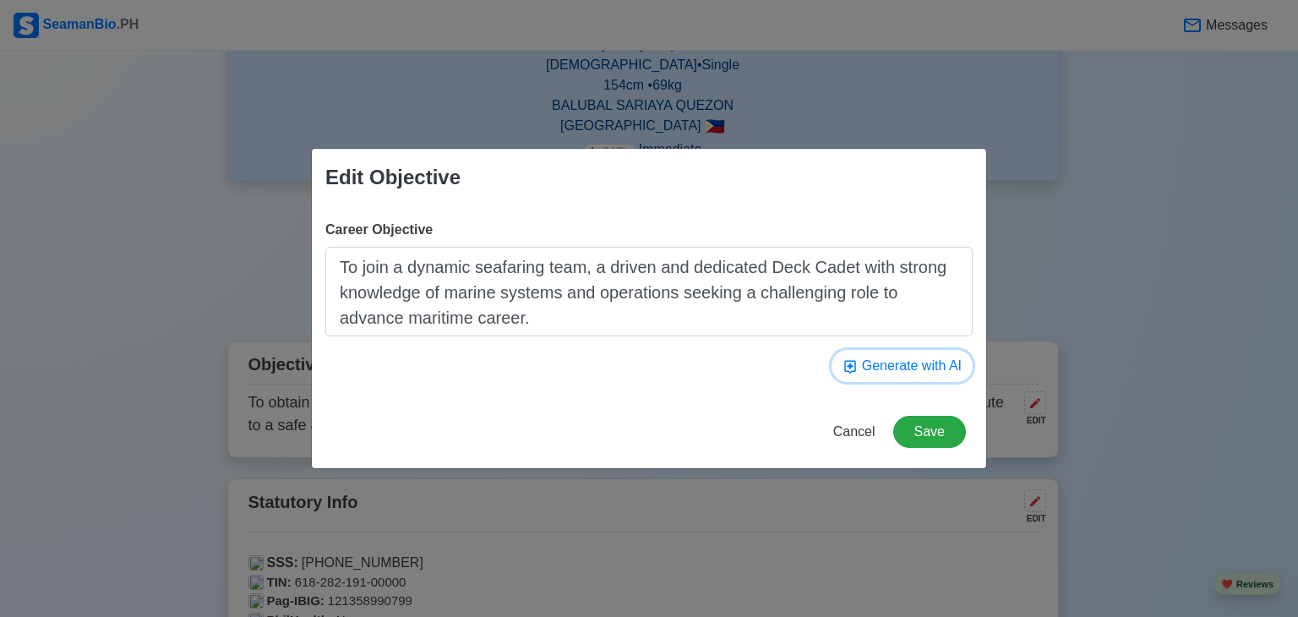
click at [865, 355] on button "Generate with AI" at bounding box center [902, 366] width 141 height 32
click at [872, 368] on button "Generate with AI" at bounding box center [902, 366] width 141 height 32
click at [874, 364] on button "Generate with AI" at bounding box center [902, 366] width 141 height 32
click at [874, 368] on button "Generate with AI" at bounding box center [902, 366] width 141 height 32
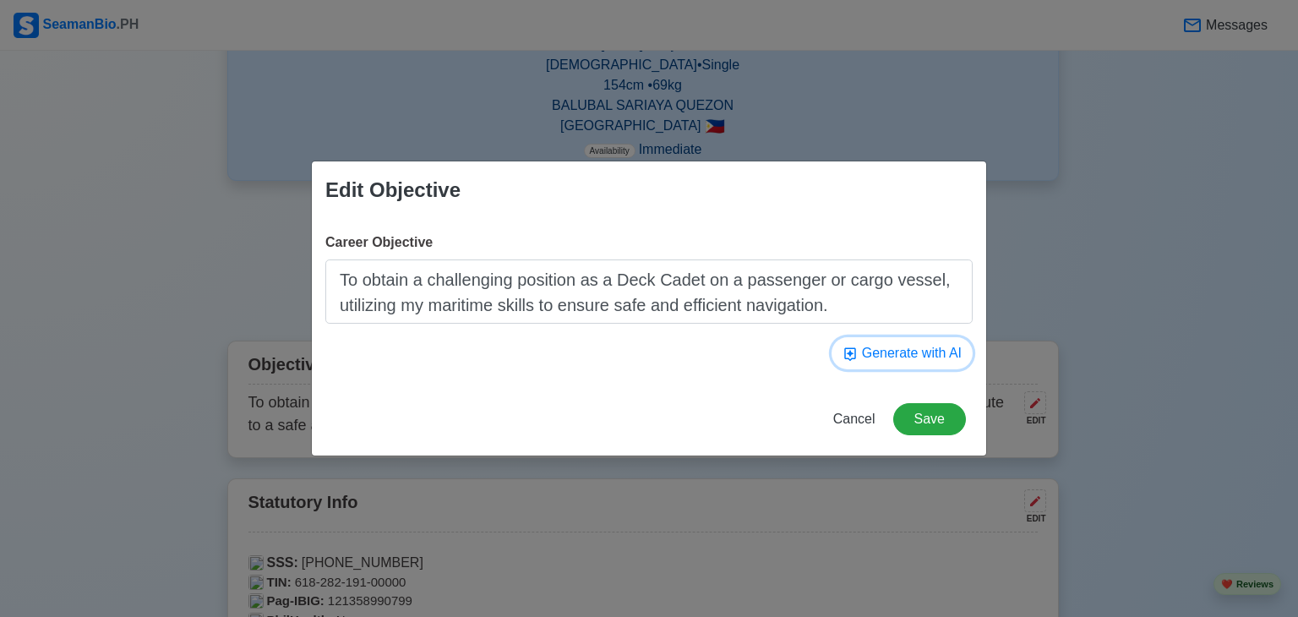
click at [887, 358] on button "Generate with AI" at bounding box center [902, 353] width 141 height 32
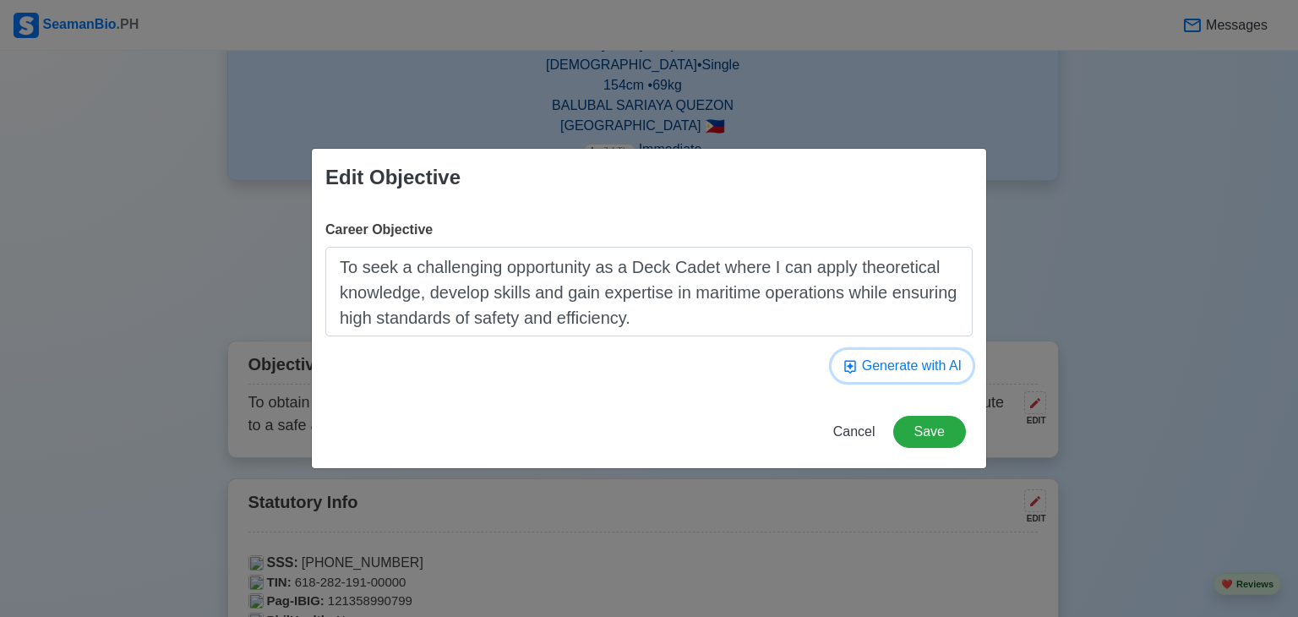
click at [887, 358] on button "Generate with AI" at bounding box center [902, 366] width 141 height 32
type textarea "To obtain a Deck Cadet position that will enable me to expand my maritime knowl…"
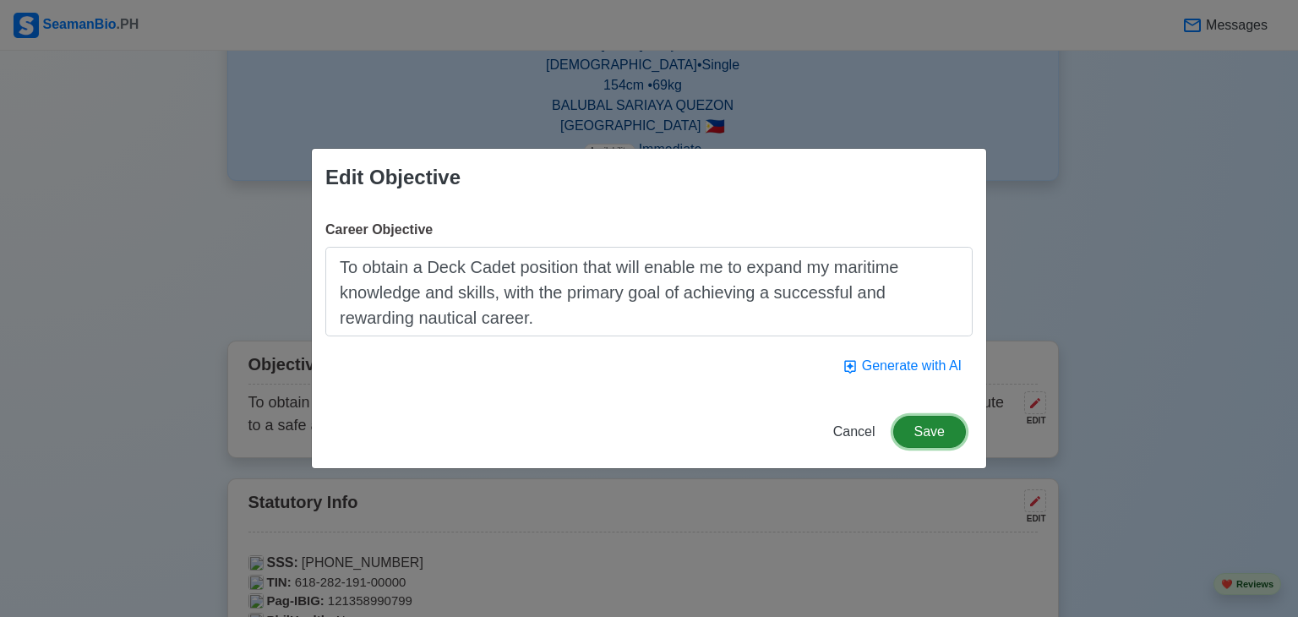
click at [914, 423] on button "Save" at bounding box center [929, 432] width 73 height 32
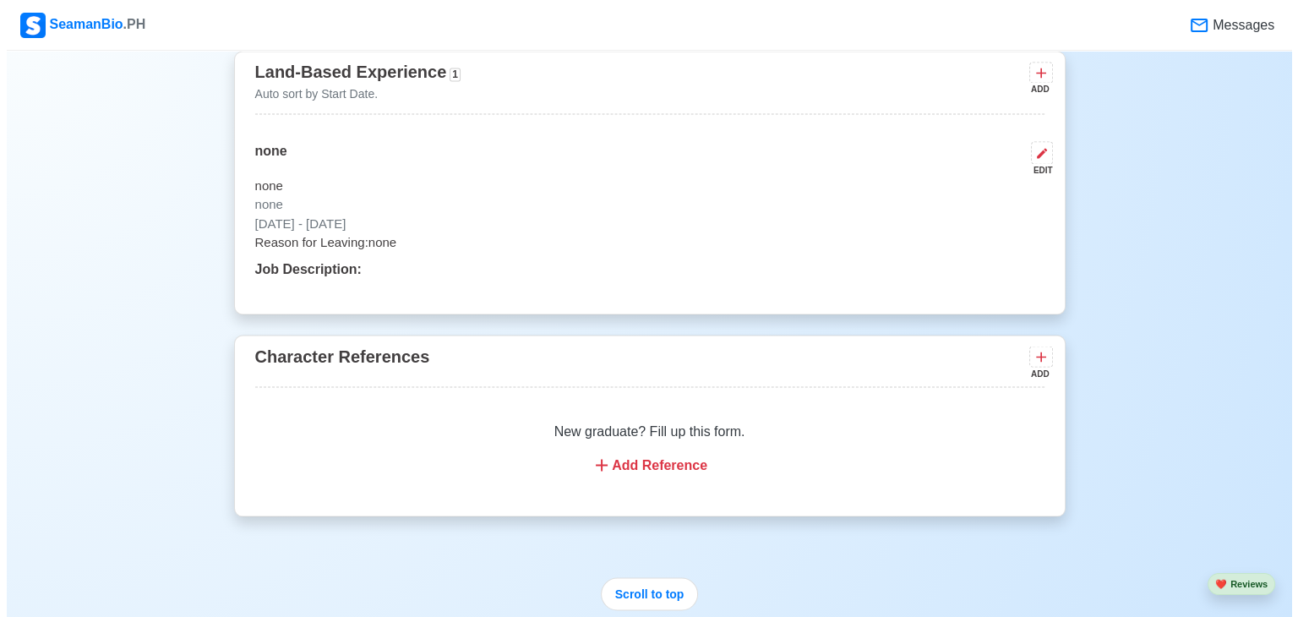
scroll to position [2905, 0]
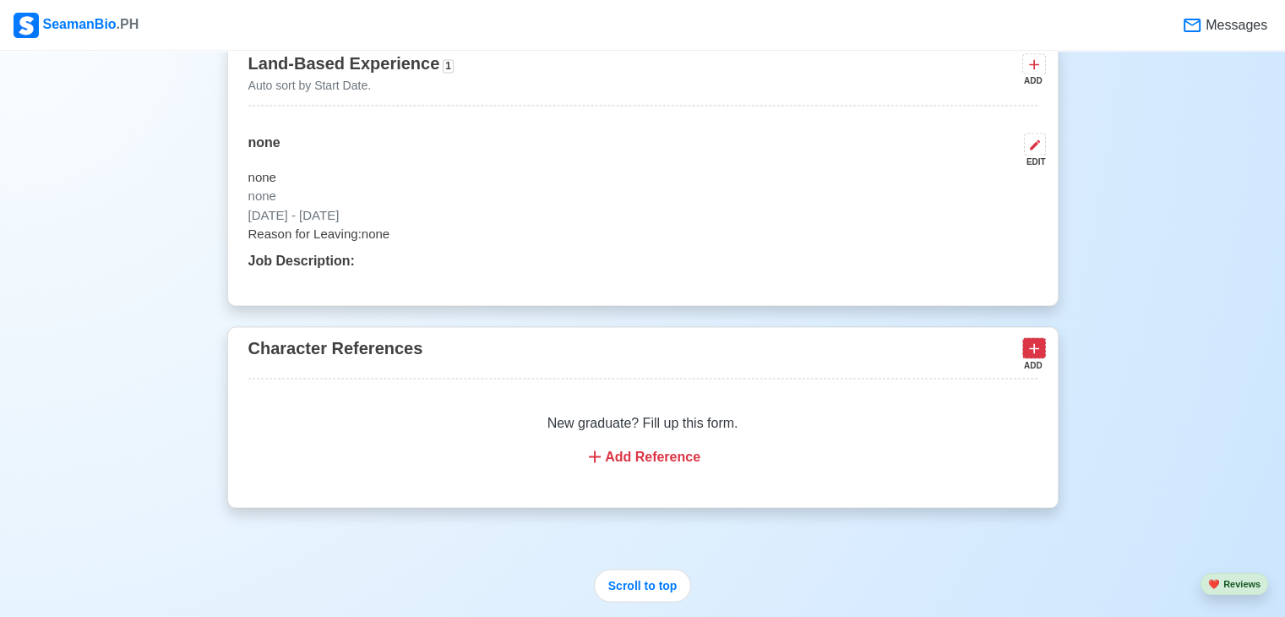
click at [1034, 352] on icon at bounding box center [1034, 348] width 17 height 17
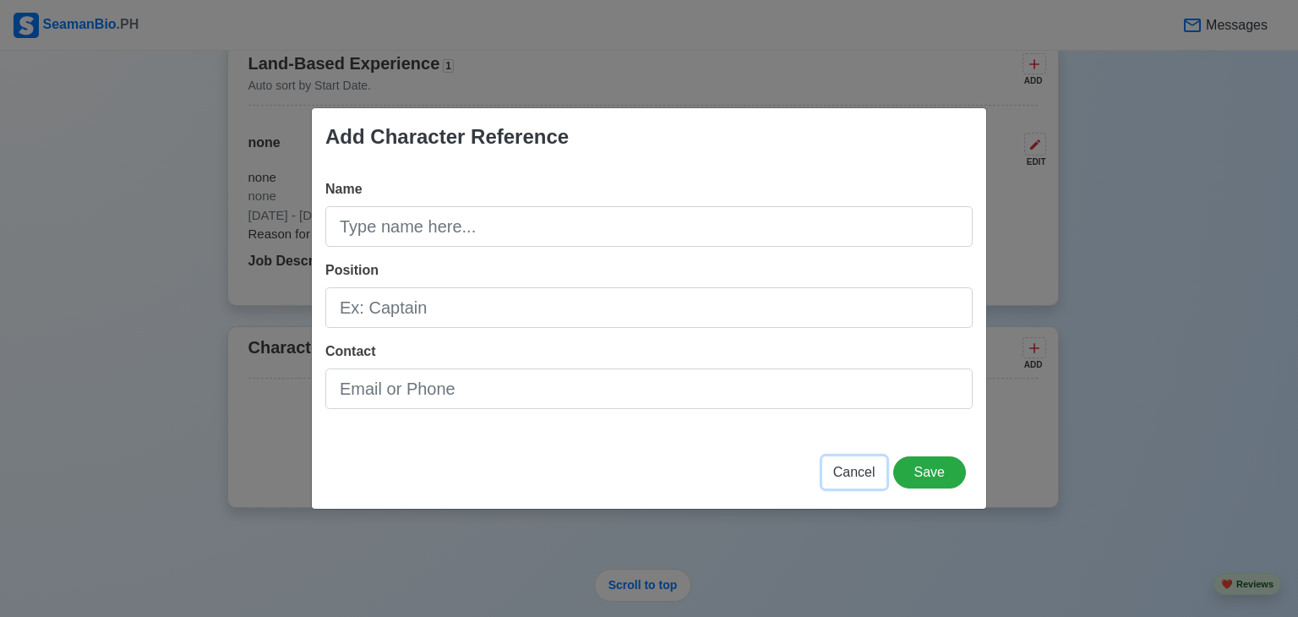
click at [870, 470] on span "Cancel" at bounding box center [854, 472] width 42 height 14
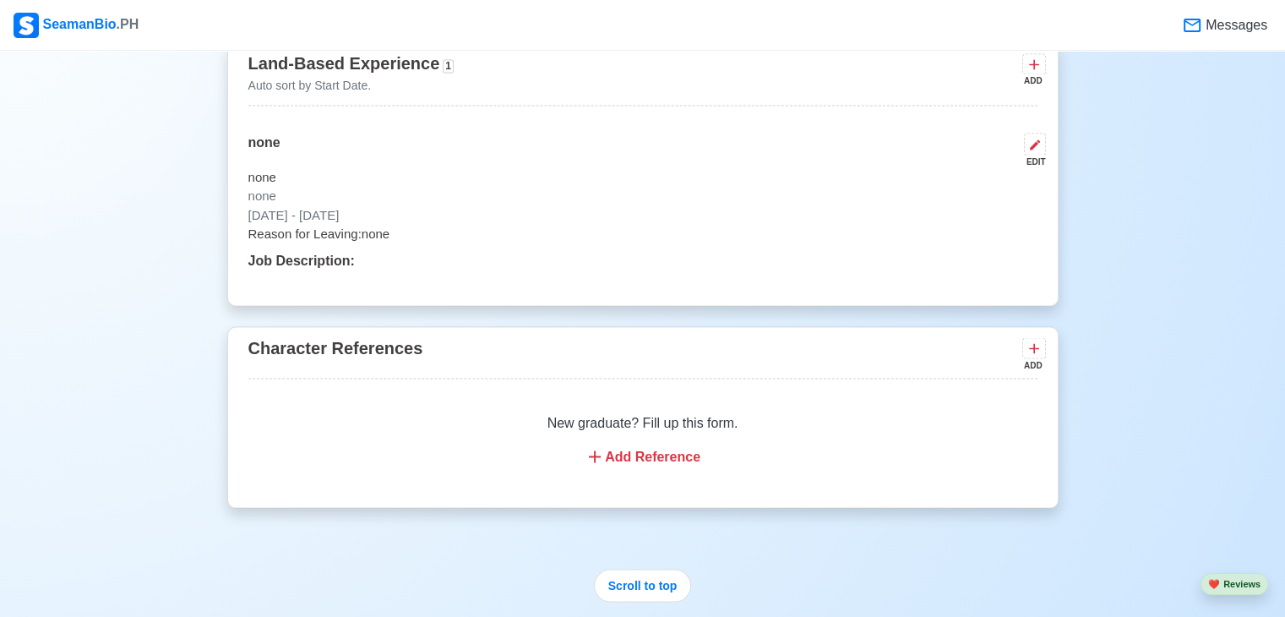
click at [673, 452] on div "Add Reference" at bounding box center [643, 456] width 749 height 20
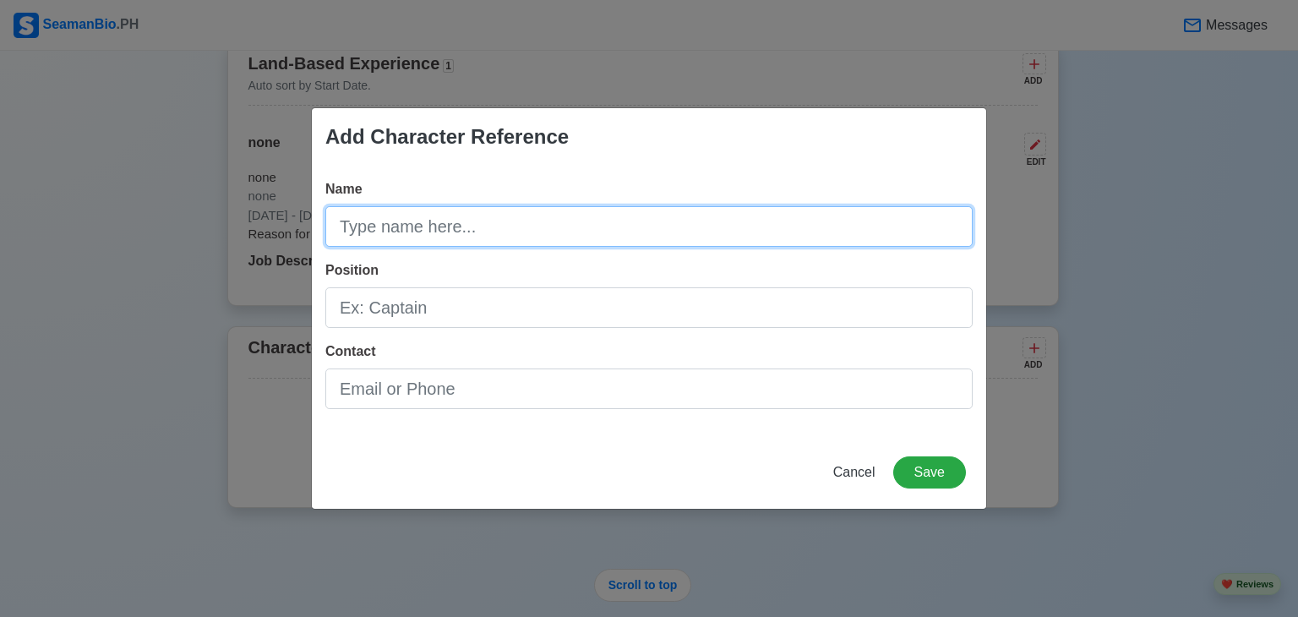
click at [385, 226] on input "Name" at bounding box center [648, 226] width 647 height 41
type input "m"
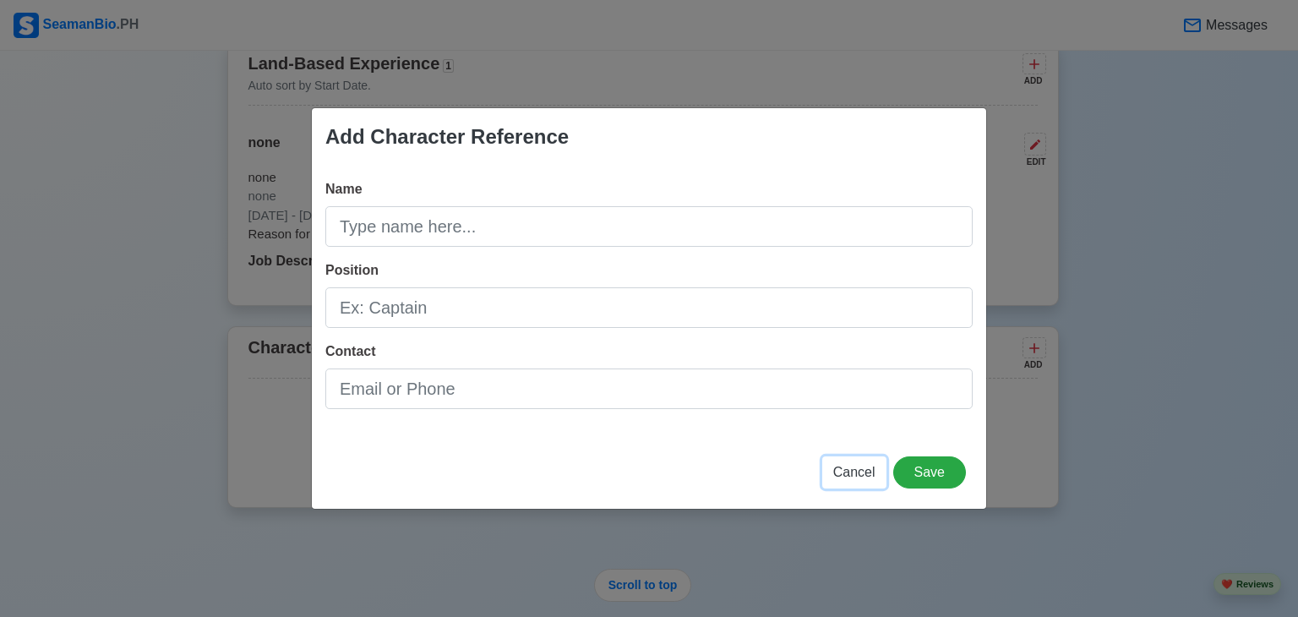
click at [852, 467] on span "Cancel" at bounding box center [854, 472] width 42 height 14
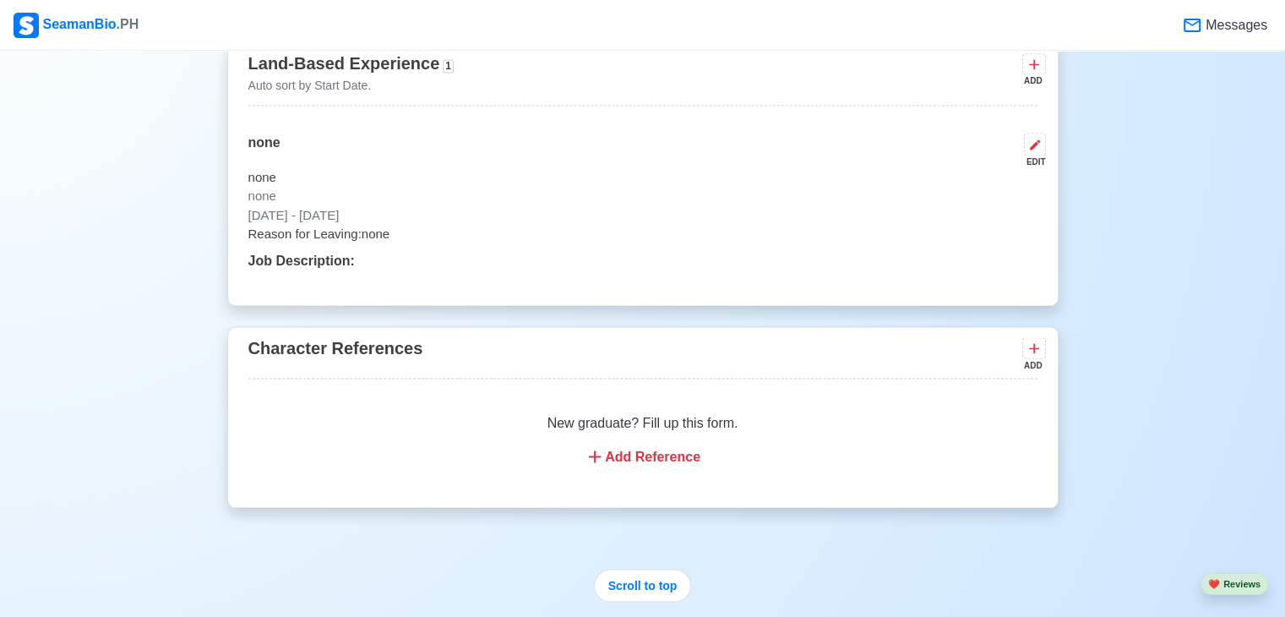
click at [416, 226] on p "Reason for Leaving: none" at bounding box center [642, 234] width 789 height 19
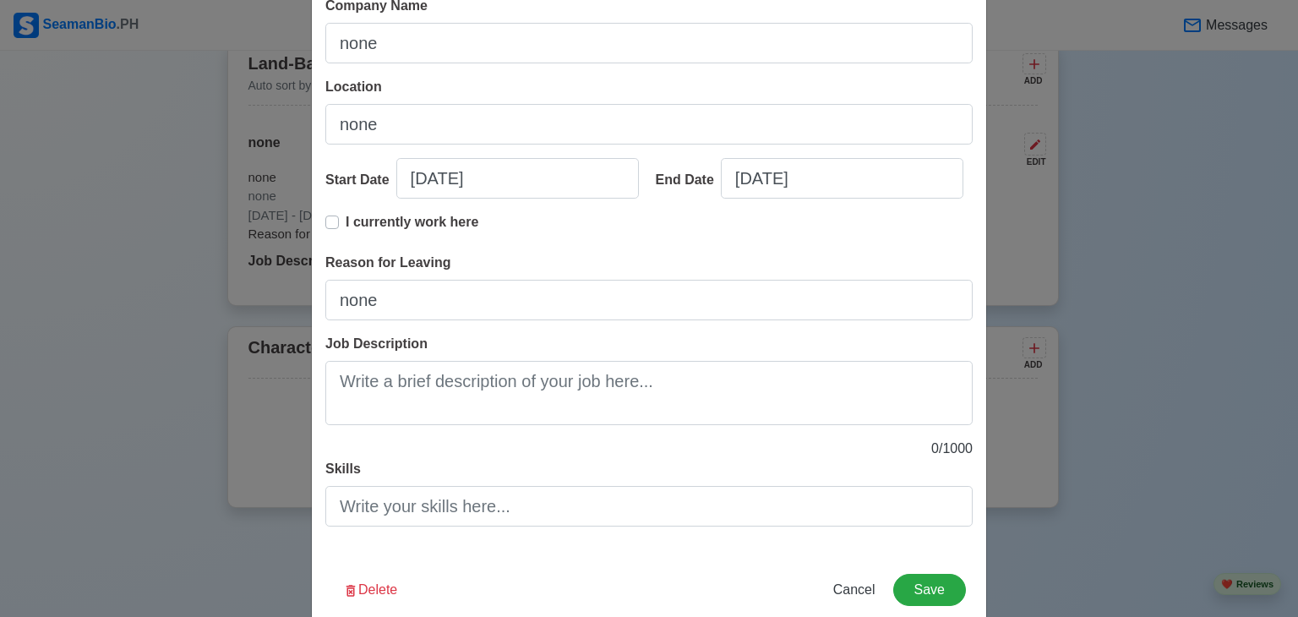
scroll to position [183, 0]
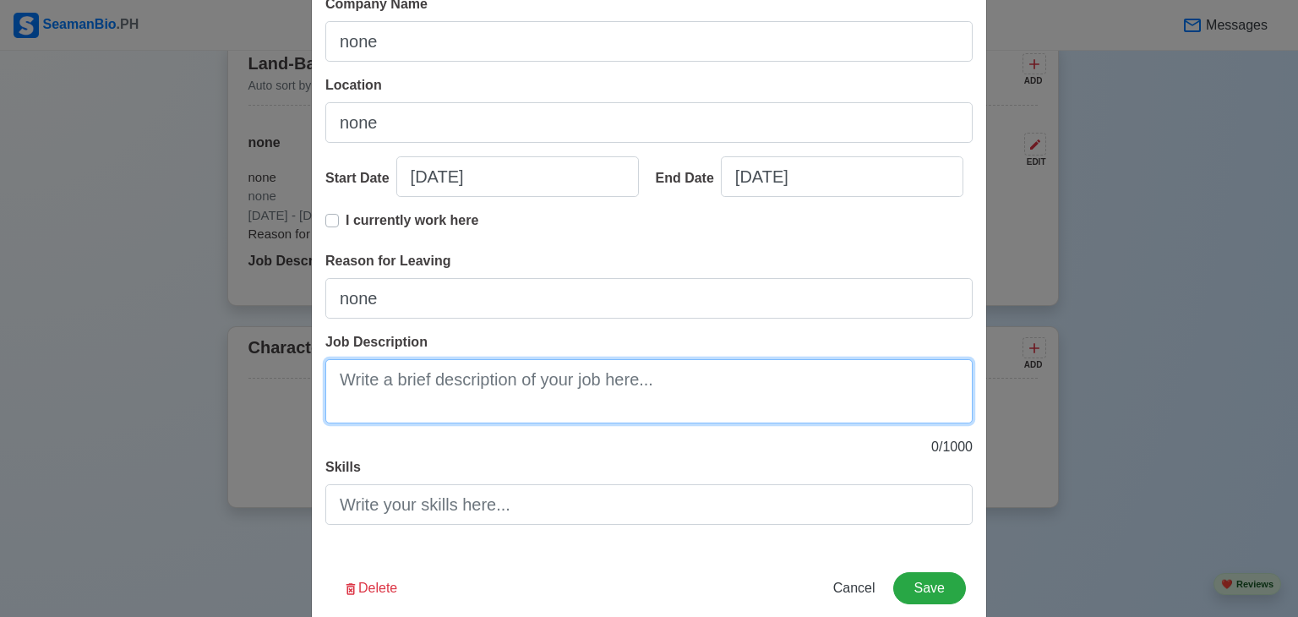
click at [439, 397] on textarea "Job Description" at bounding box center [648, 391] width 647 height 64
paste textarea "To secure a Deck Cadet position where I can apply my maritime knowledge, develo…"
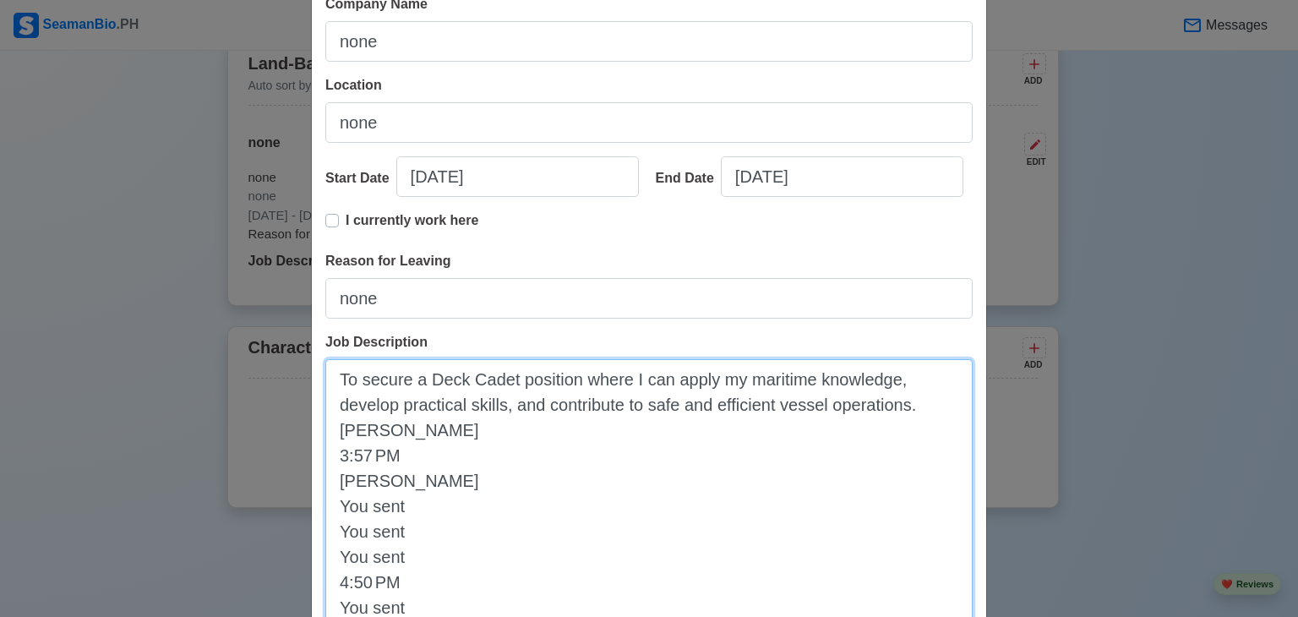
type textarea "To secure a Deck Cadet position where I can apply my maritime knowledge, develo…"
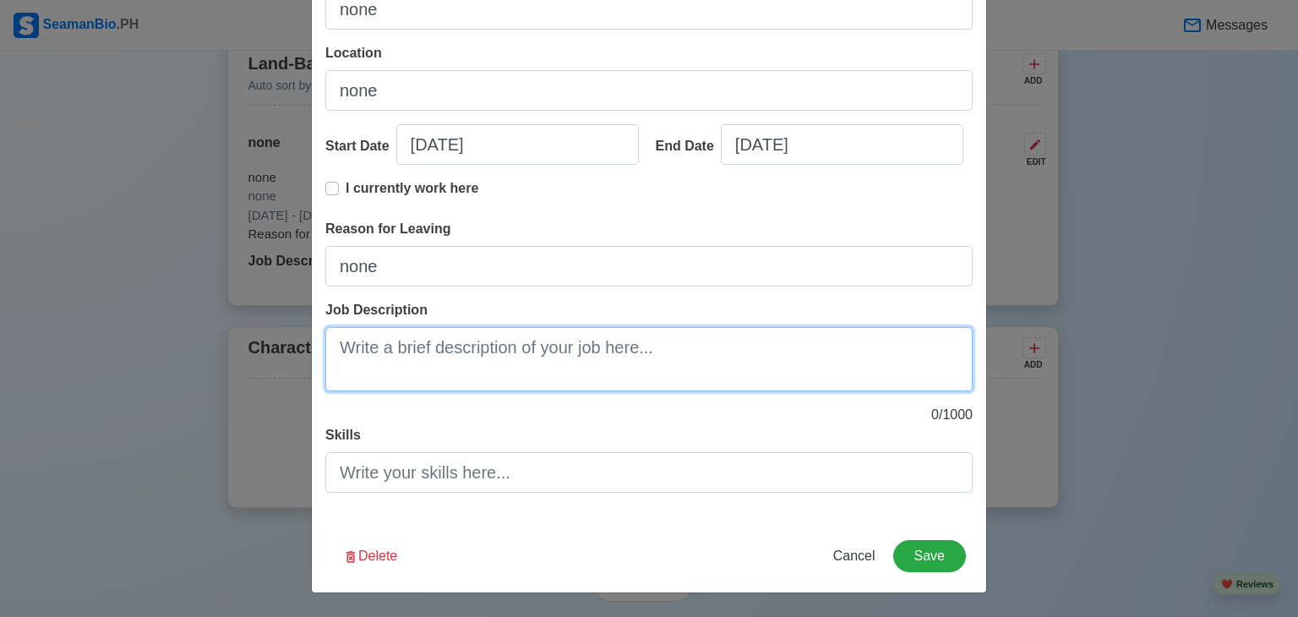
scroll to position [214, 0]
paste textarea "To secure a Deck Cadet position where I can apply my maritime knowledge, develo…"
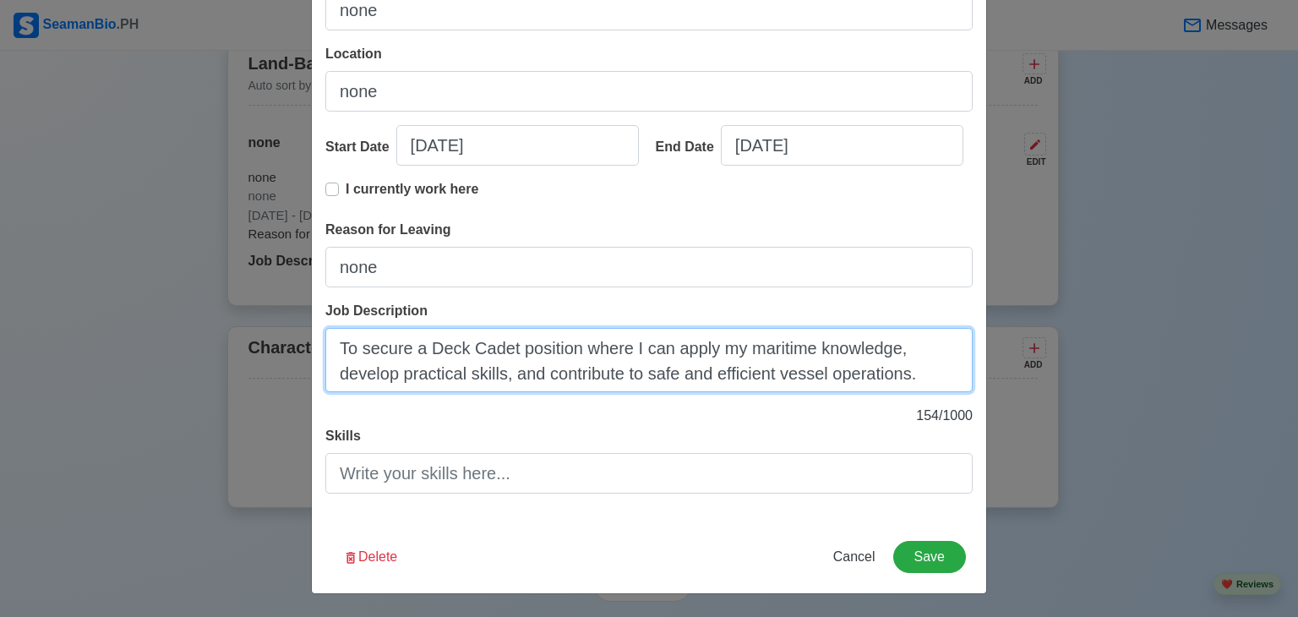
type textarea "To secure a Deck Cadet position where I can apply my maritime knowledge, develo…"
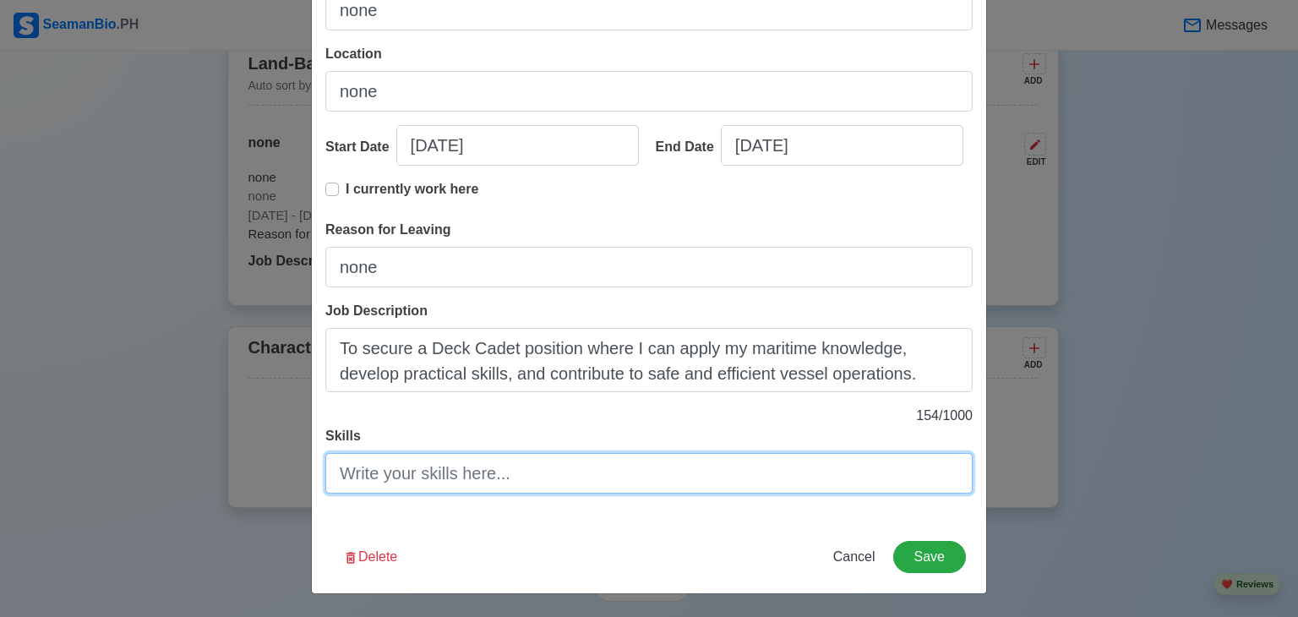
click at [468, 479] on input "Skills" at bounding box center [648, 473] width 647 height 41
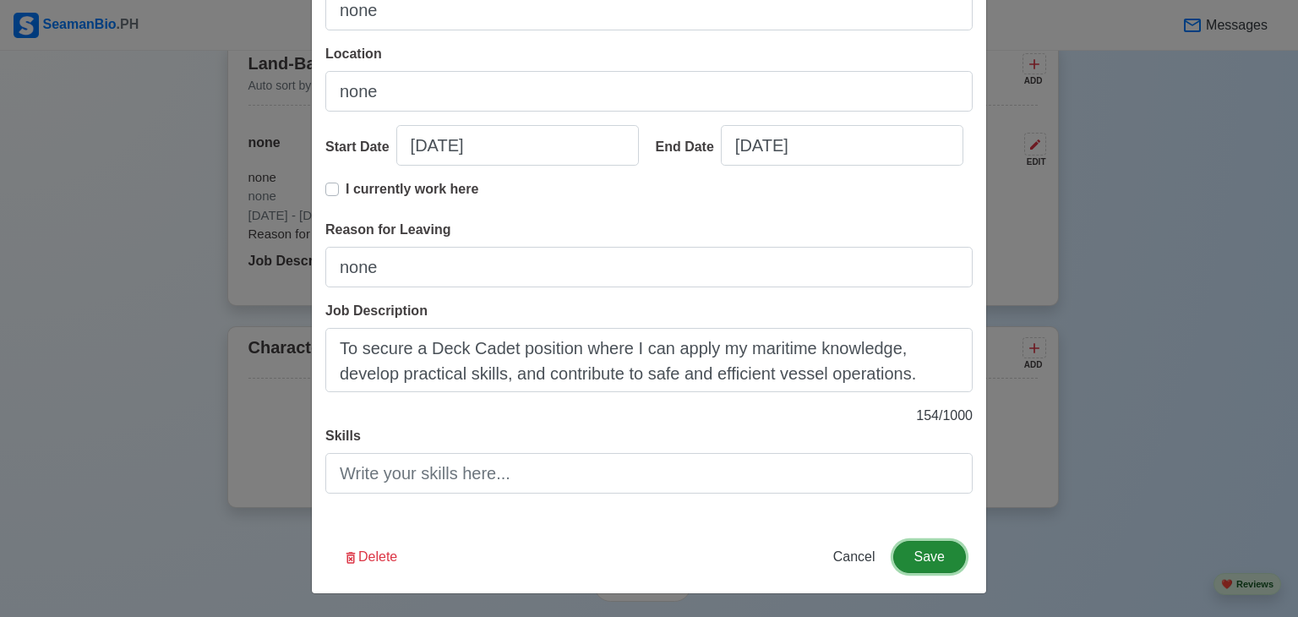
click at [921, 546] on button "Save" at bounding box center [929, 557] width 73 height 32
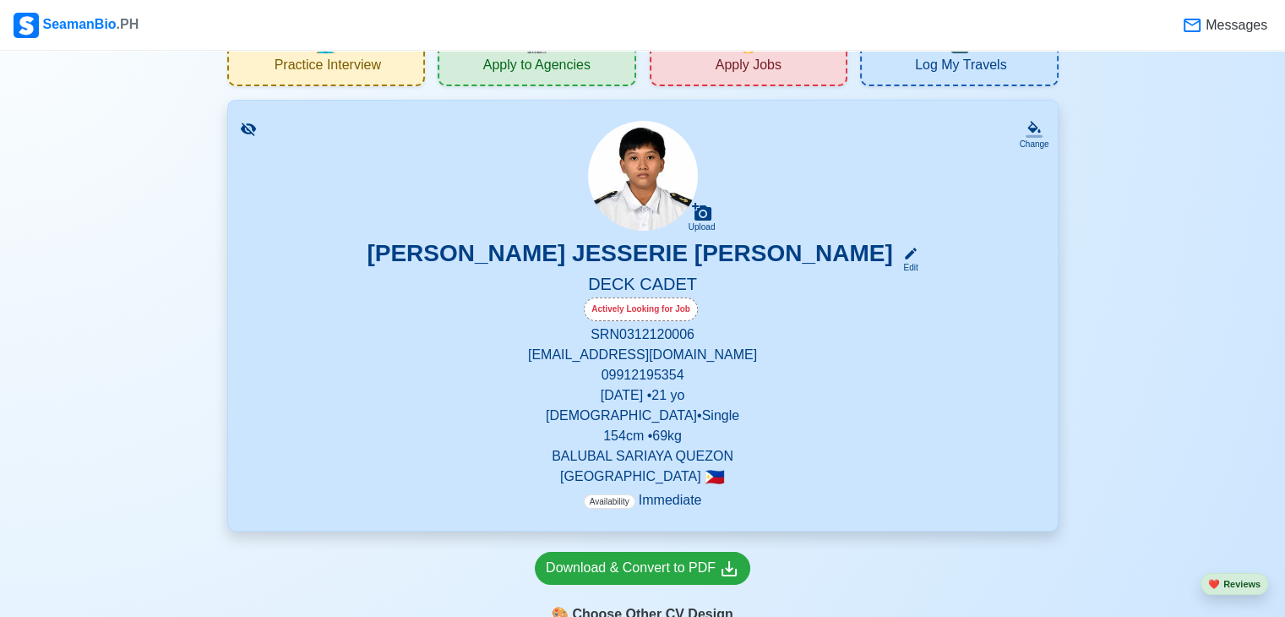
scroll to position [0, 0]
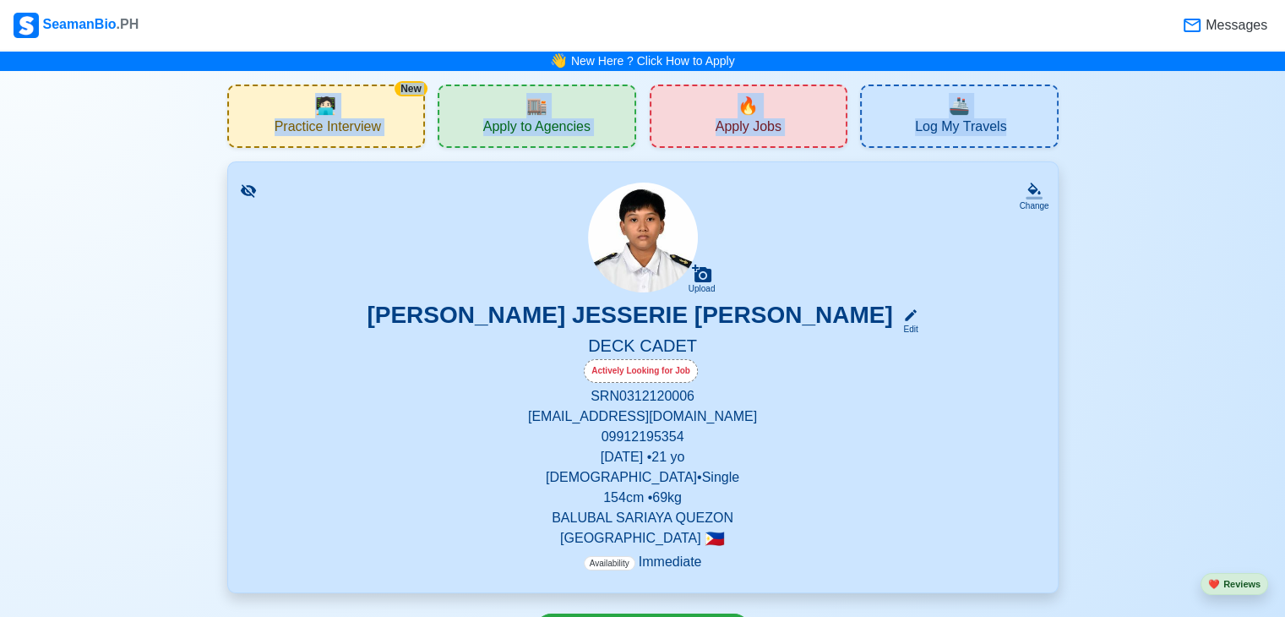
drag, startPoint x: 1285, startPoint y: 63, endPoint x: 1296, endPoint y: 93, distance: 32.3
click at [1285, 93] on html "SeamanBio .PH Messages 👋 New Here ? Click How to Apply New 🧑🏻‍💻 Practice Interv…" at bounding box center [642, 308] width 1285 height 617
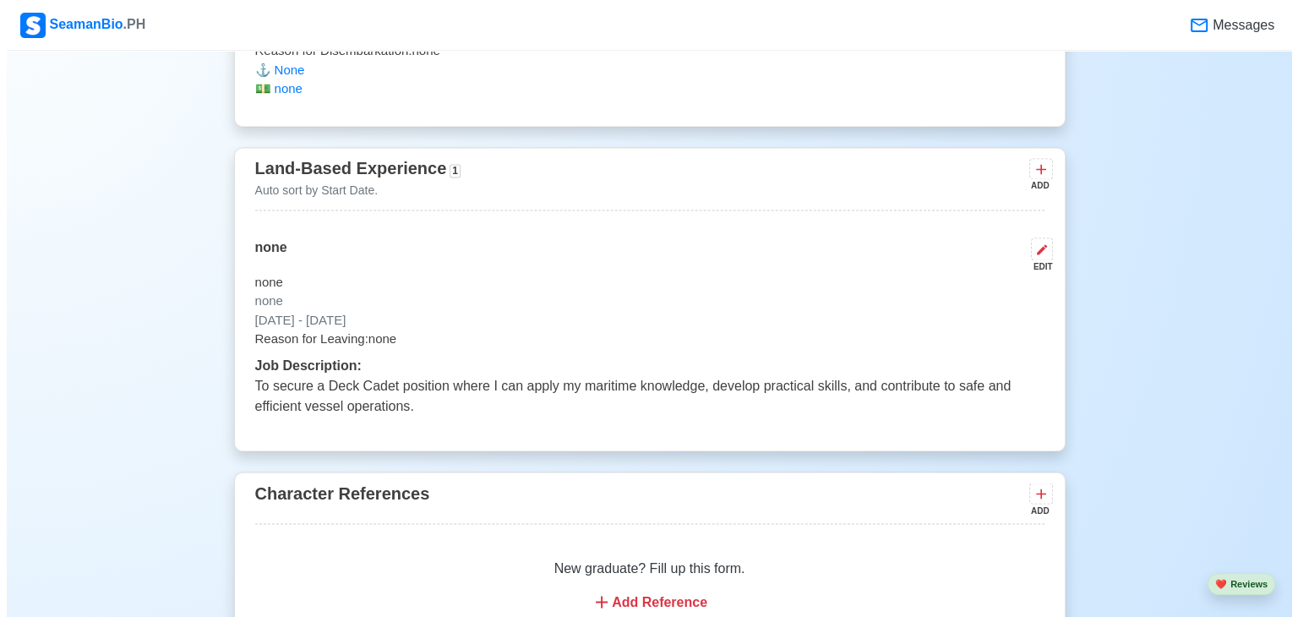
scroll to position [2791, 0]
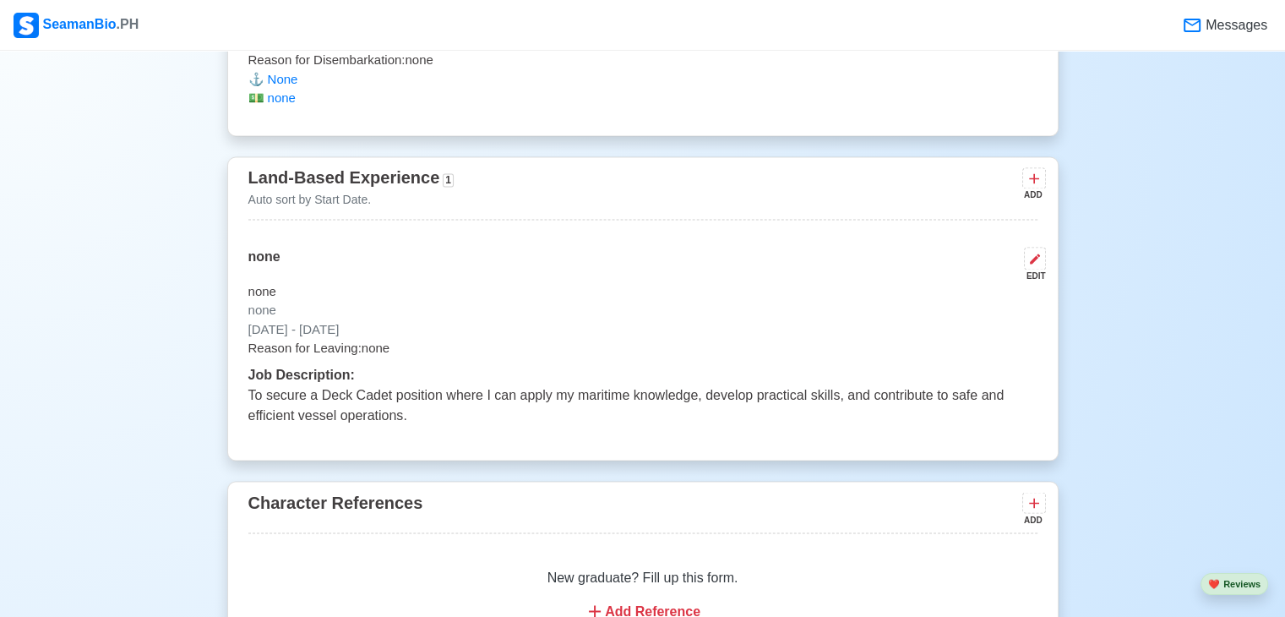
click at [901, 380] on div "Job Description: To secure a Deck Cadet position where I can apply my maritime …" at bounding box center [642, 395] width 789 height 61
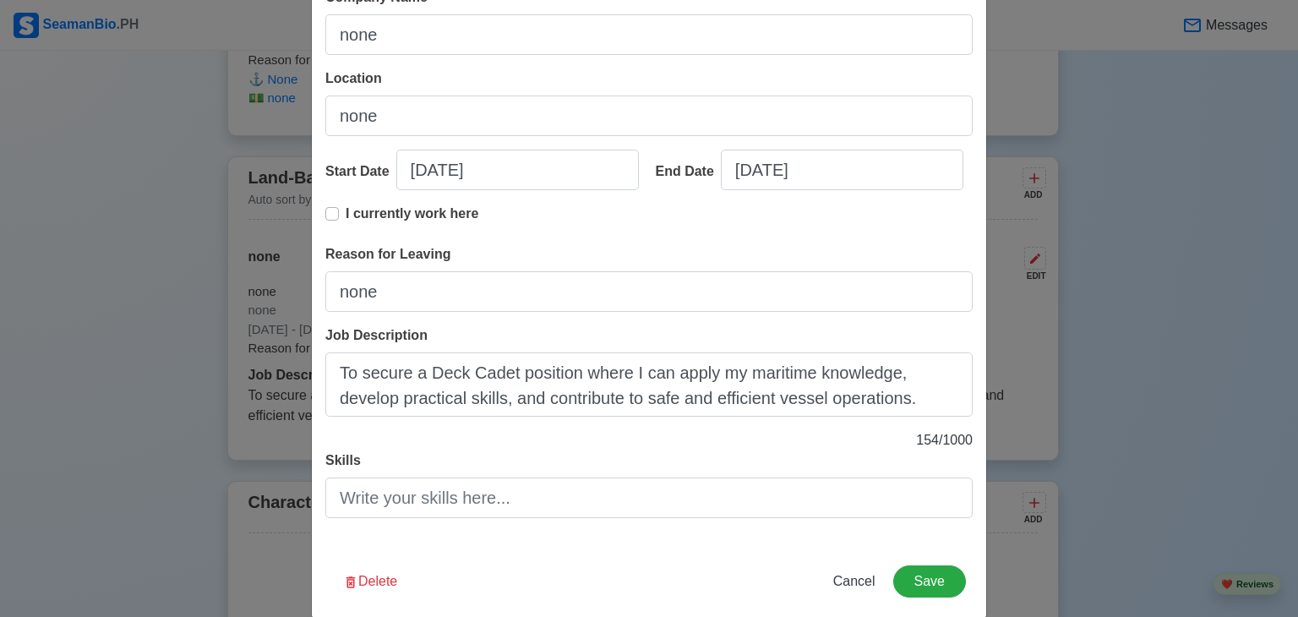
scroll to position [214, 0]
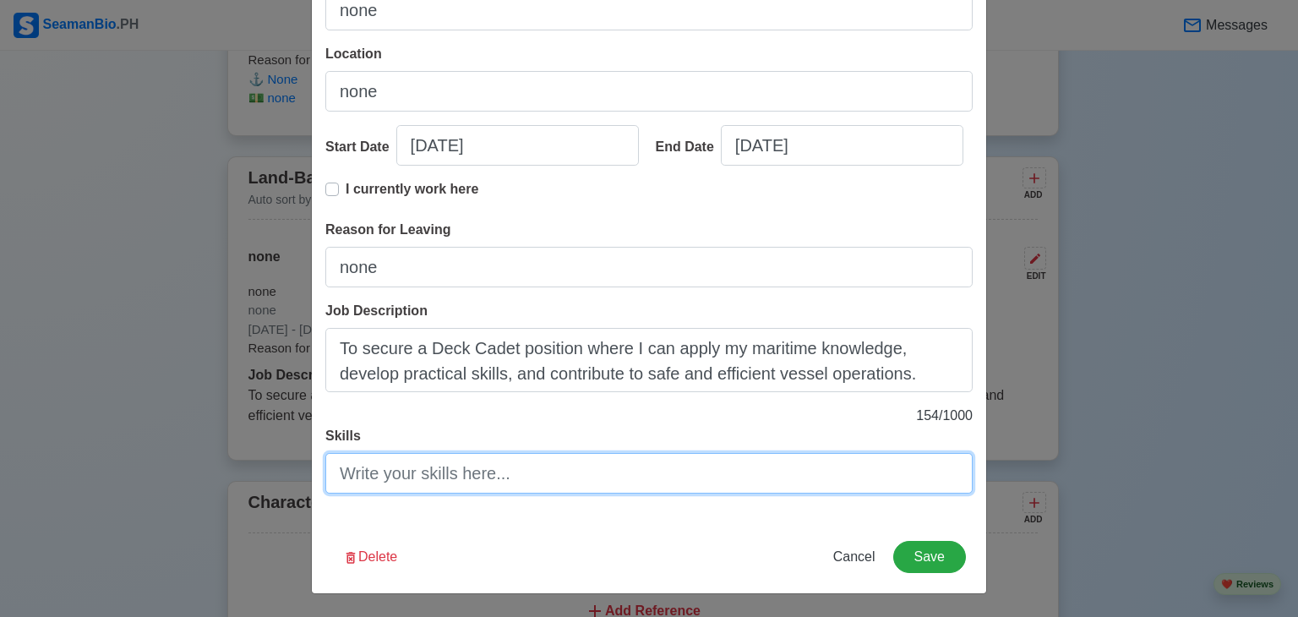
click at [739, 489] on input "Skills" at bounding box center [648, 473] width 647 height 41
type input "c"
type input "C"
click at [955, 476] on input "Computer Literate, Time Managements skills, Harmonious relationship towards col…" at bounding box center [648, 473] width 647 height 41
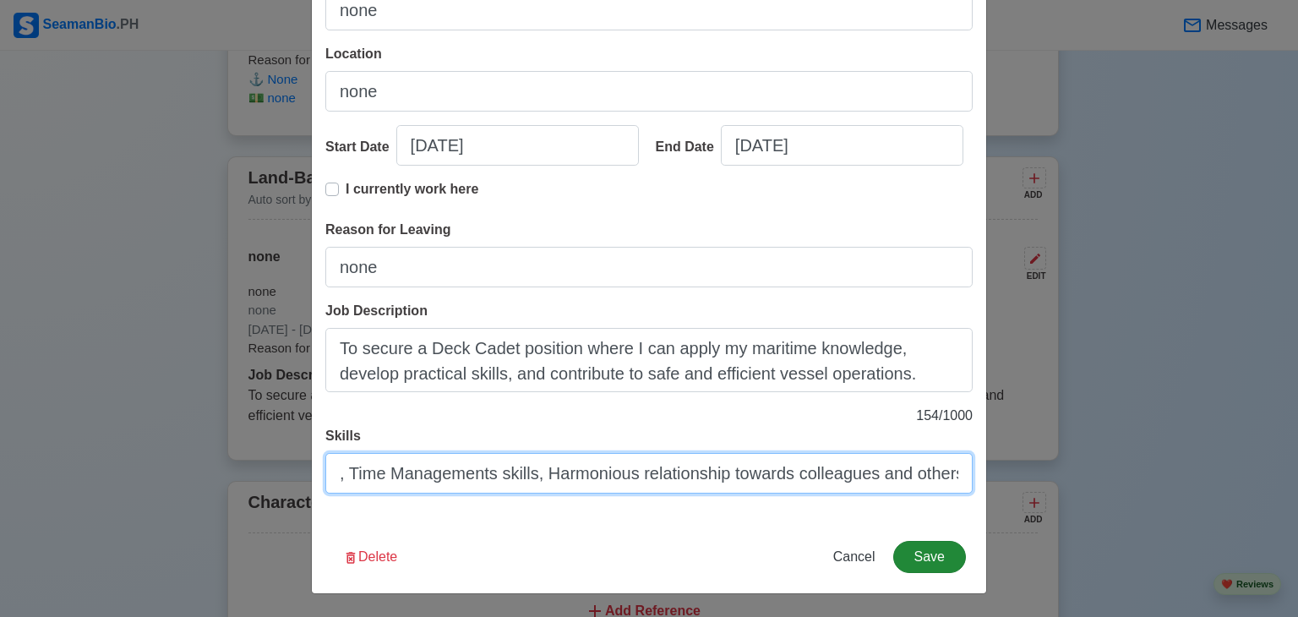
type input "Computer Literate, Time Managements skills, Harmonious relationship towards col…"
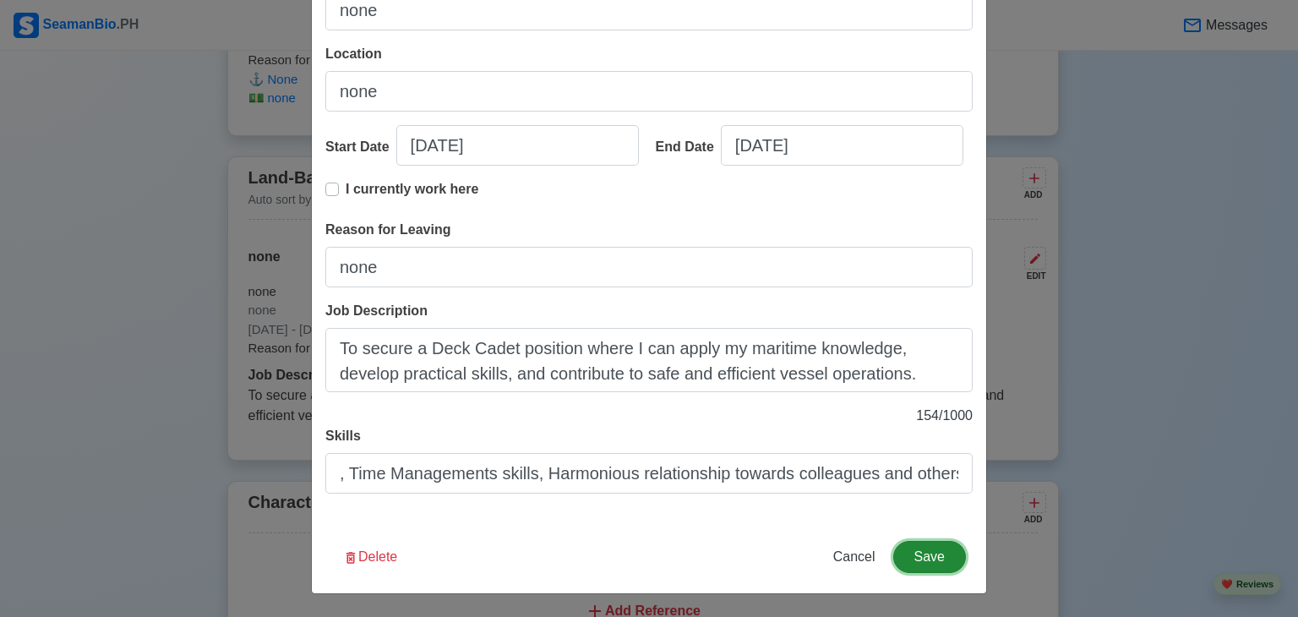
scroll to position [0, 0]
click at [922, 559] on button "Save" at bounding box center [929, 557] width 73 height 32
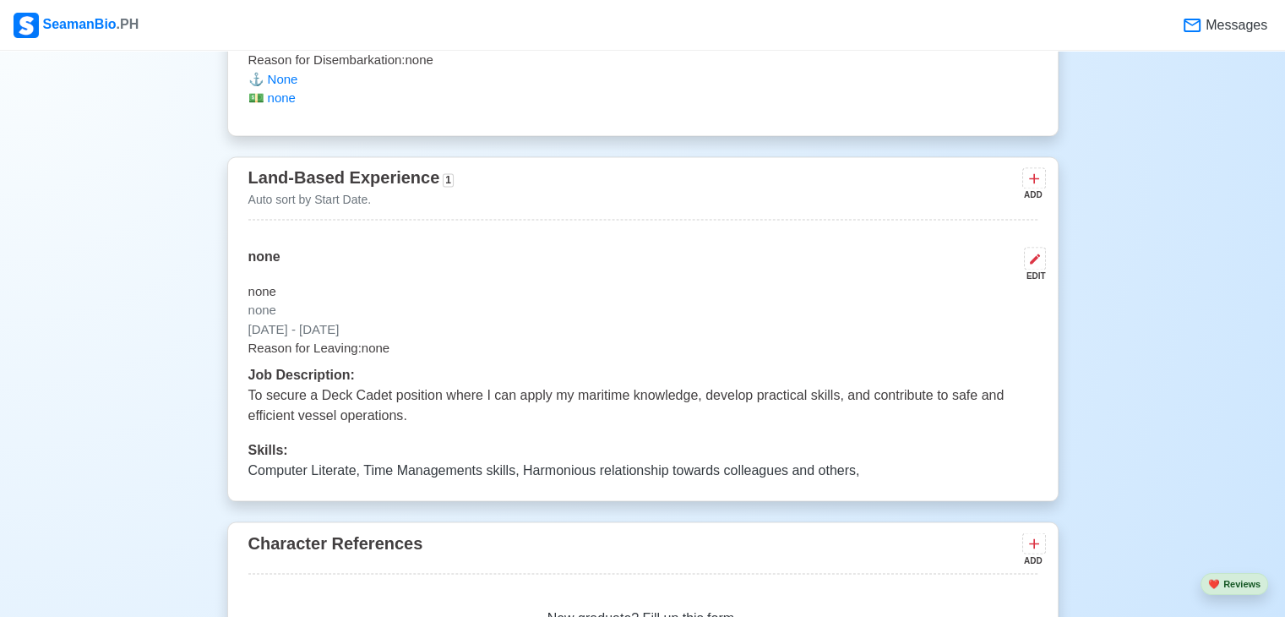
click at [905, 472] on p "Computer Literate, Time Managements skills, Harmonious relationship towards col…" at bounding box center [642, 470] width 789 height 20
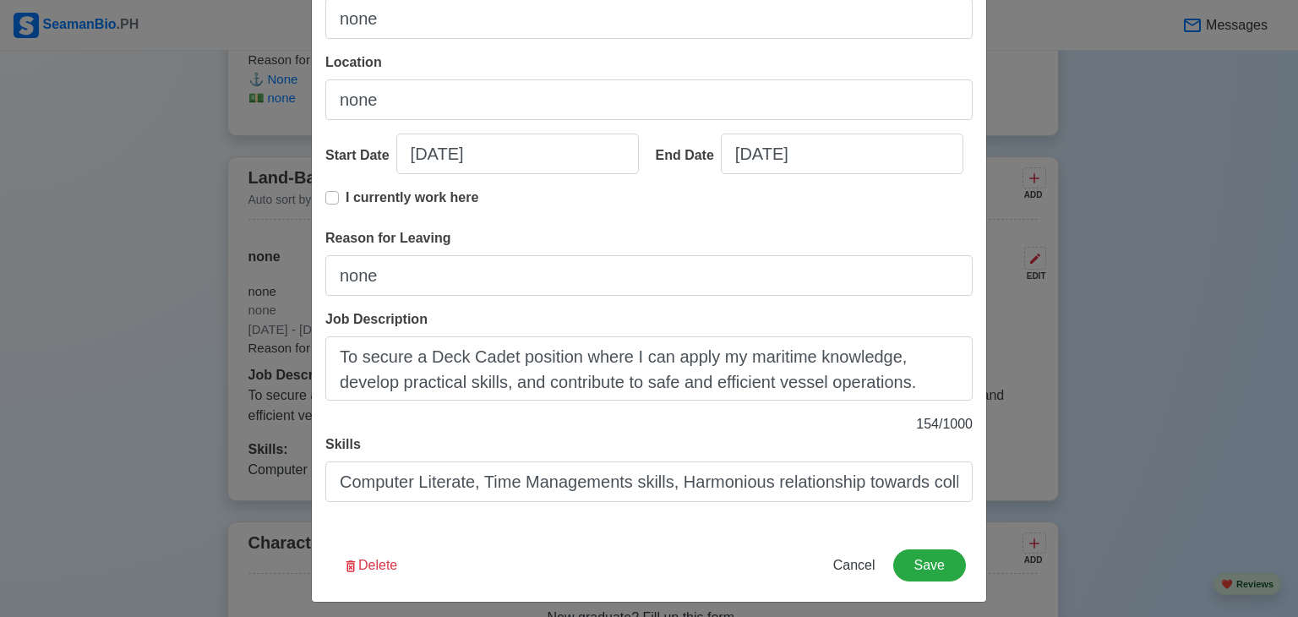
scroll to position [214, 0]
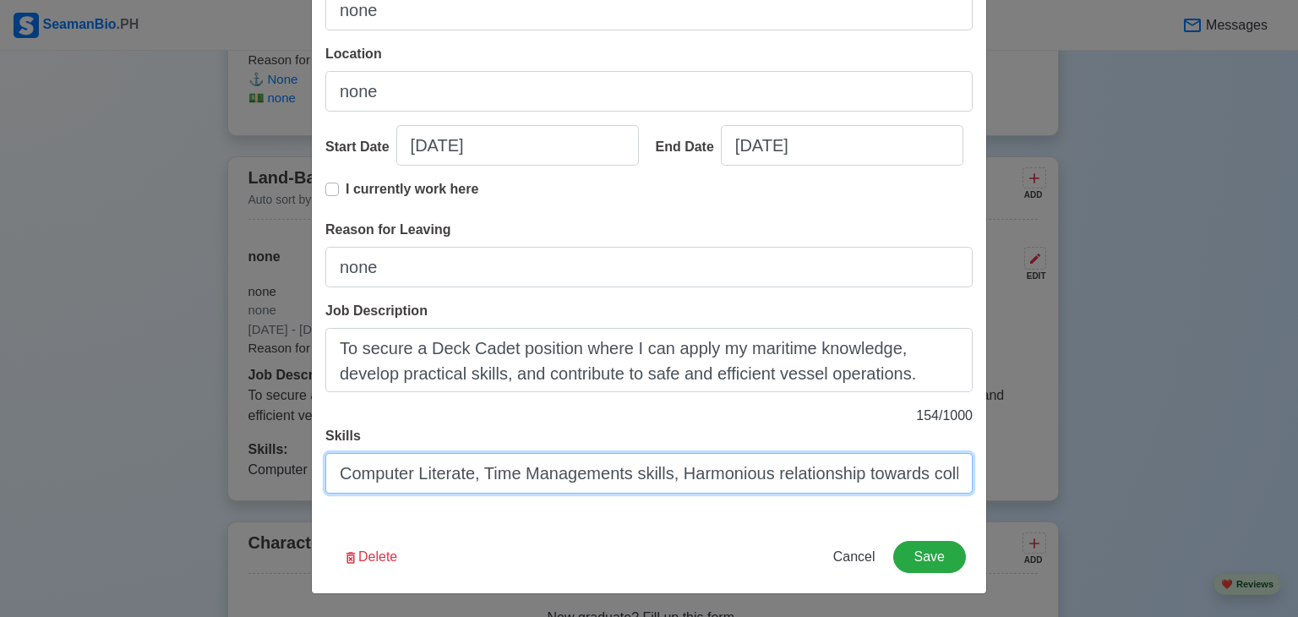
click at [950, 477] on input "Computer Literate, Time Managements skills, Harmonious relationship towards col…" at bounding box center [648, 473] width 647 height 41
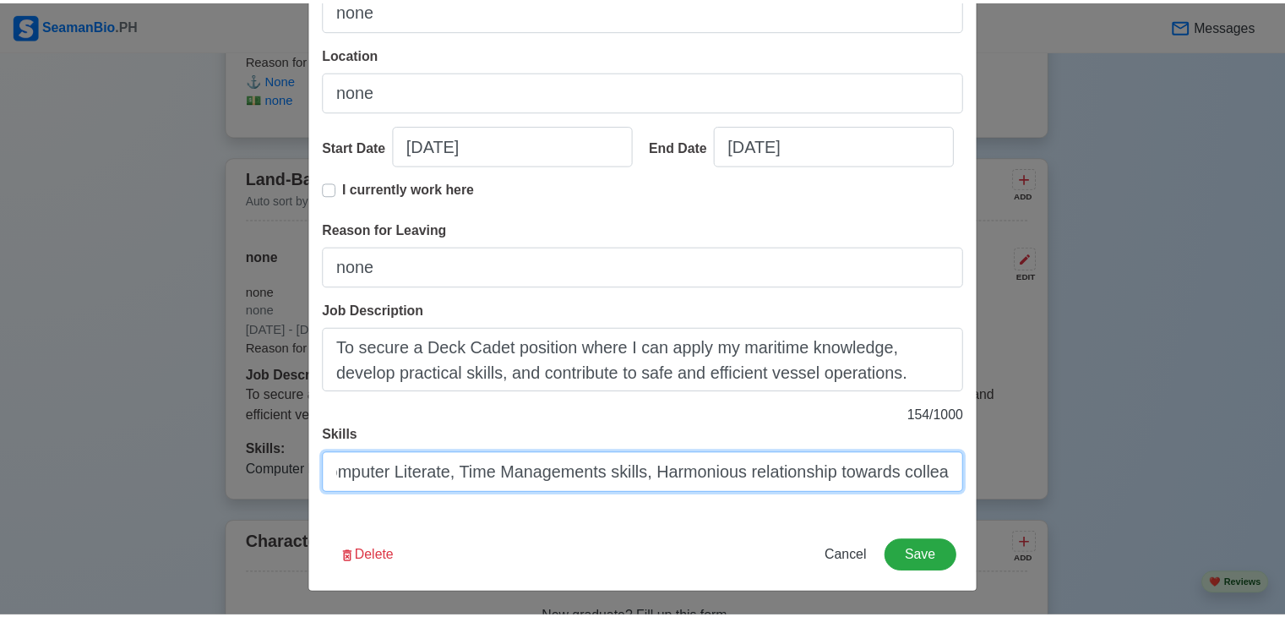
scroll to position [0, 0]
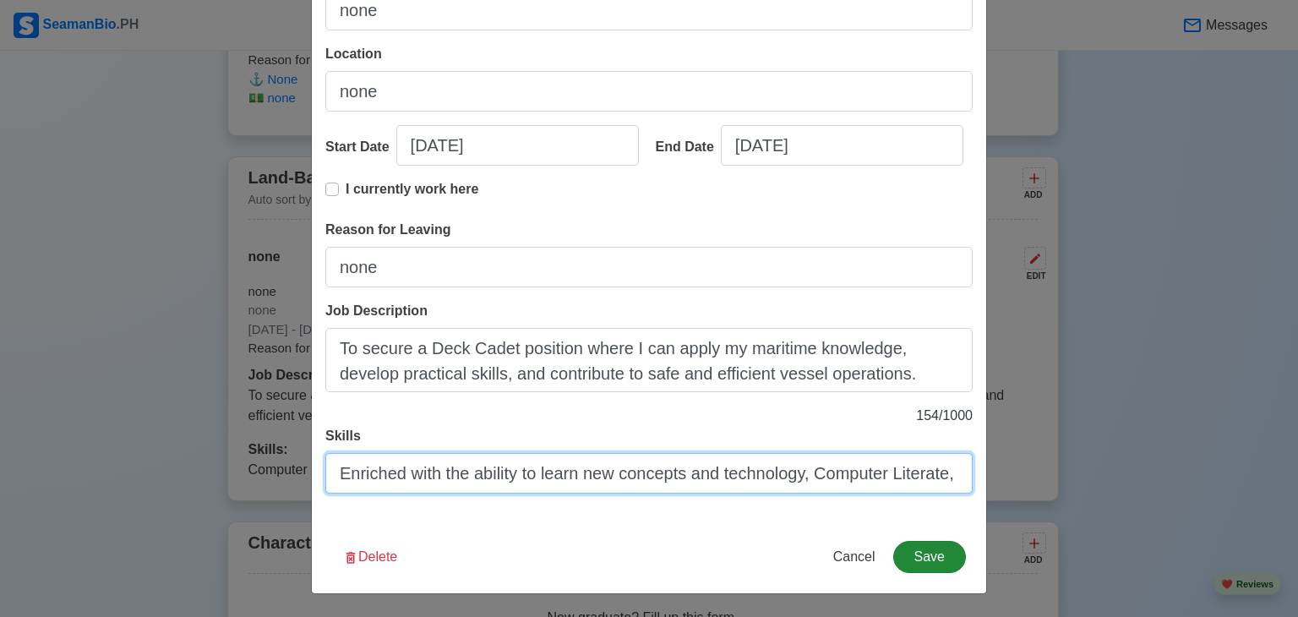
type input "Enriched with the ability to learn new concepts and technology, Computer Litera…"
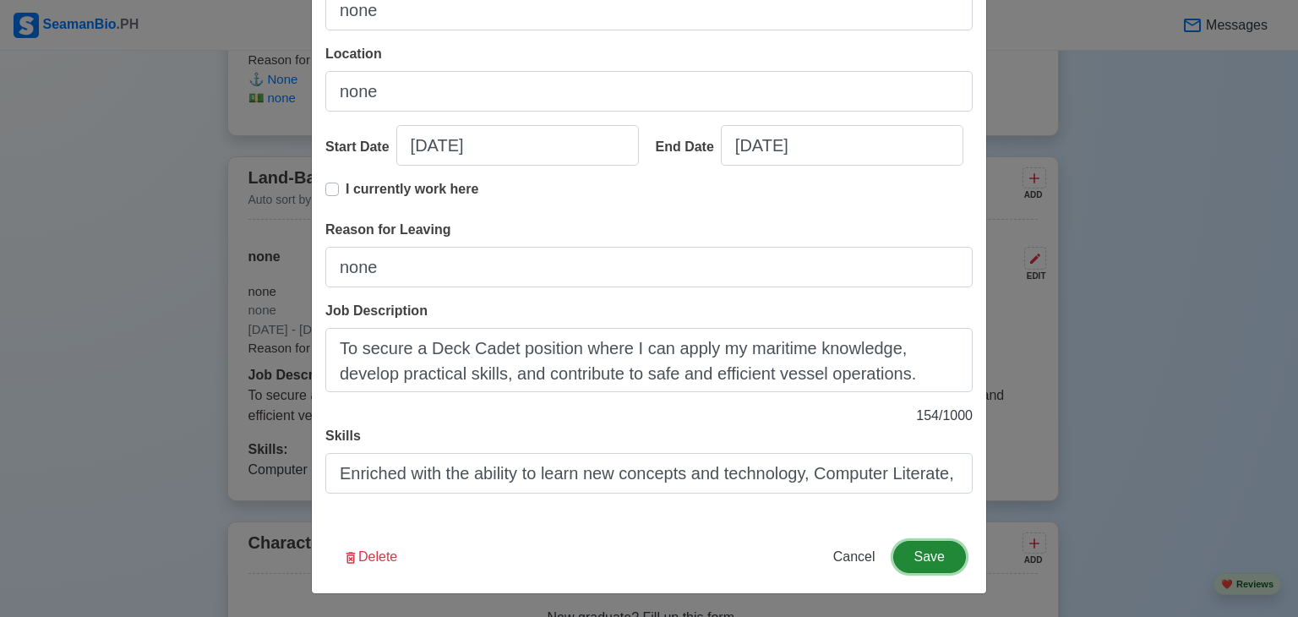
click at [936, 552] on button "Save" at bounding box center [929, 557] width 73 height 32
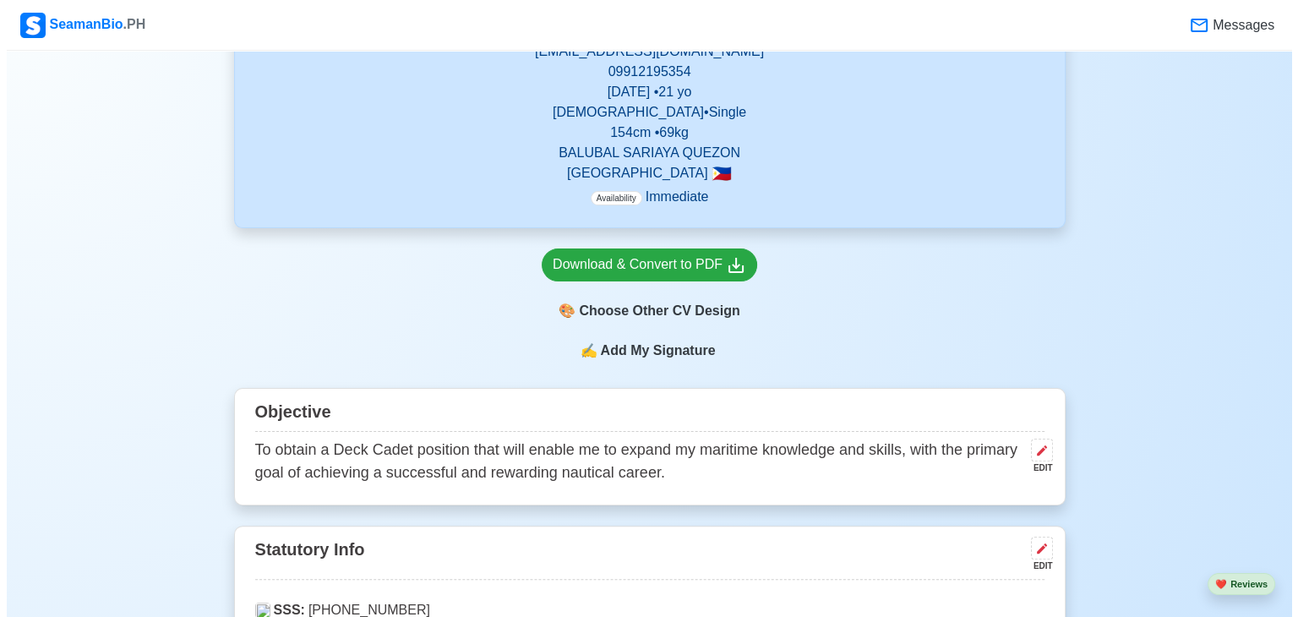
scroll to position [287, 0]
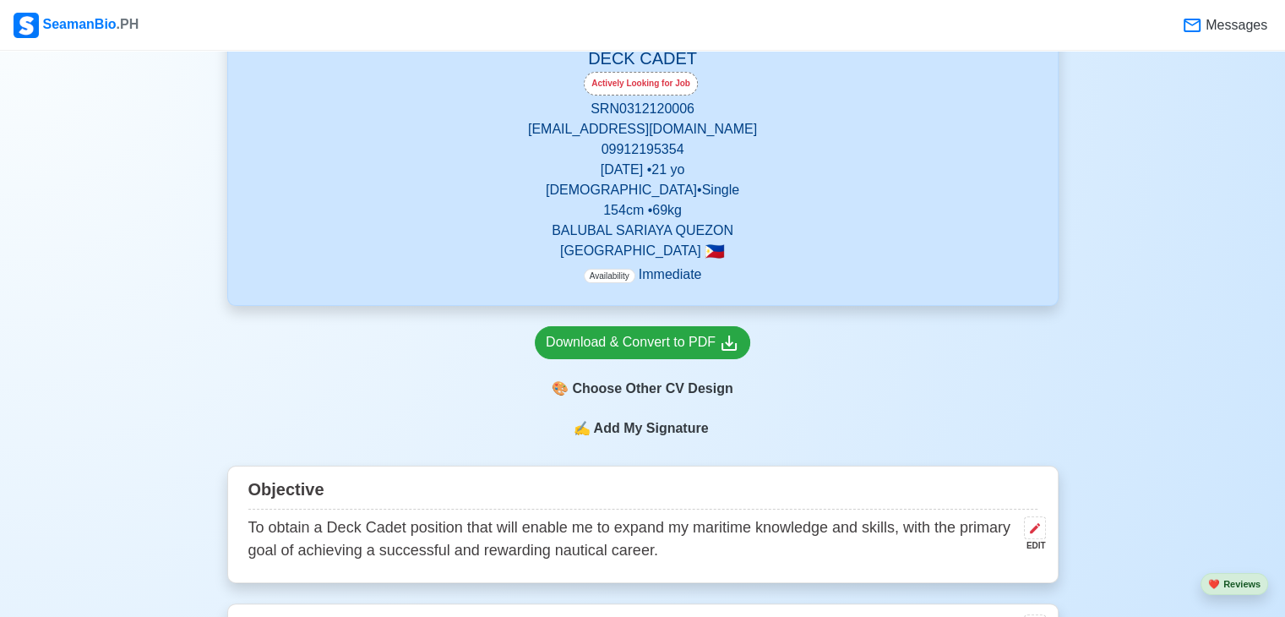
click at [658, 428] on span "Add My Signature" at bounding box center [651, 428] width 122 height 20
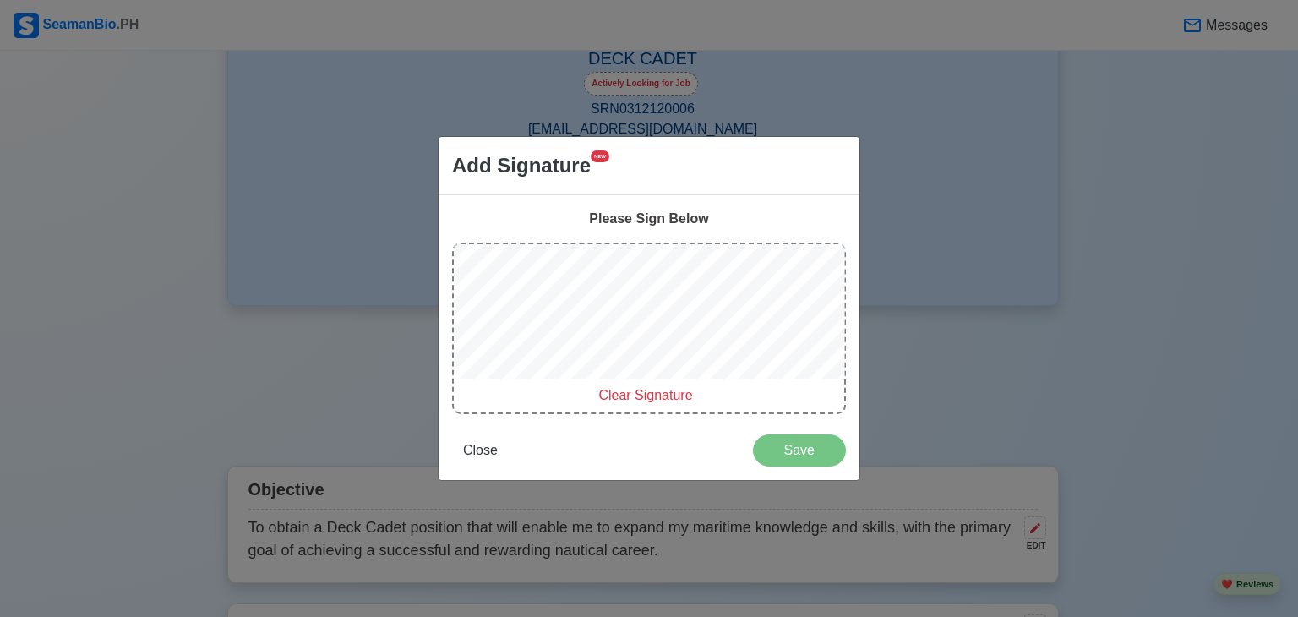
click at [434, 340] on div "Add Signature NEW Please Sign Below Clear Signature Close Save" at bounding box center [649, 308] width 1298 height 617
click at [625, 390] on span "Clear Signature" at bounding box center [645, 395] width 94 height 14
click at [617, 390] on span "Clear Signature" at bounding box center [645, 395] width 94 height 14
click at [614, 389] on span "Clear Signature" at bounding box center [645, 395] width 94 height 14
click at [458, 383] on div at bounding box center [649, 314] width 390 height 141
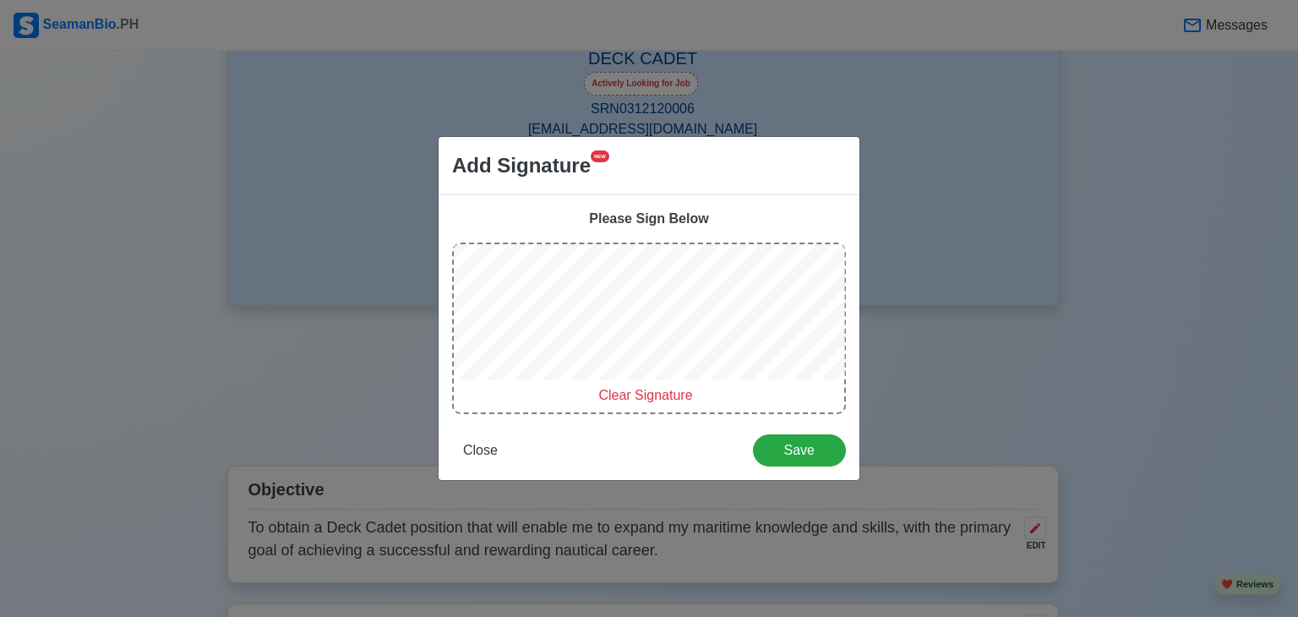
click at [612, 399] on span "Clear Signature" at bounding box center [645, 395] width 94 height 14
click at [627, 393] on span "Clear Signature" at bounding box center [645, 395] width 94 height 14
click at [641, 396] on span "Clear Signature" at bounding box center [645, 395] width 94 height 14
click at [621, 391] on span "Clear Signature" at bounding box center [645, 395] width 94 height 14
click at [629, 394] on span "Clear Signature" at bounding box center [645, 395] width 94 height 14
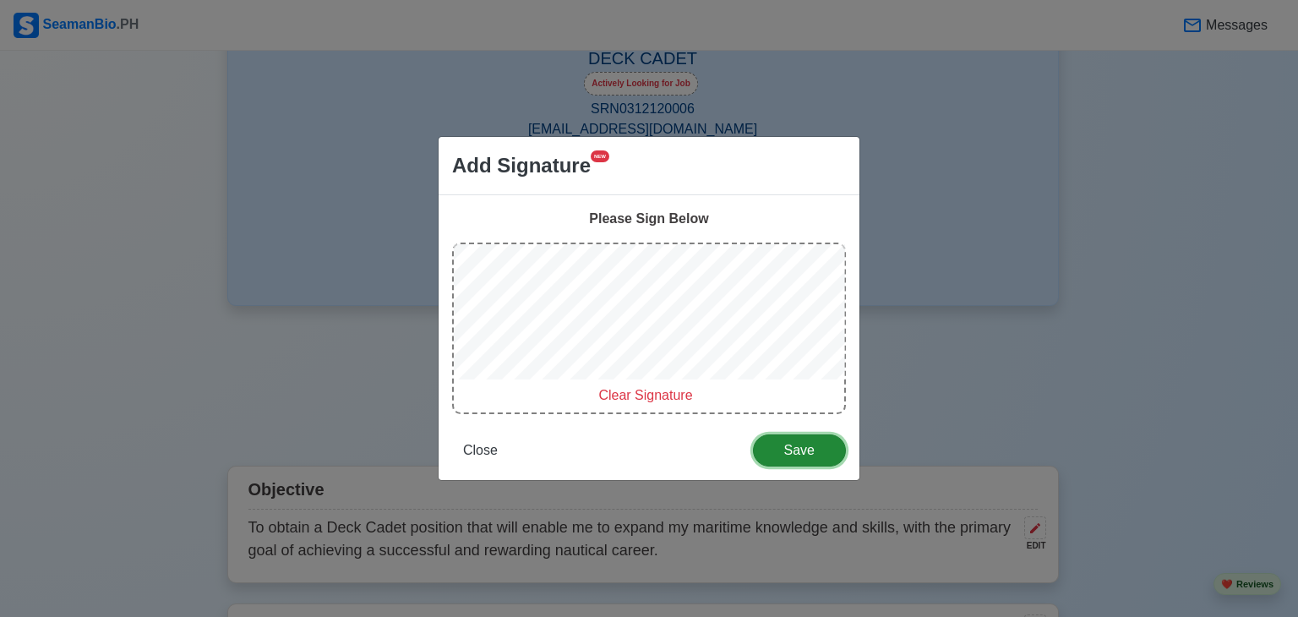
click at [782, 443] on span "Save" at bounding box center [799, 450] width 71 height 14
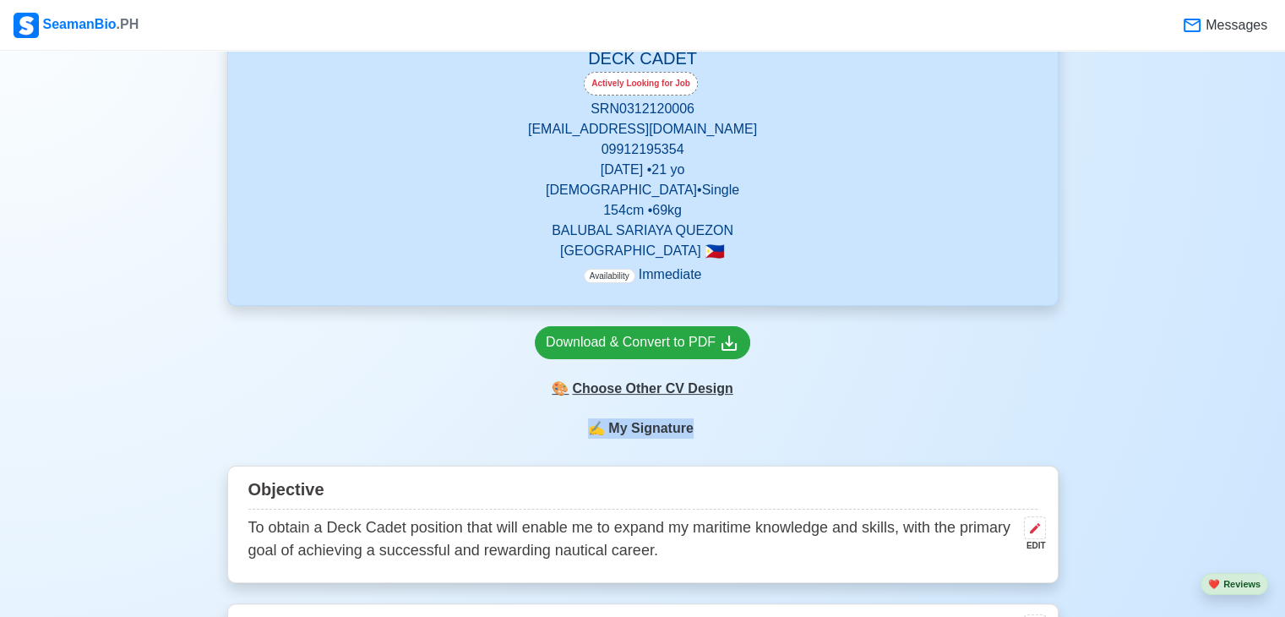
drag, startPoint x: 782, startPoint y: 442, endPoint x: 626, endPoint y: 396, distance: 162.3
click at [626, 396] on div "🎨 Choose Other CV Design" at bounding box center [643, 389] width 216 height 32
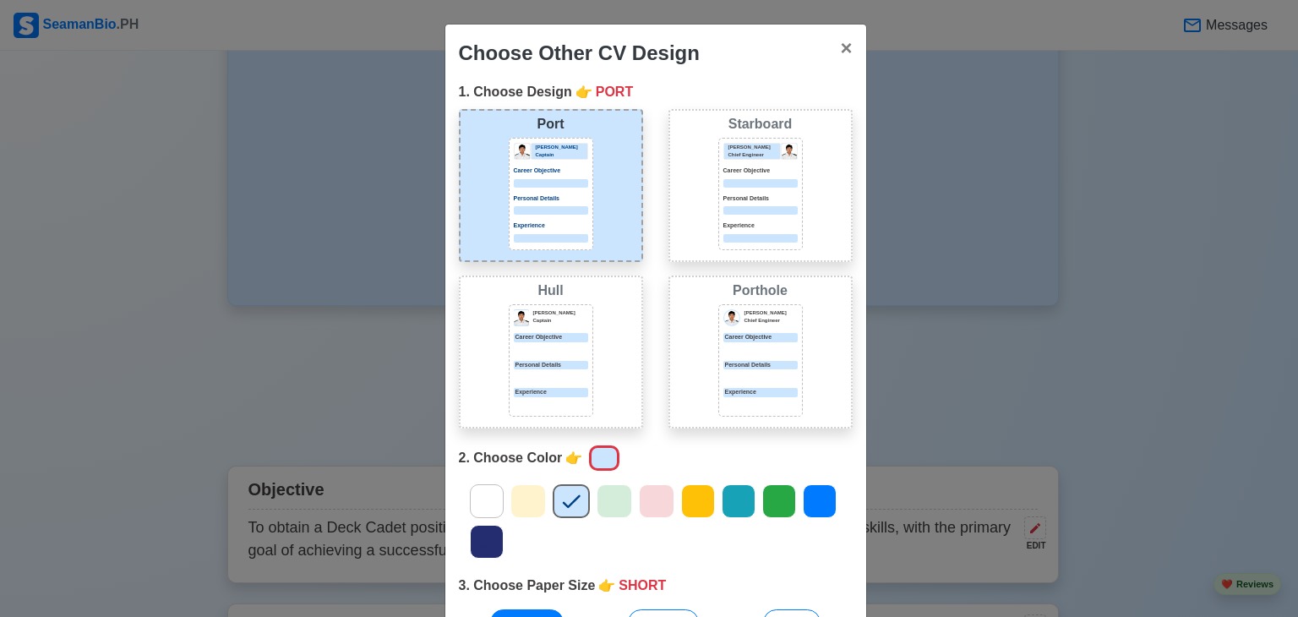
click at [690, 497] on icon at bounding box center [697, 500] width 25 height 25
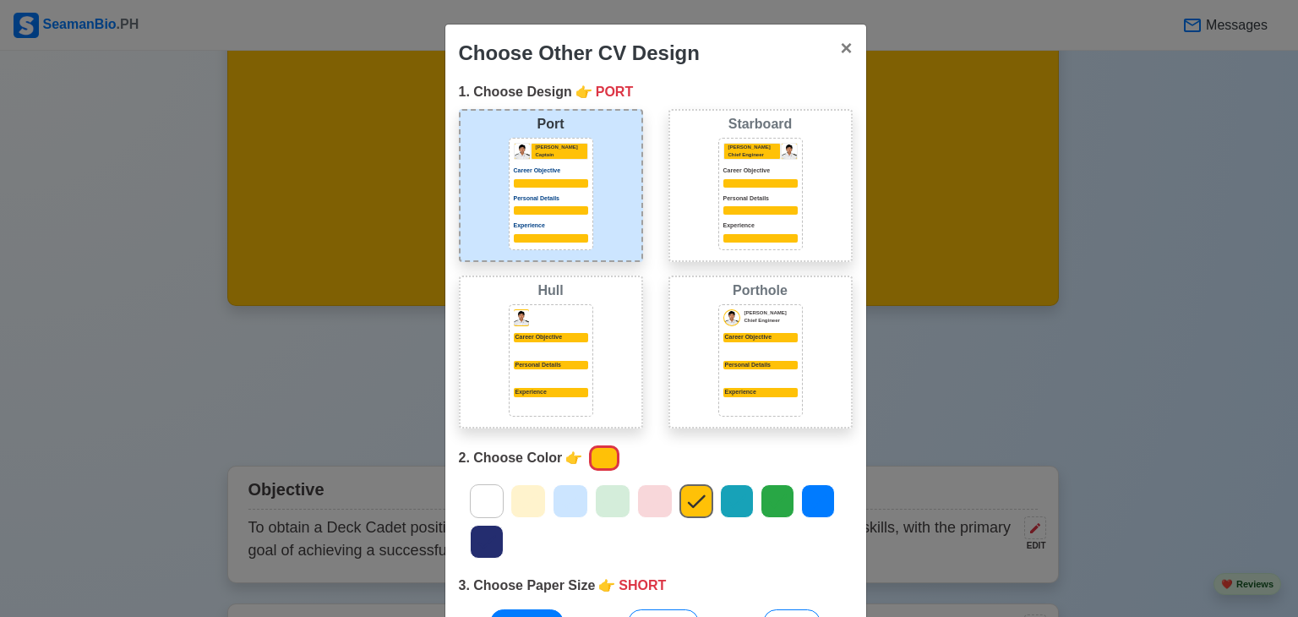
click at [728, 501] on icon at bounding box center [737, 502] width 18 height 14
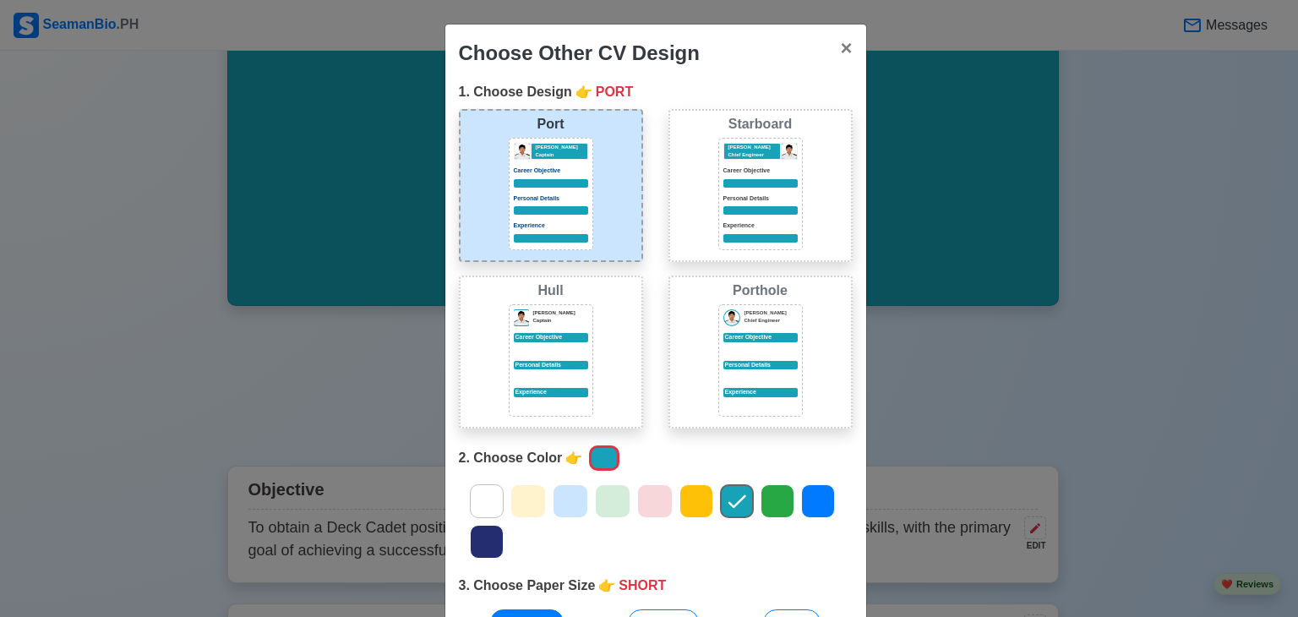
click at [810, 499] on icon at bounding box center [817, 500] width 25 height 25
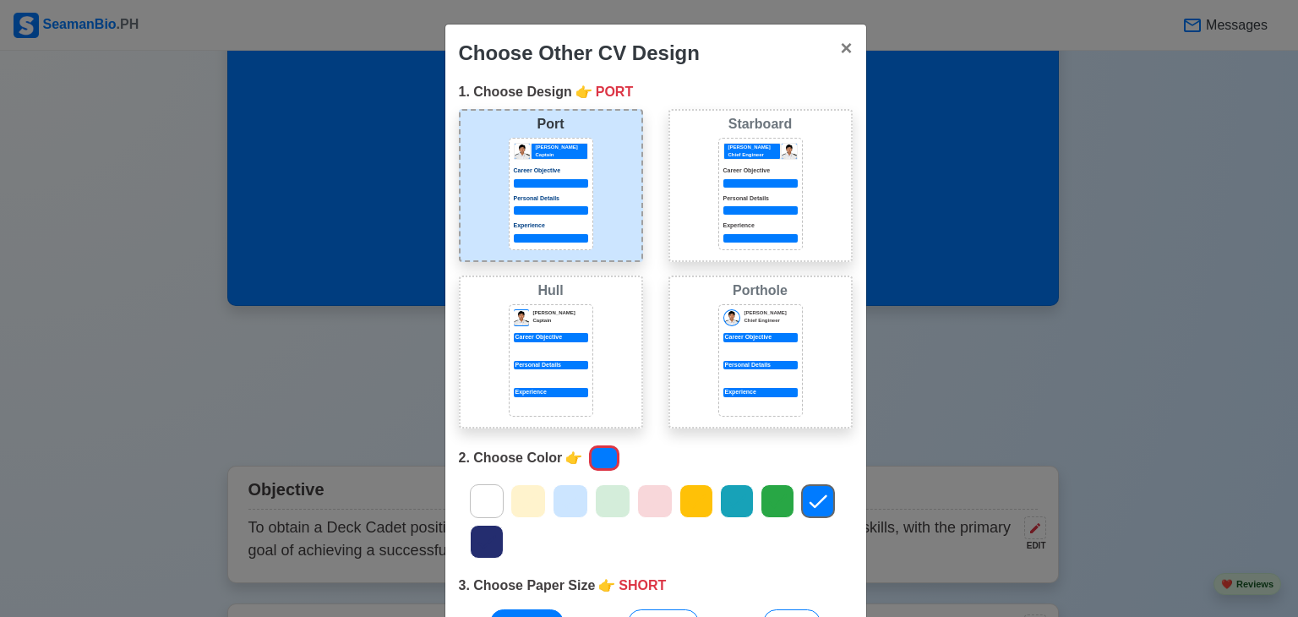
click at [568, 499] on icon at bounding box center [570, 500] width 25 height 25
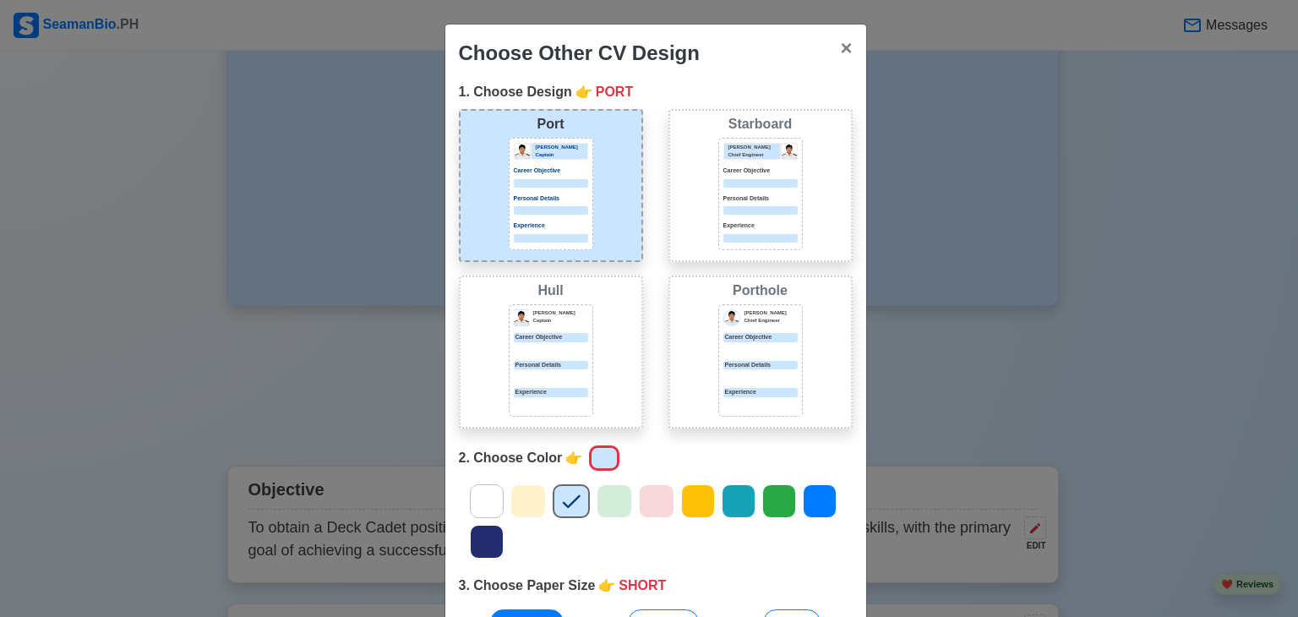
click at [521, 498] on icon at bounding box center [528, 500] width 25 height 25
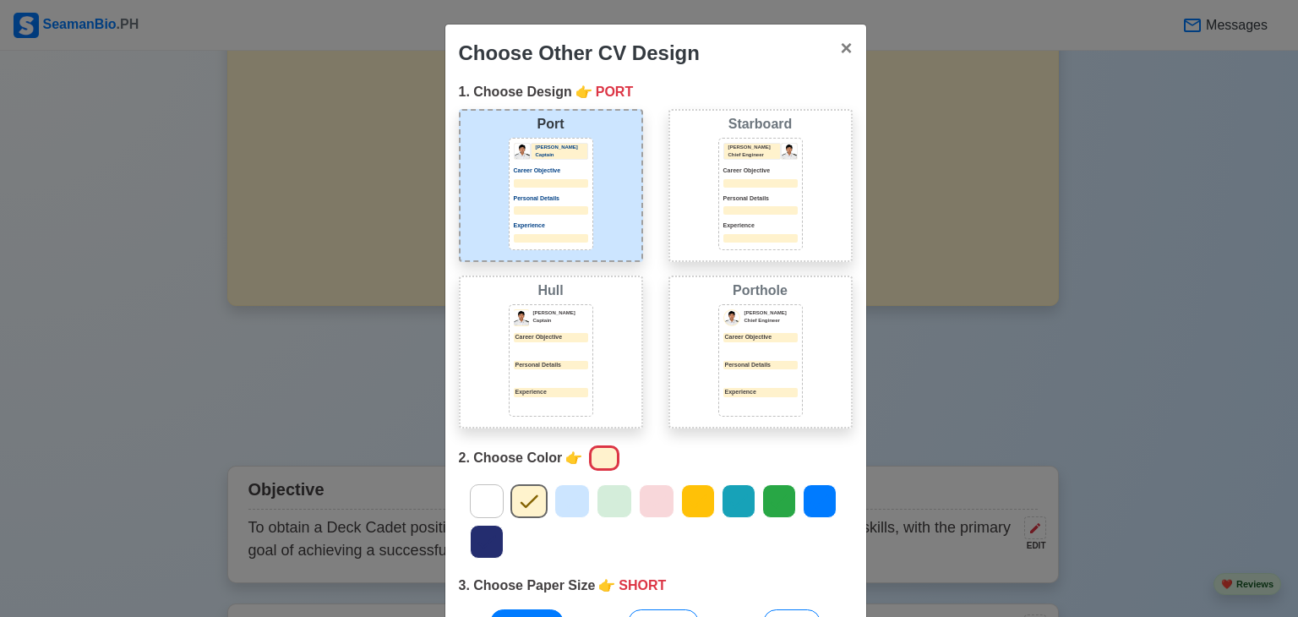
click at [488, 502] on icon at bounding box center [486, 500] width 25 height 25
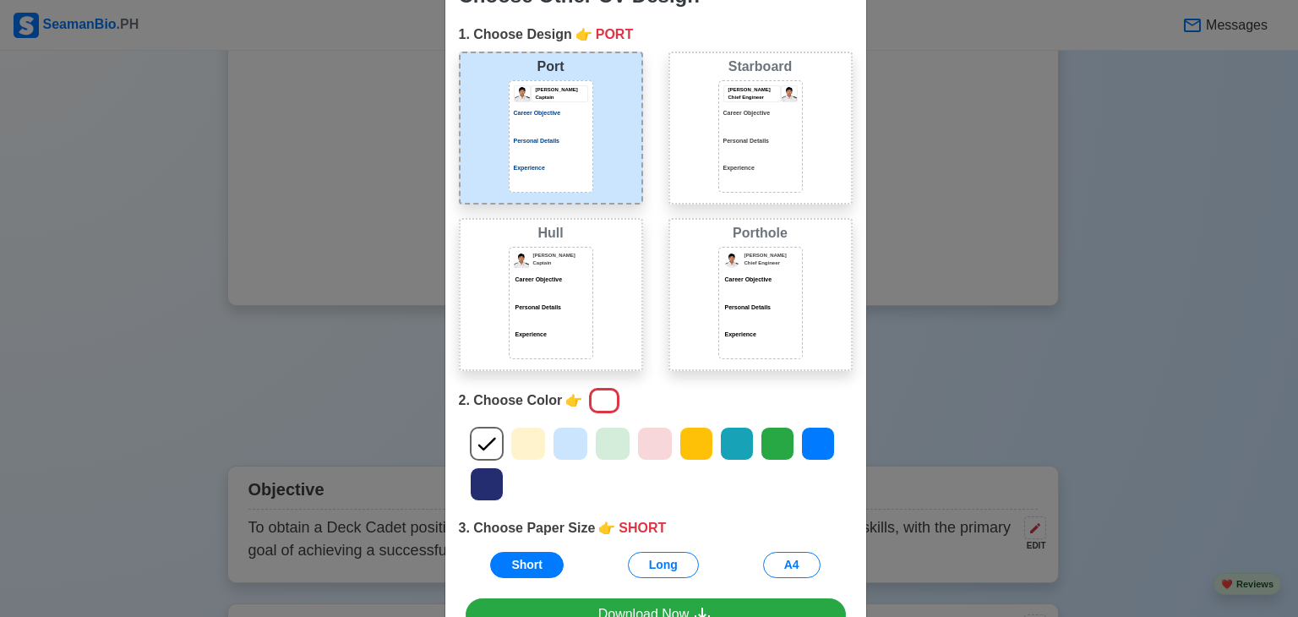
scroll to position [60, 0]
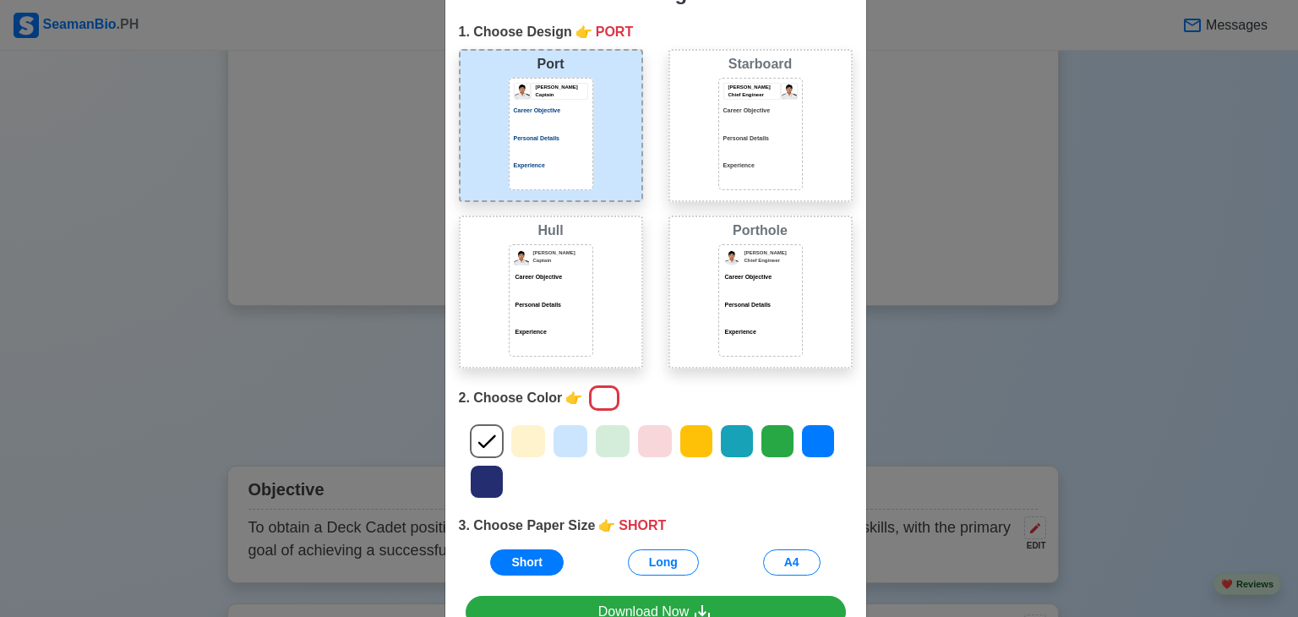
click at [516, 435] on icon at bounding box center [528, 440] width 25 height 25
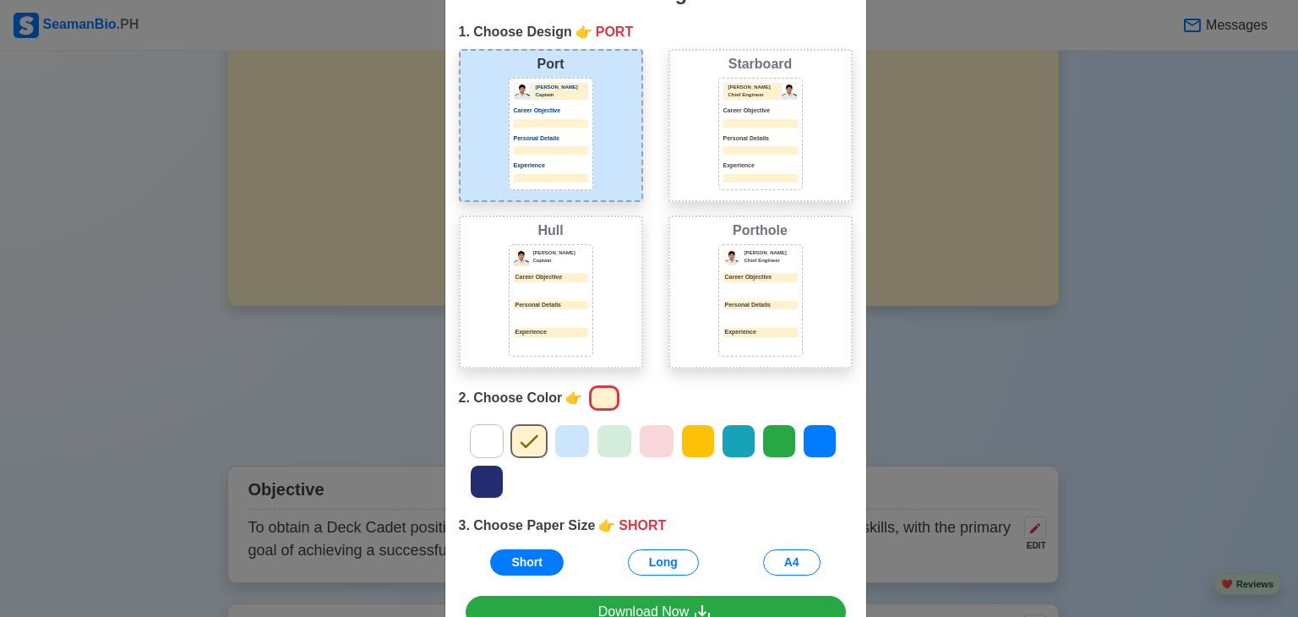
click at [564, 432] on icon at bounding box center [571, 440] width 25 height 25
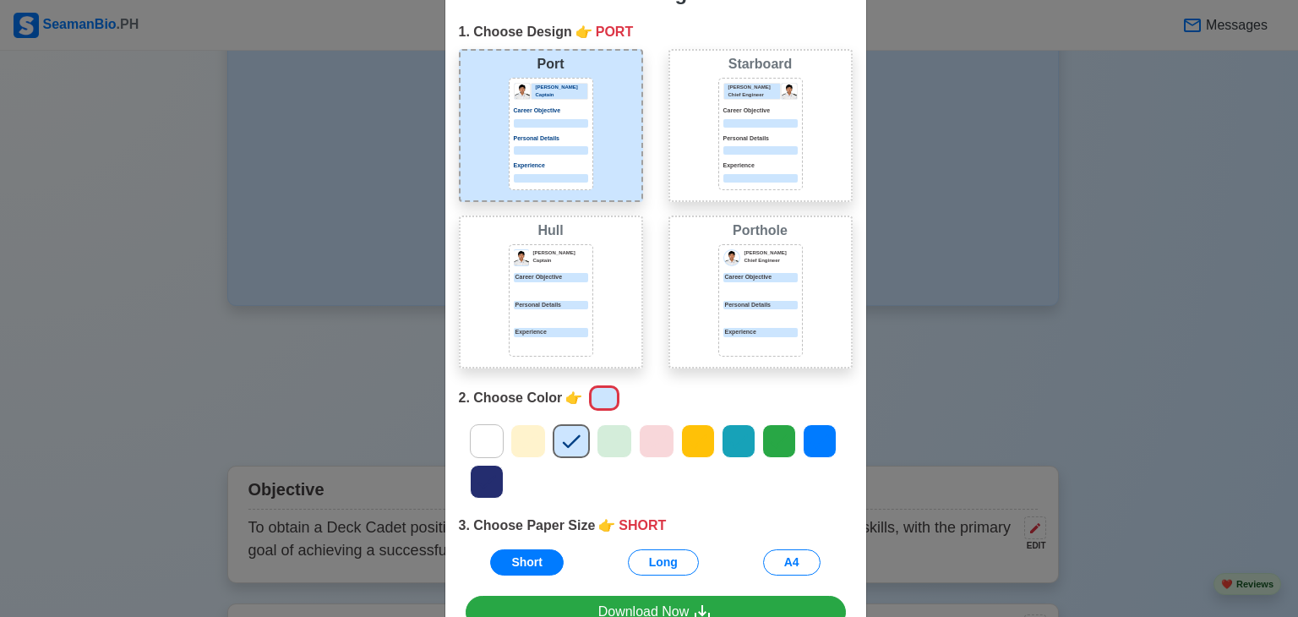
click at [611, 434] on icon at bounding box center [614, 440] width 25 height 25
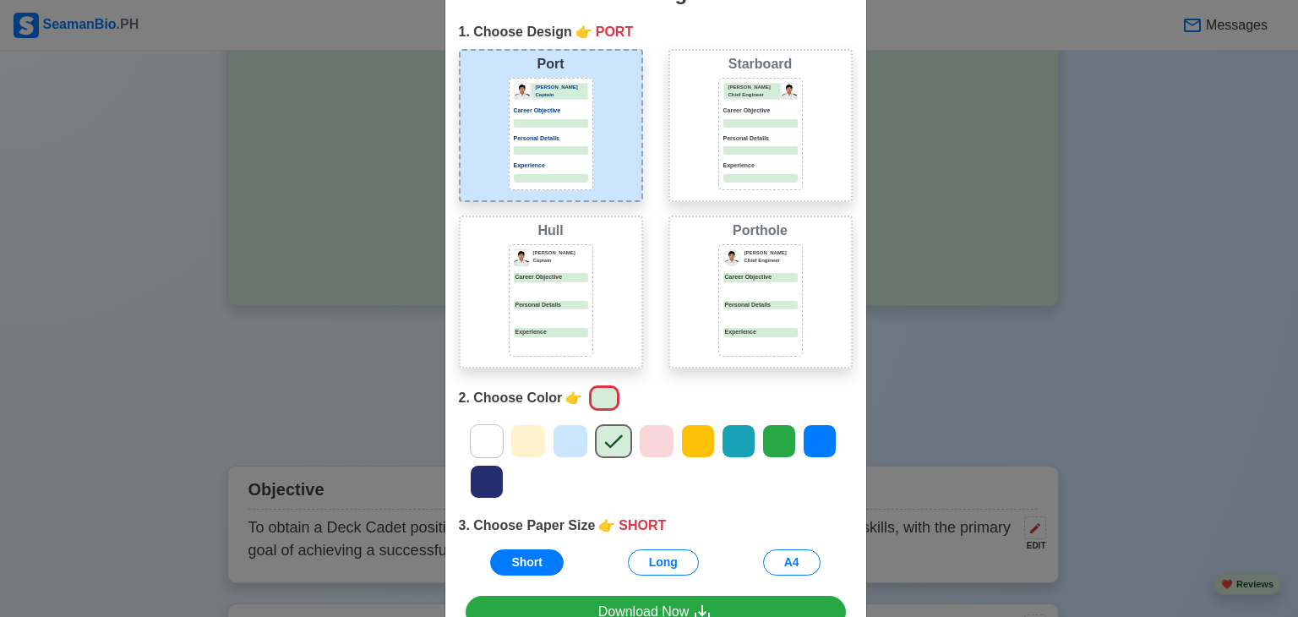
click at [657, 443] on icon at bounding box center [656, 440] width 25 height 25
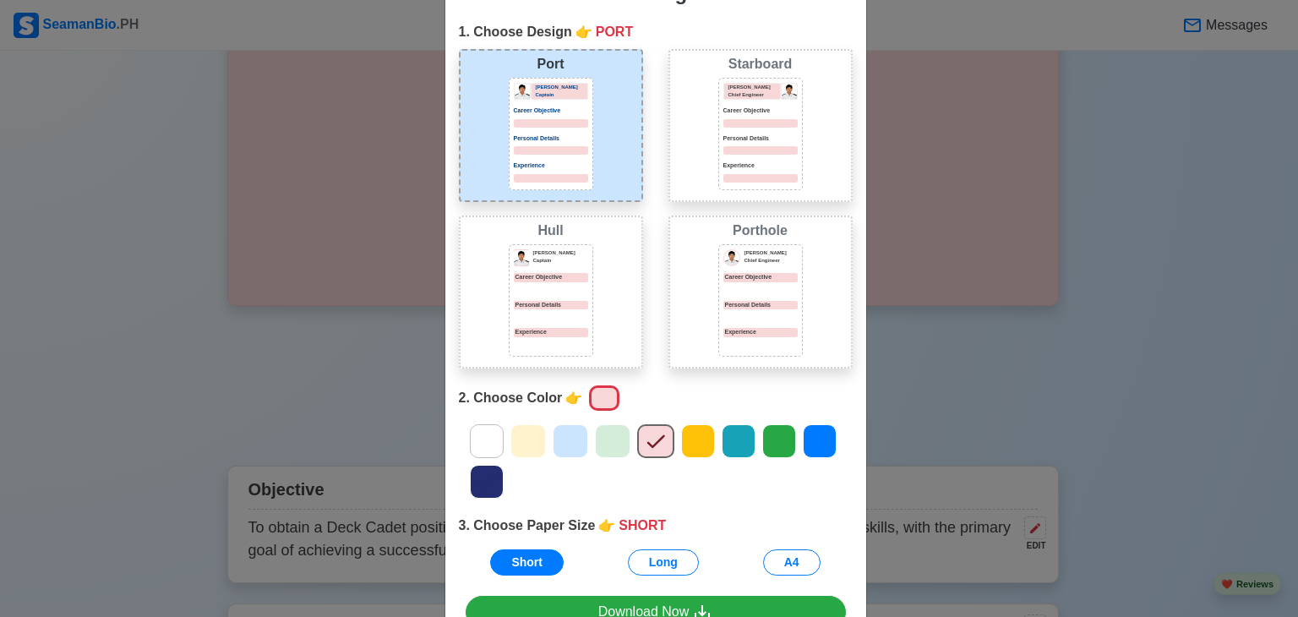
click at [603, 440] on icon at bounding box center [612, 442] width 18 height 14
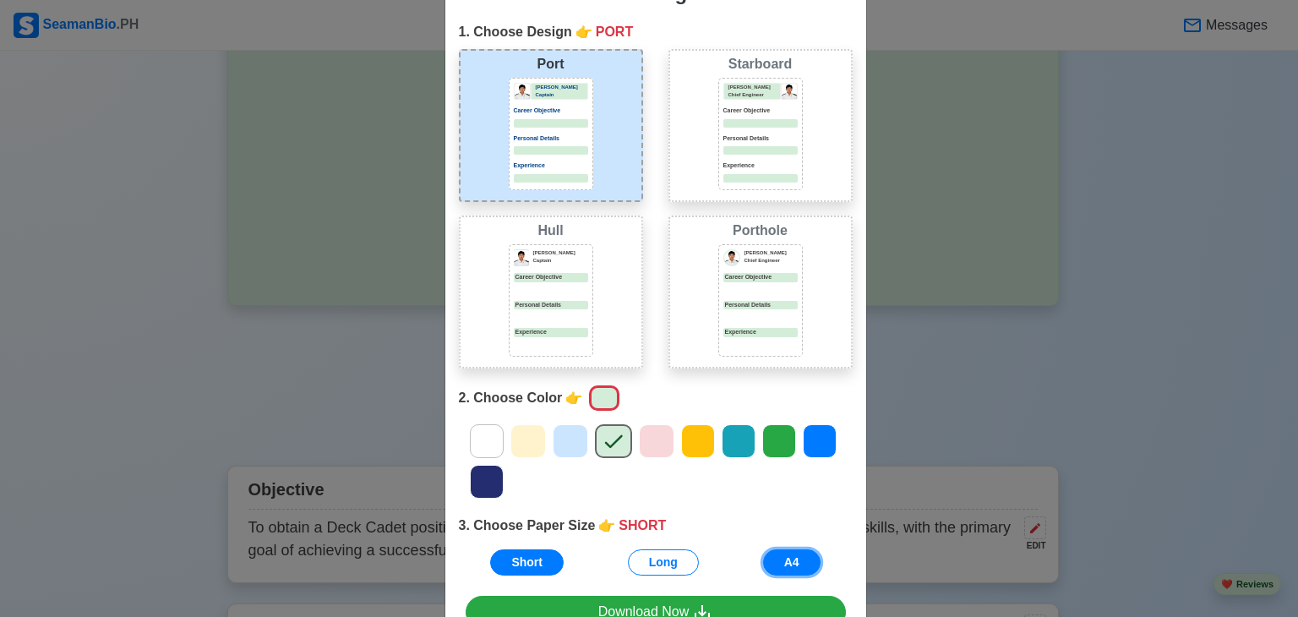
click at [778, 562] on button "A4" at bounding box center [791, 562] width 57 height 26
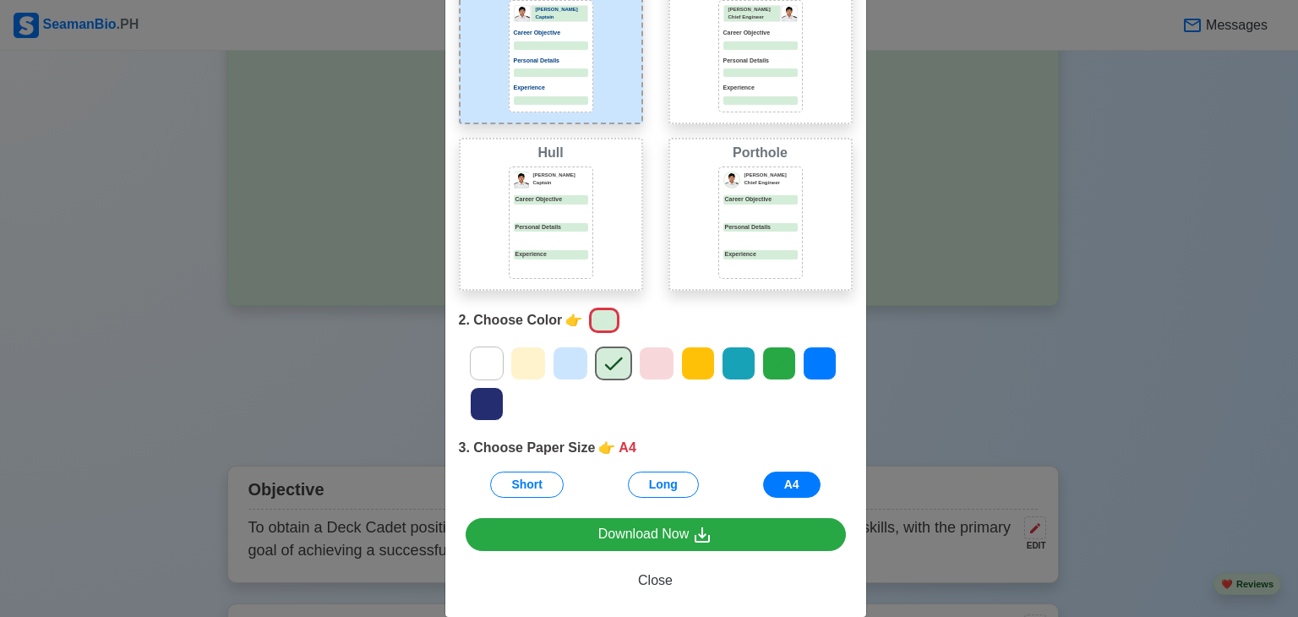
scroll to position [161, 0]
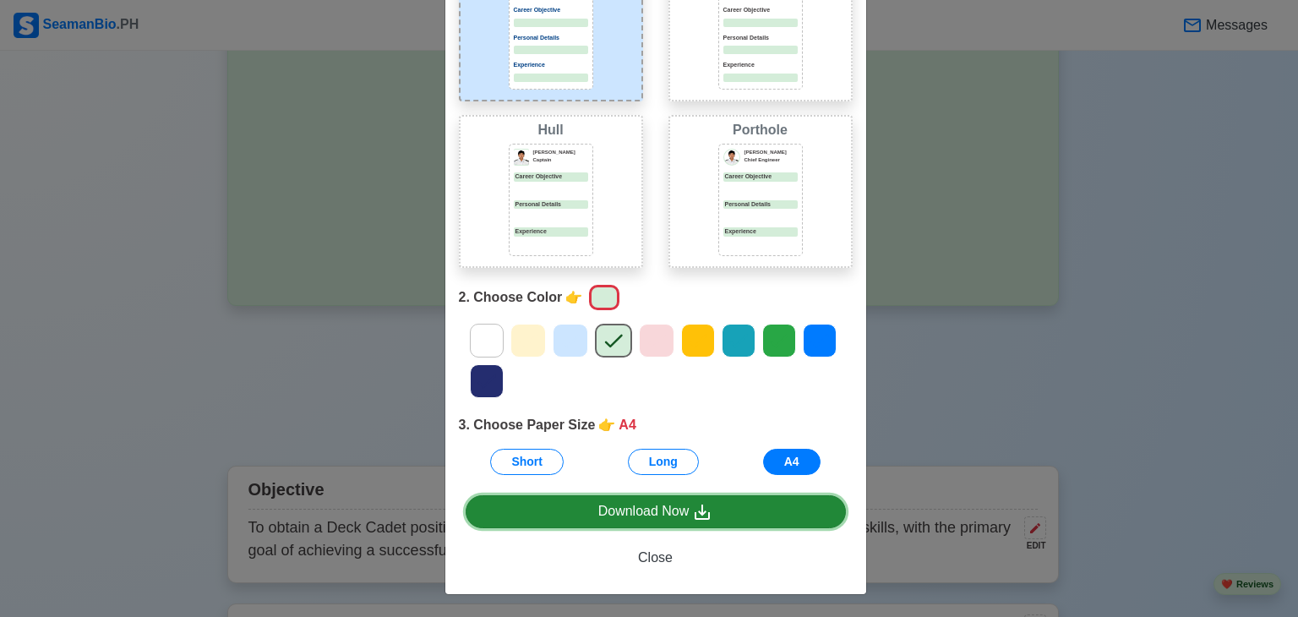
click at [695, 510] on icon at bounding box center [702, 512] width 15 height 15
click at [725, 506] on link "Download Now" at bounding box center [656, 511] width 380 height 33
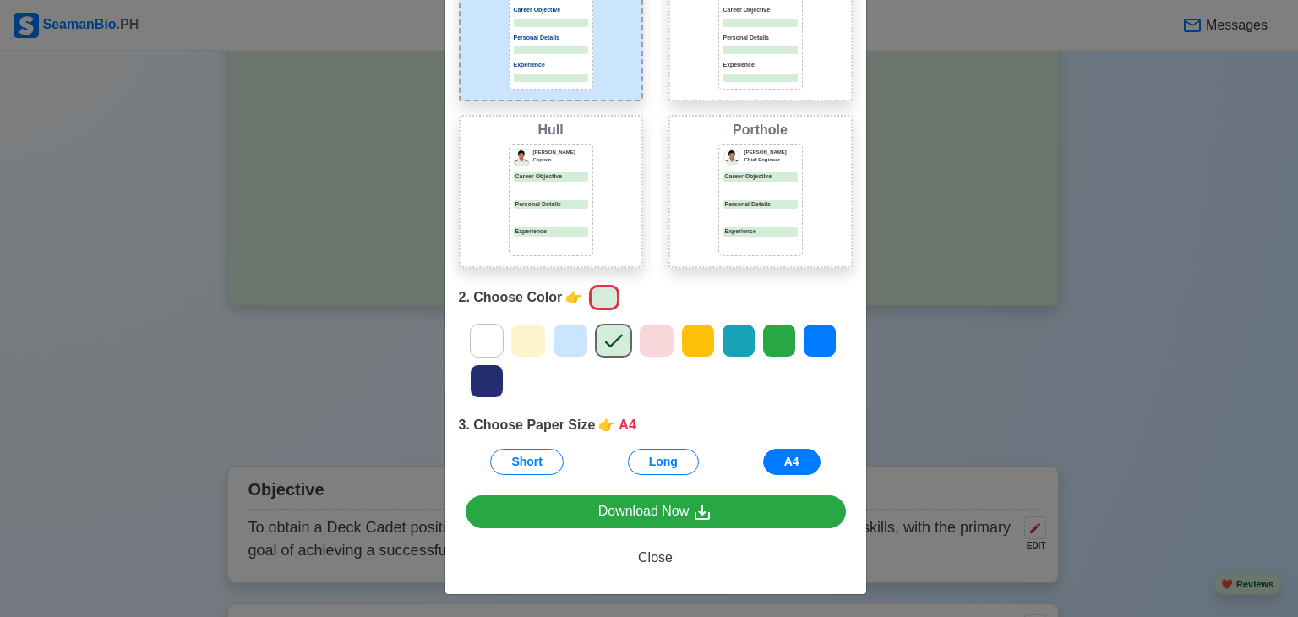
click at [1285, 604] on div at bounding box center [1285, 604] width 0 height 0
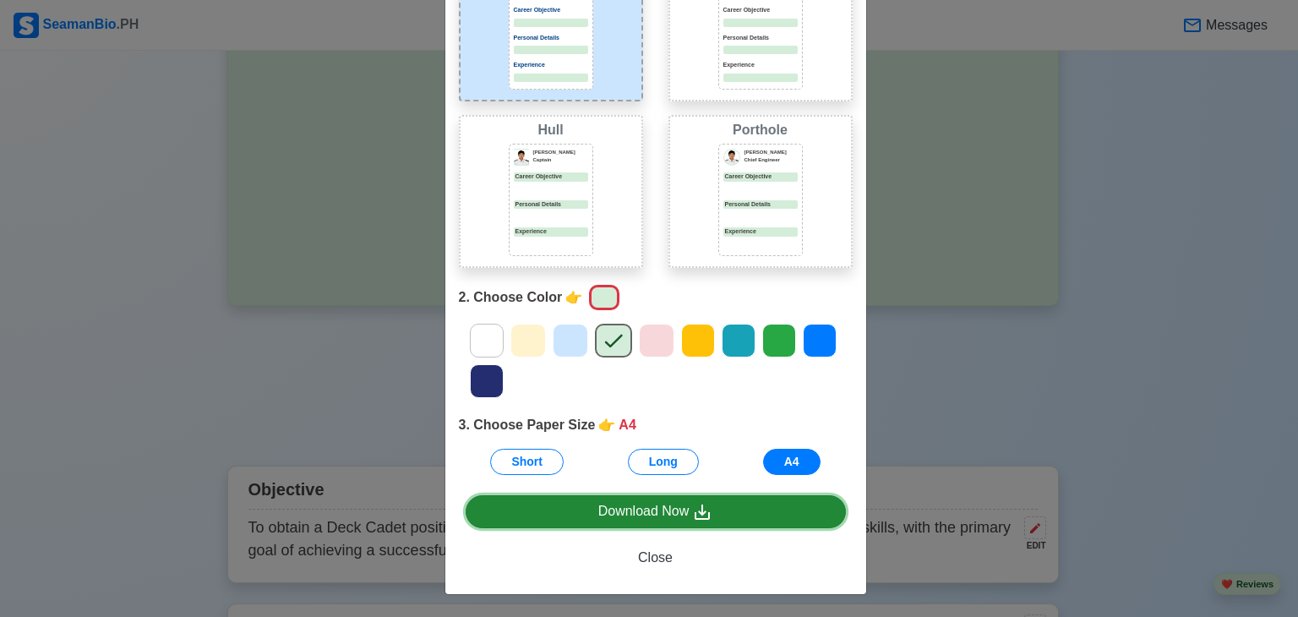
click at [772, 506] on link "Download Now" at bounding box center [656, 511] width 380 height 33
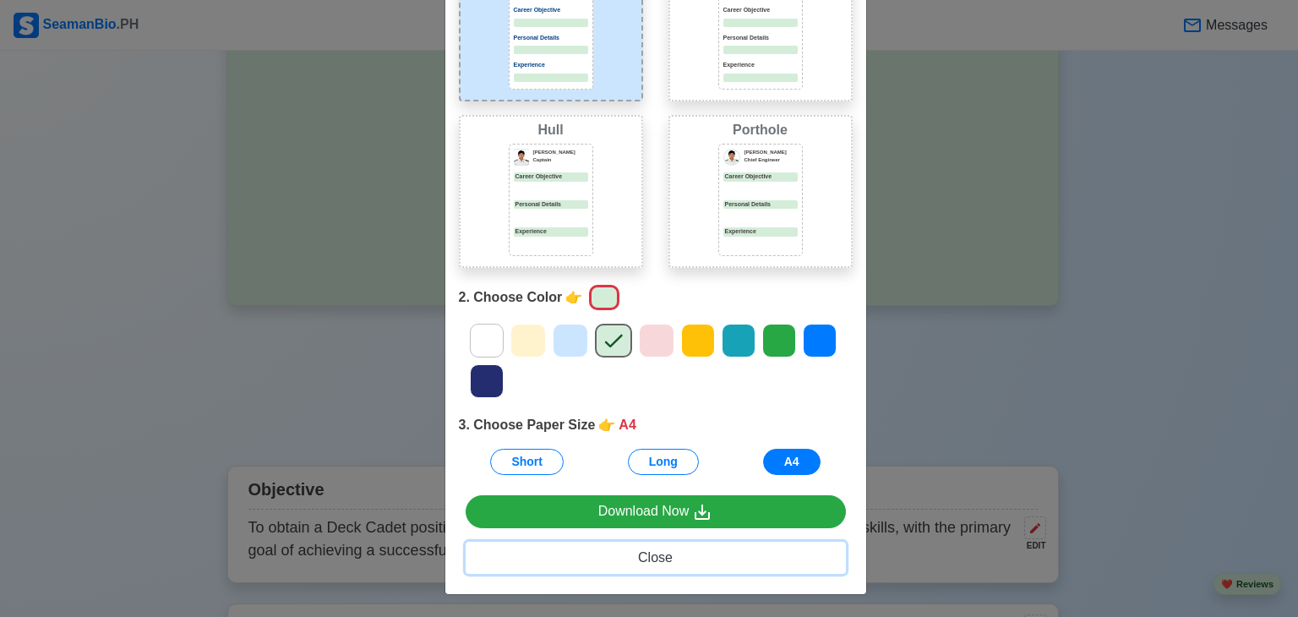
click at [638, 555] on span "Close" at bounding box center [655, 557] width 35 height 14
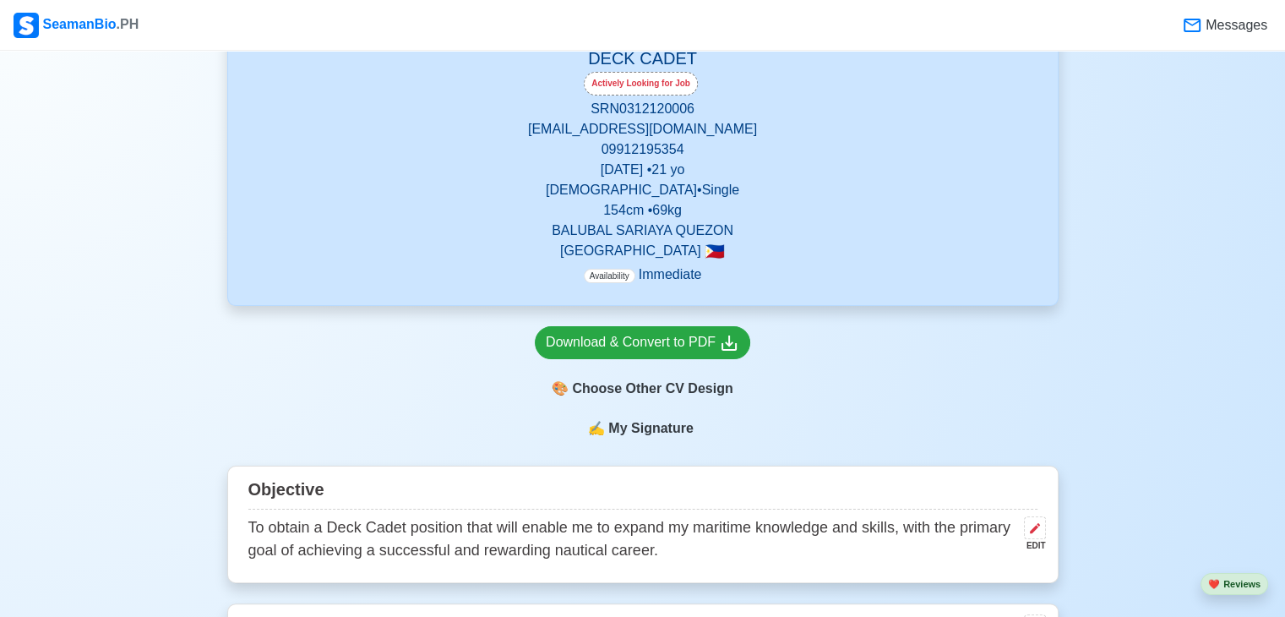
click at [646, 433] on span "My Signature" at bounding box center [650, 428] width 91 height 20
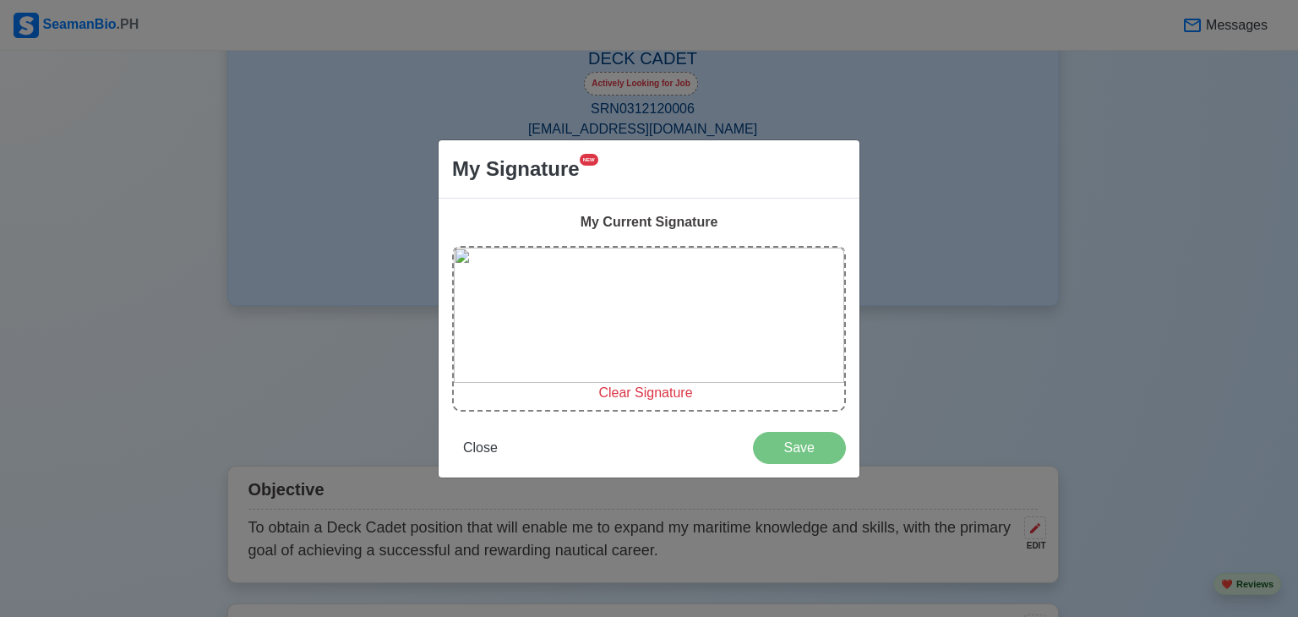
click at [615, 395] on span "Clear Signature" at bounding box center [645, 392] width 94 height 14
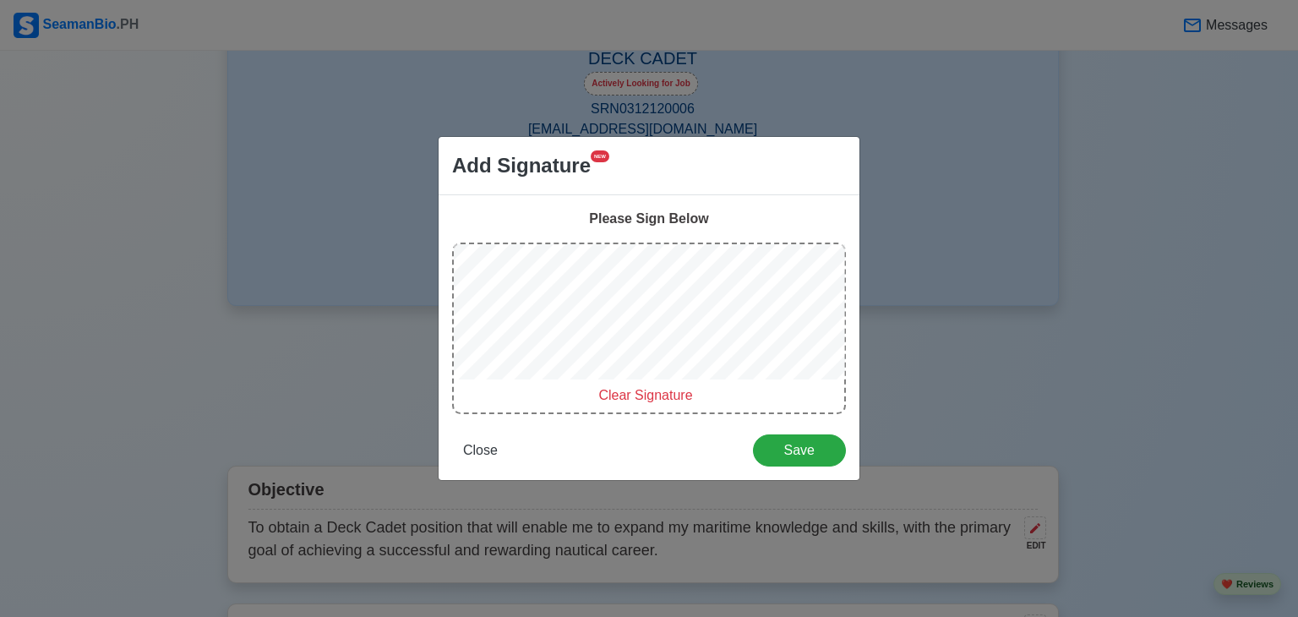
click at [627, 399] on span "Clear Signature" at bounding box center [645, 395] width 94 height 14
click at [640, 388] on span "Clear Signature" at bounding box center [645, 395] width 94 height 14
click at [617, 393] on span "Clear Signature" at bounding box center [645, 395] width 94 height 14
click at [615, 396] on span "Clear Signature" at bounding box center [645, 395] width 94 height 14
click at [629, 390] on span "Clear Signature" at bounding box center [645, 395] width 94 height 14
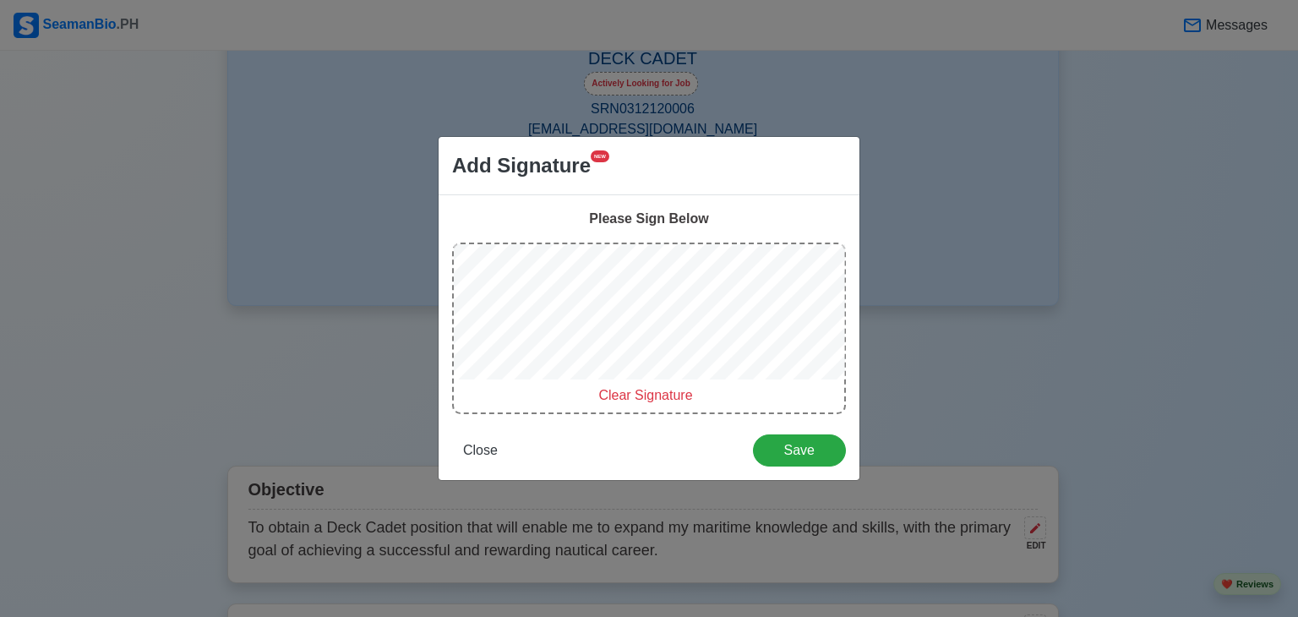
click at [630, 388] on span "Clear Signature" at bounding box center [645, 395] width 94 height 14
click at [647, 391] on span "Clear Signature" at bounding box center [645, 395] width 94 height 14
click at [632, 396] on span "Clear Signature" at bounding box center [645, 395] width 94 height 14
click at [612, 388] on span "Clear Signature" at bounding box center [645, 395] width 94 height 14
click at [613, 393] on span "Clear Signature" at bounding box center [645, 395] width 94 height 14
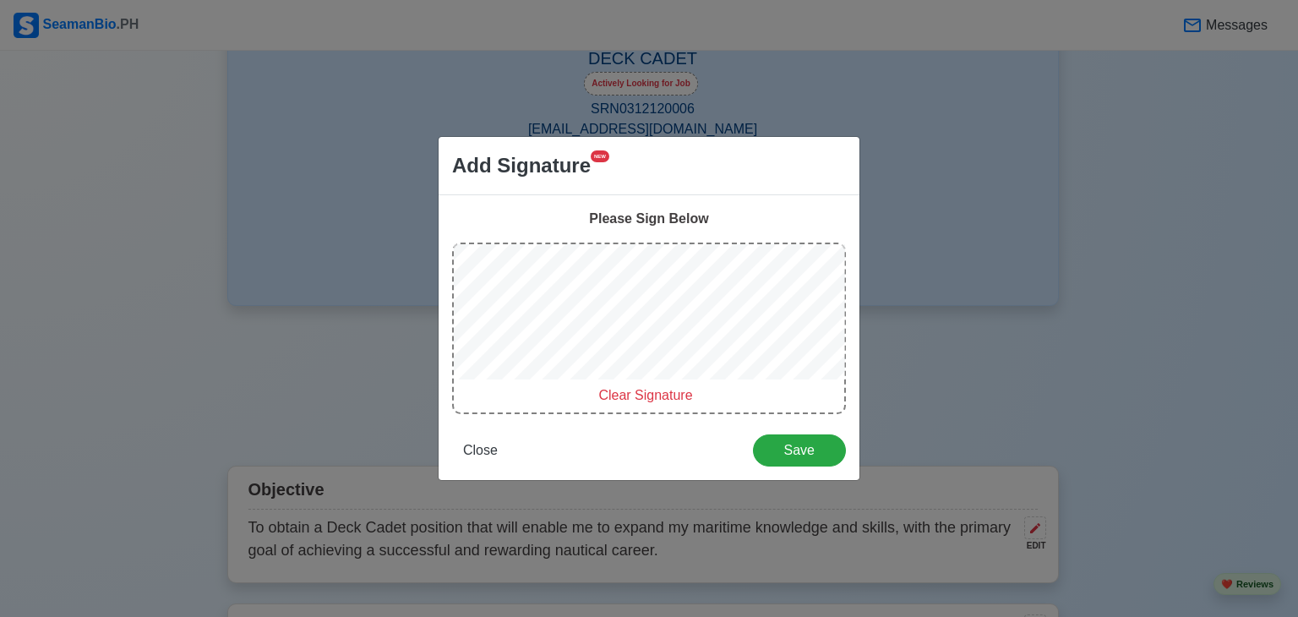
click at [642, 393] on span "Clear Signature" at bounding box center [645, 395] width 94 height 14
drag, startPoint x: 615, startPoint y: 391, endPoint x: 636, endPoint y: 392, distance: 20.3
click at [636, 392] on span "Clear Signature" at bounding box center [645, 395] width 94 height 14
click at [784, 447] on span "Save" at bounding box center [799, 450] width 71 height 14
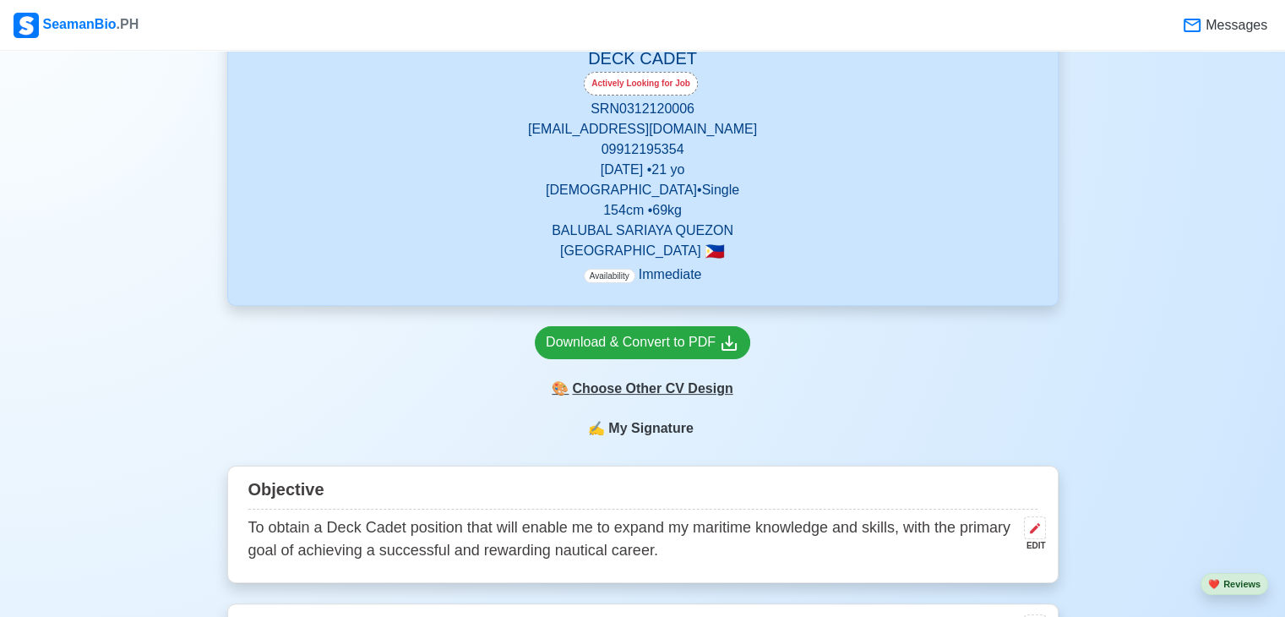
click at [628, 390] on div "🎨 Choose Other CV Design" at bounding box center [643, 389] width 216 height 32
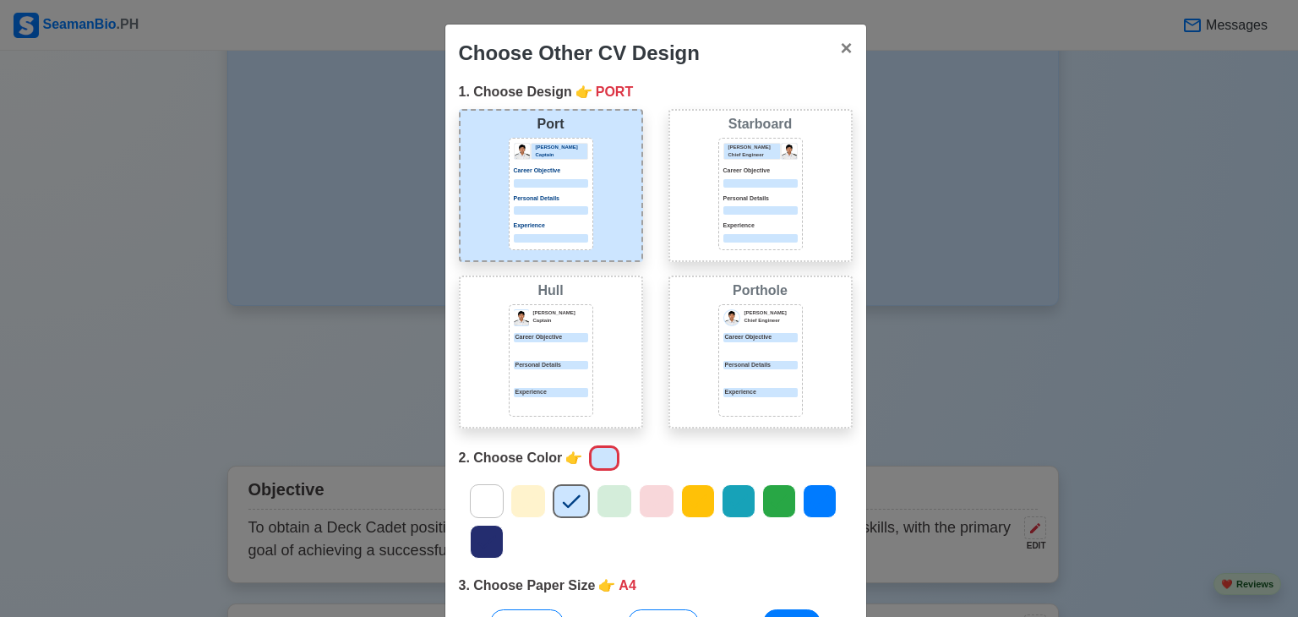
click at [602, 498] on icon at bounding box center [614, 500] width 25 height 25
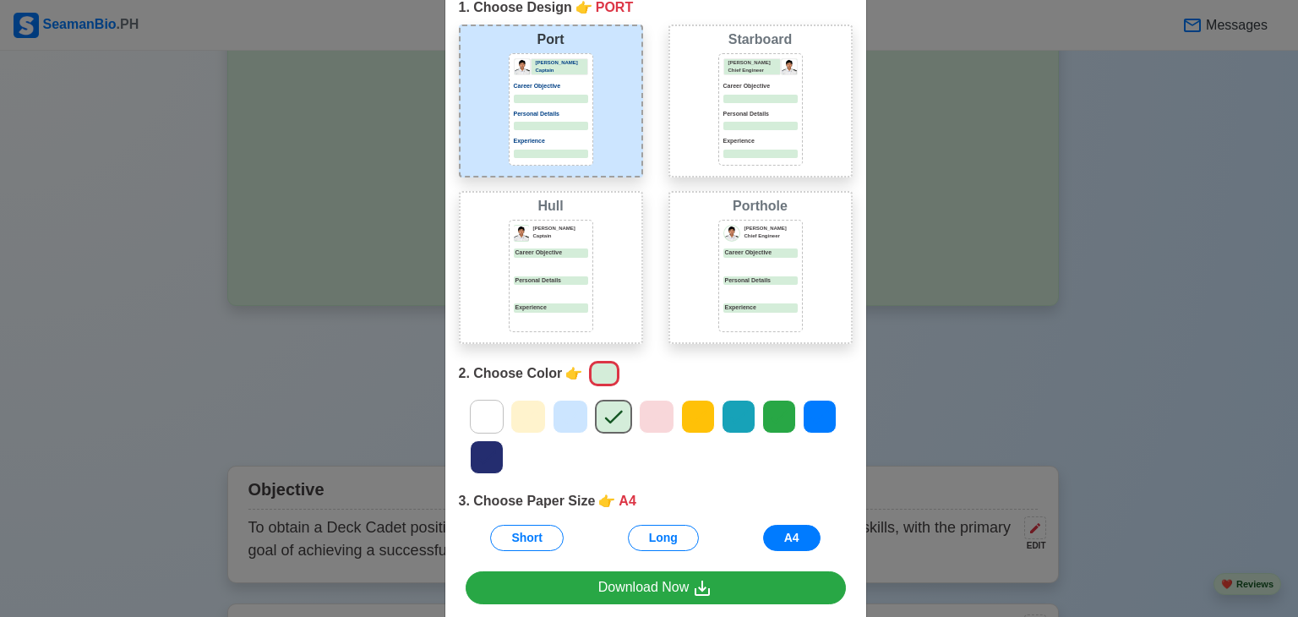
scroll to position [87, 0]
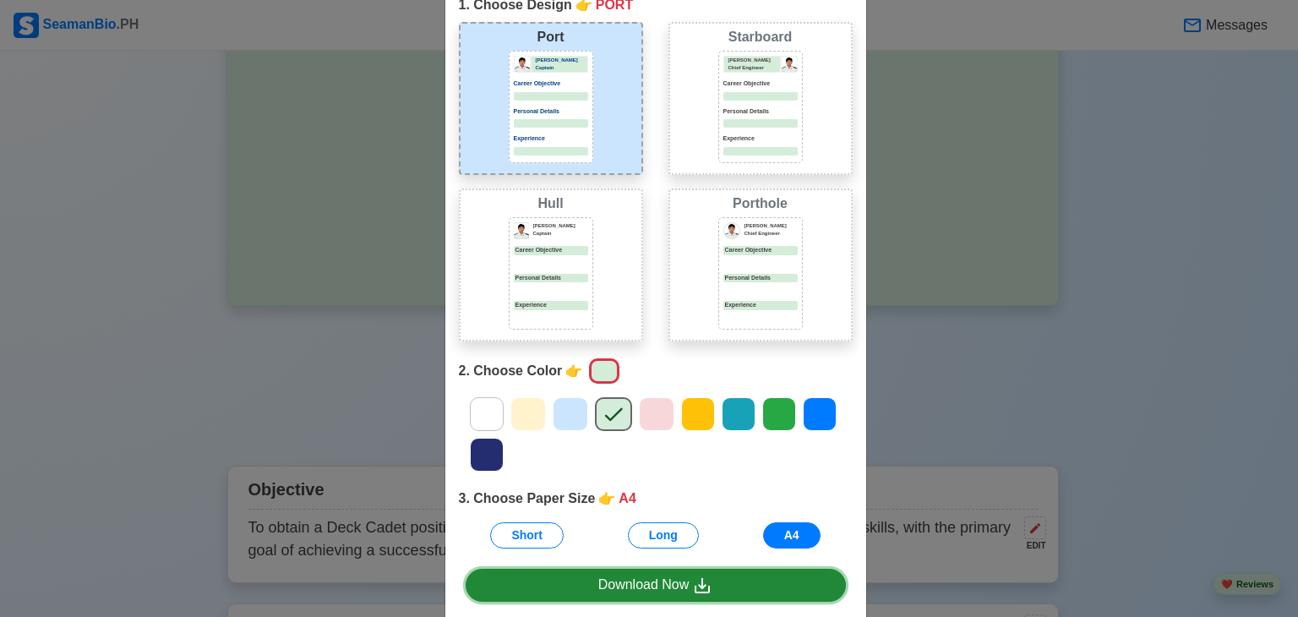
click at [727, 592] on link "Download Now" at bounding box center [656, 585] width 380 height 33
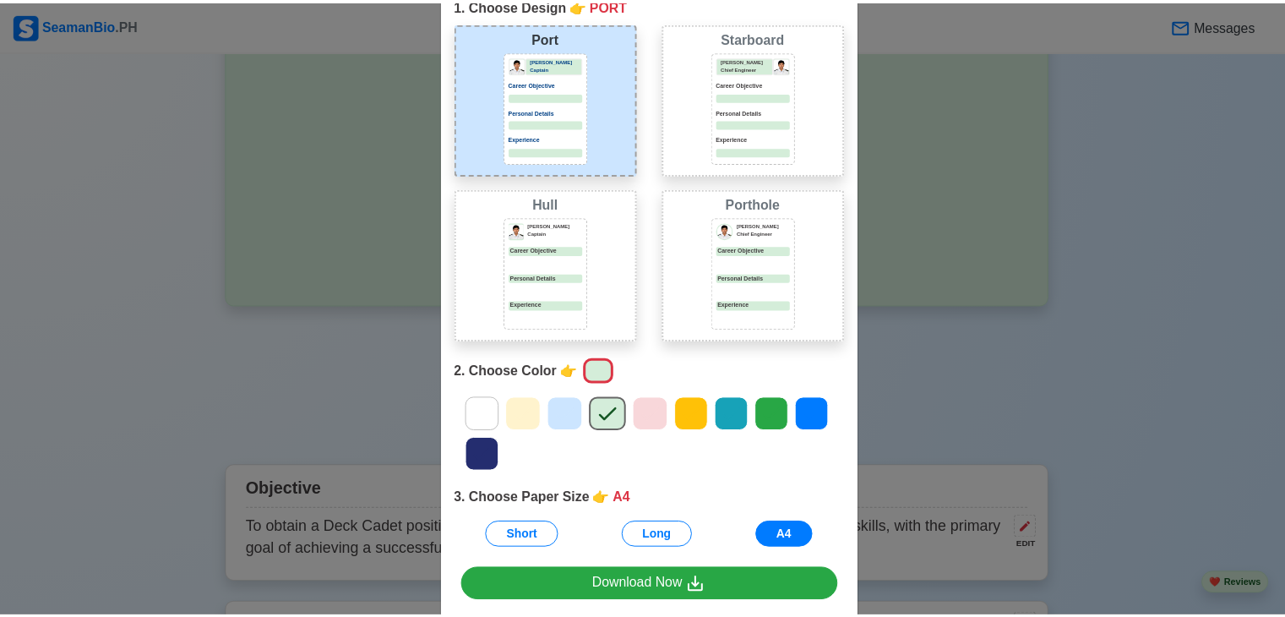
scroll to position [161, 0]
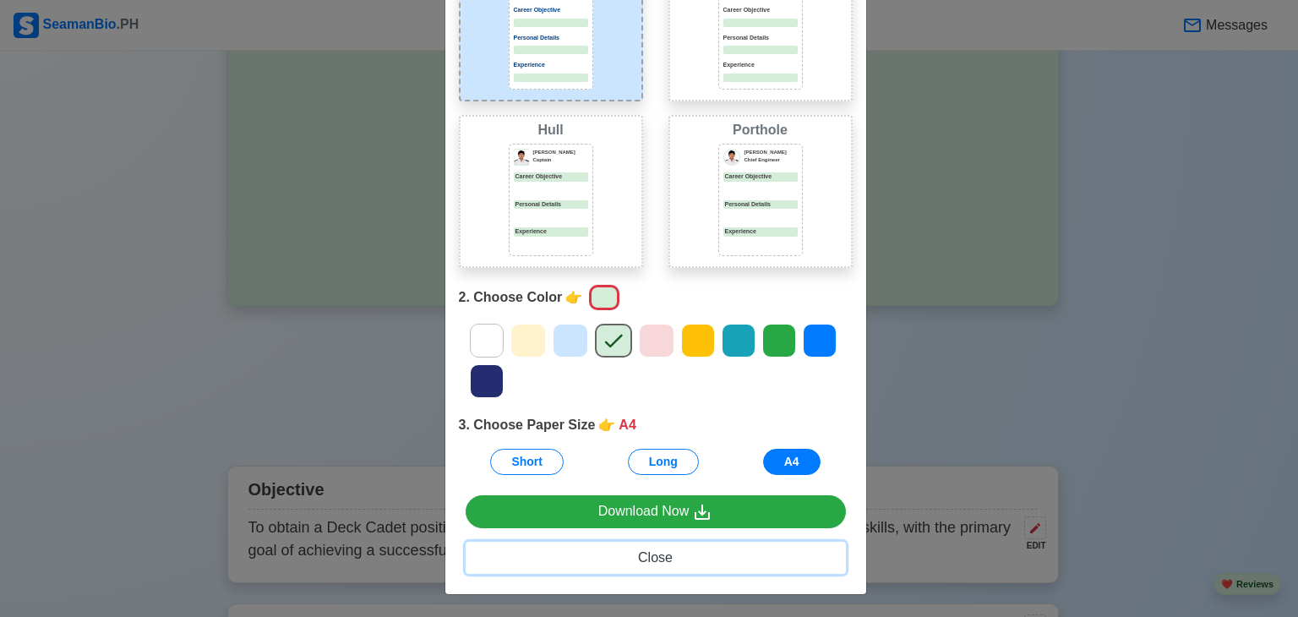
click at [645, 551] on span "Close" at bounding box center [655, 557] width 35 height 14
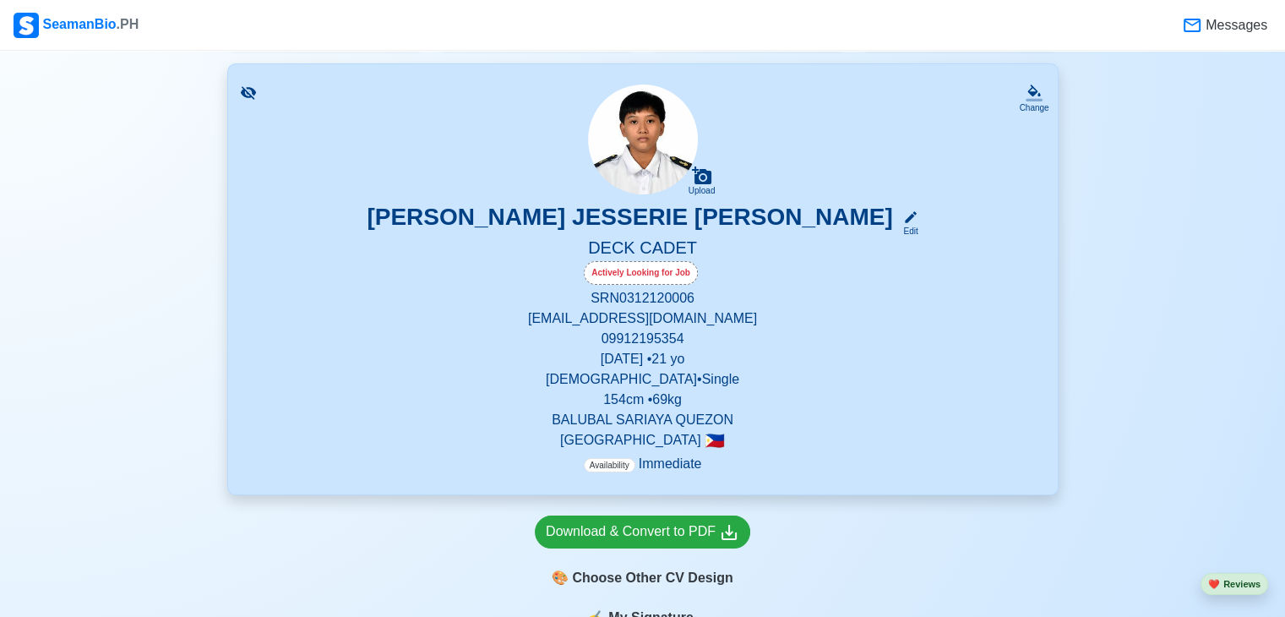
scroll to position [0, 0]
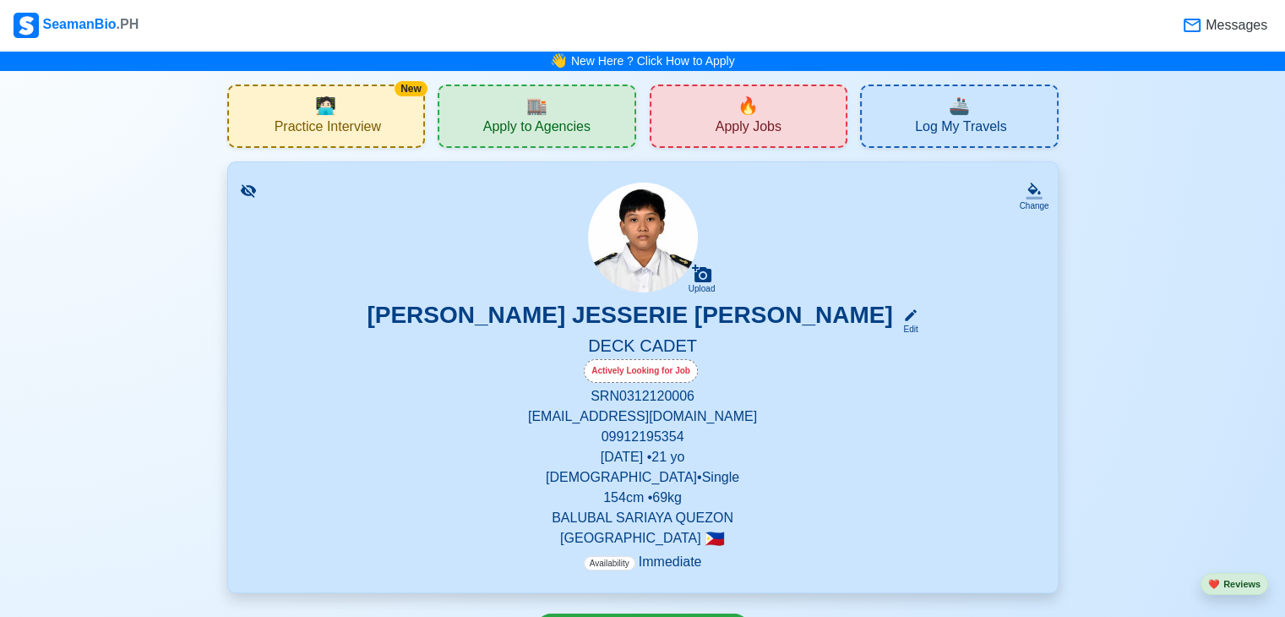
click at [544, 108] on span "🏬" at bounding box center [537, 105] width 21 height 25
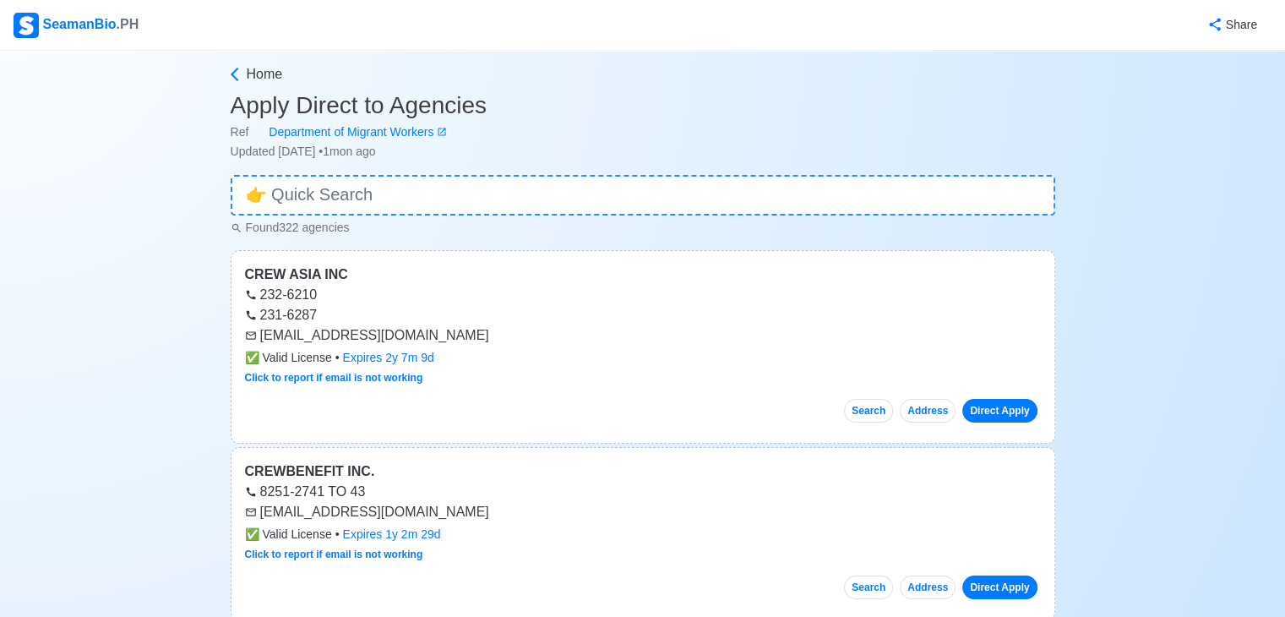
click at [382, 106] on h3 "Apply Direct to Agencies" at bounding box center [643, 105] width 825 height 29
click at [247, 75] on span "Home" at bounding box center [265, 74] width 36 height 20
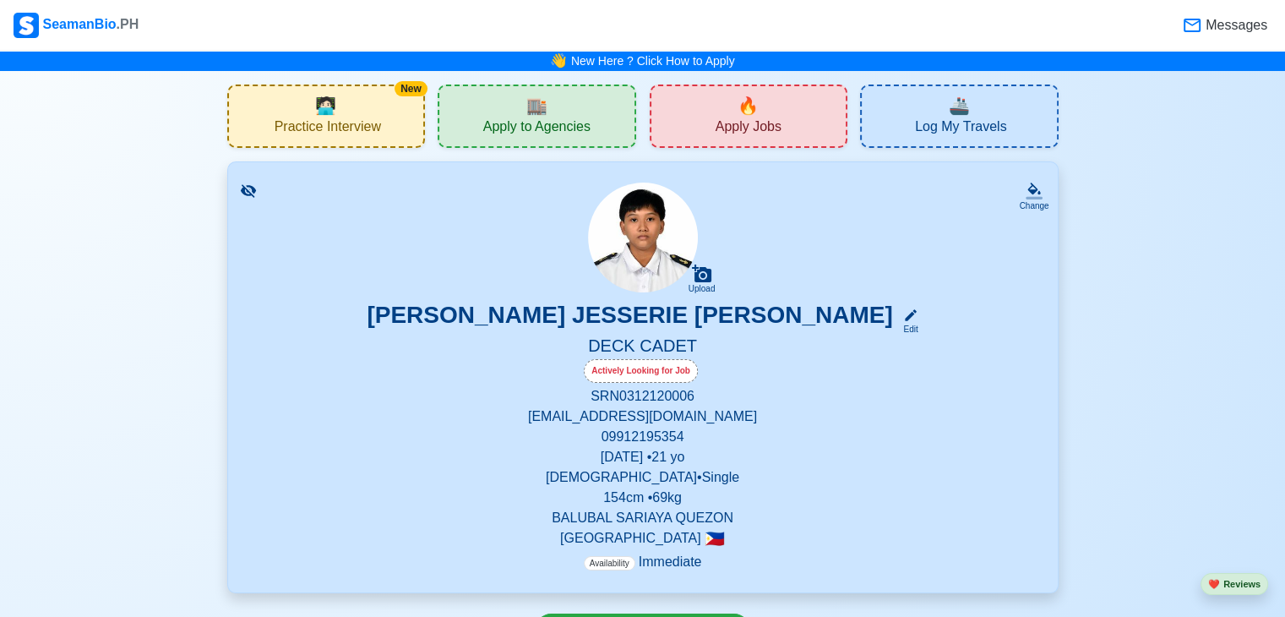
click at [311, 122] on span "Practice Interview" at bounding box center [328, 128] width 106 height 21
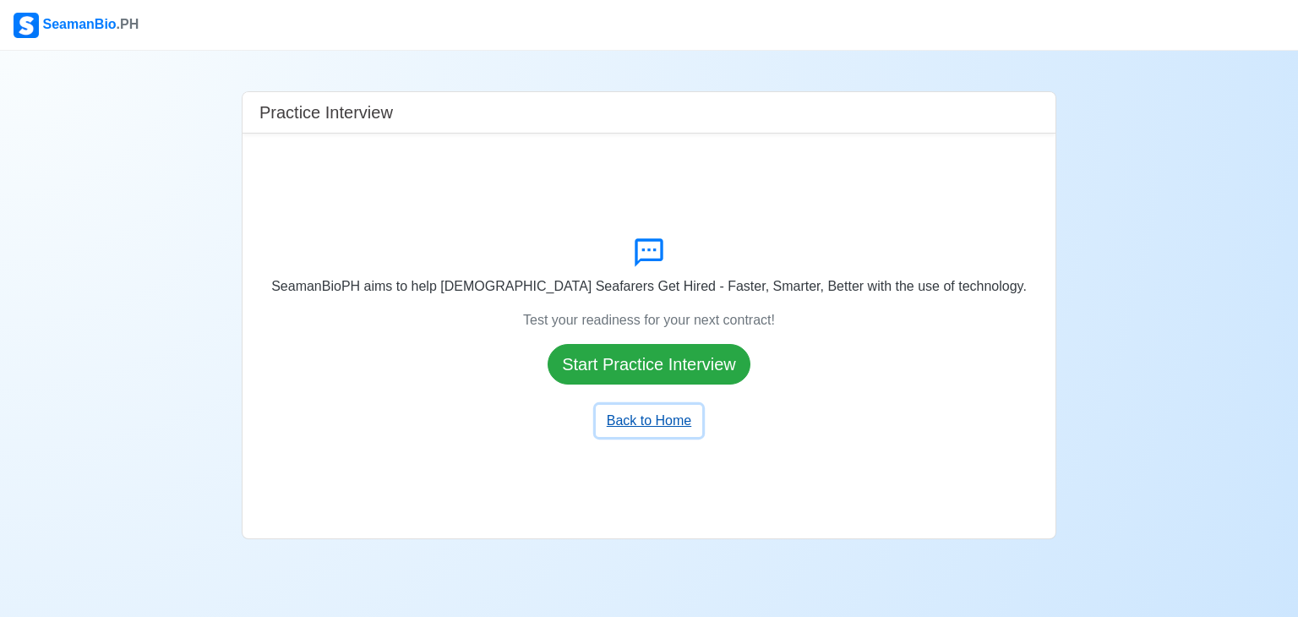
click at [625, 417] on button "Back to Home" at bounding box center [649, 421] width 106 height 32
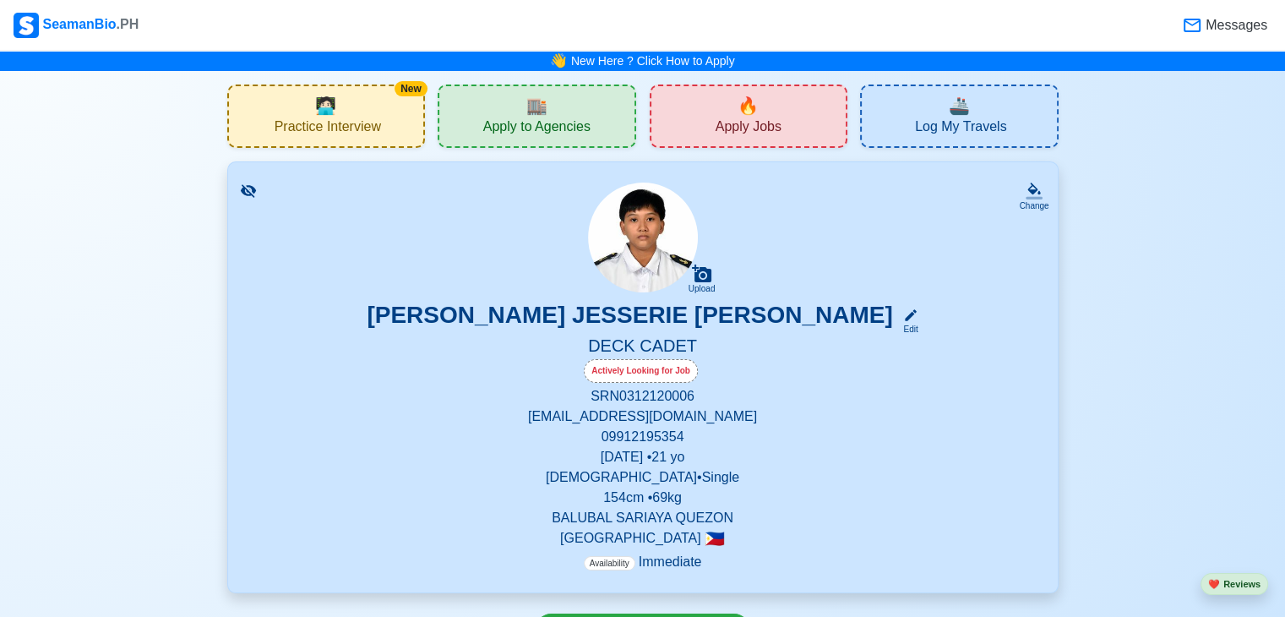
click at [734, 112] on div "🔥 Apply Jobs" at bounding box center [749, 116] width 199 height 63
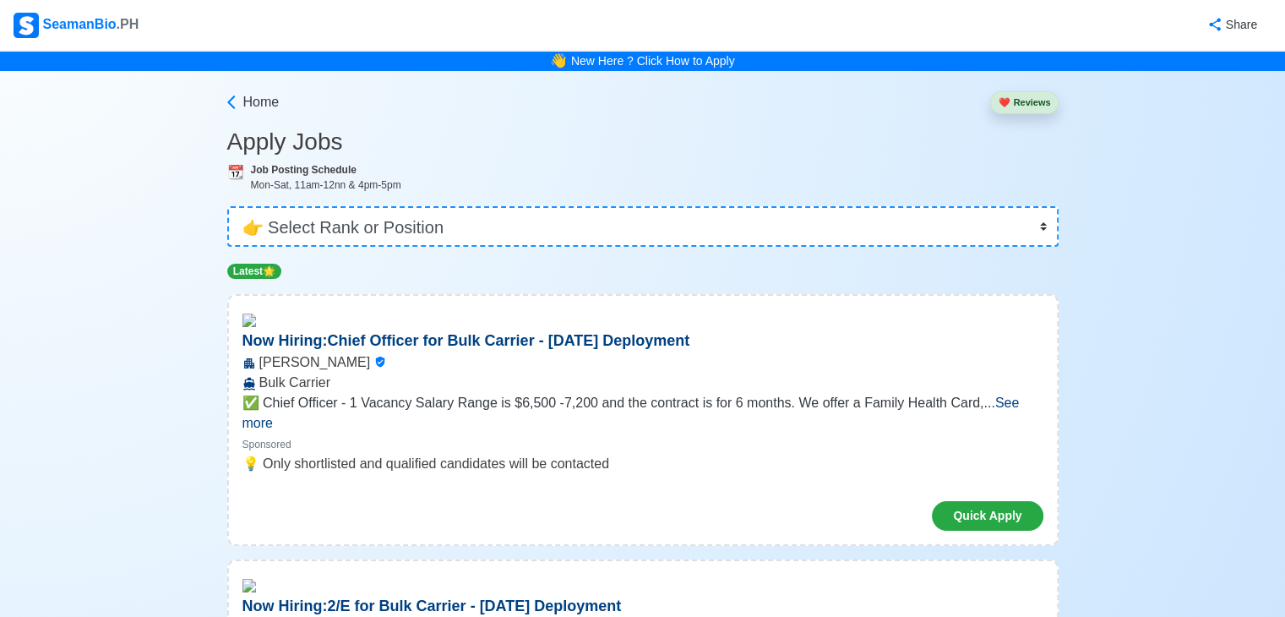
click at [989, 401] on span "See more" at bounding box center [632, 413] width 778 height 35
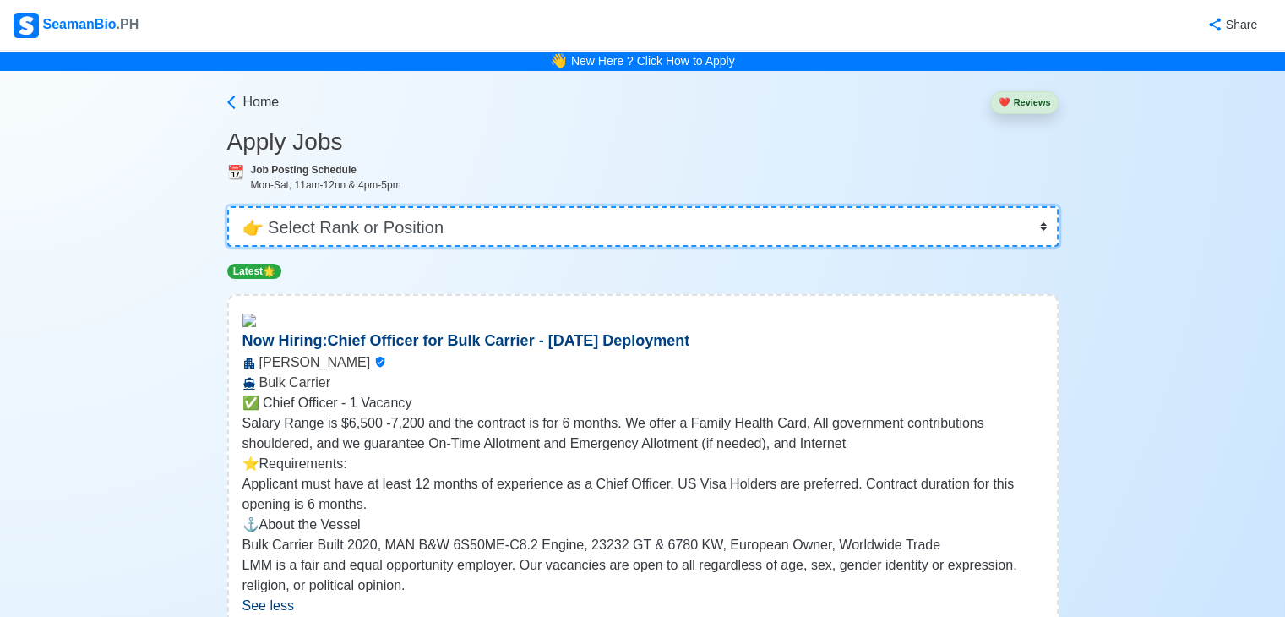
click at [757, 217] on select "👉 Select Rank or Position Master Chief Officer 2nd Officer 3rd Officer Junior O…" at bounding box center [643, 226] width 832 height 41
select select "Cadet"
click at [229, 206] on select "👉 Select Rank or Position Master Chief Officer 2nd Officer 3rd Officer Junior O…" at bounding box center [643, 226] width 832 height 41
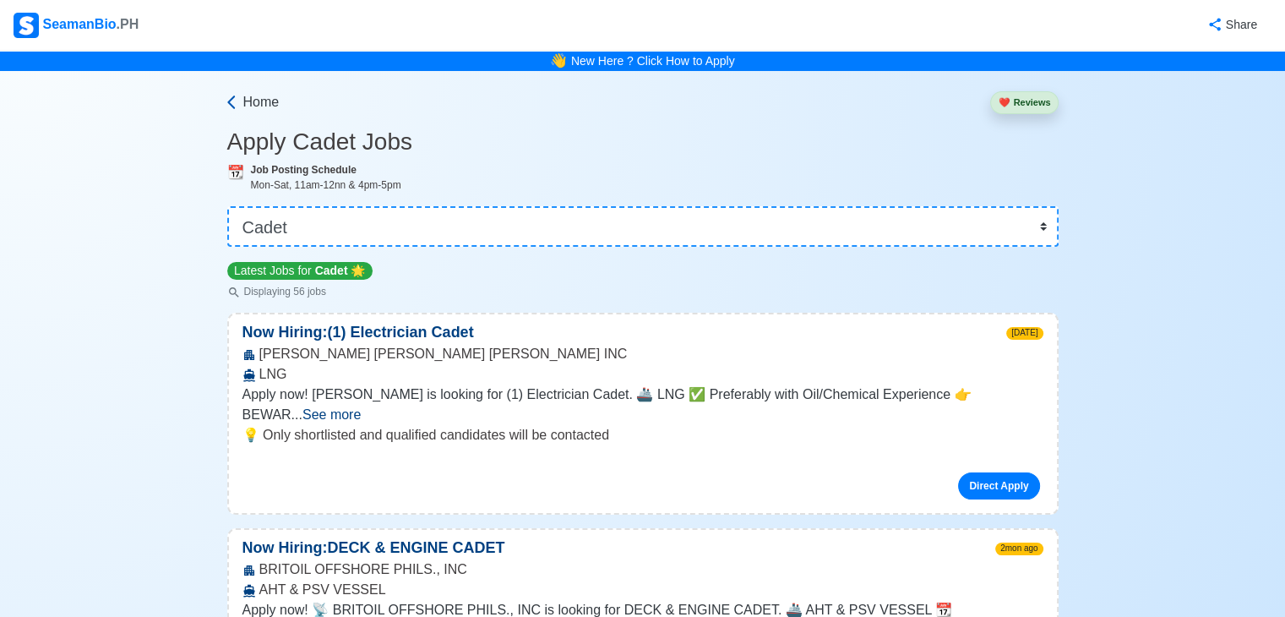
click at [254, 102] on span "Home" at bounding box center [261, 102] width 36 height 20
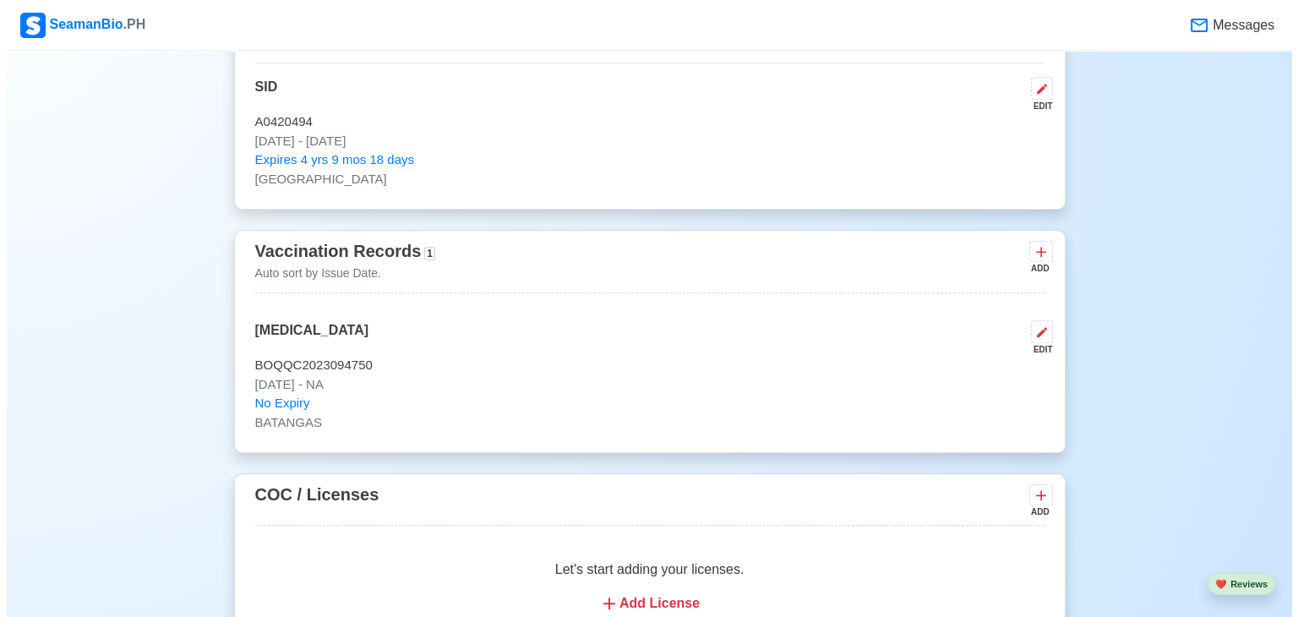
scroll to position [1591, 0]
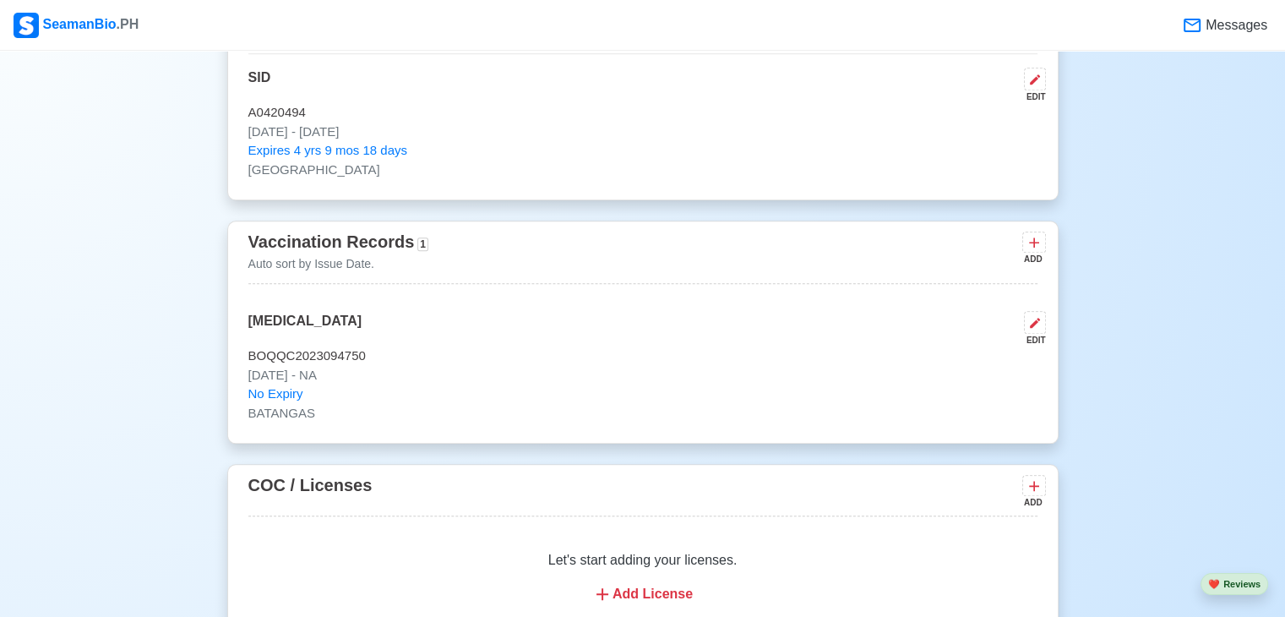
click at [444, 376] on p "[DATE] - NA" at bounding box center [642, 375] width 789 height 19
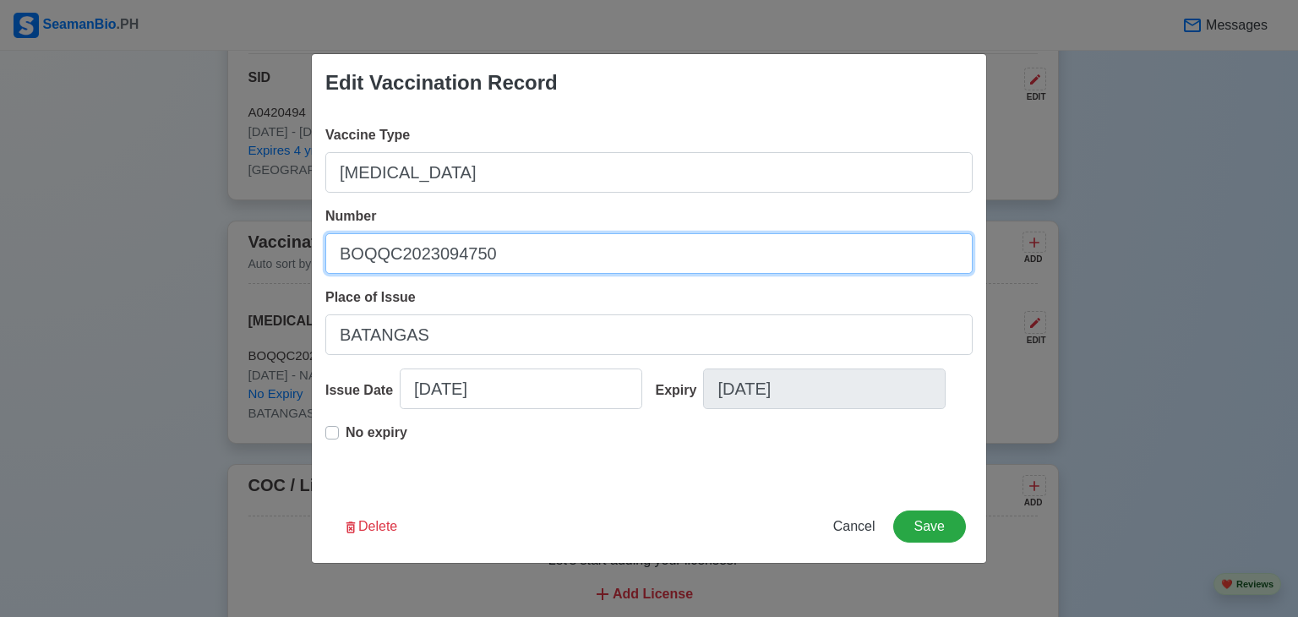
click at [497, 259] on input "BOQQC2023094750" at bounding box center [648, 253] width 647 height 41
type input "B"
type input "1933T015"
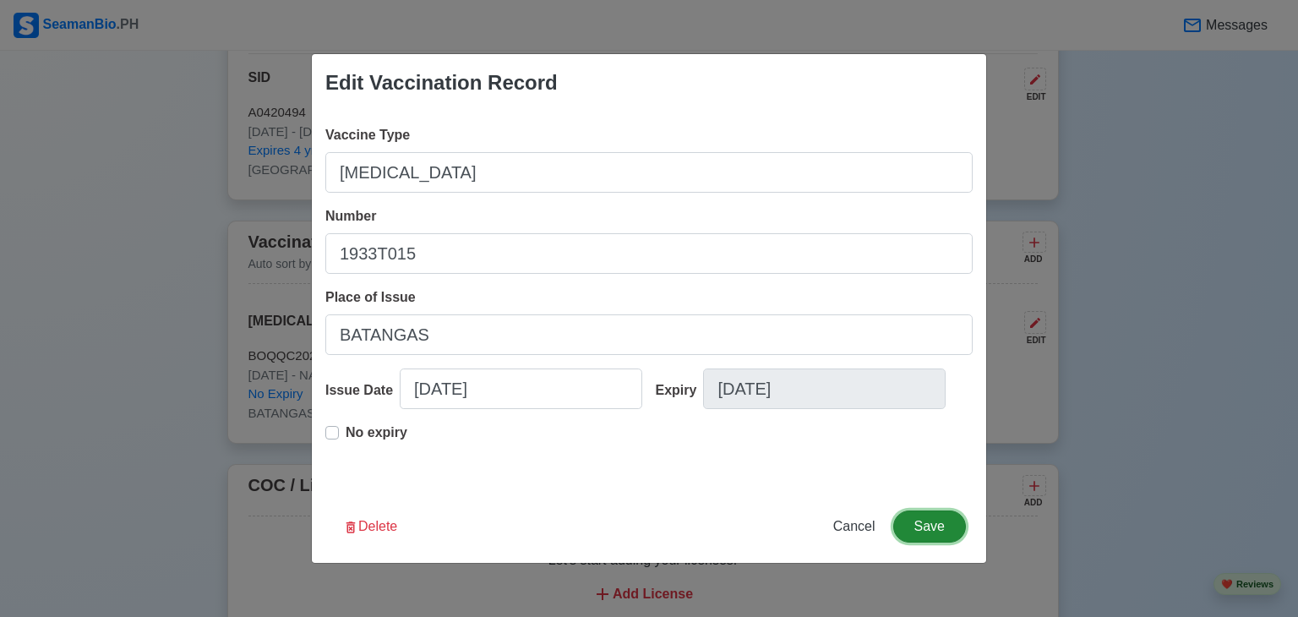
click at [930, 524] on button "Save" at bounding box center [929, 526] width 73 height 32
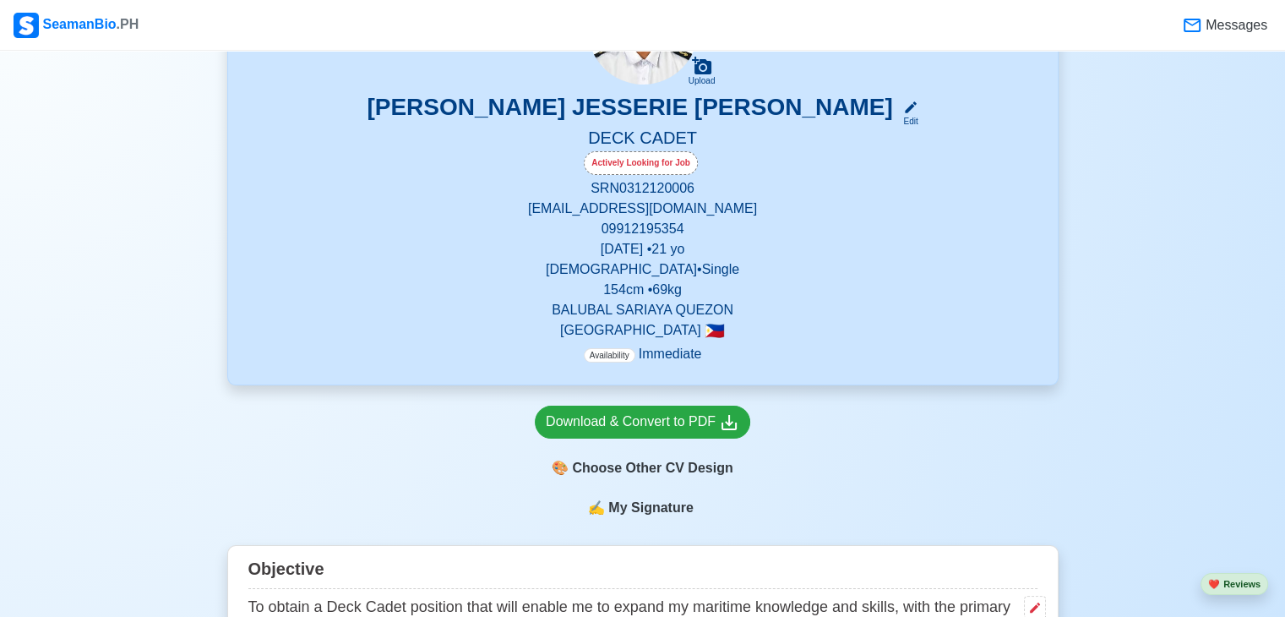
scroll to position [176, 0]
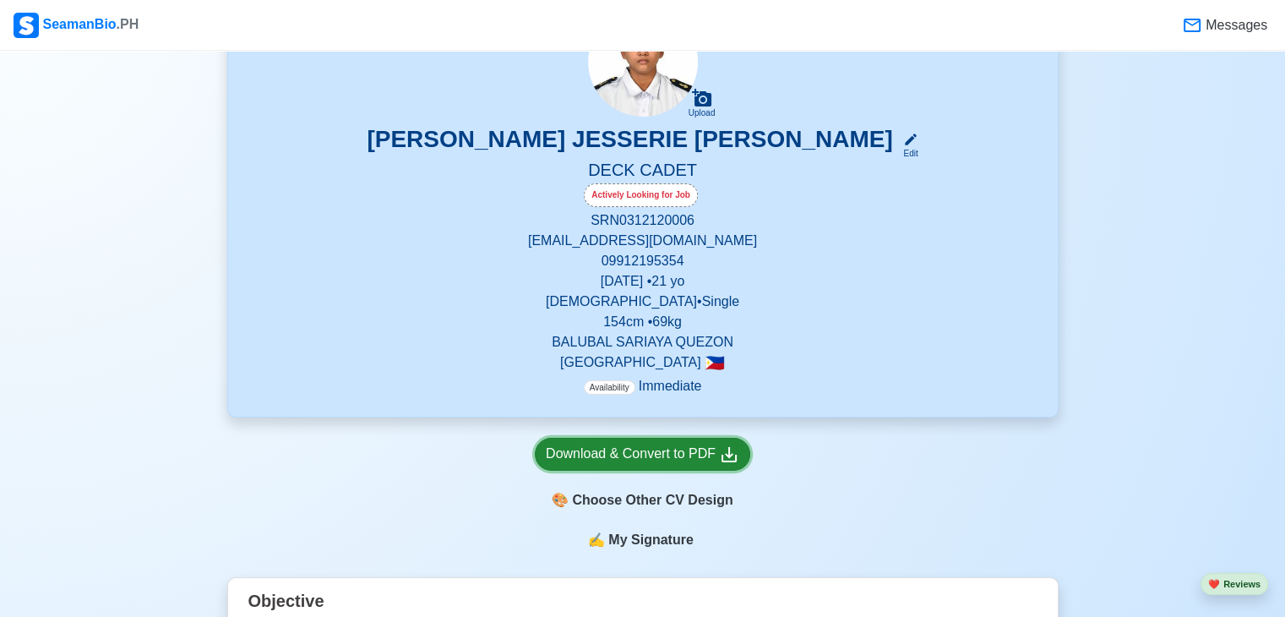
click at [666, 463] on div "Download & Convert to PDF" at bounding box center [643, 454] width 194 height 21
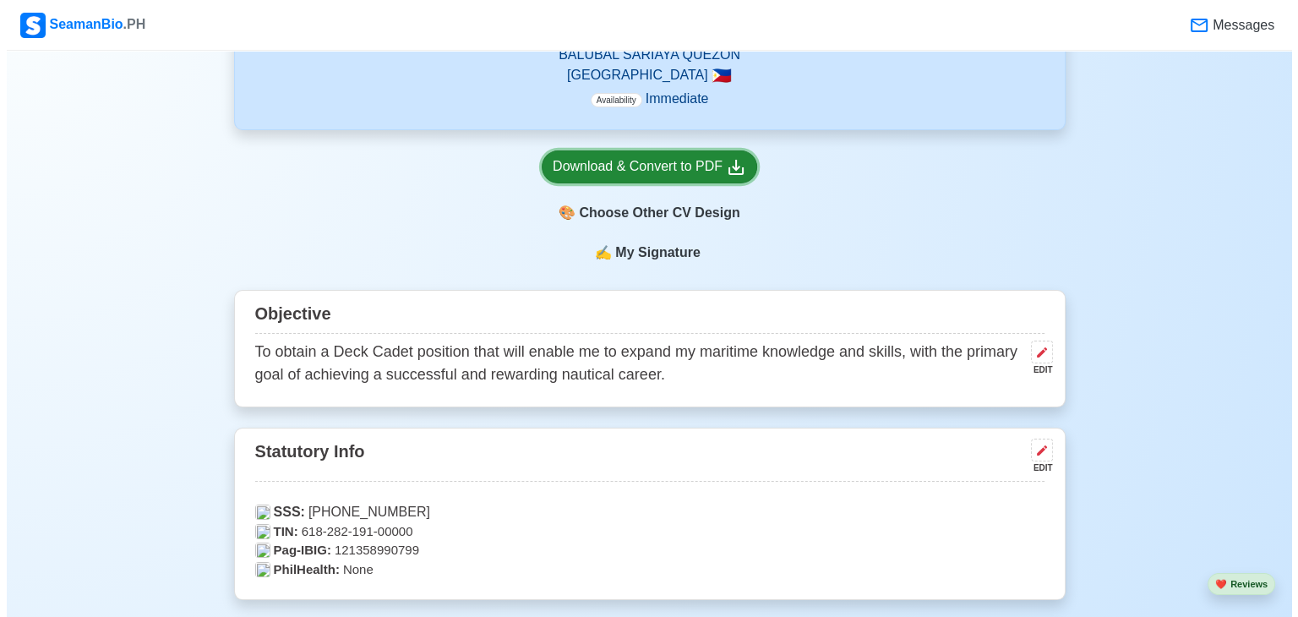
scroll to position [376, 0]
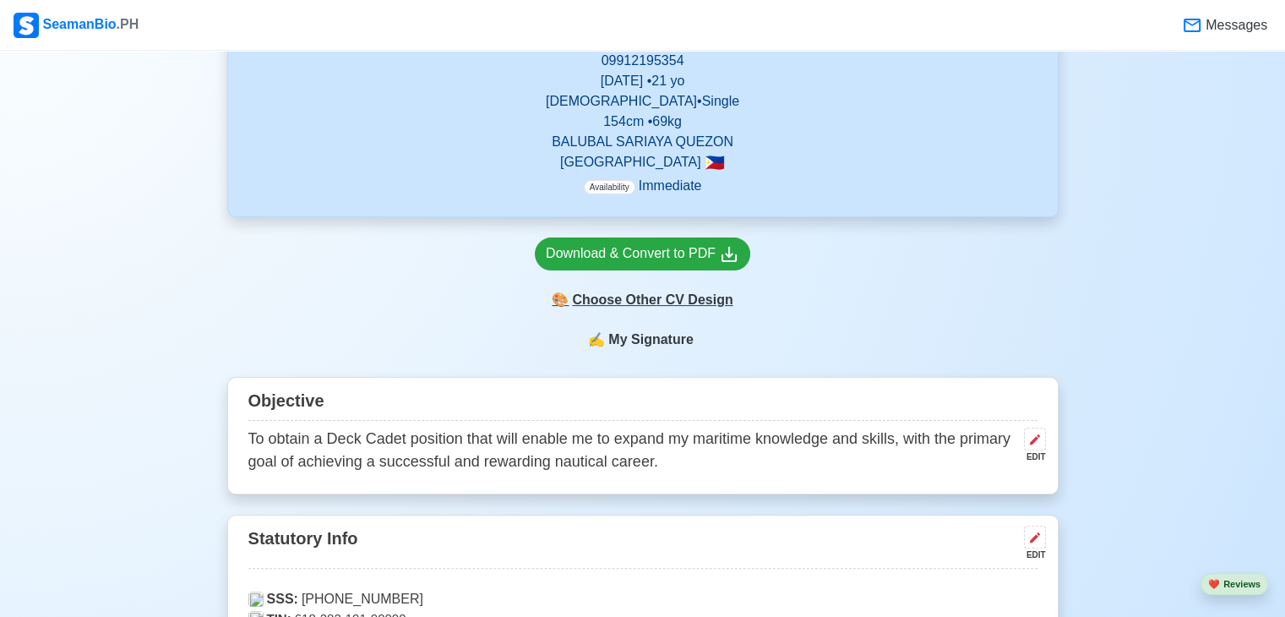
click at [683, 302] on div "🎨 Choose Other CV Design" at bounding box center [643, 300] width 216 height 32
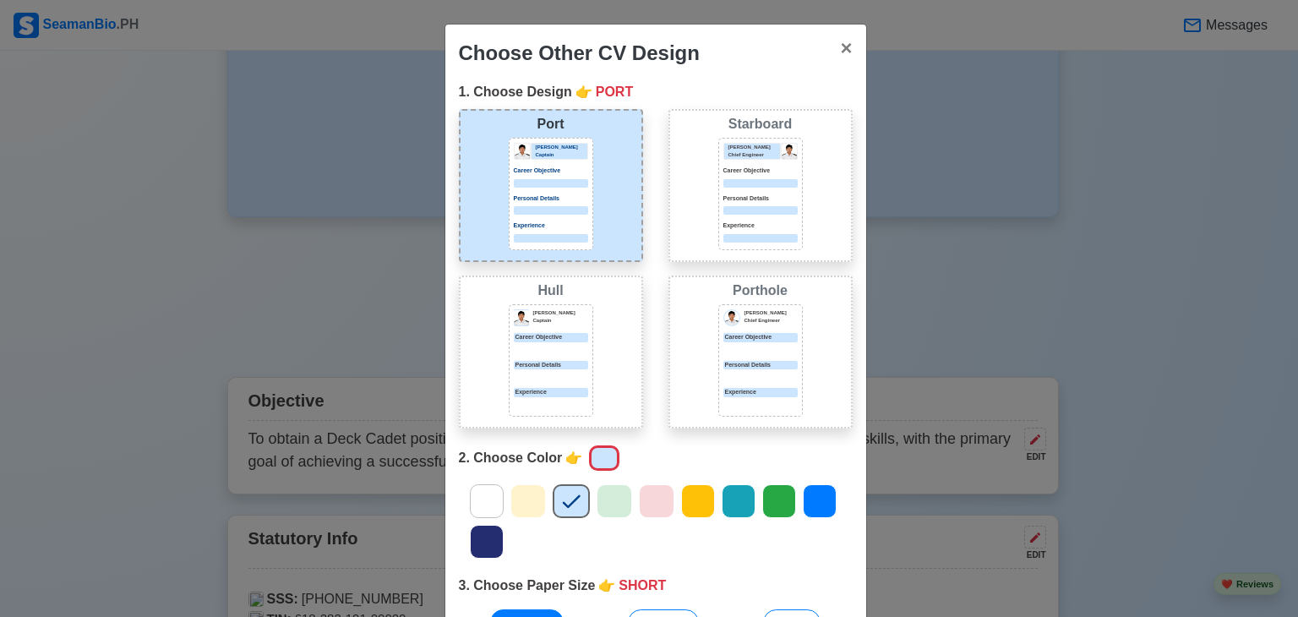
click at [605, 507] on icon at bounding box center [614, 500] width 25 height 25
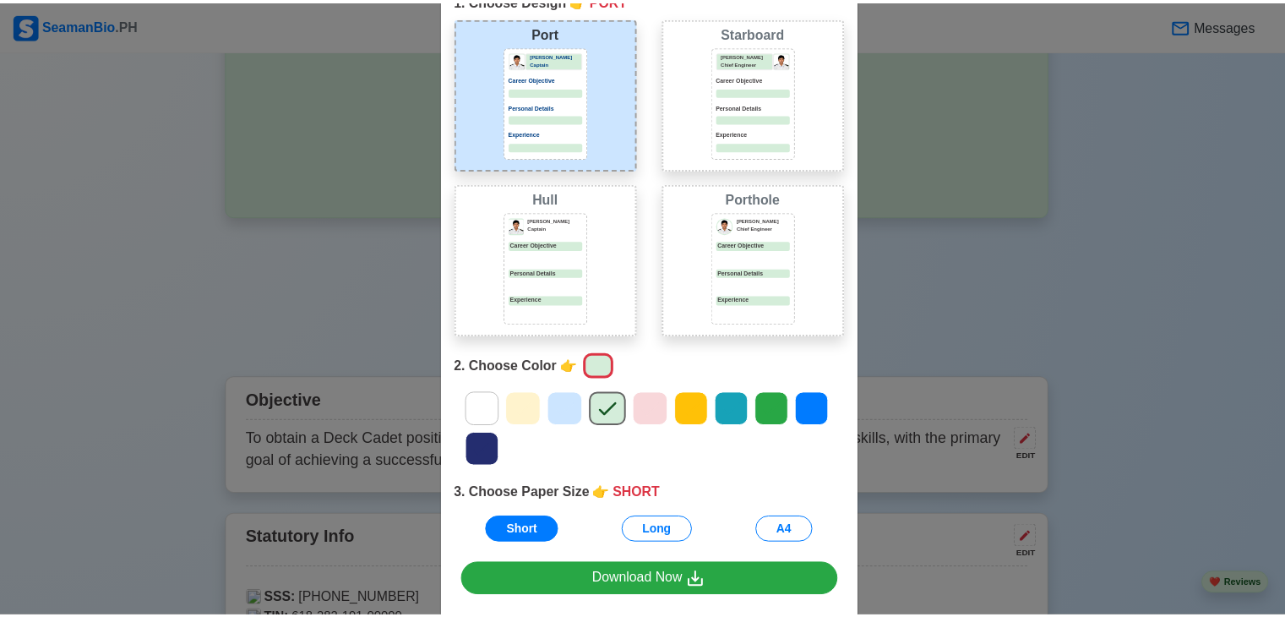
scroll to position [103, 0]
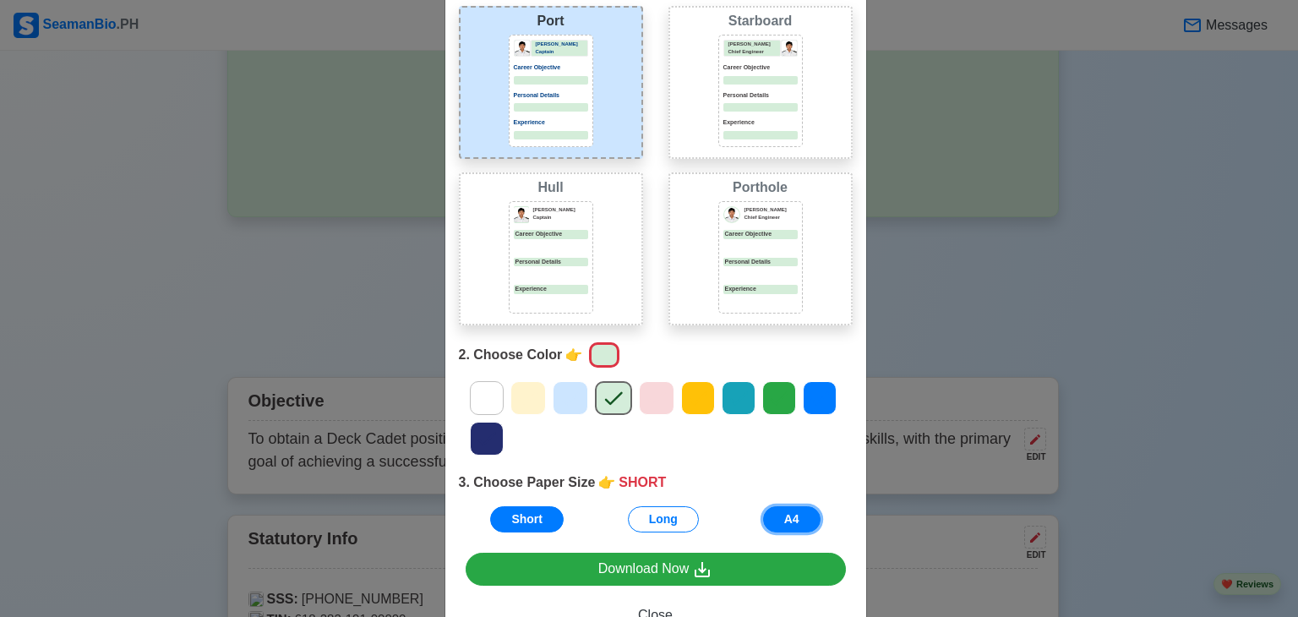
click at [781, 511] on button "A4" at bounding box center [791, 519] width 57 height 26
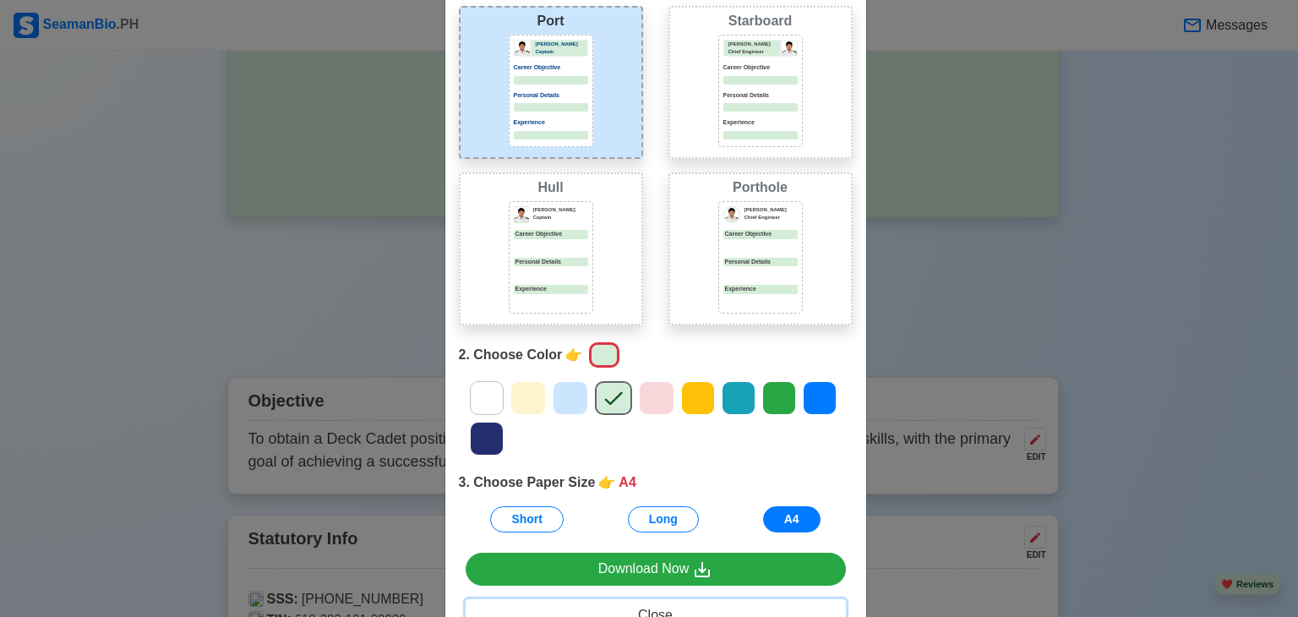
click at [669, 612] on button "Close" at bounding box center [656, 615] width 380 height 32
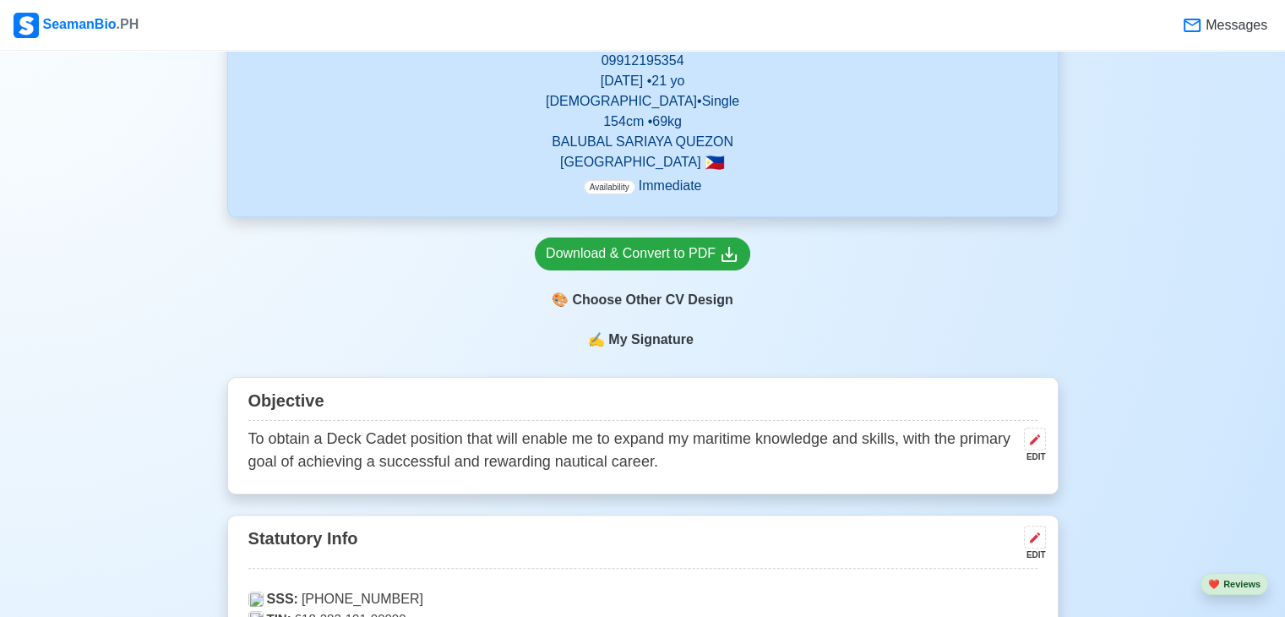
scroll to position [0, 0]
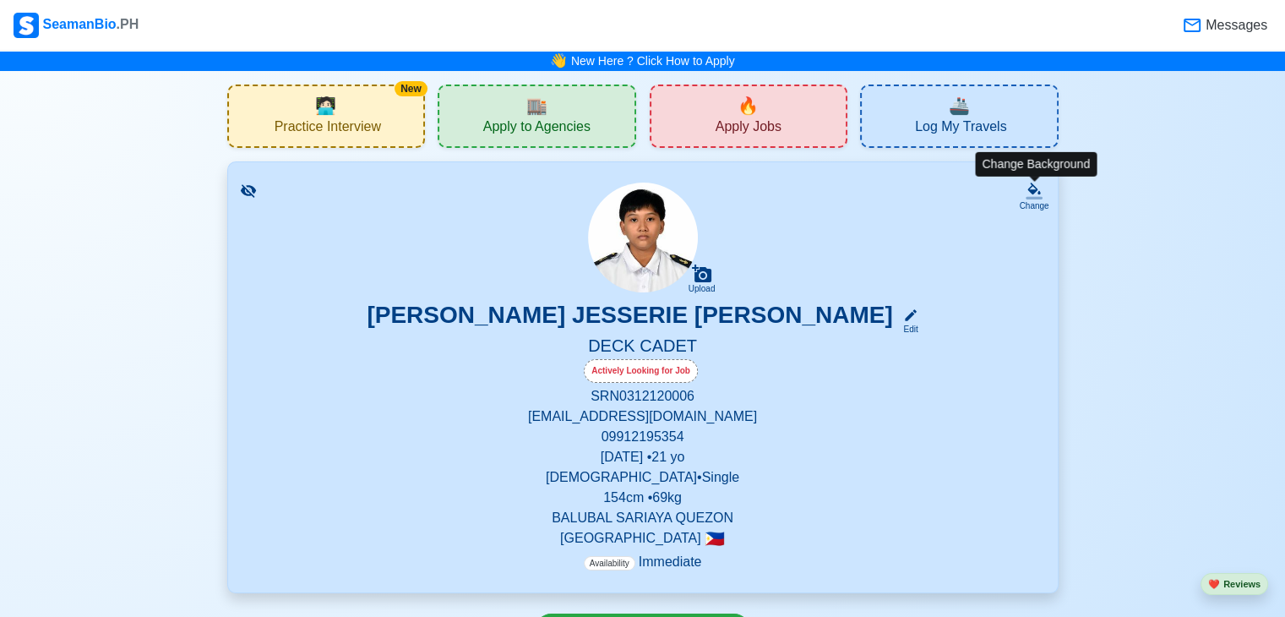
click at [1036, 197] on icon at bounding box center [1034, 197] width 17 height 3
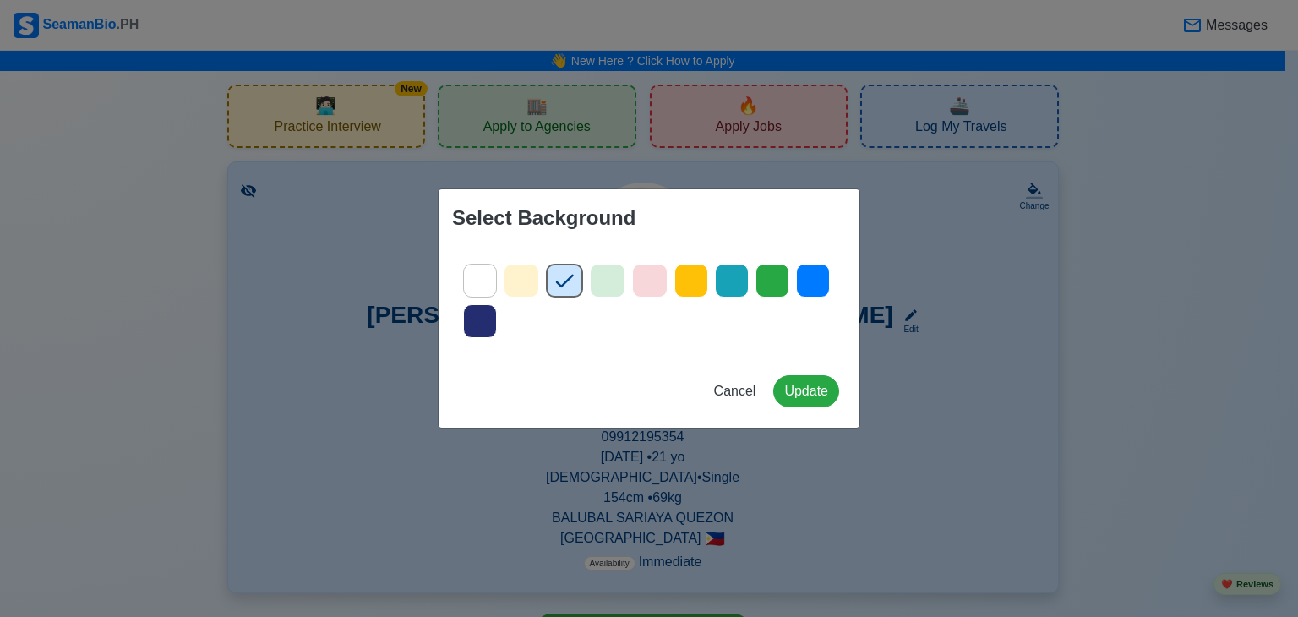
click at [605, 280] on icon at bounding box center [607, 280] width 25 height 25
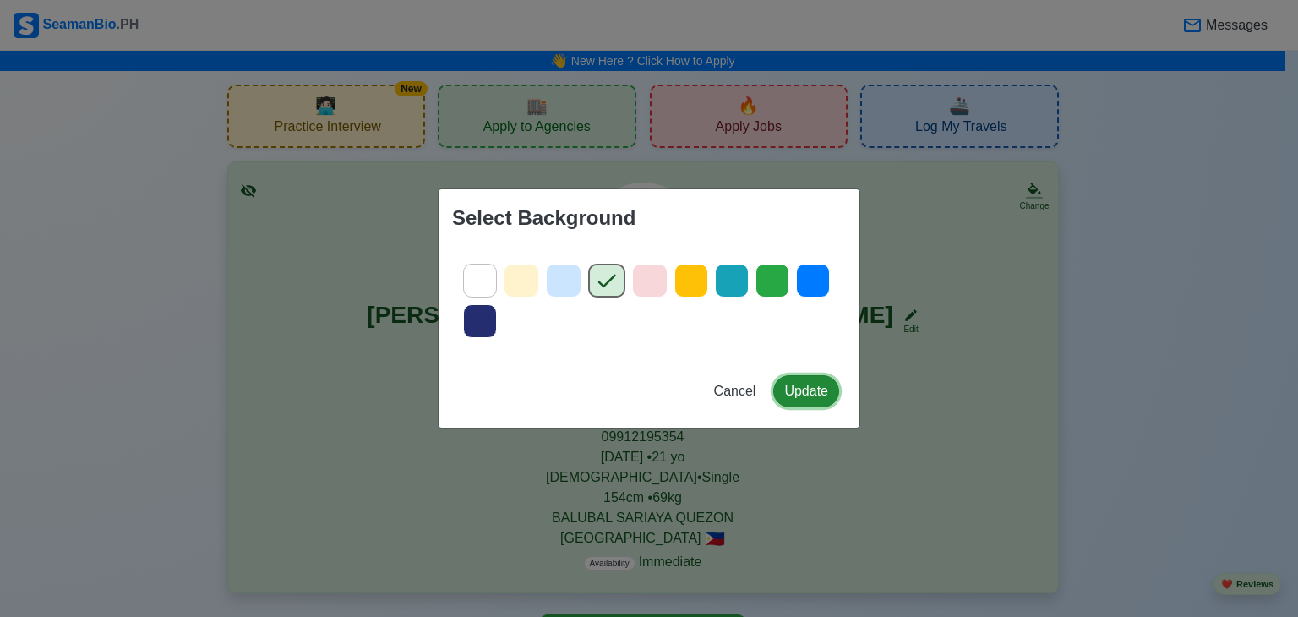
click at [821, 387] on button "Update" at bounding box center [806, 391] width 66 height 32
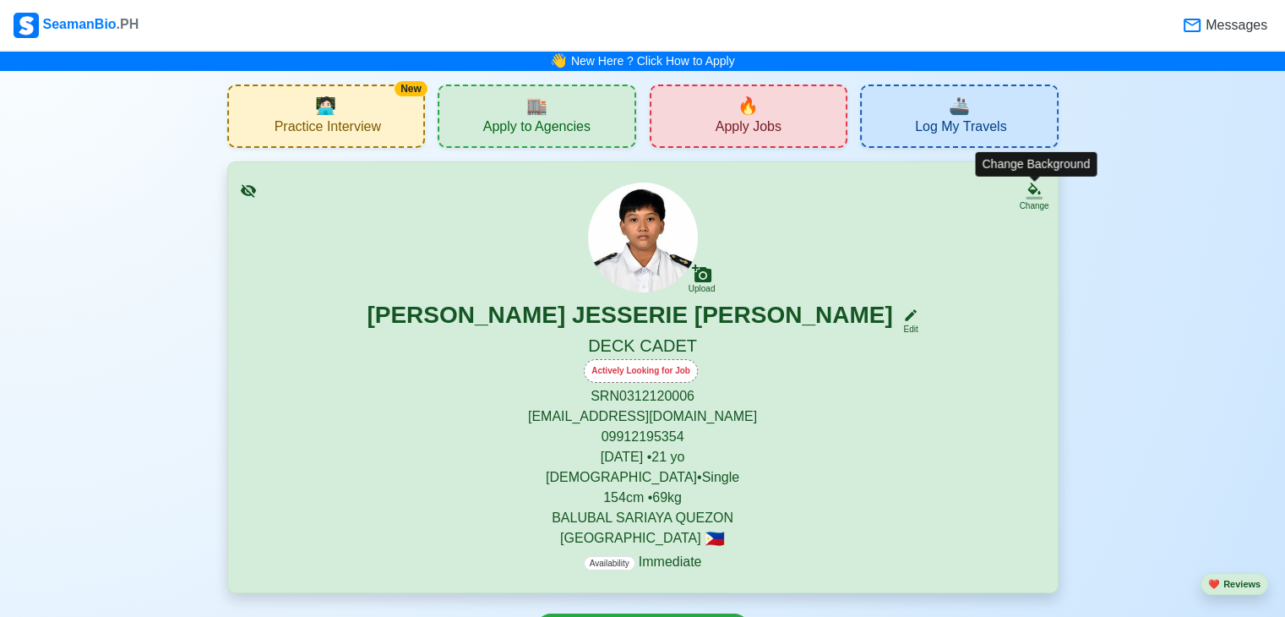
click at [1043, 191] on icon at bounding box center [1034, 191] width 17 height 17
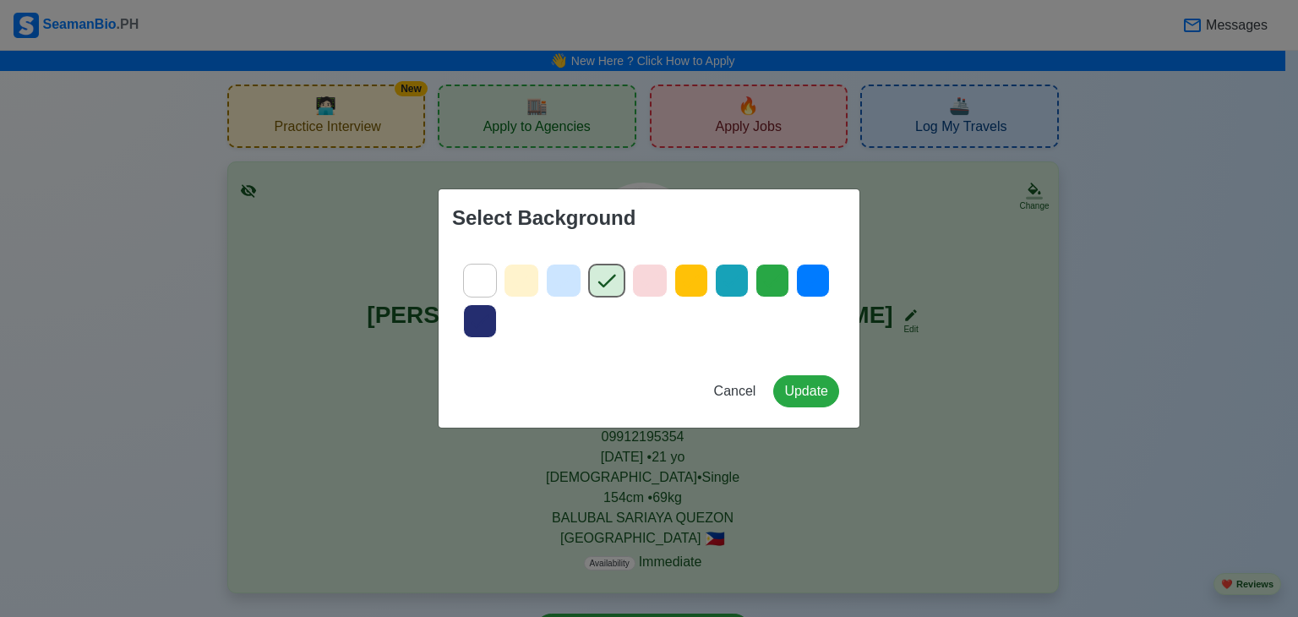
click at [470, 285] on icon at bounding box center [479, 280] width 25 height 25
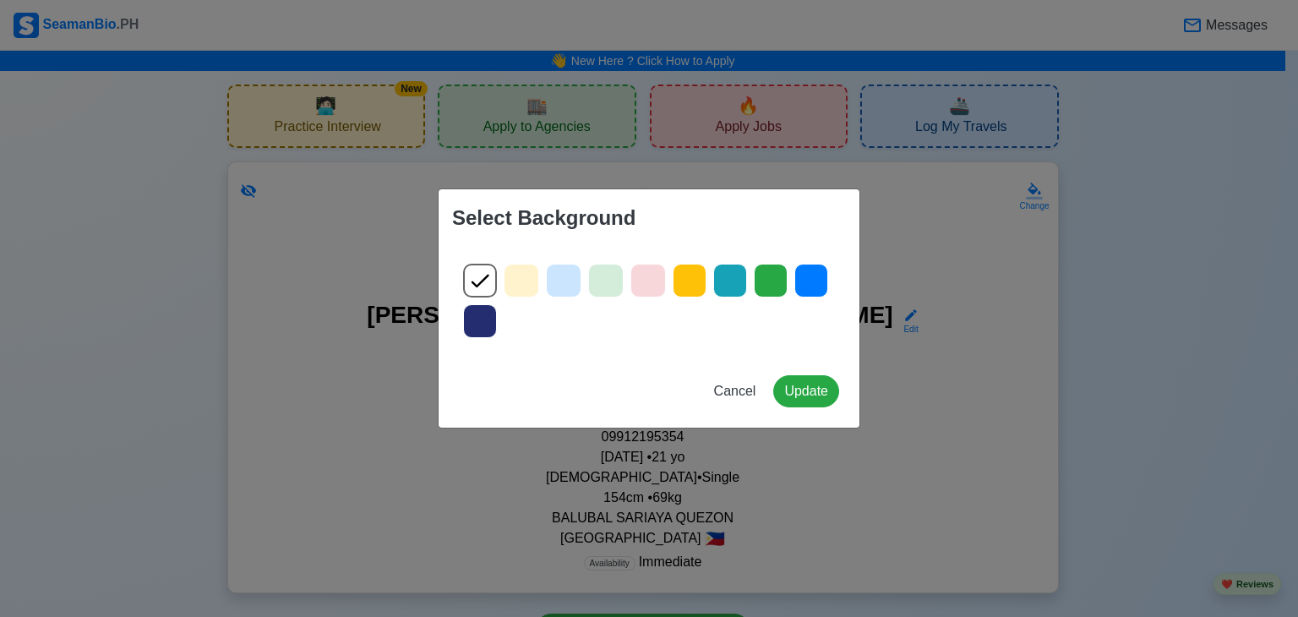
click at [615, 278] on icon at bounding box center [605, 280] width 25 height 25
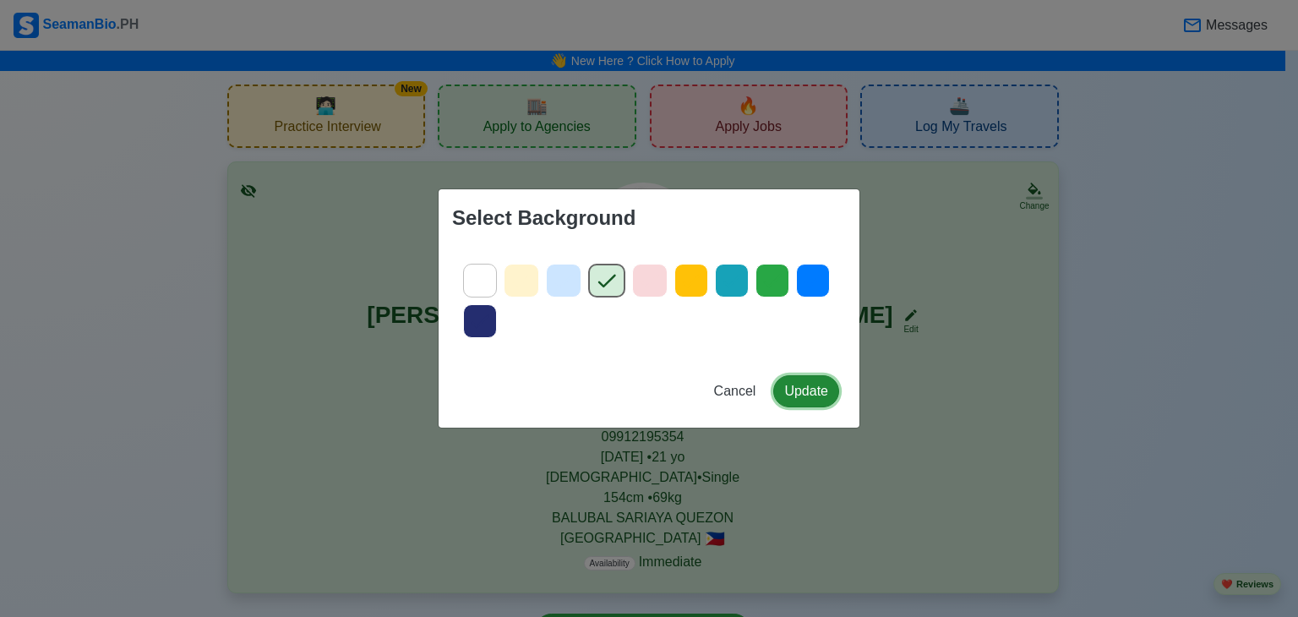
click at [804, 398] on button "Update" at bounding box center [806, 391] width 66 height 32
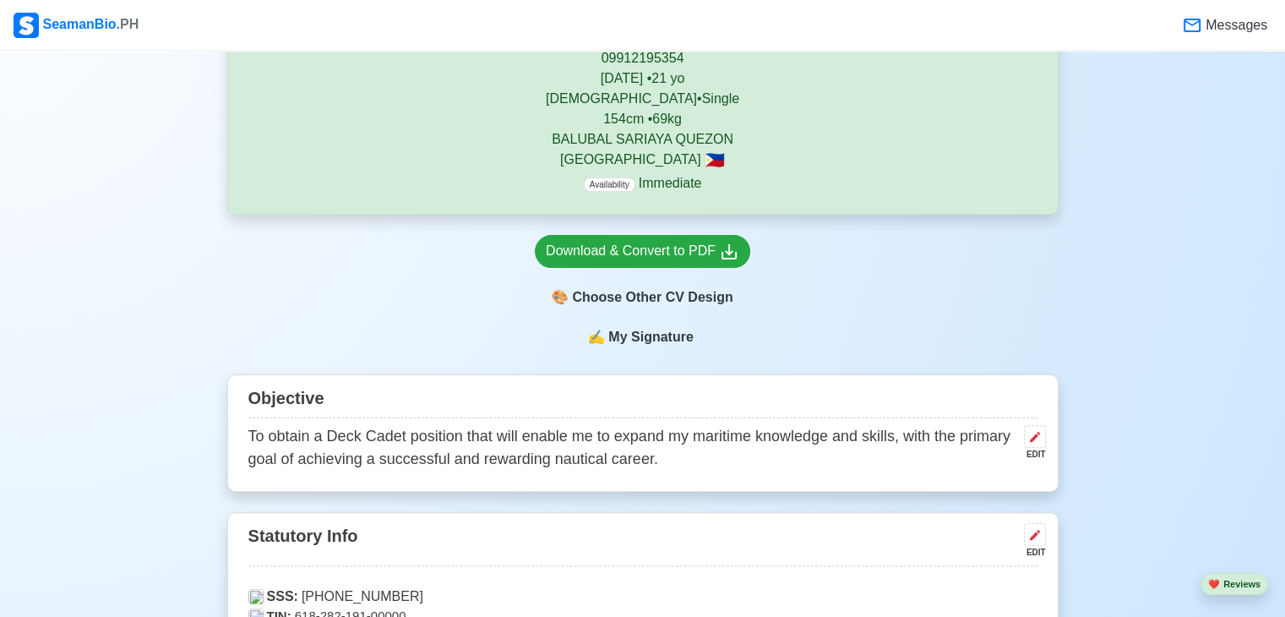
scroll to position [383, 0]
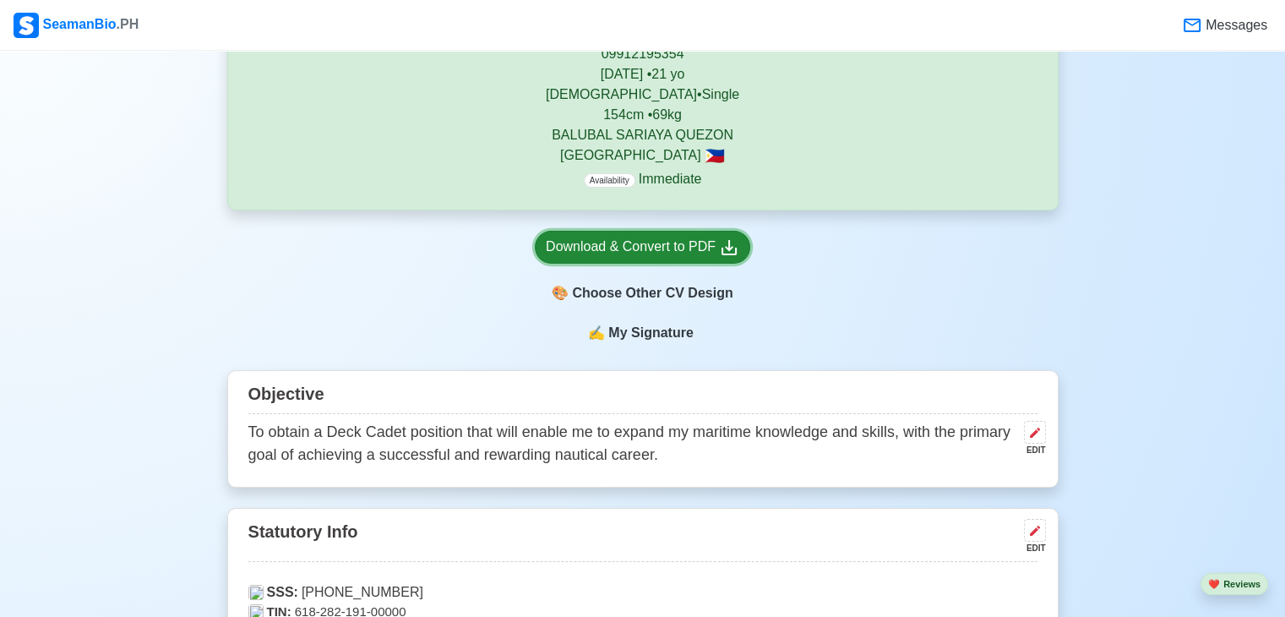
click at [615, 253] on div "Download & Convert to PDF" at bounding box center [643, 247] width 194 height 21
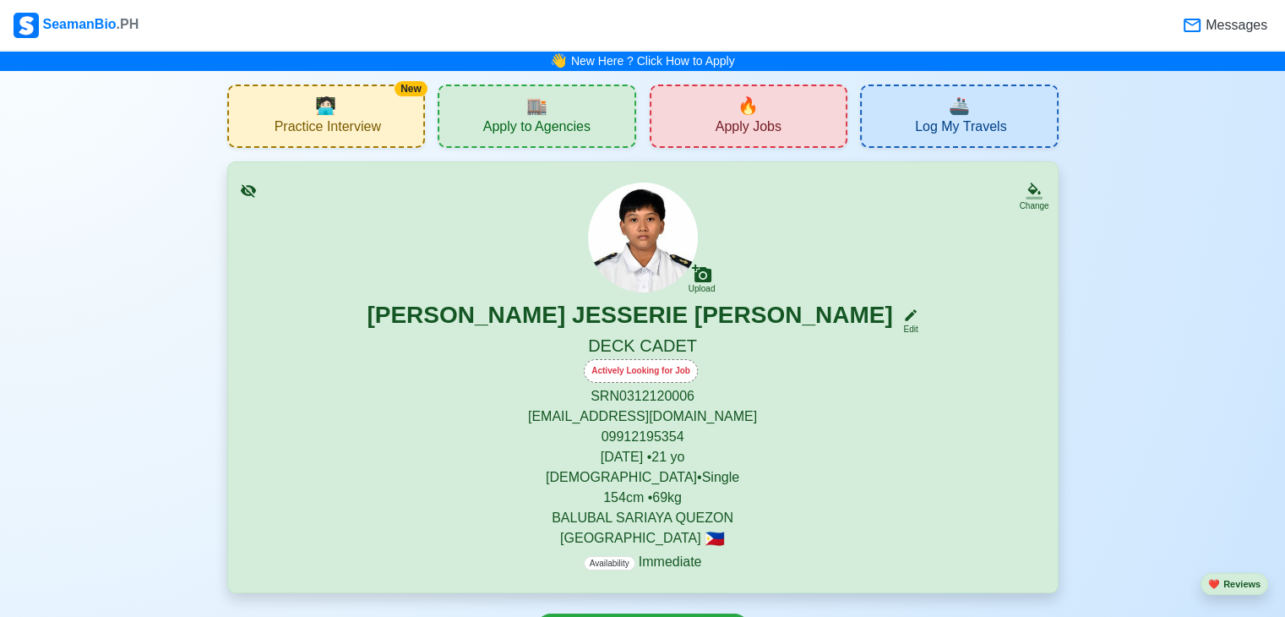
click at [781, 90] on div "🔥 Apply Jobs" at bounding box center [749, 116] width 199 height 63
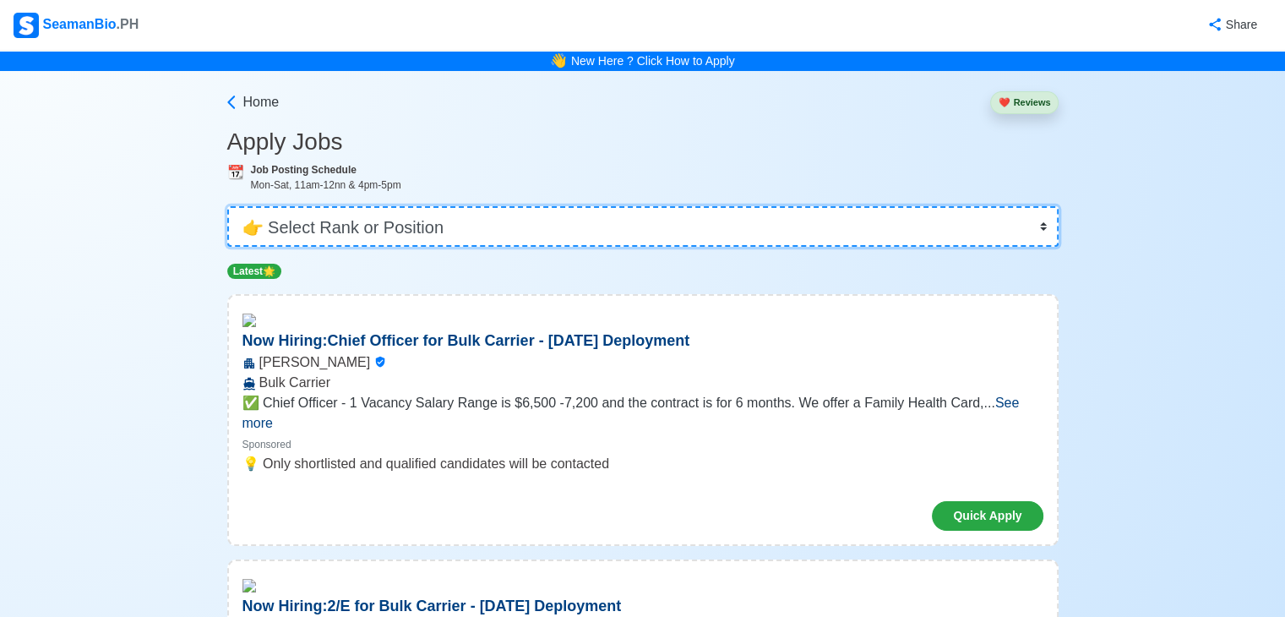
click at [500, 217] on select "👉 Select Rank or Position Master Chief Officer 2nd Officer 3rd Officer Junior O…" at bounding box center [643, 226] width 832 height 41
select select "Cadet"
click at [229, 206] on select "👉 Select Rank or Position Master Chief Officer 2nd Officer 3rd Officer Junior O…" at bounding box center [643, 226] width 832 height 41
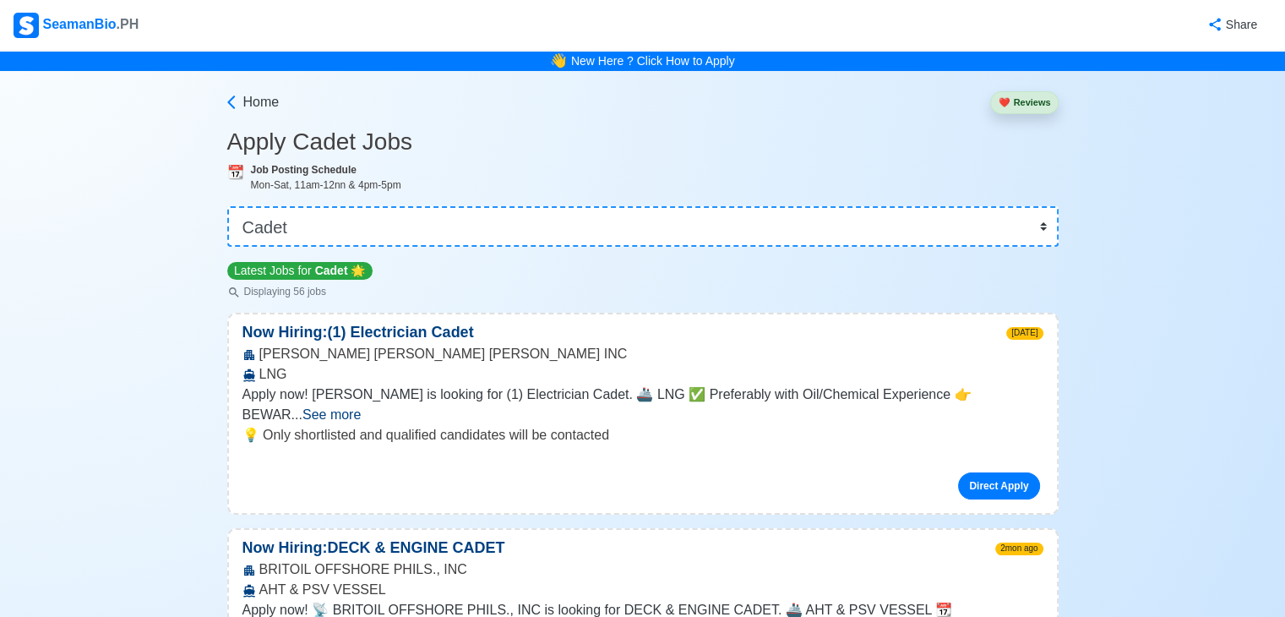
click at [860, 436] on div "💡 Only shortlisted and qualified candidates will be contacted Direct Apply" at bounding box center [643, 469] width 828 height 88
click at [1001, 472] on link "Direct Apply" at bounding box center [998, 485] width 81 height 27
click at [929, 265] on div "Latest Jobs for Cadet 🌟 Displaying 56 jobs" at bounding box center [643, 279] width 832 height 39
click at [612, 56] on link "New Here ? Click How to Apply" at bounding box center [653, 61] width 164 height 14
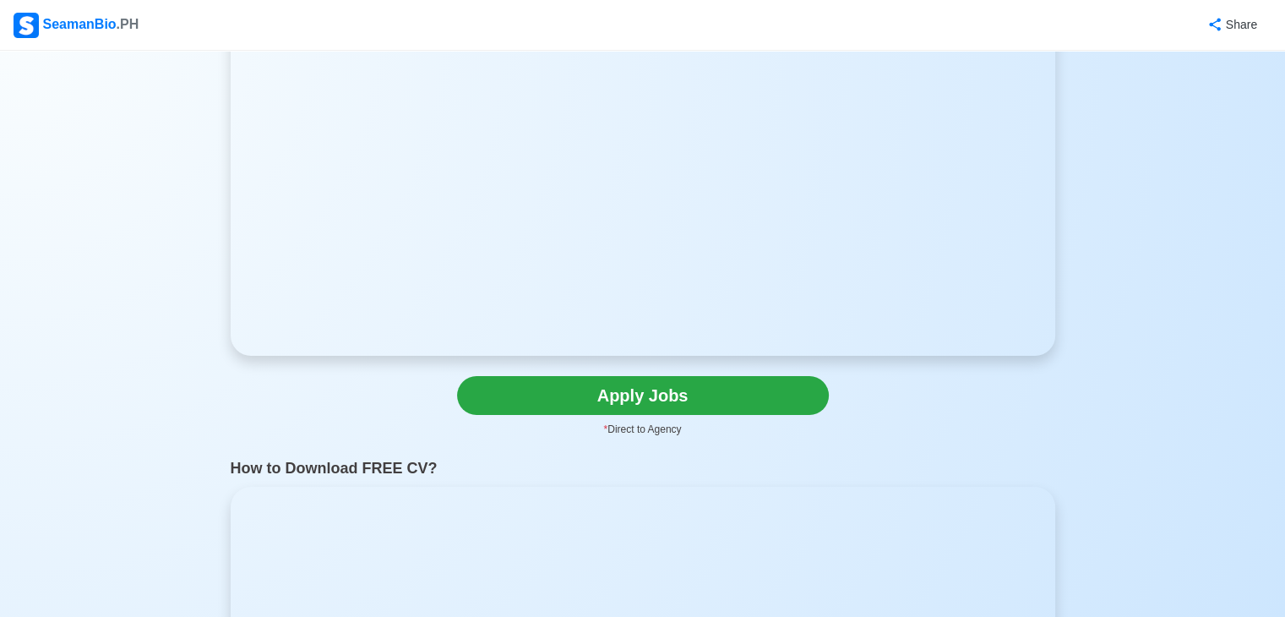
scroll to position [230, 0]
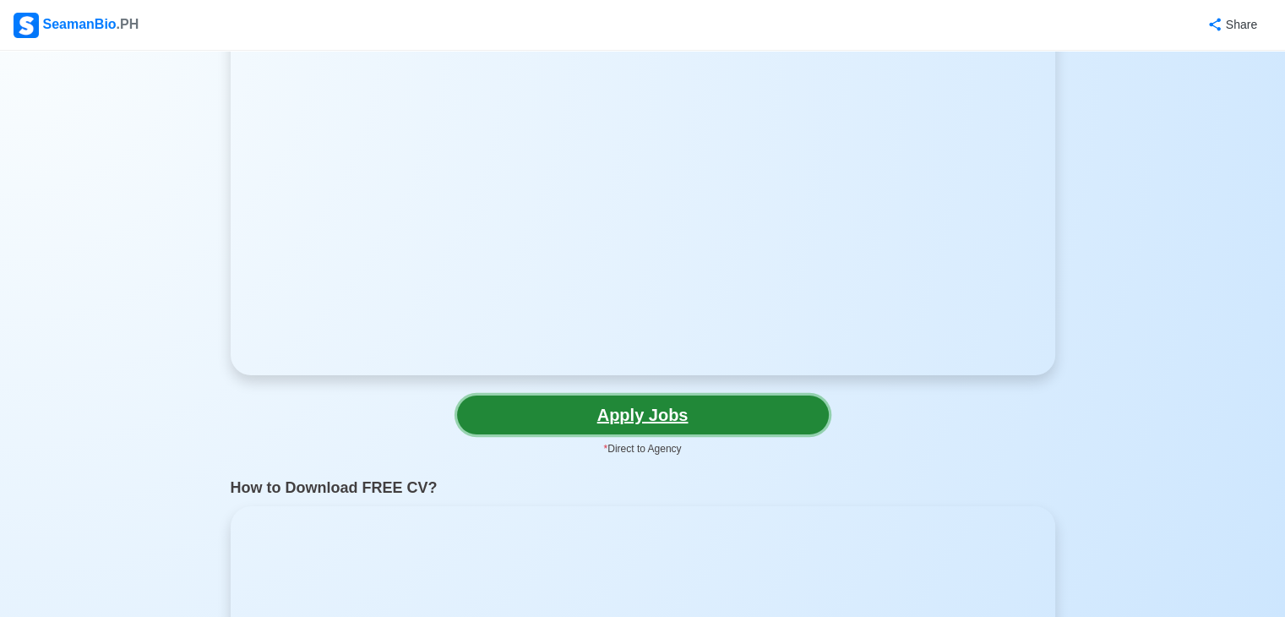
click at [755, 422] on link "Apply Jobs" at bounding box center [643, 415] width 372 height 39
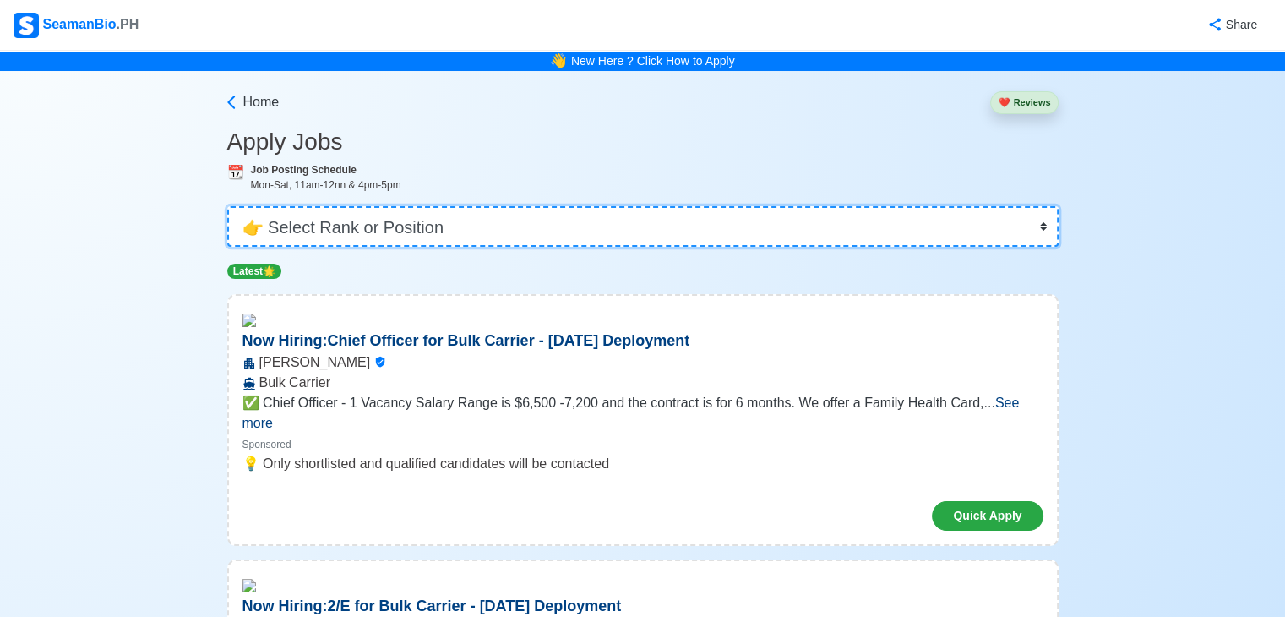
click at [565, 226] on select "👉 Select Rank or Position Master Chief Officer 2nd Officer 3rd Officer Junior O…" at bounding box center [643, 226] width 832 height 41
select select "Cadet"
click at [229, 206] on select "👉 Select Rank or Position Master Chief Officer 2nd Officer 3rd Officer Junior O…" at bounding box center [643, 226] width 832 height 41
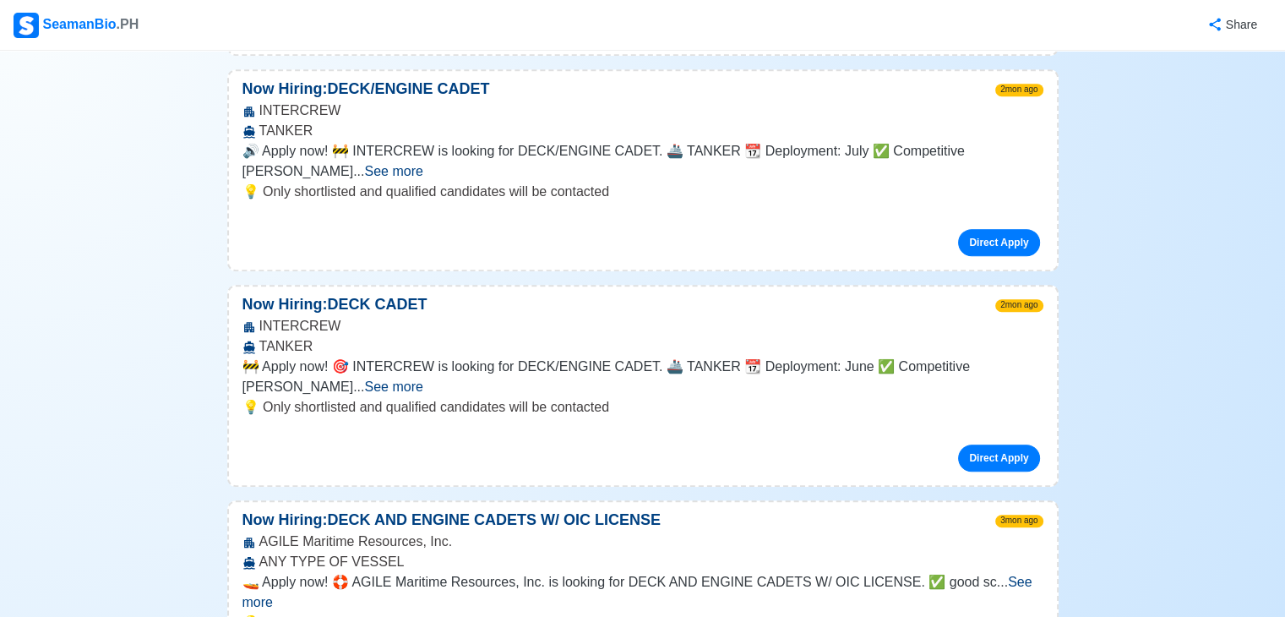
scroll to position [924, 0]
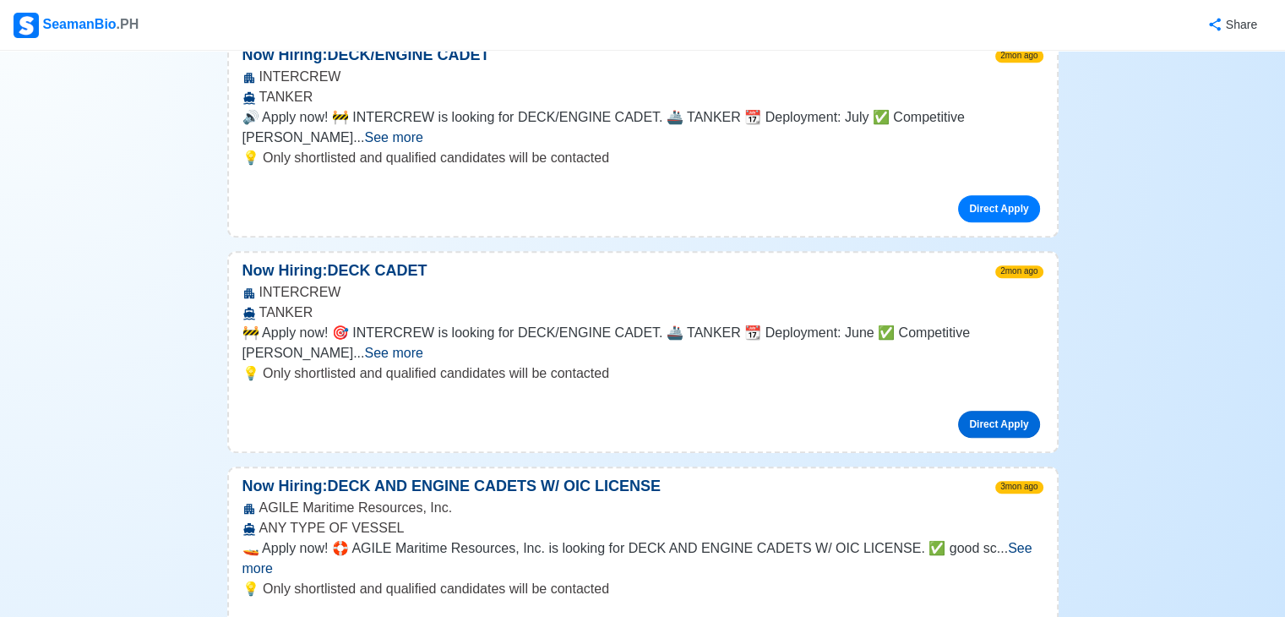
click at [990, 411] on link "Direct Apply" at bounding box center [998, 424] width 81 height 27
click at [1000, 411] on link "Direct Apply" at bounding box center [998, 424] width 81 height 27
click at [982, 411] on link "Direct Apply" at bounding box center [998, 424] width 81 height 27
click at [423, 346] on span "See more" at bounding box center [393, 353] width 58 height 14
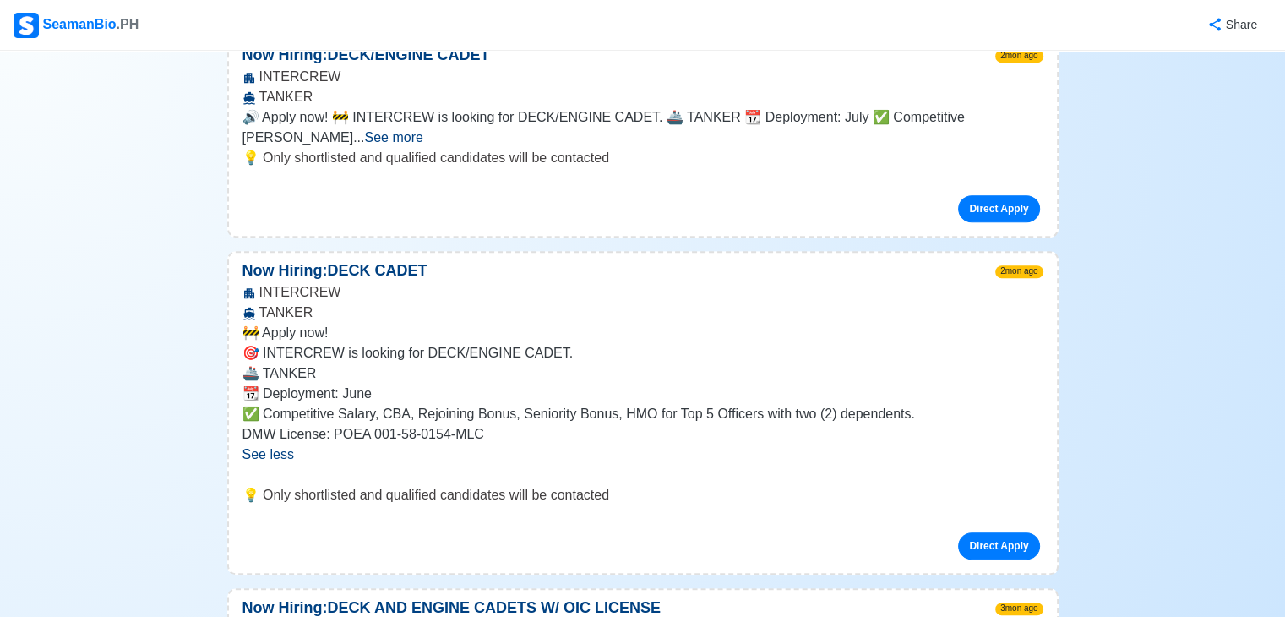
click at [772, 343] on p "🎯 INTERCREW is looking for DECK/ENGINE CADET." at bounding box center [643, 353] width 801 height 20
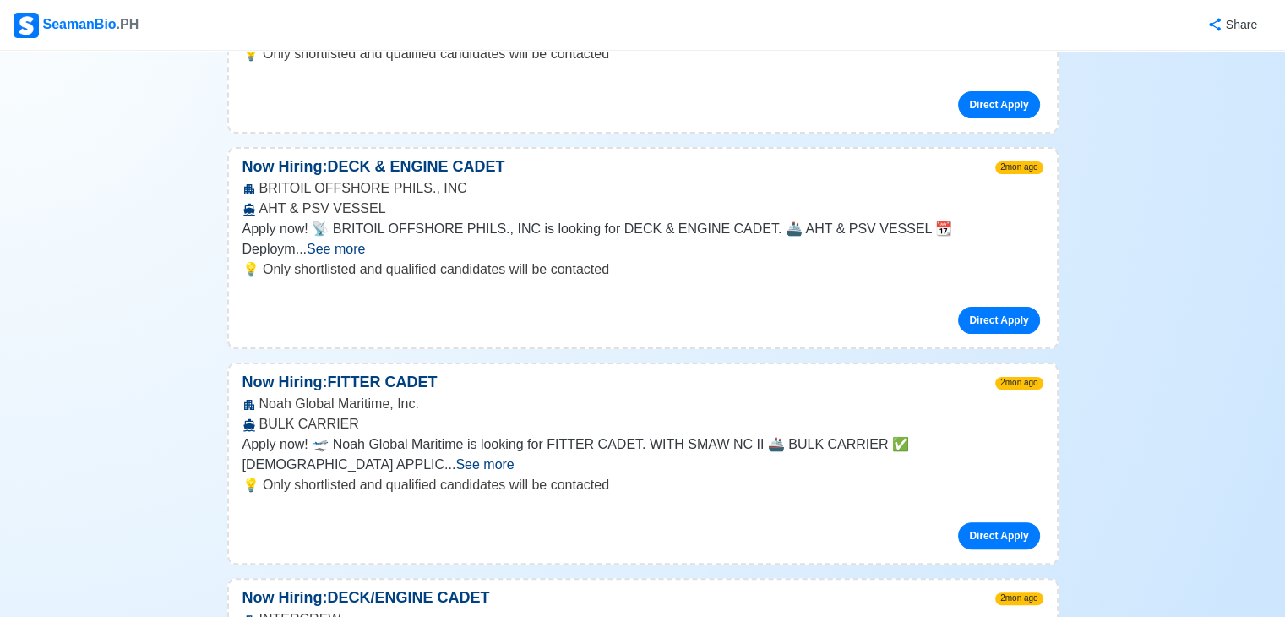
scroll to position [378, 0]
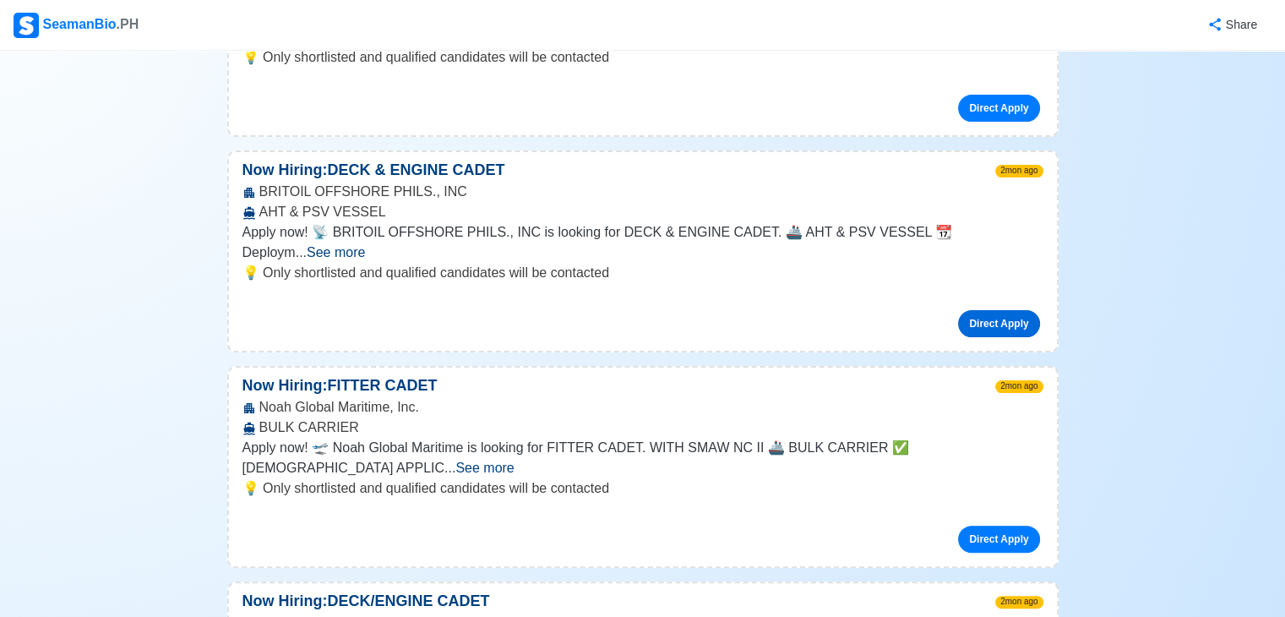
click at [984, 310] on link "Direct Apply" at bounding box center [998, 323] width 81 height 27
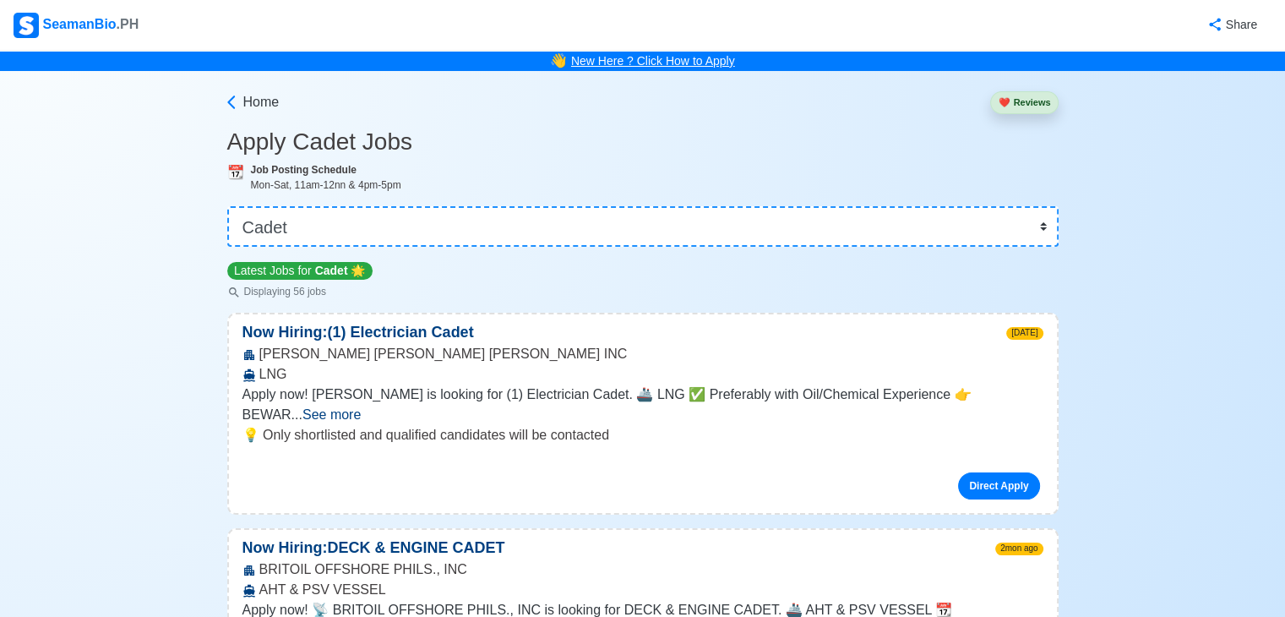
click at [730, 61] on link "New Here ? Click How to Apply" at bounding box center [653, 61] width 164 height 14
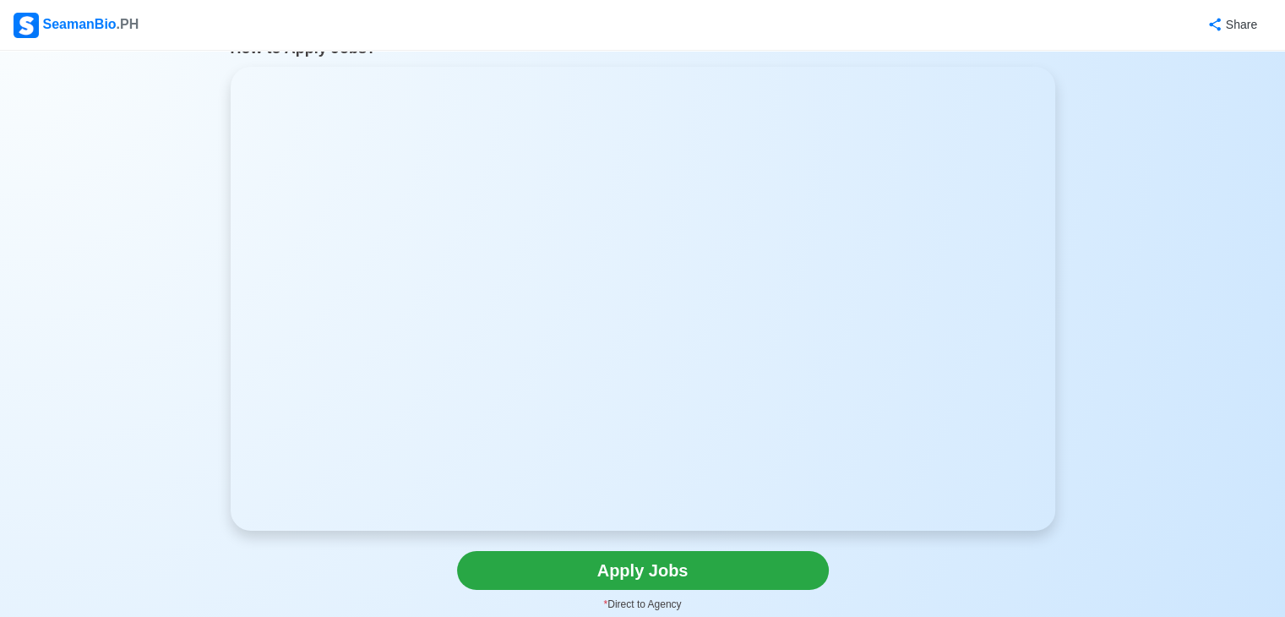
scroll to position [69, 0]
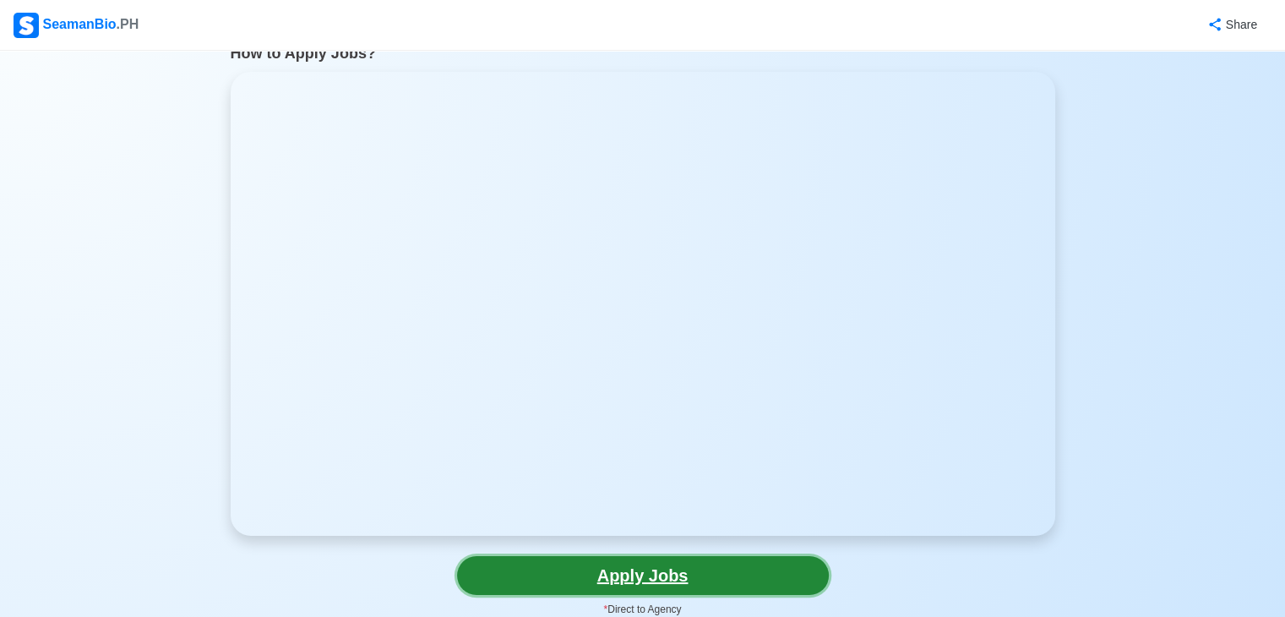
click at [669, 585] on link "Apply Jobs" at bounding box center [643, 575] width 372 height 39
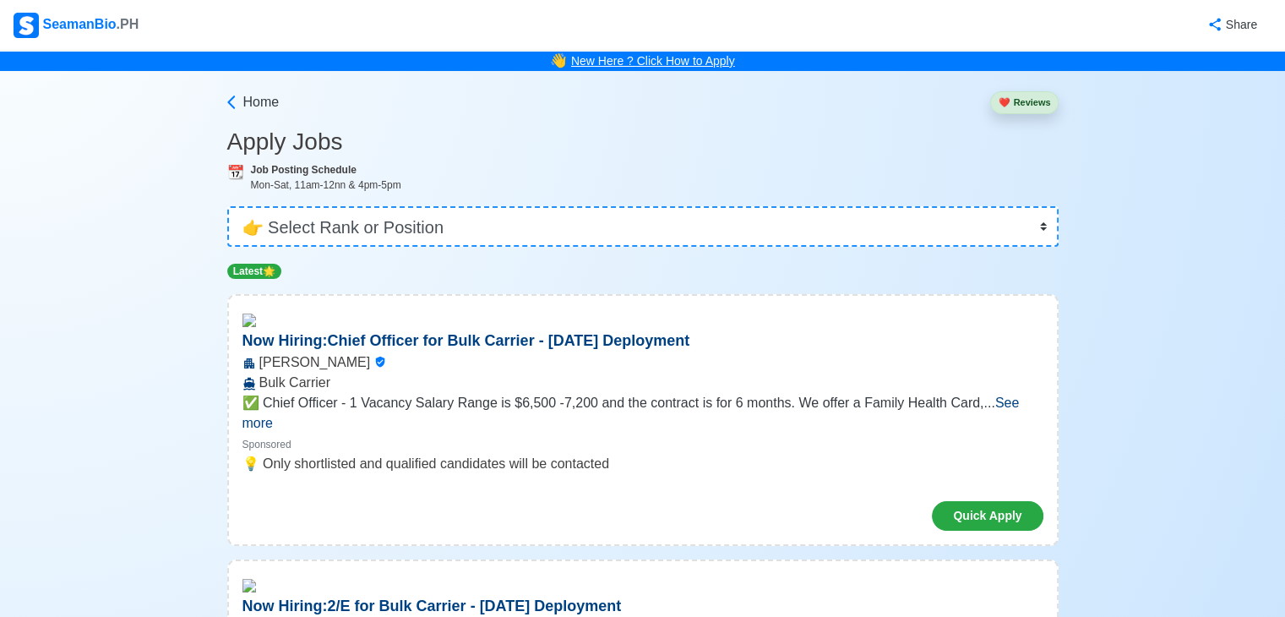
click at [703, 57] on link "New Here ? Click How to Apply" at bounding box center [653, 61] width 164 height 14
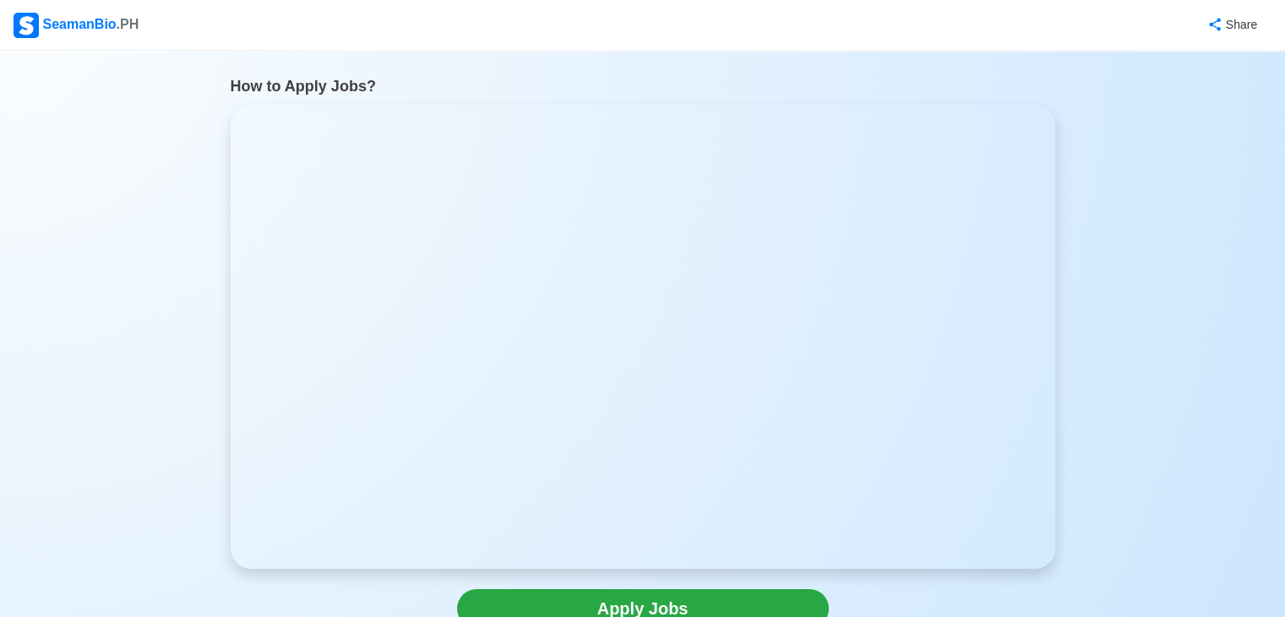
scroll to position [68, 0]
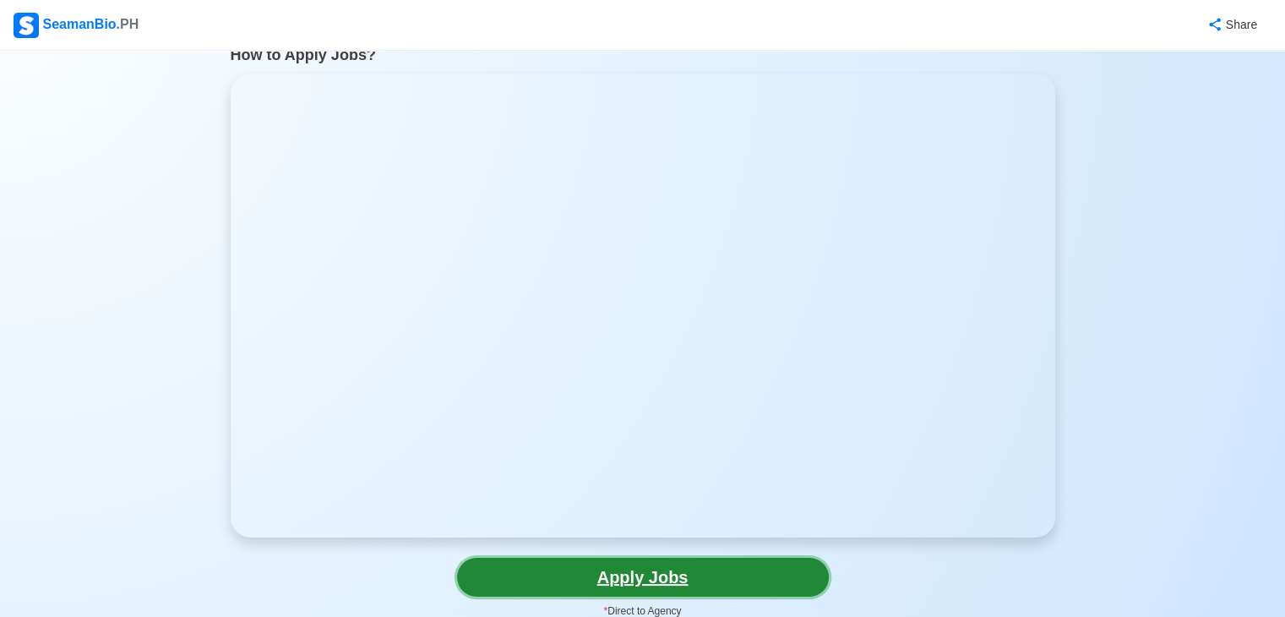
click at [744, 581] on link "Apply Jobs" at bounding box center [643, 577] width 372 height 39
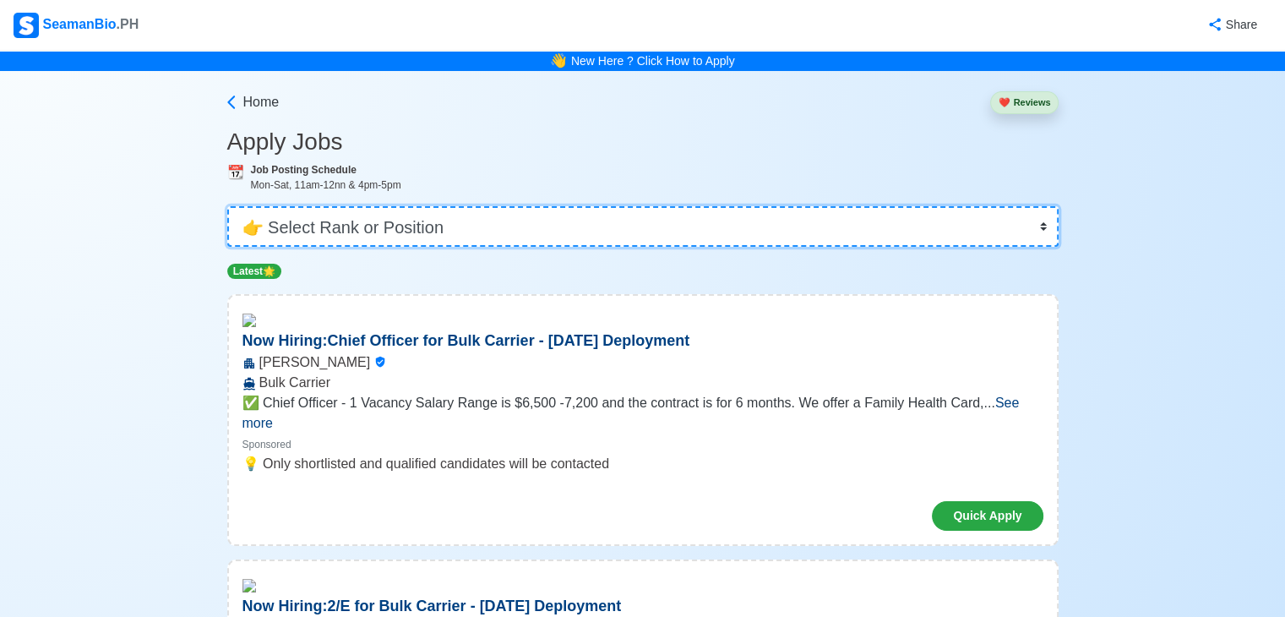
click at [429, 229] on select "👉 Select Rank or Position Master Chief Officer 2nd Officer 3rd Officer Junior O…" at bounding box center [643, 226] width 832 height 41
select select "Cadet"
click at [229, 206] on select "👉 Select Rank or Position Master Chief Officer 2nd Officer 3rd Officer Junior O…" at bounding box center [643, 226] width 832 height 41
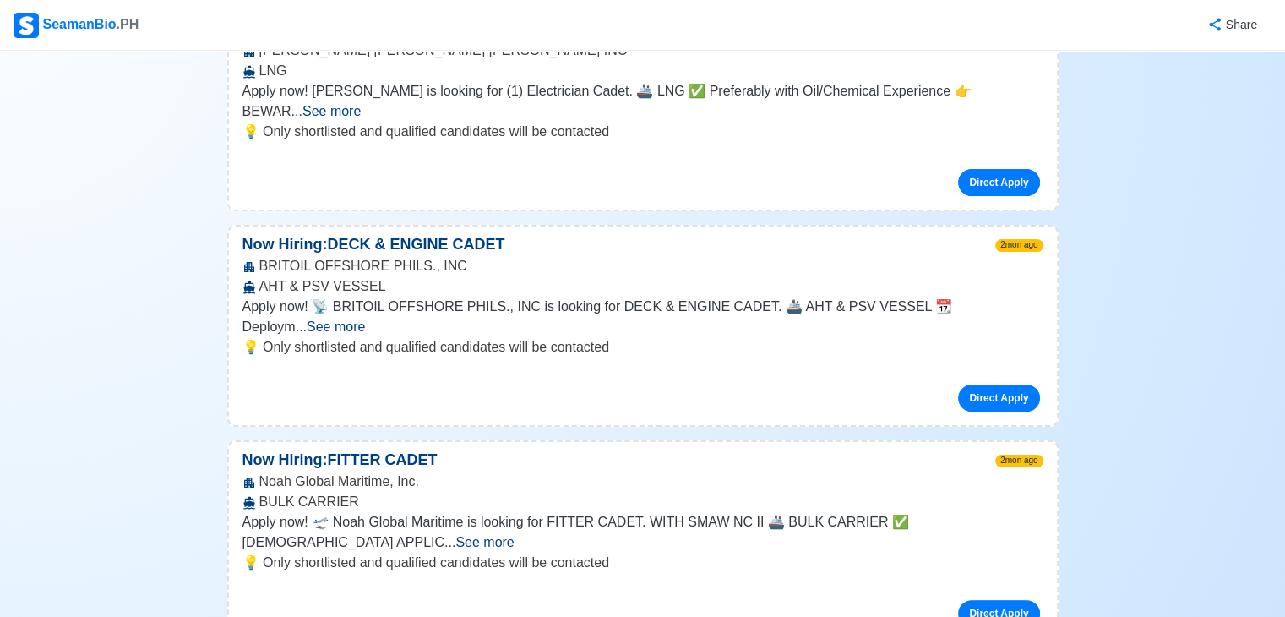
scroll to position [304, 0]
click at [973, 384] on link "Direct Apply" at bounding box center [998, 397] width 81 height 27
click at [401, 232] on p "Now Hiring: DECK & ENGINE CADET" at bounding box center [374, 243] width 290 height 23
click at [1018, 238] on span "2mon ago" at bounding box center [1019, 244] width 47 height 13
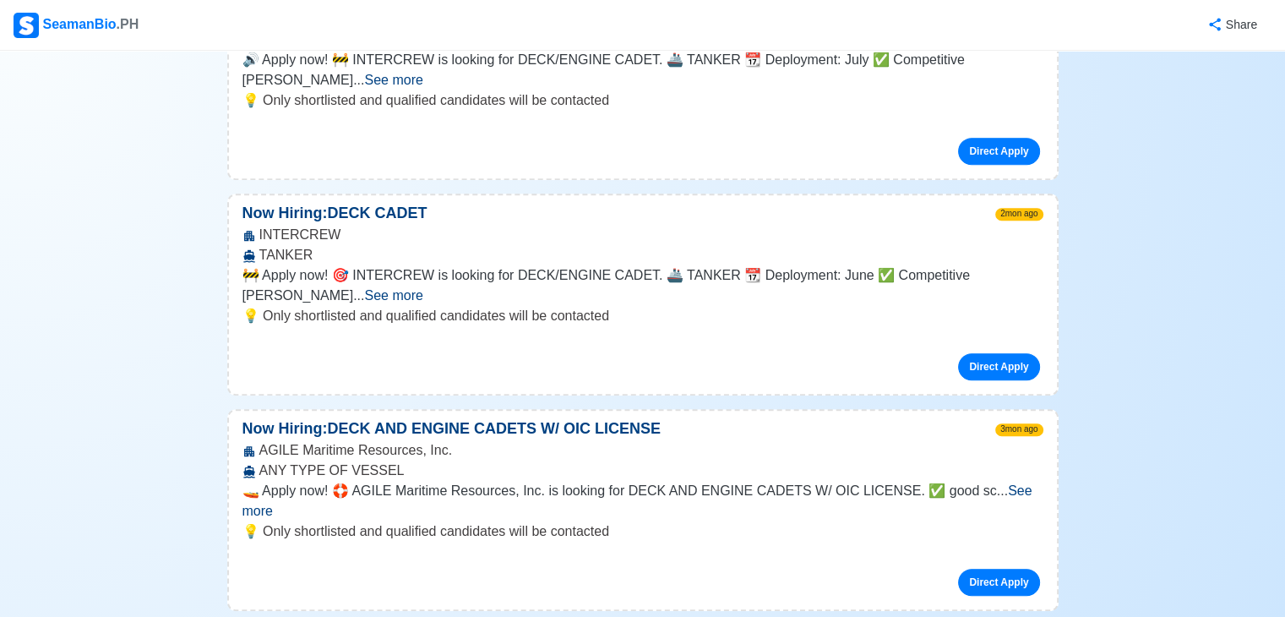
scroll to position [991, 0]
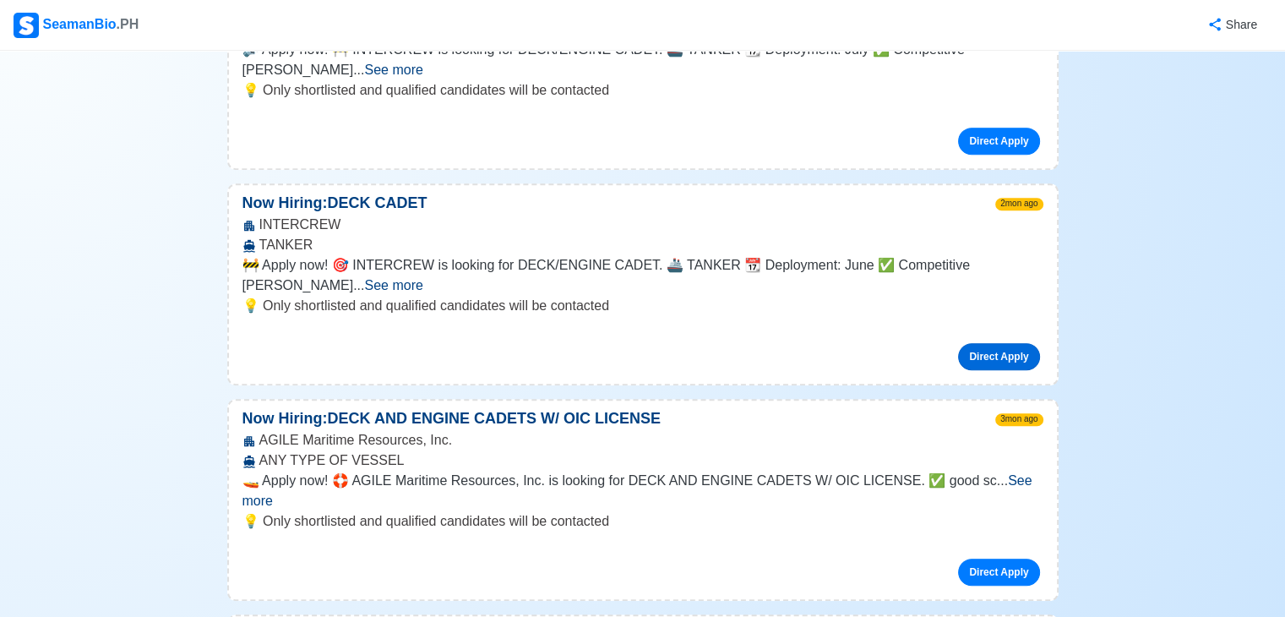
click at [990, 343] on link "Direct Apply" at bounding box center [998, 356] width 81 height 27
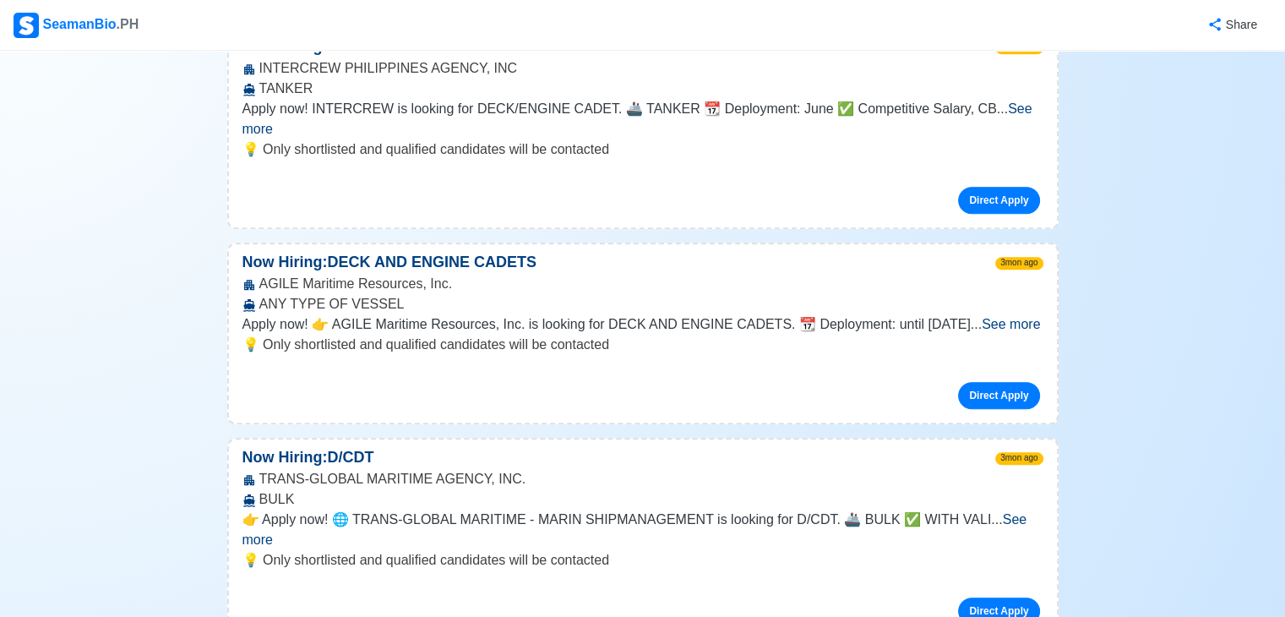
scroll to position [1600, 0]
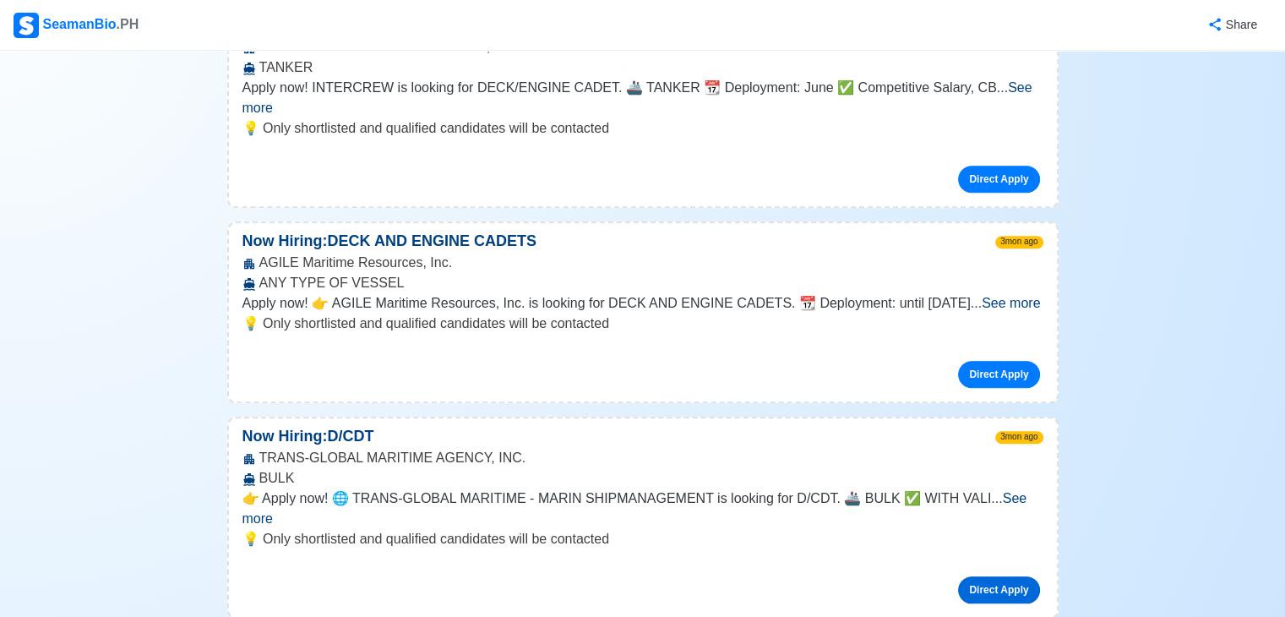
click at [1000, 576] on link "Direct Apply" at bounding box center [998, 589] width 81 height 27
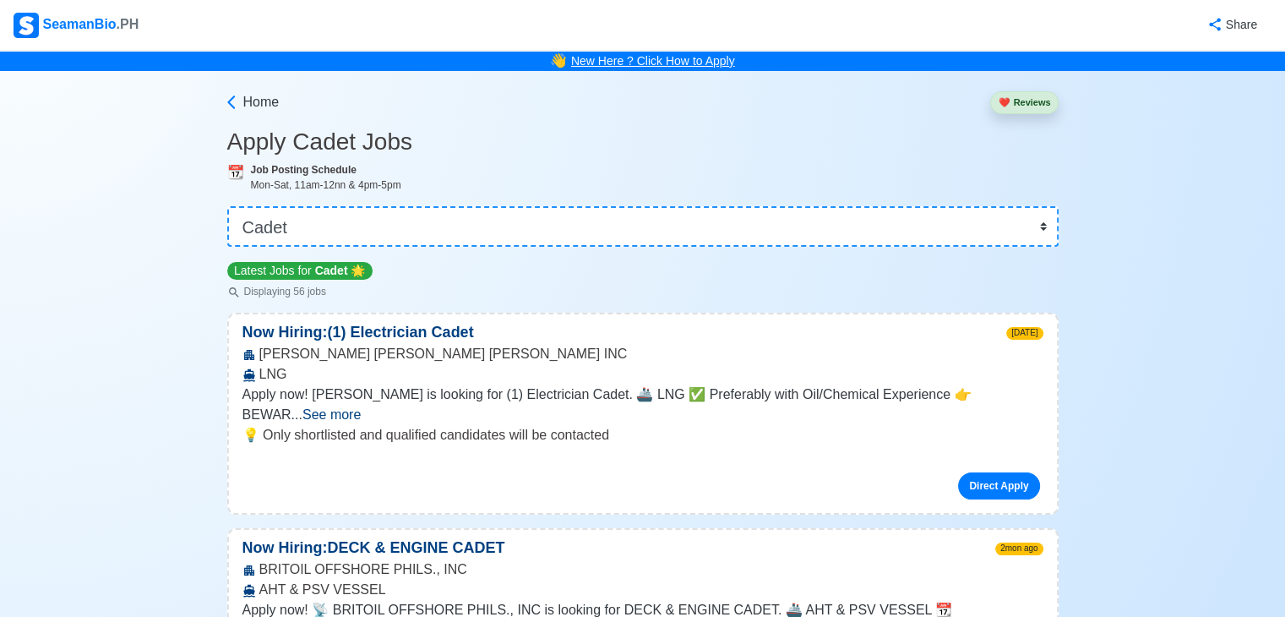
click at [605, 55] on link "New Here ? Click How to Apply" at bounding box center [653, 61] width 164 height 14
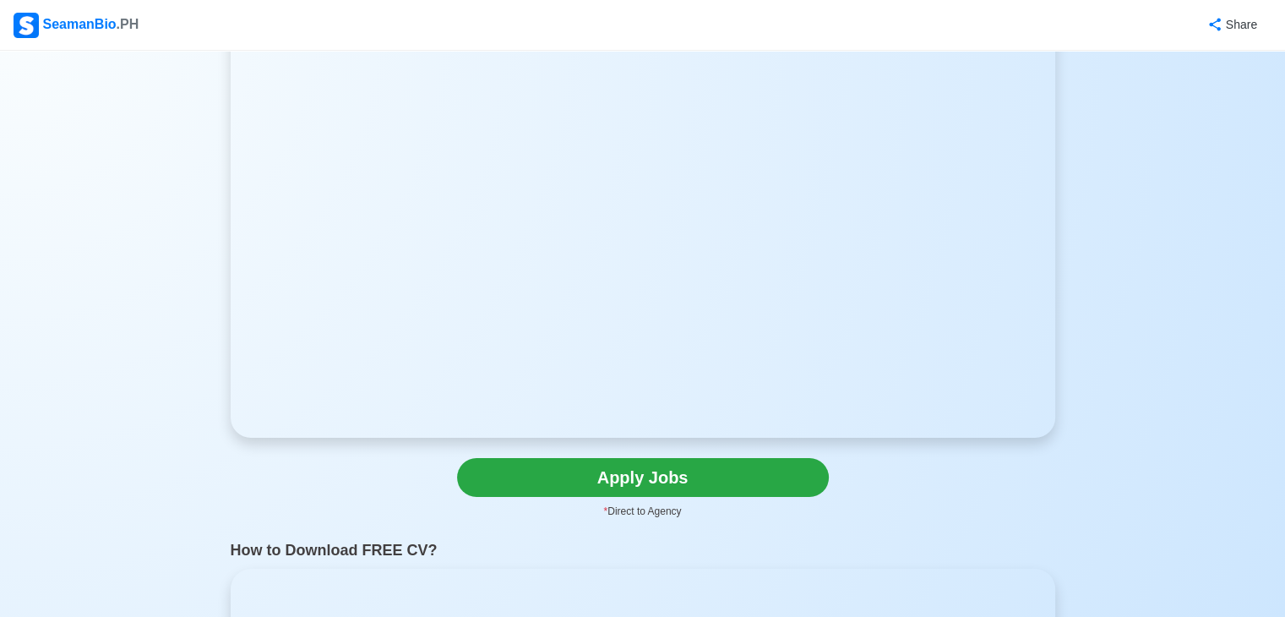
scroll to position [73, 0]
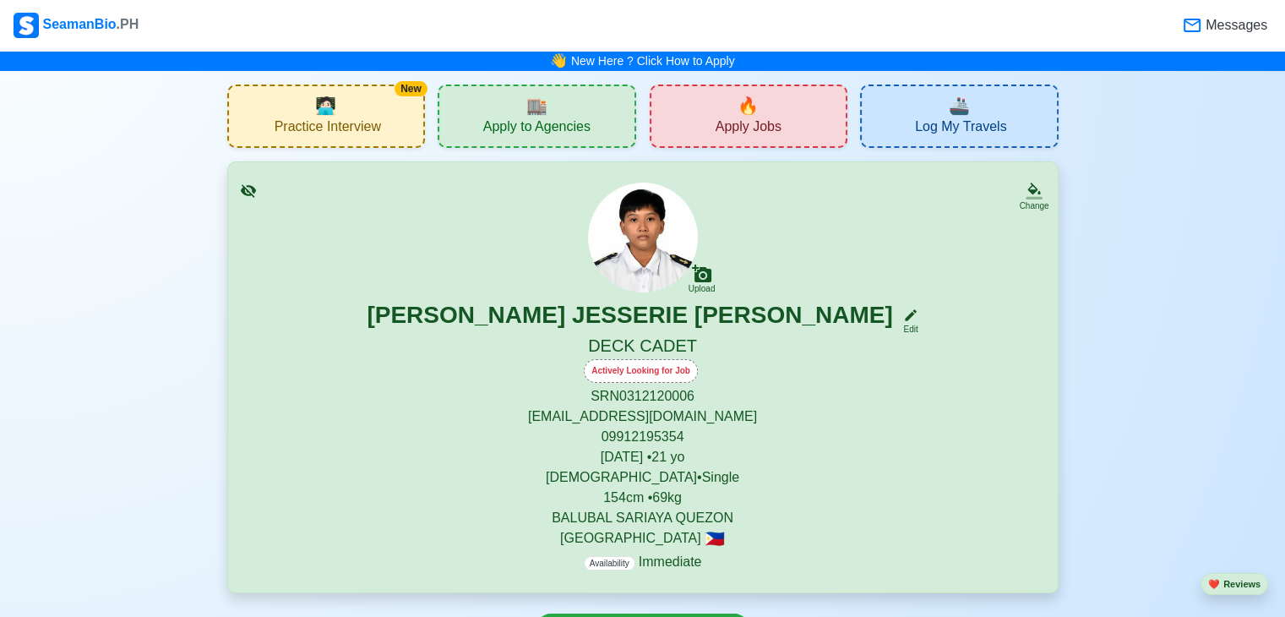
click at [1206, 25] on span "Messages" at bounding box center [1235, 25] width 65 height 20
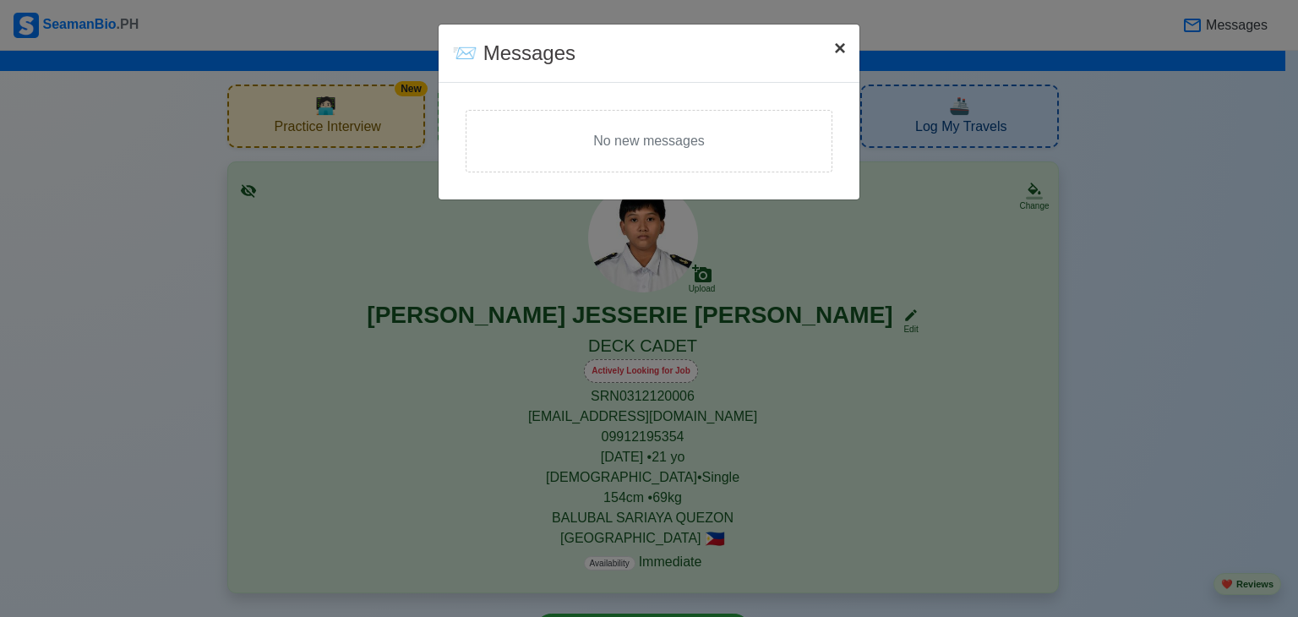
click at [831, 50] on button "× Close" at bounding box center [840, 48] width 39 height 47
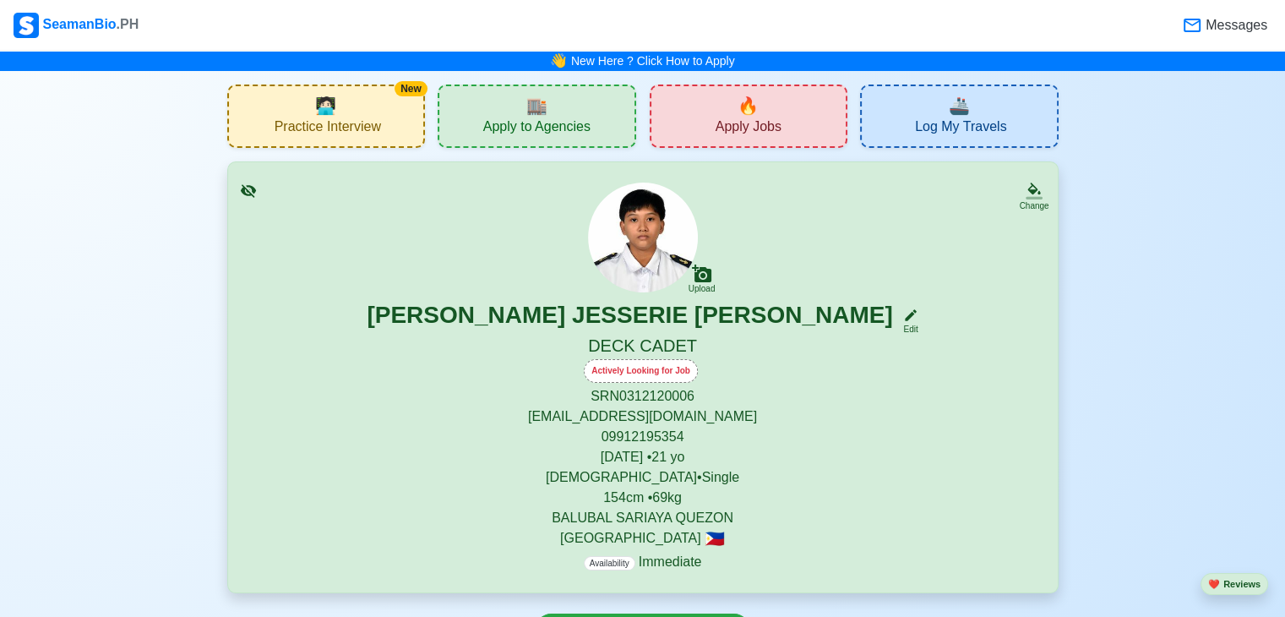
click at [558, 131] on span "Apply to Agencies" at bounding box center [536, 128] width 107 height 21
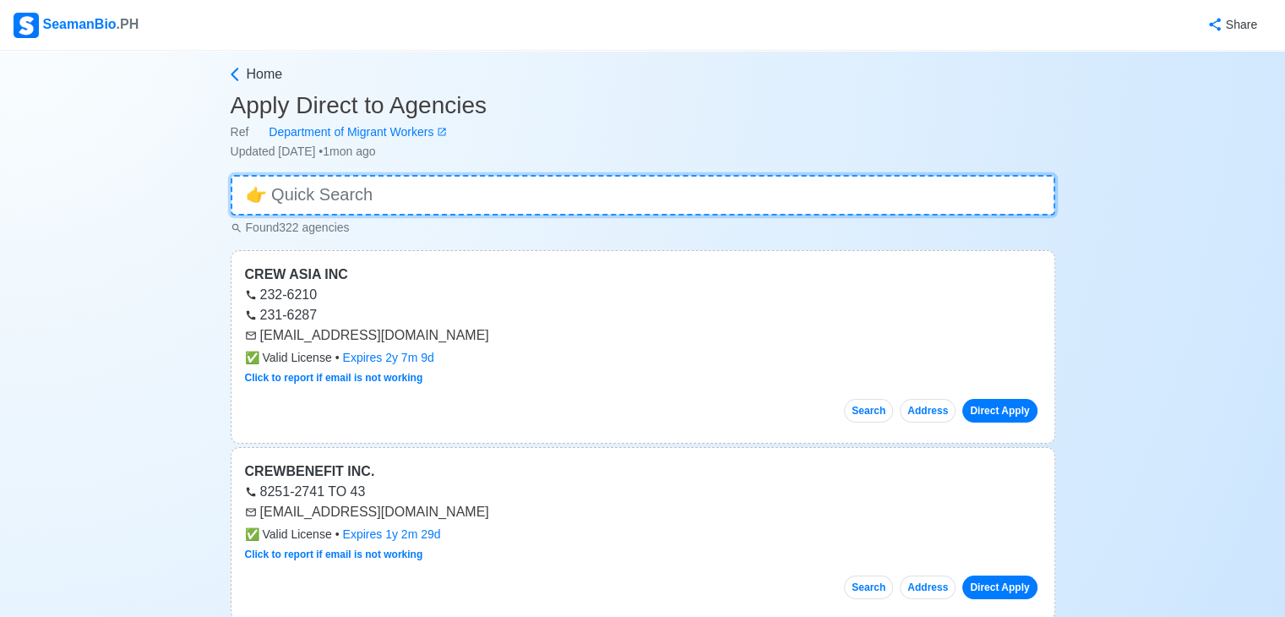
click at [334, 188] on input at bounding box center [643, 195] width 825 height 41
type input "d"
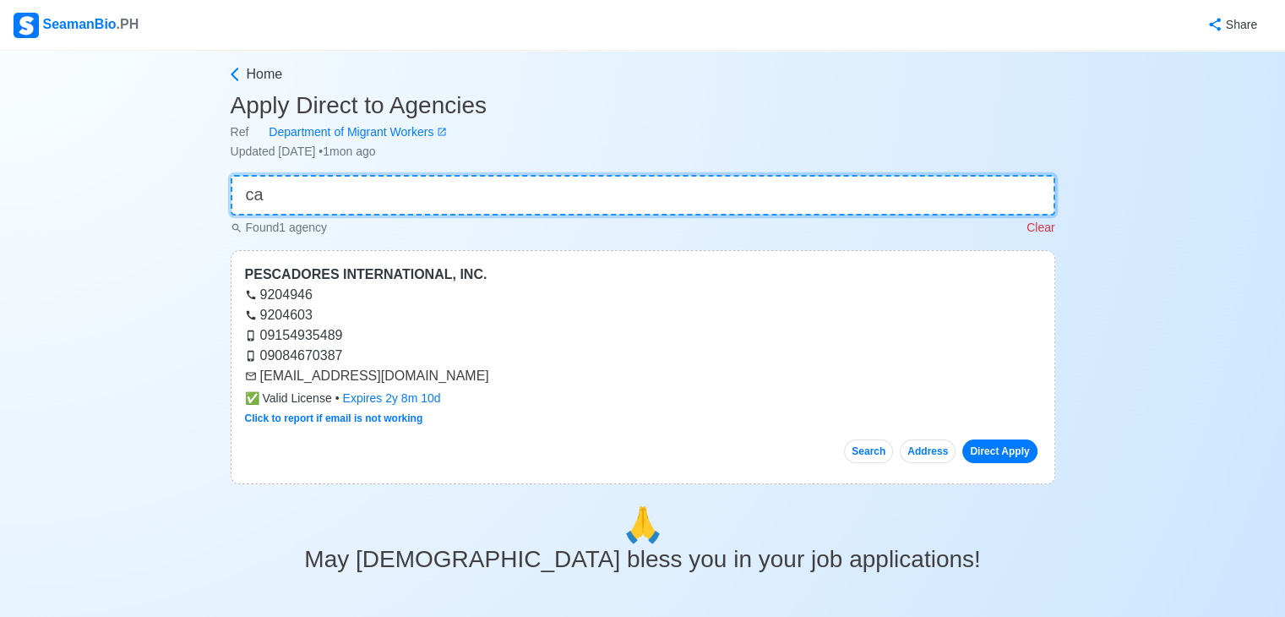
type input "c"
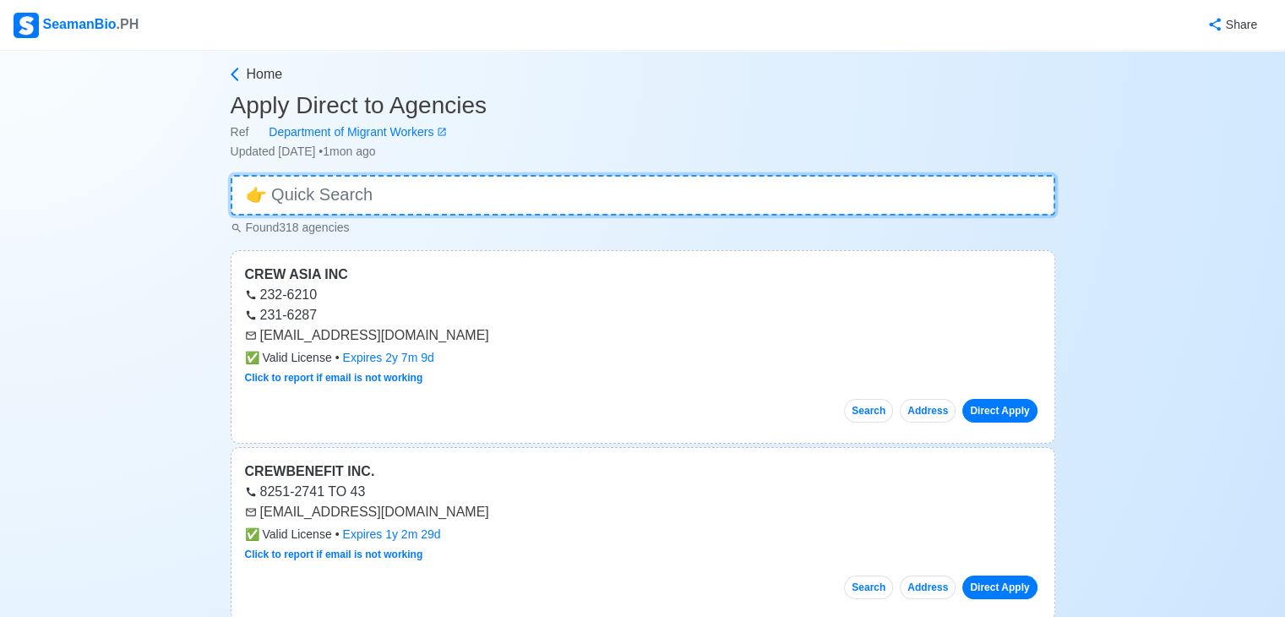
click at [373, 194] on input at bounding box center [643, 195] width 825 height 41
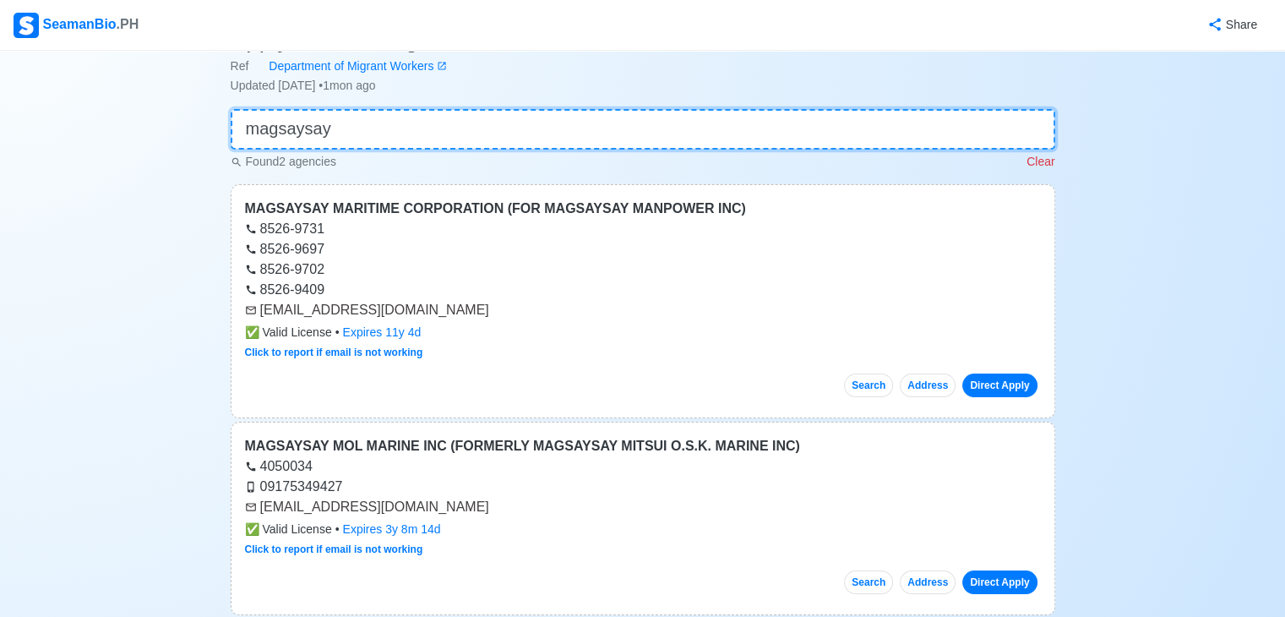
scroll to position [59, 0]
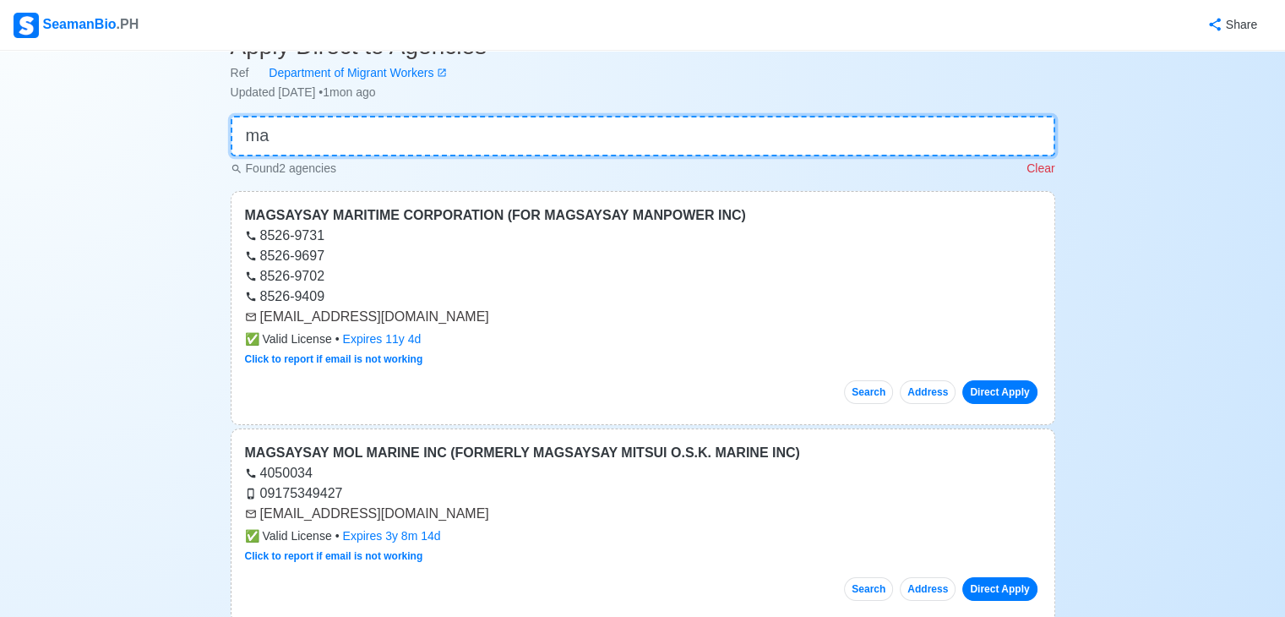
type input "m"
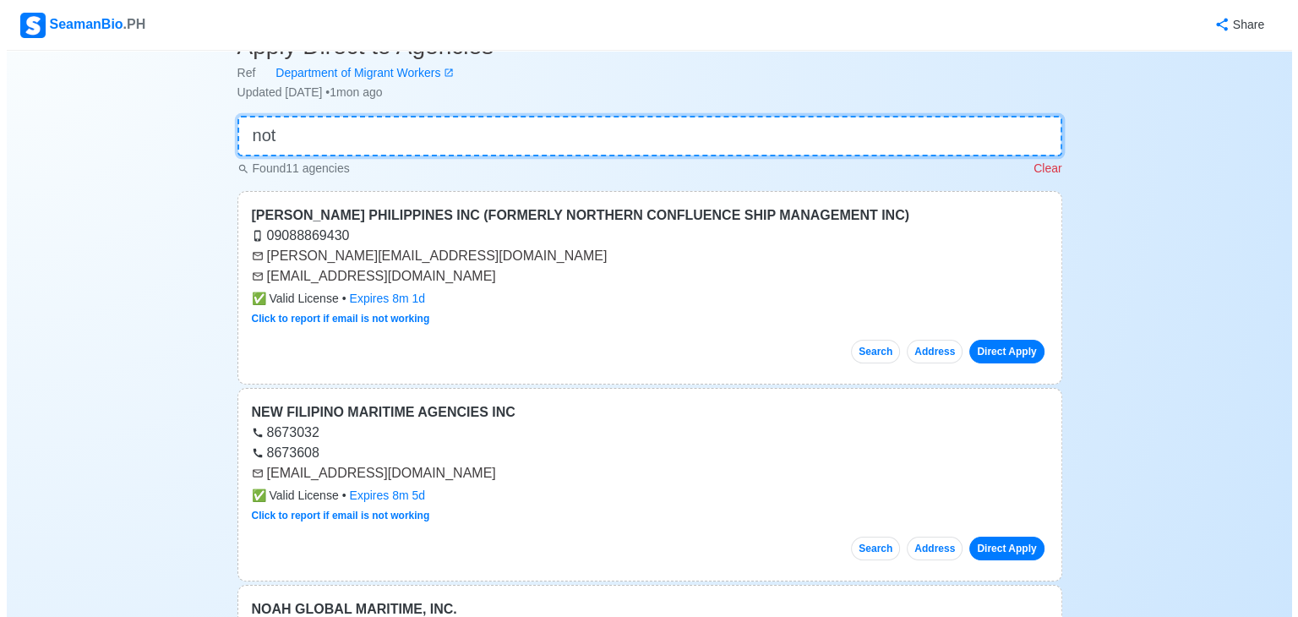
scroll to position [0, 0]
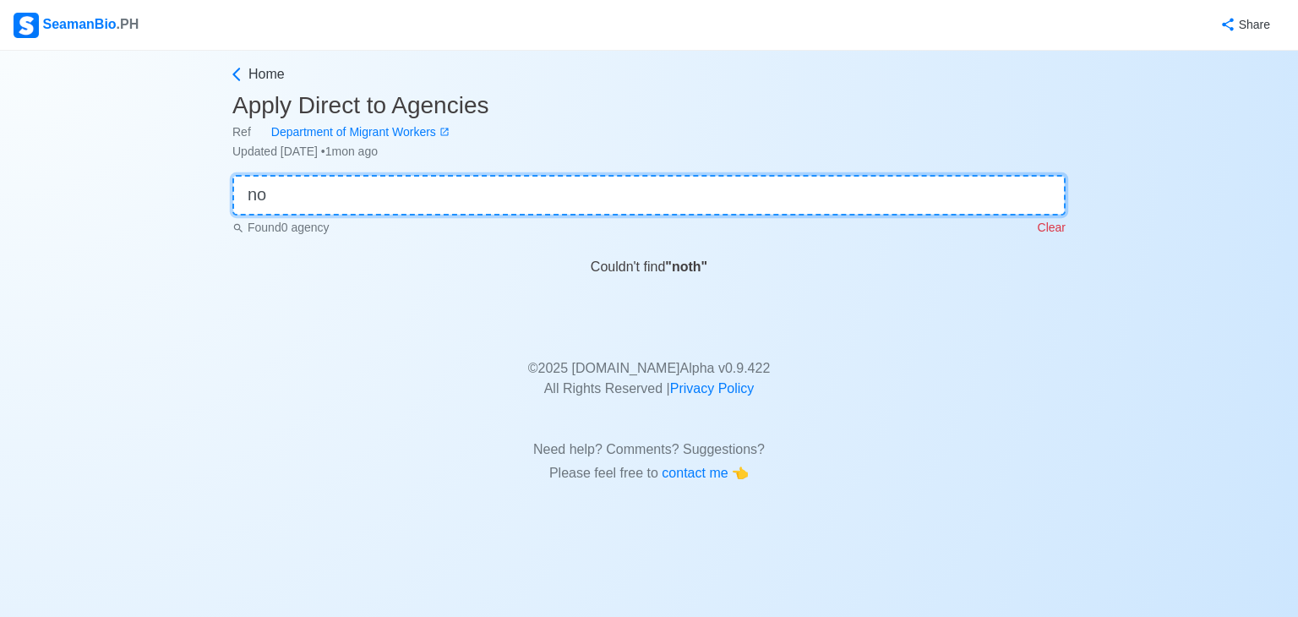
type input "n"
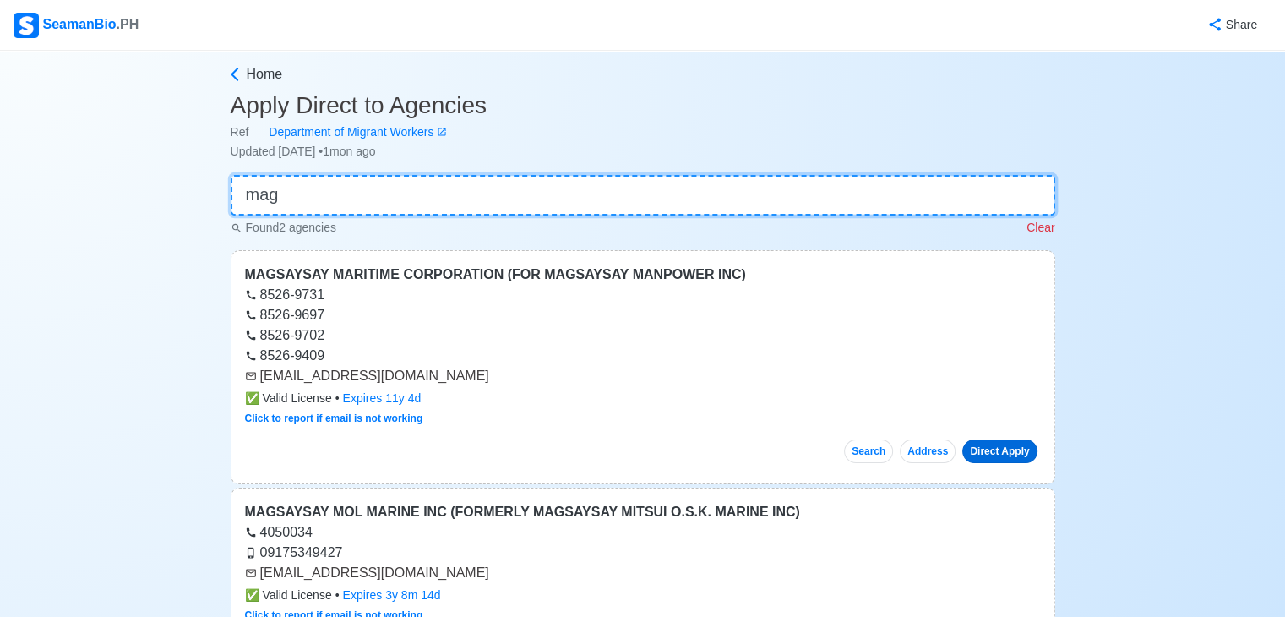
type input "mag"
click at [980, 453] on link "Direct Apply" at bounding box center [1000, 451] width 74 height 24
click at [262, 70] on span "Home" at bounding box center [265, 74] width 36 height 20
